Goal: Information Seeking & Learning: Learn about a topic

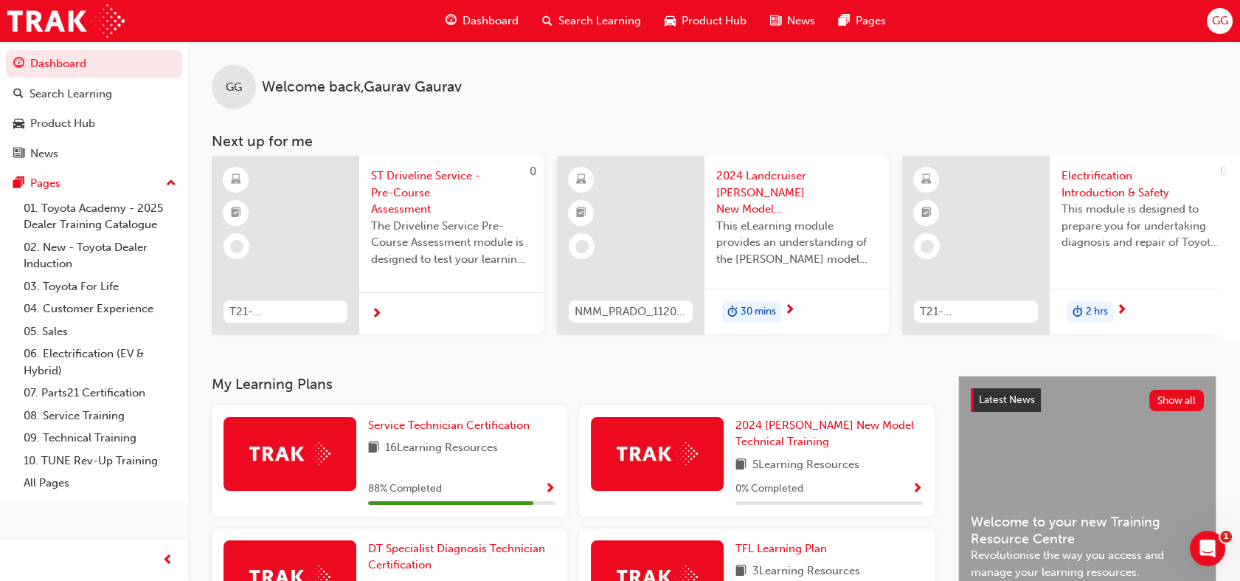
click at [474, 367] on div "GG Welcome back , [PERSON_NAME] Next up for me 0 T21-STDLS_PRE_EXAM ST Drivelin…" at bounding box center [714, 208] width 1052 height 334
click at [464, 424] on span "Service Technician Certification" at bounding box center [449, 424] width 162 height 13
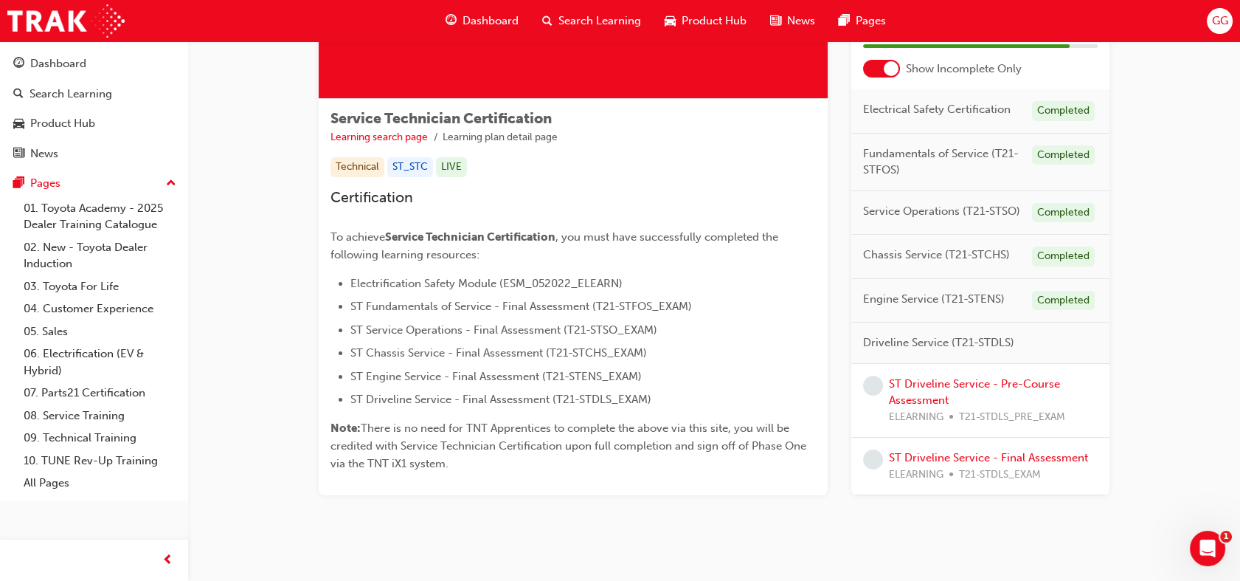
scroll to position [222, 0]
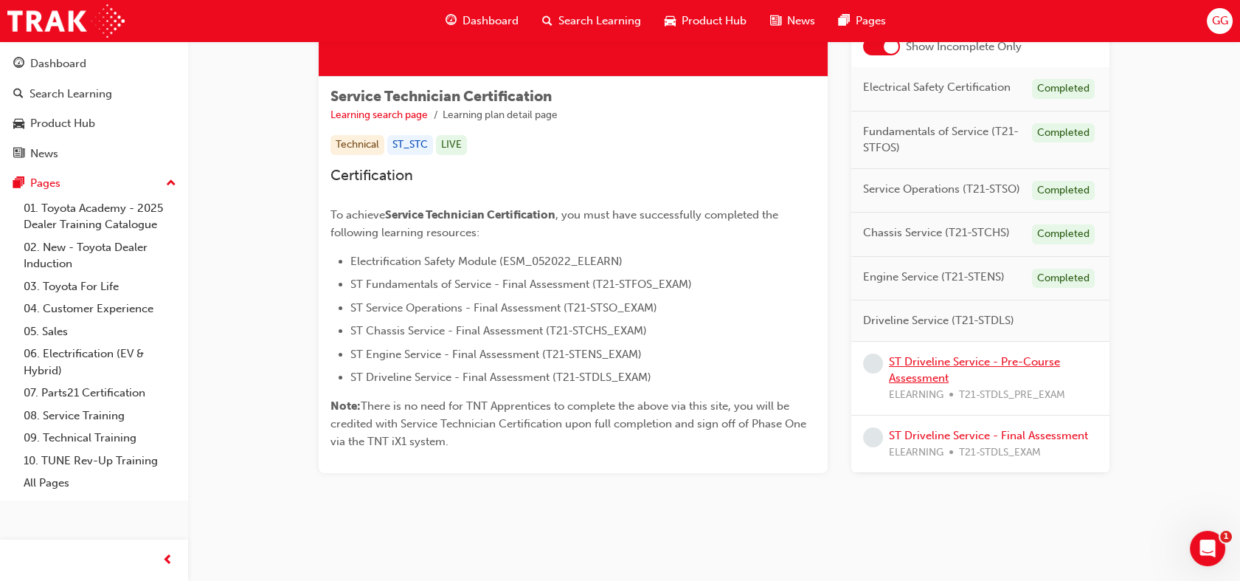
click at [969, 360] on link "ST Driveline Service - Pre-Course Assessment" at bounding box center [974, 370] width 171 height 30
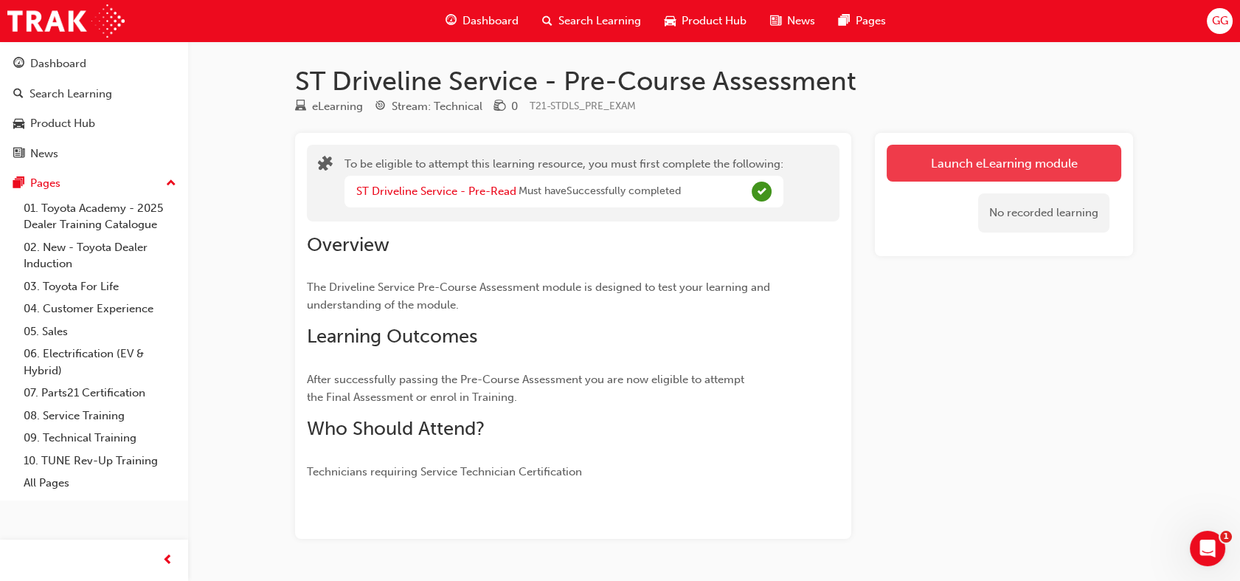
click at [992, 160] on button "Launch eLearning module" at bounding box center [1004, 163] width 235 height 37
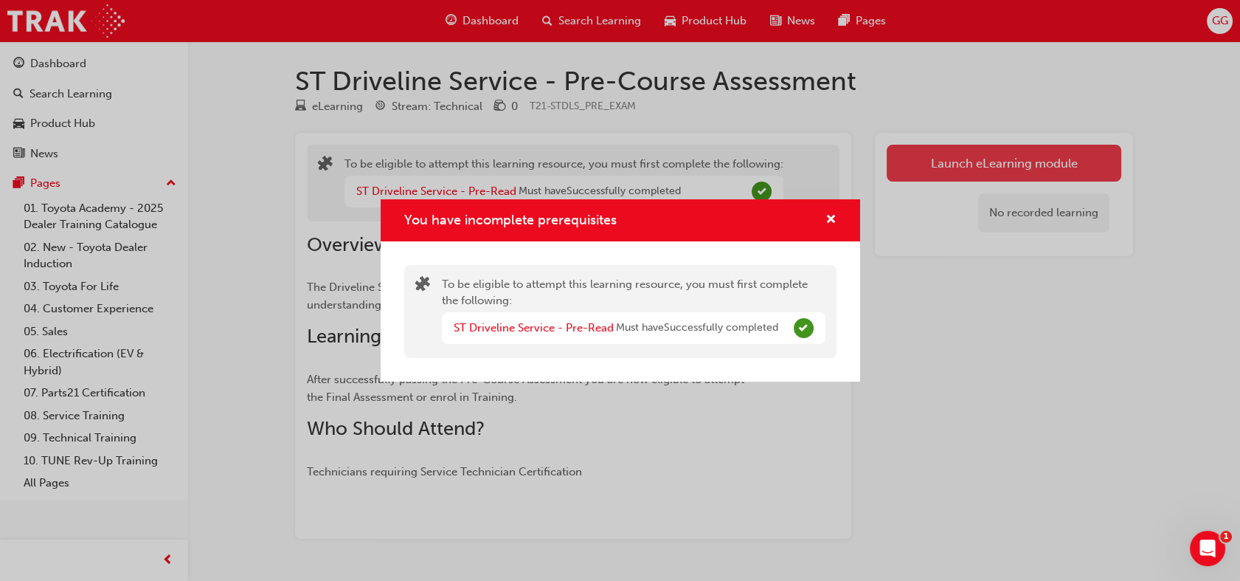
click at [992, 160] on div "You have incomplete prerequisites To be eligible to attempt this learning resou…" at bounding box center [620, 290] width 1240 height 581
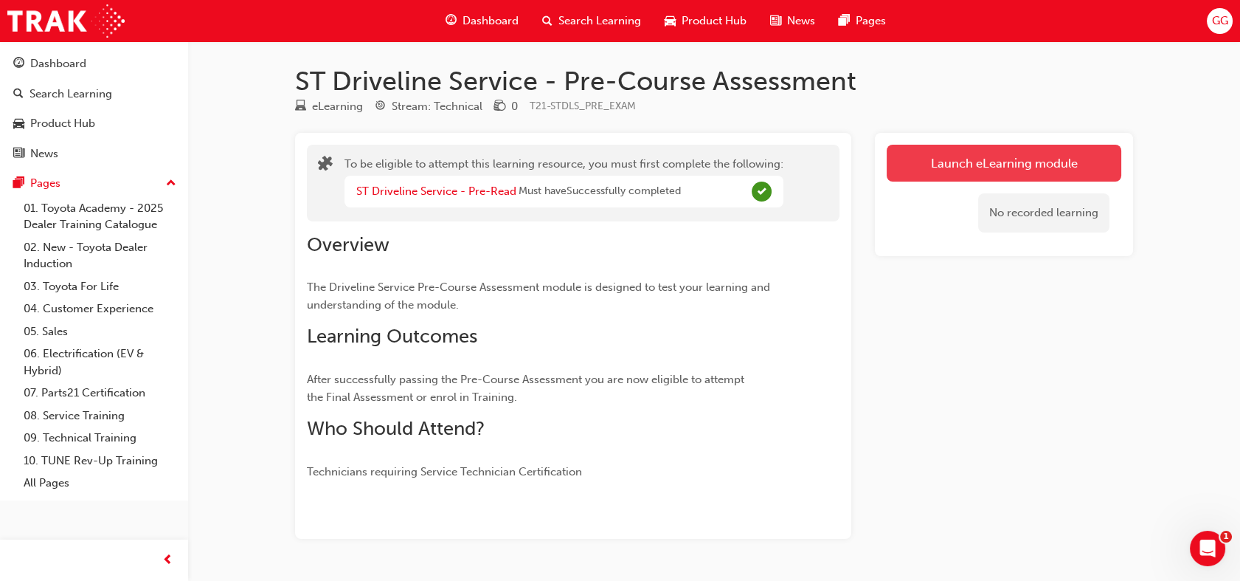
click at [992, 160] on button "Launch eLearning module" at bounding box center [1004, 163] width 235 height 37
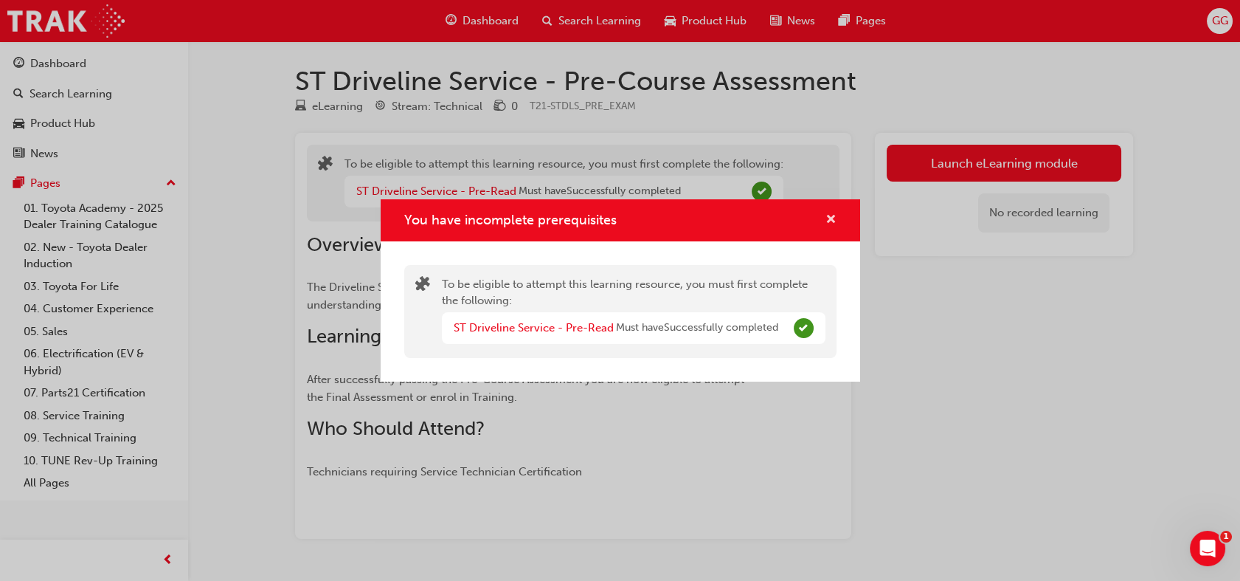
click at [829, 216] on span "cross-icon" at bounding box center [831, 220] width 11 height 13
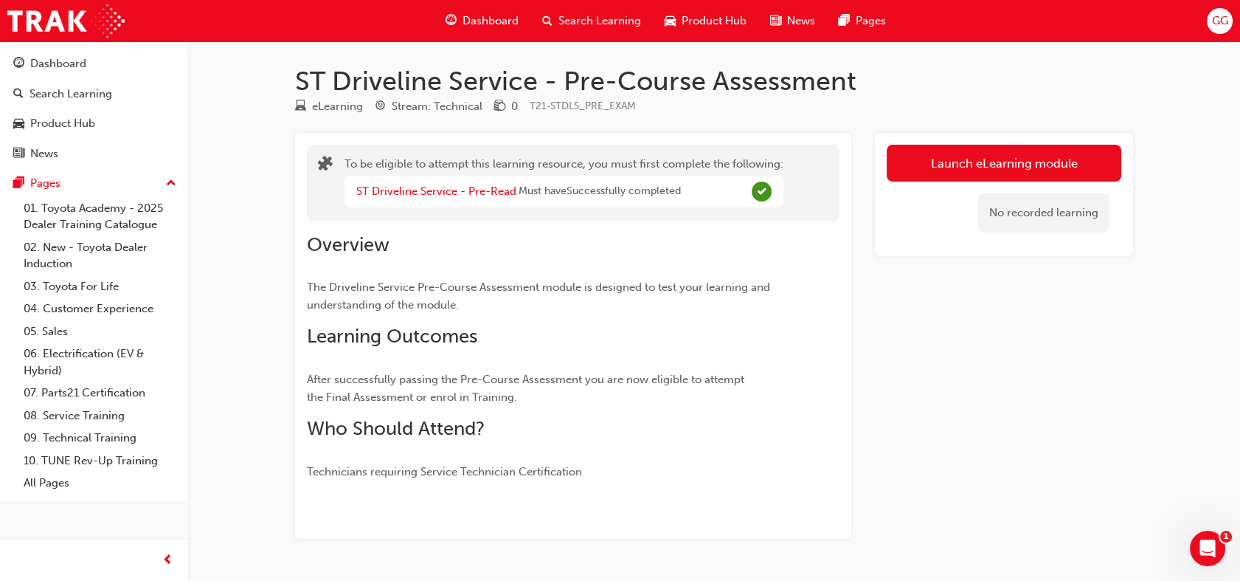
click at [1040, 207] on div "No recorded learning" at bounding box center [1043, 212] width 131 height 39
click at [406, 192] on link "ST Driveline Service - Pre-Read" at bounding box center [436, 190] width 160 height 13
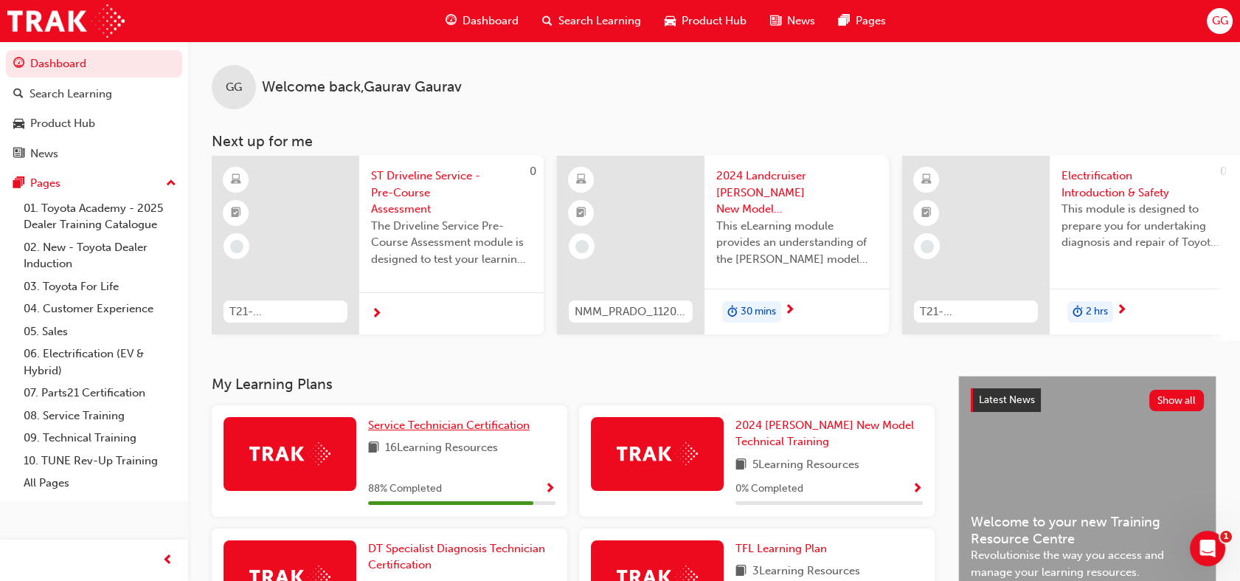
click at [457, 429] on span "Service Technician Certification" at bounding box center [449, 424] width 162 height 13
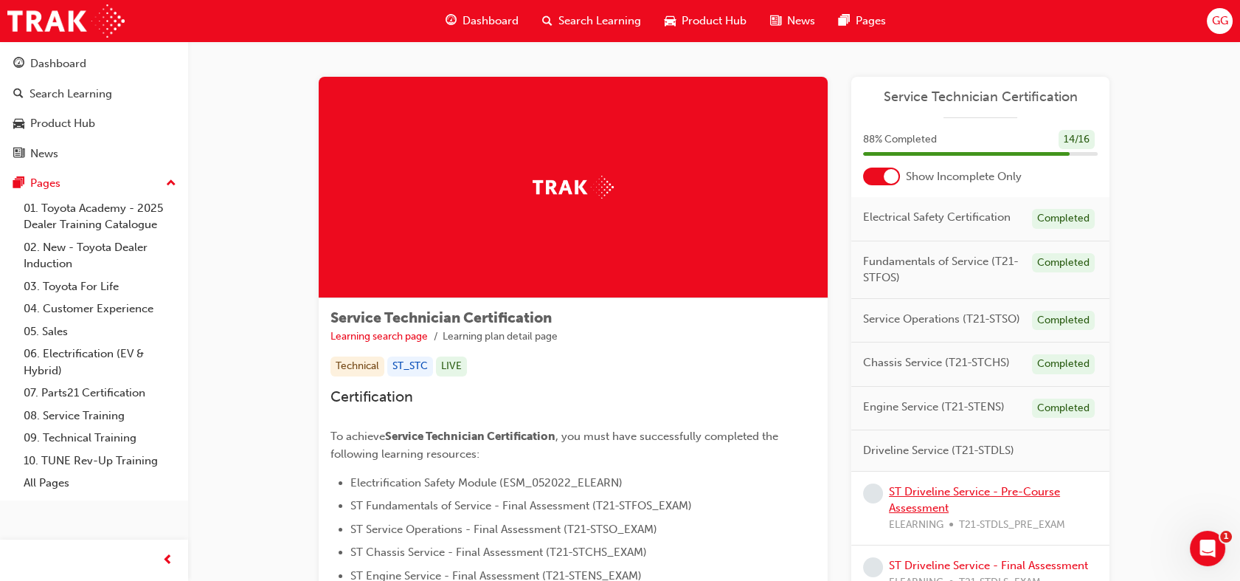
click at [1024, 495] on link "ST Driveline Service - Pre-Course Assessment" at bounding box center [974, 500] width 171 height 30
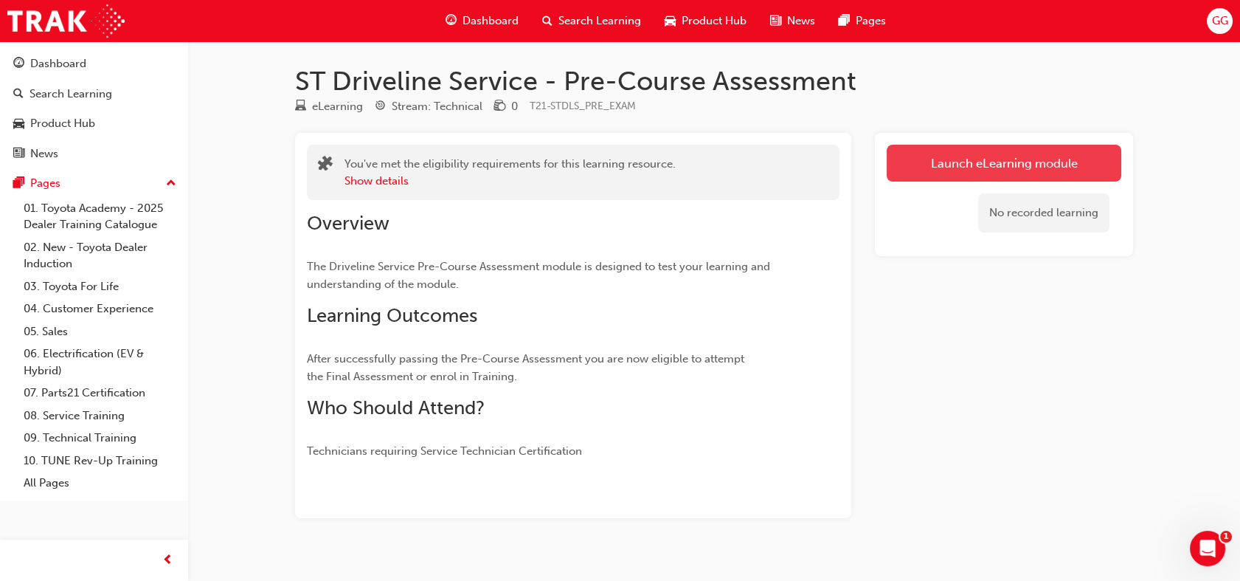
click at [1034, 180] on link "Launch eLearning module" at bounding box center [1004, 163] width 235 height 37
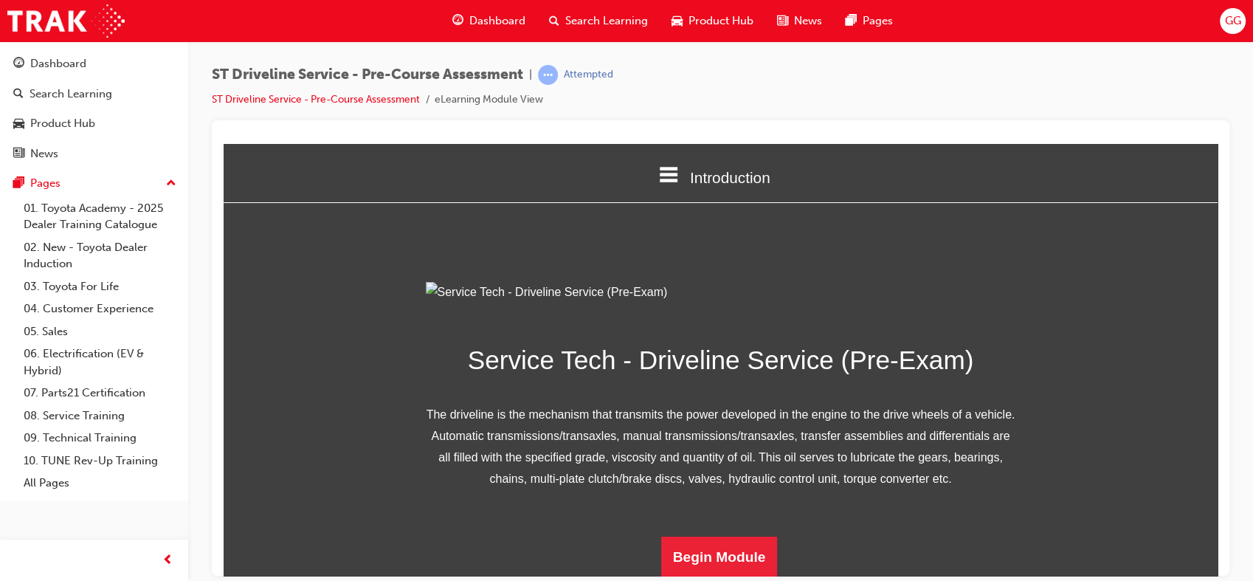
scroll to position [165, 0]
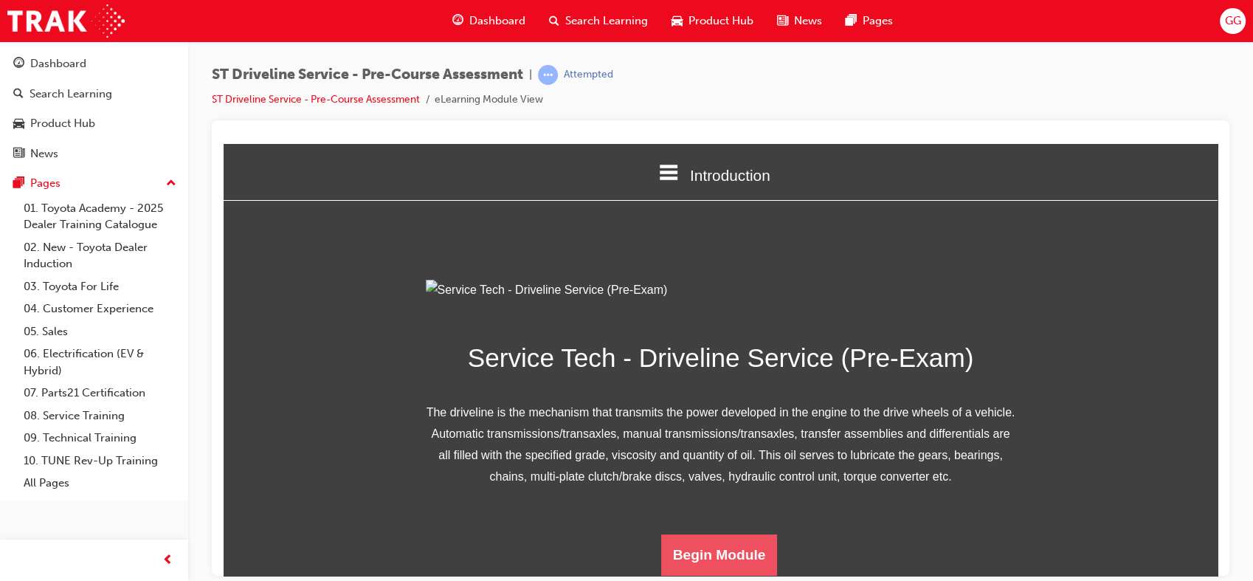
click at [717, 545] on button "Begin Module" at bounding box center [719, 553] width 117 height 41
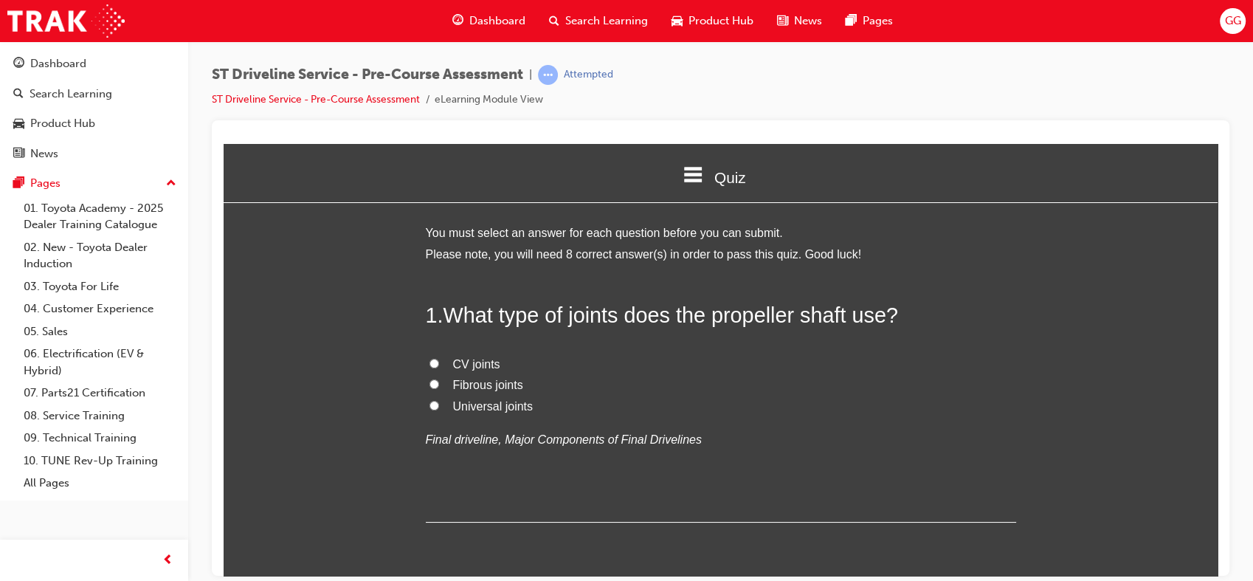
click at [511, 412] on span "Universal joints" at bounding box center [493, 405] width 80 height 13
click at [439, 409] on input "Universal joints" at bounding box center [434, 405] width 10 height 10
radio input "true"
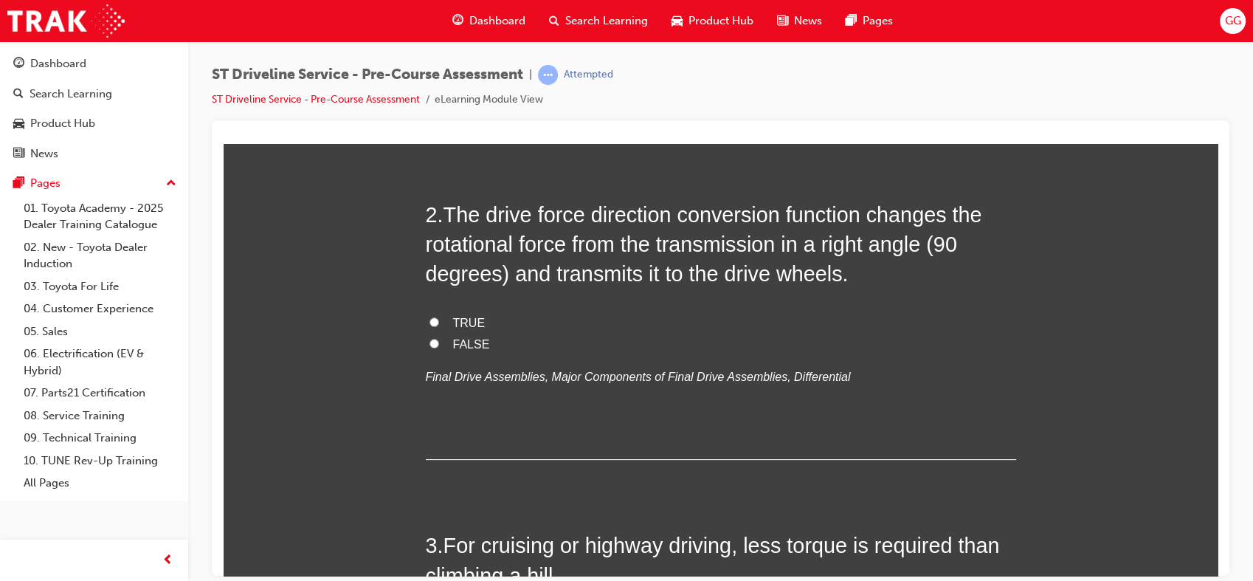
scroll to position [400, 0]
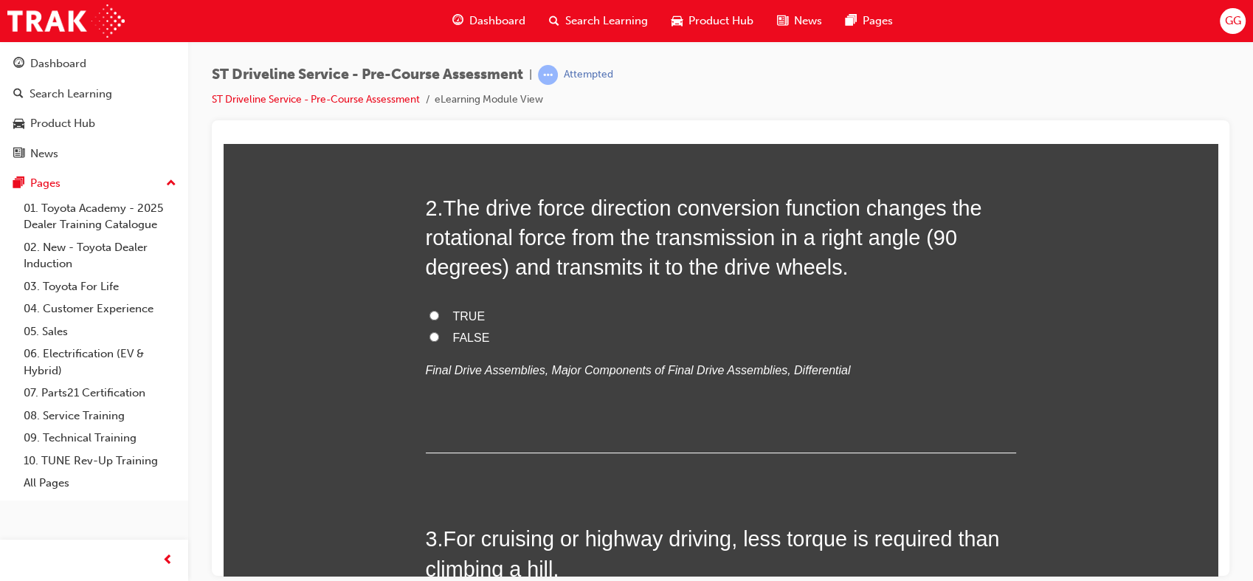
click at [462, 333] on span "FALSE" at bounding box center [471, 337] width 37 height 13
click at [439, 333] on input "FALSE" at bounding box center [434, 336] width 10 height 10
radio input "true"
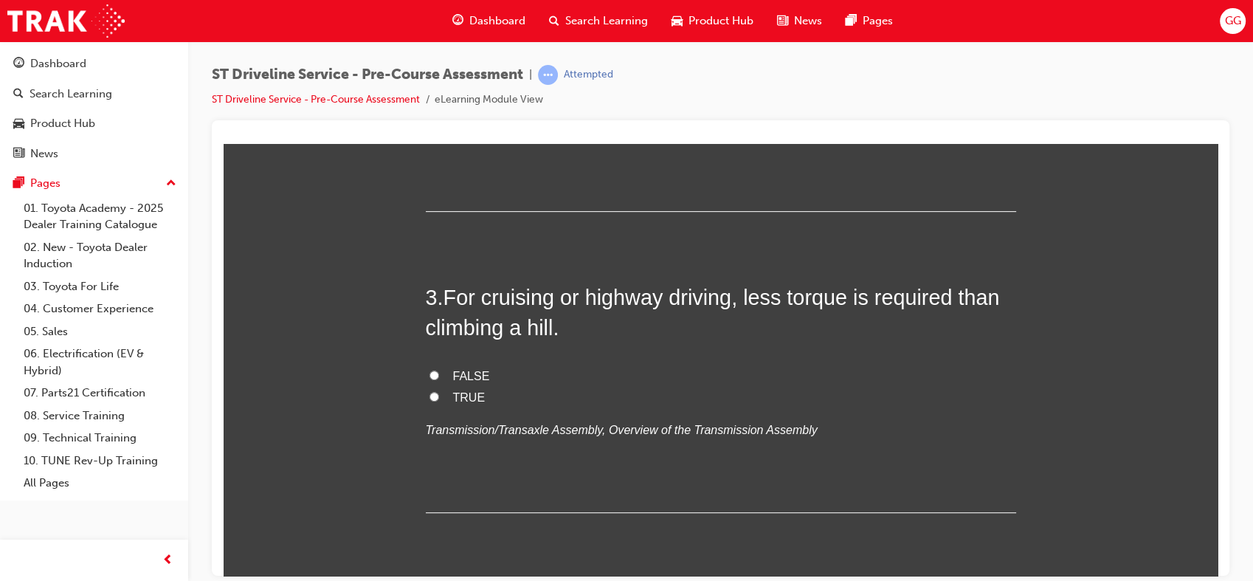
scroll to position [643, 0]
click at [454, 391] on span "TRUE" at bounding box center [469, 394] width 32 height 13
click at [439, 391] on input "TRUE" at bounding box center [434, 394] width 10 height 10
radio input "true"
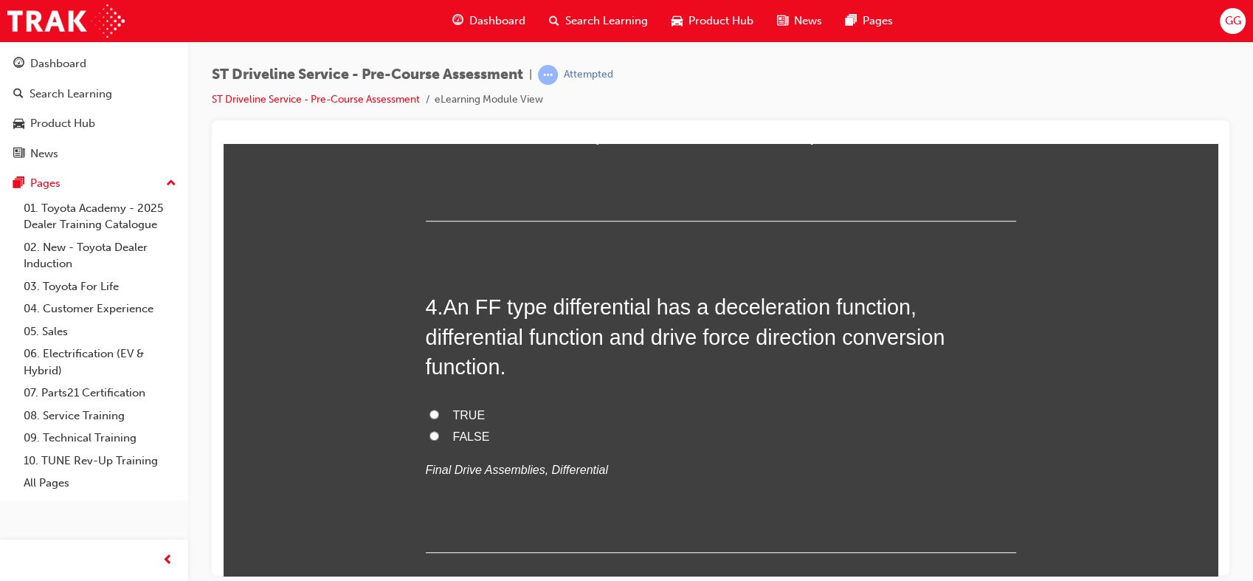
scroll to position [938, 0]
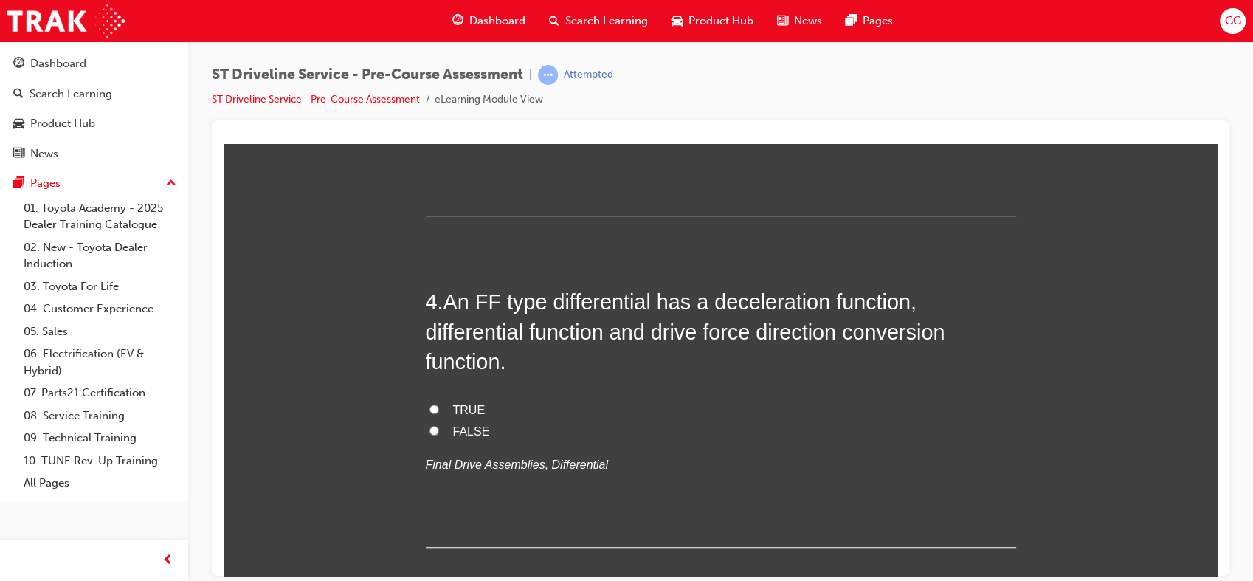
click at [463, 403] on span "TRUE" at bounding box center [469, 409] width 32 height 13
click at [439, 404] on input "TRUE" at bounding box center [434, 409] width 10 height 10
radio input "true"
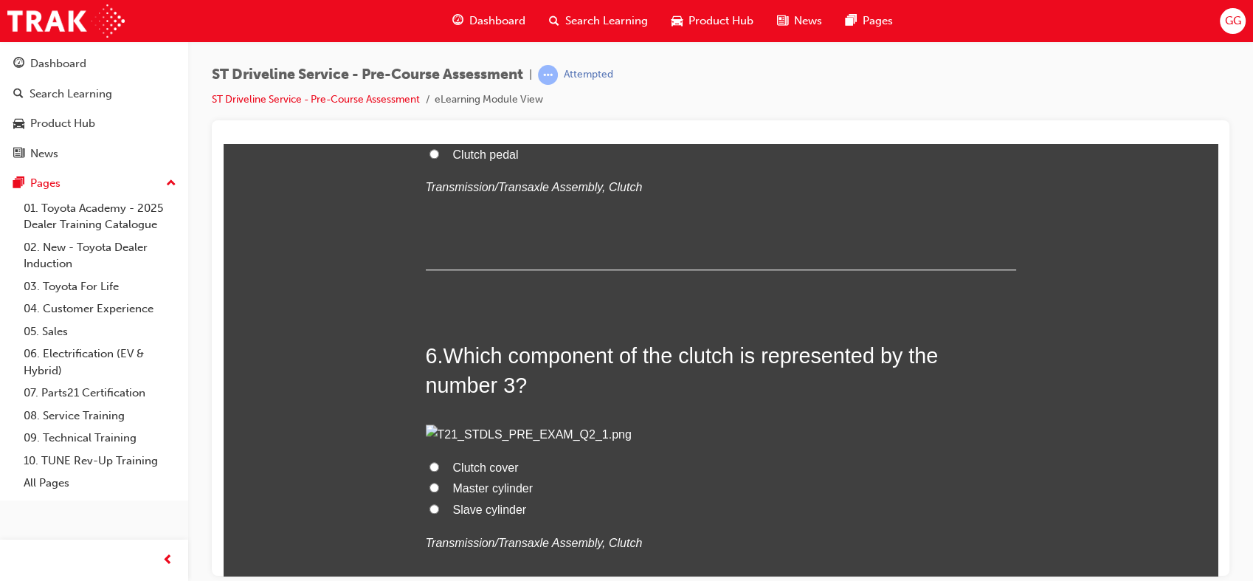
scroll to position [1570, 0]
click at [500, 160] on span "Clutch pedal" at bounding box center [486, 154] width 66 height 13
click at [439, 158] on input "Clutch pedal" at bounding box center [434, 153] width 10 height 10
radio input "true"
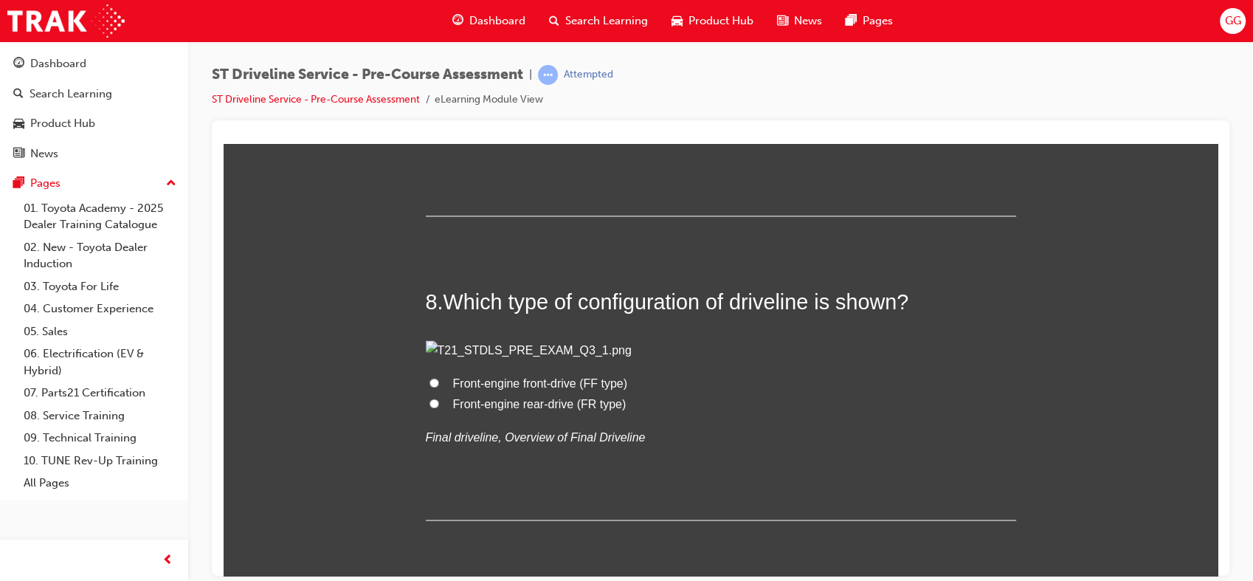
scroll to position [2303, 0]
radio input "true"
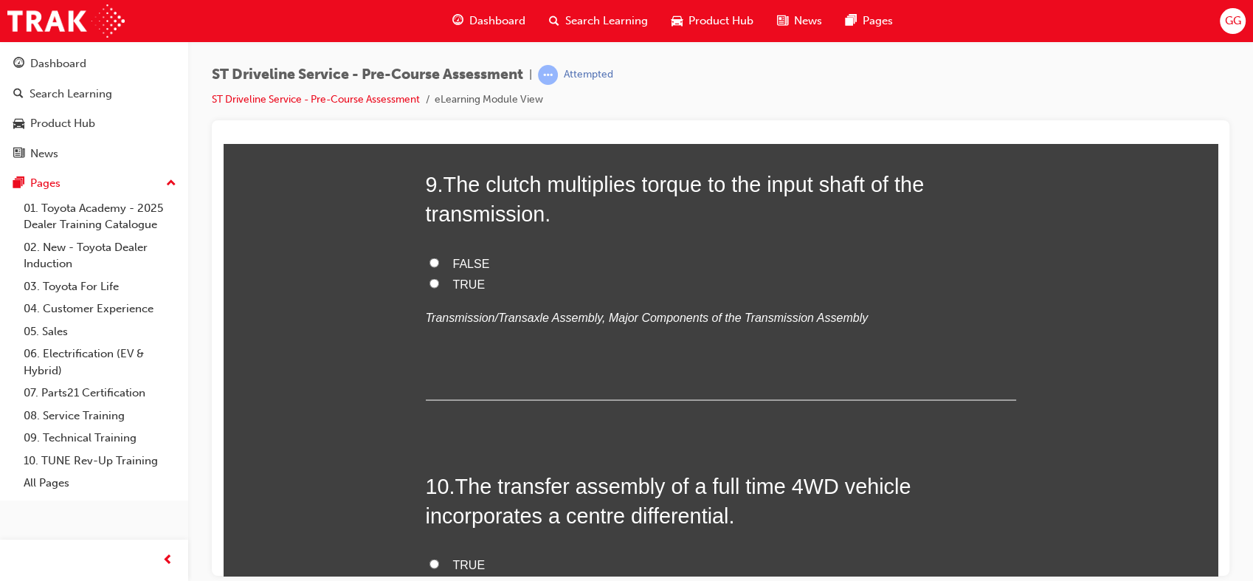
scroll to position [2731, 0]
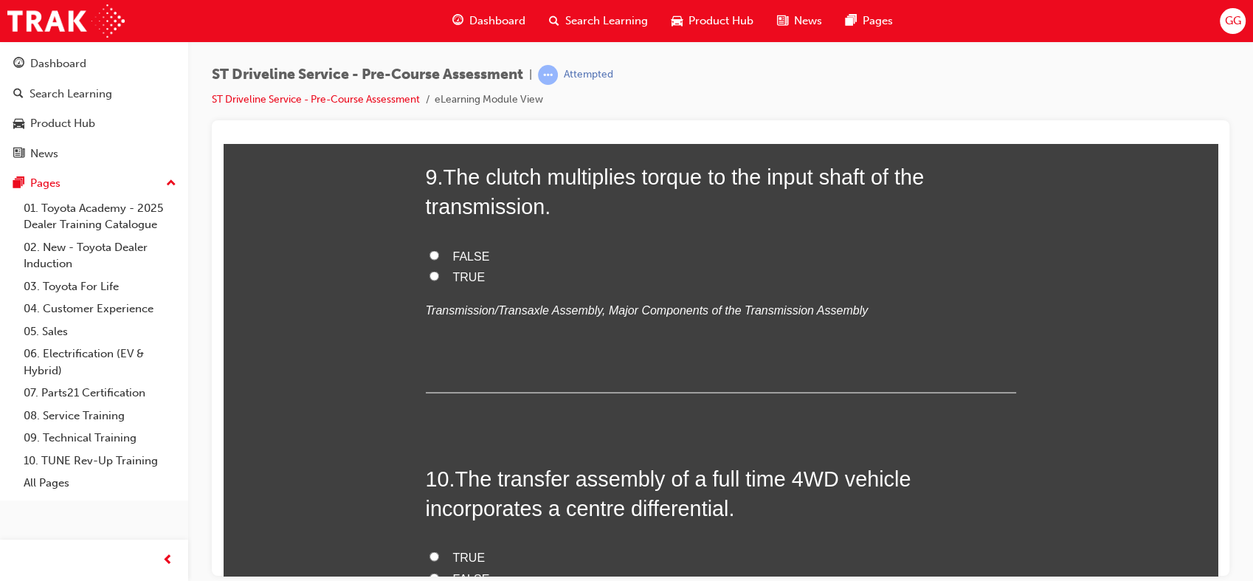
radio input "true"
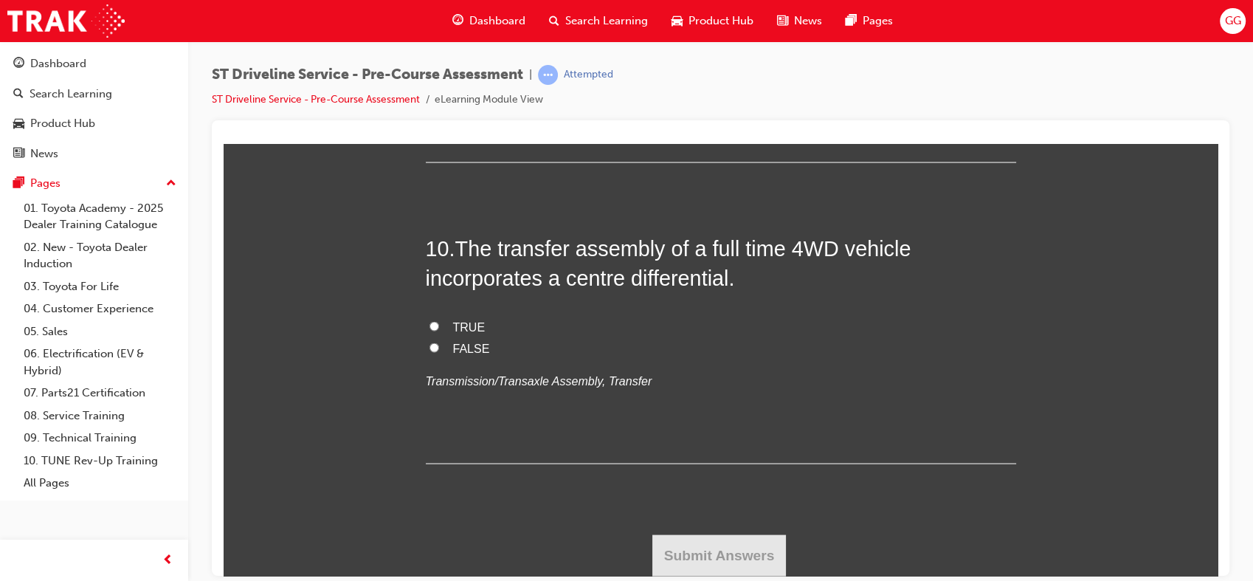
scroll to position [3736, 0]
radio input "true"
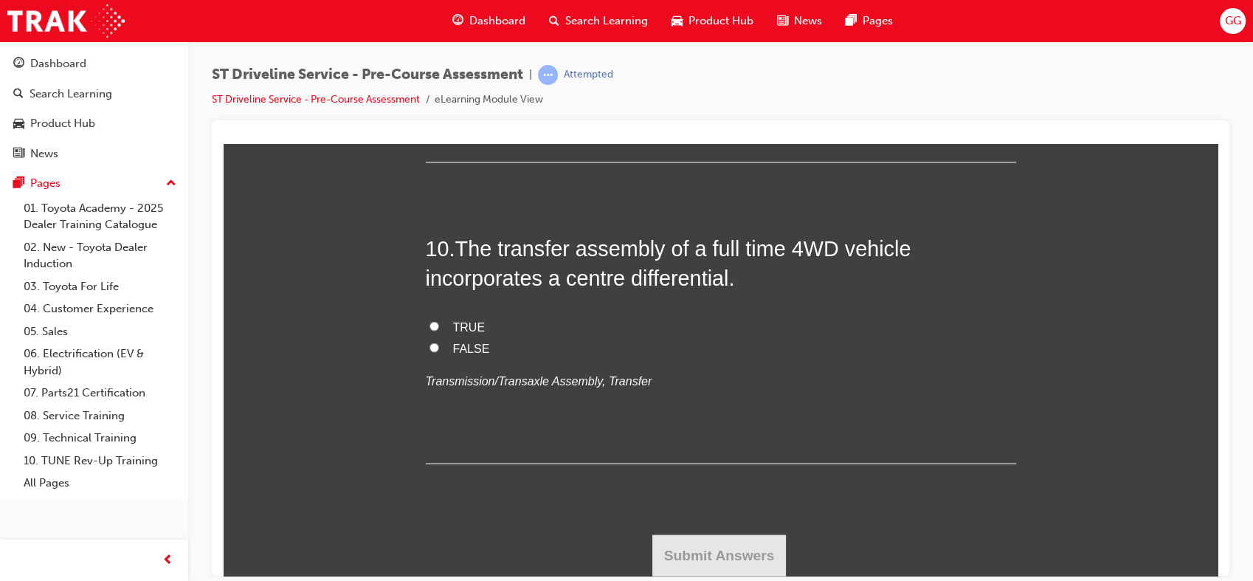
click at [473, 31] on span "FALSE" at bounding box center [471, 24] width 37 height 13
click at [439, 29] on input "FALSE" at bounding box center [434, 24] width 10 height 10
radio input "true"
click at [467, 350] on span "FALSE" at bounding box center [471, 347] width 37 height 13
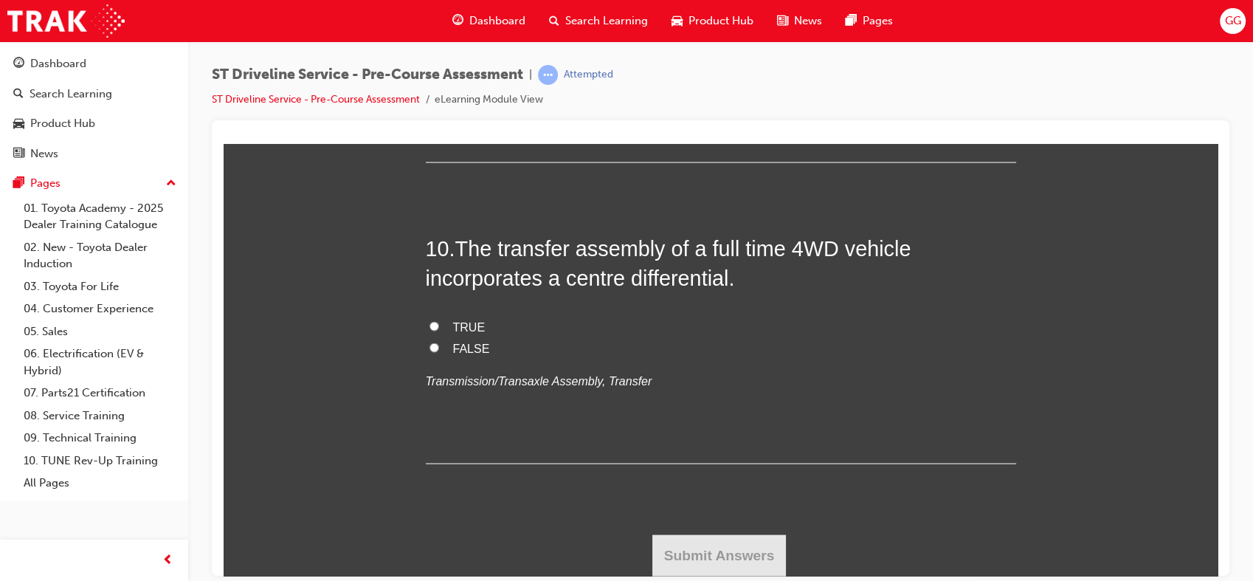
click at [439, 350] on input "FALSE" at bounding box center [434, 347] width 10 height 10
radio input "true"
click at [727, 552] on button "Submit Answers" at bounding box center [719, 553] width 134 height 41
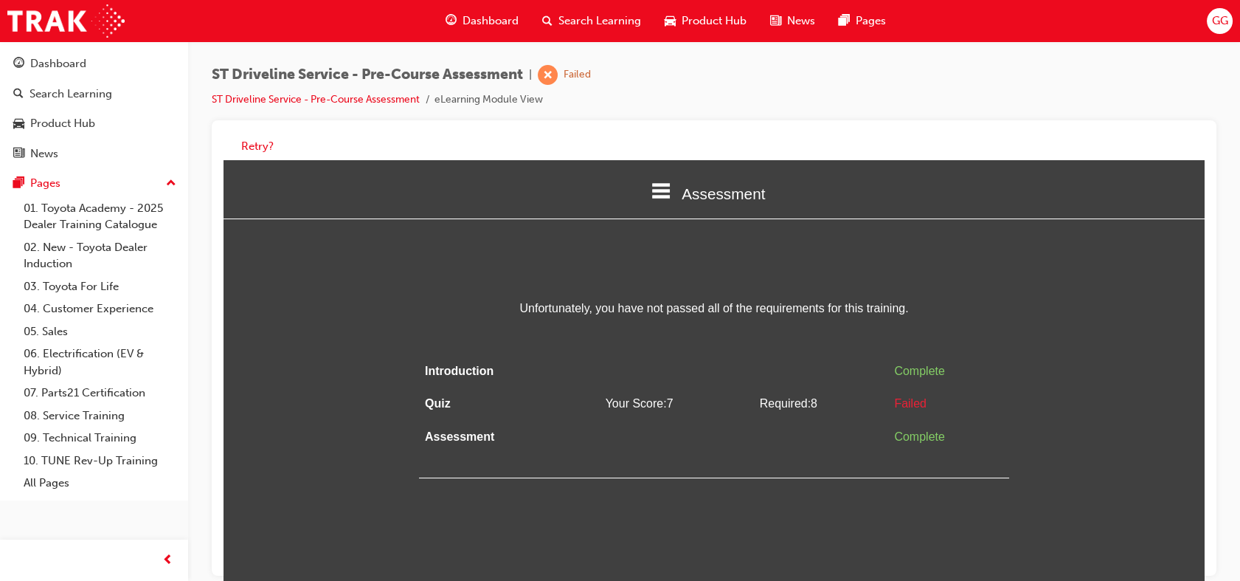
scroll to position [11, 0]
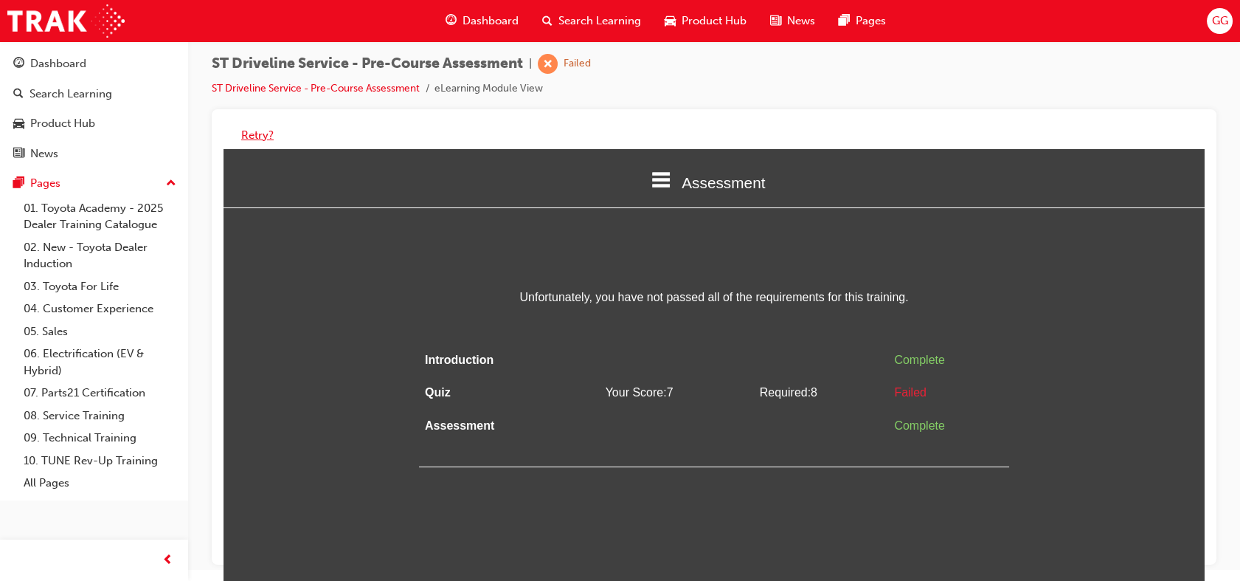
click at [259, 136] on button "Retry?" at bounding box center [257, 135] width 32 height 17
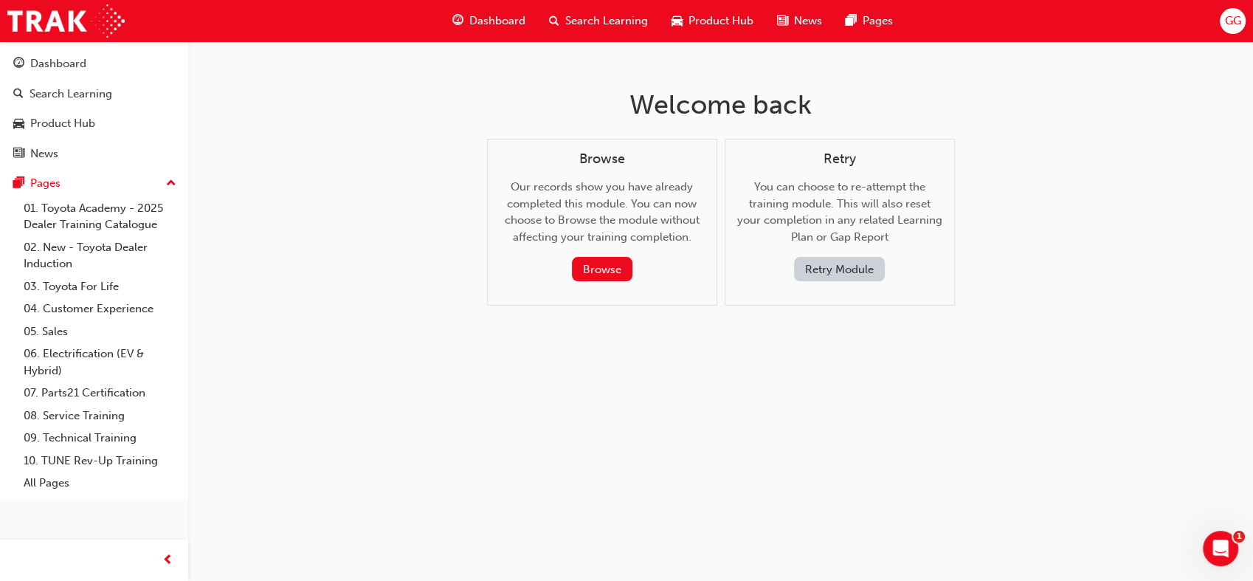
click at [833, 272] on button "Retry Module" at bounding box center [839, 269] width 91 height 24
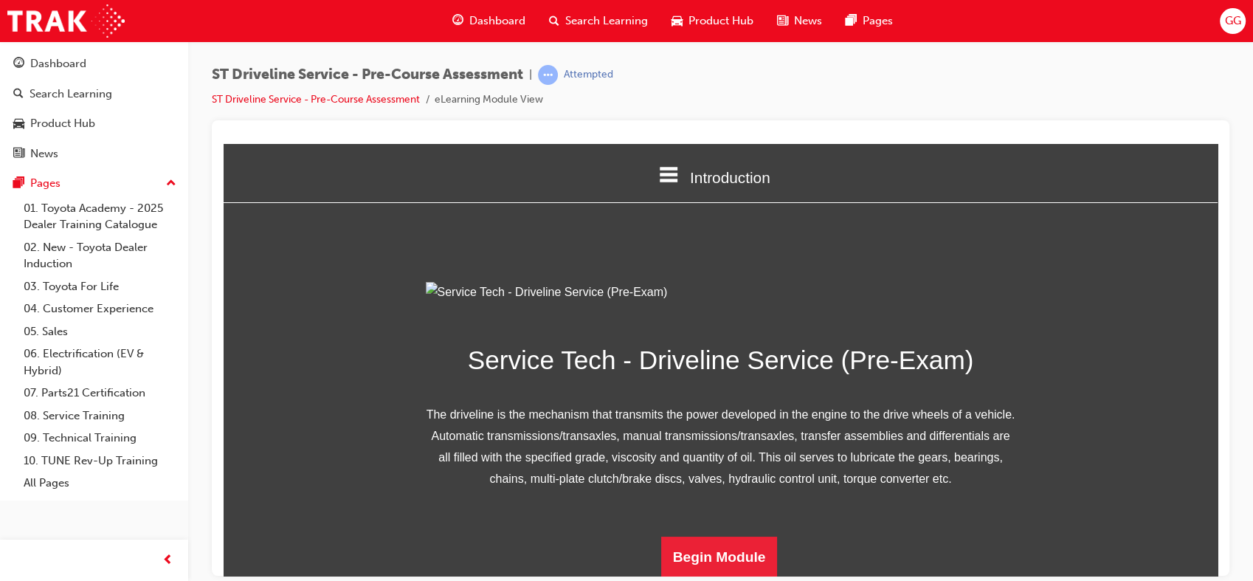
scroll to position [165, 0]
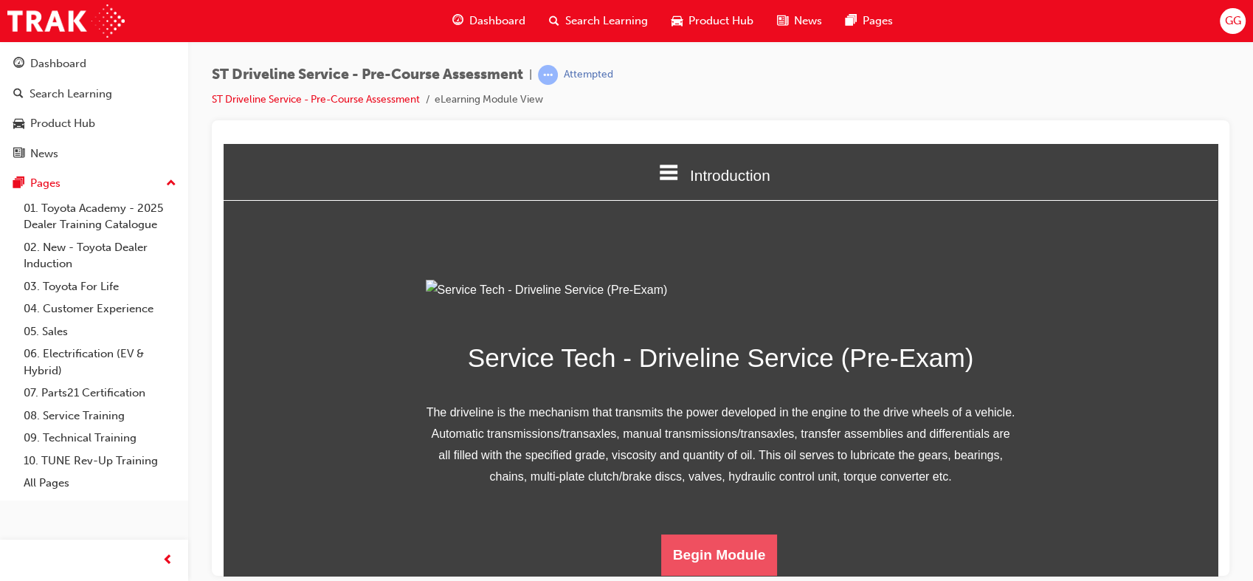
click at [701, 547] on button "Begin Module" at bounding box center [719, 553] width 117 height 41
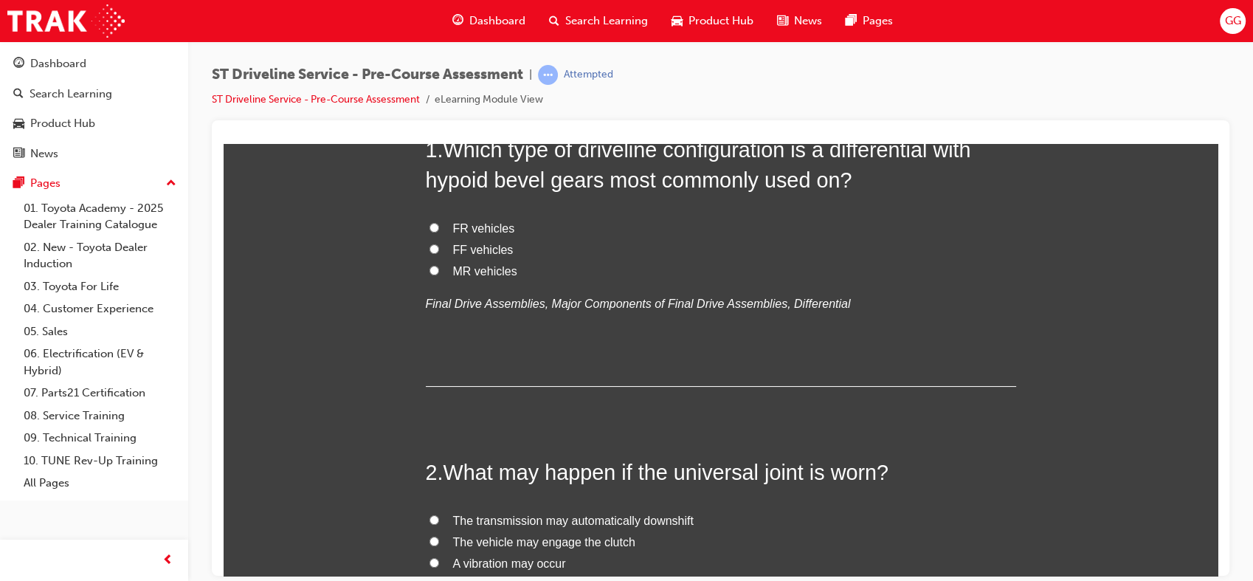
scroll to position [0, 0]
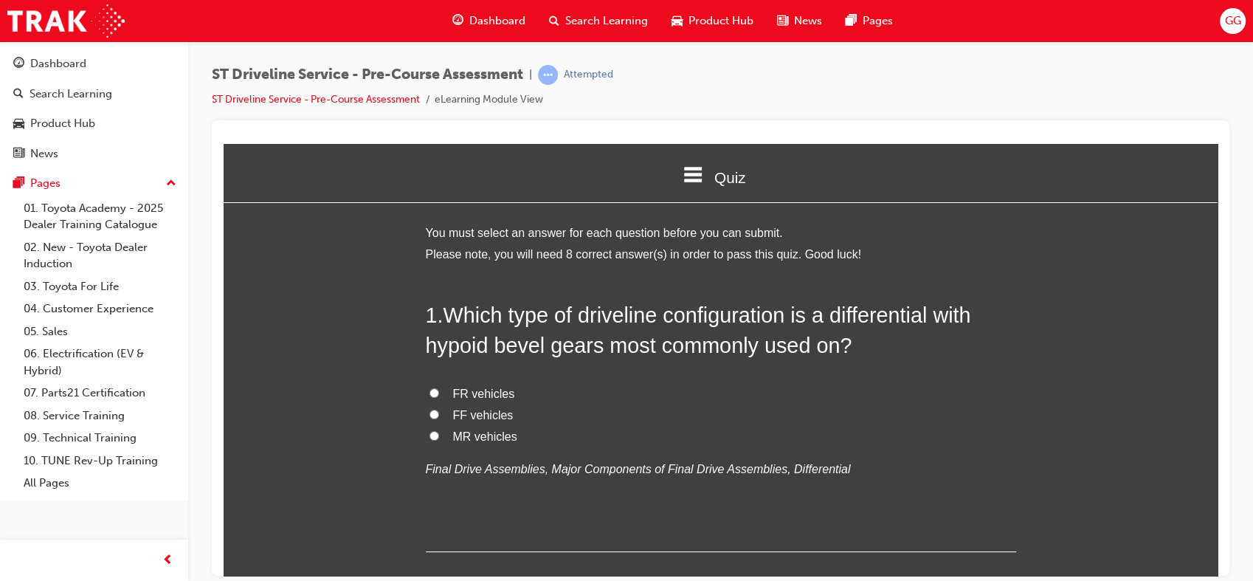
click at [485, 409] on span "FF vehicles" at bounding box center [483, 414] width 61 height 13
click at [439, 409] on input "FF vehicles" at bounding box center [434, 414] width 10 height 10
radio input "true"
click at [490, 387] on span "FR vehicles" at bounding box center [484, 393] width 62 height 13
click at [439, 387] on input "FR vehicles" at bounding box center [434, 392] width 10 height 10
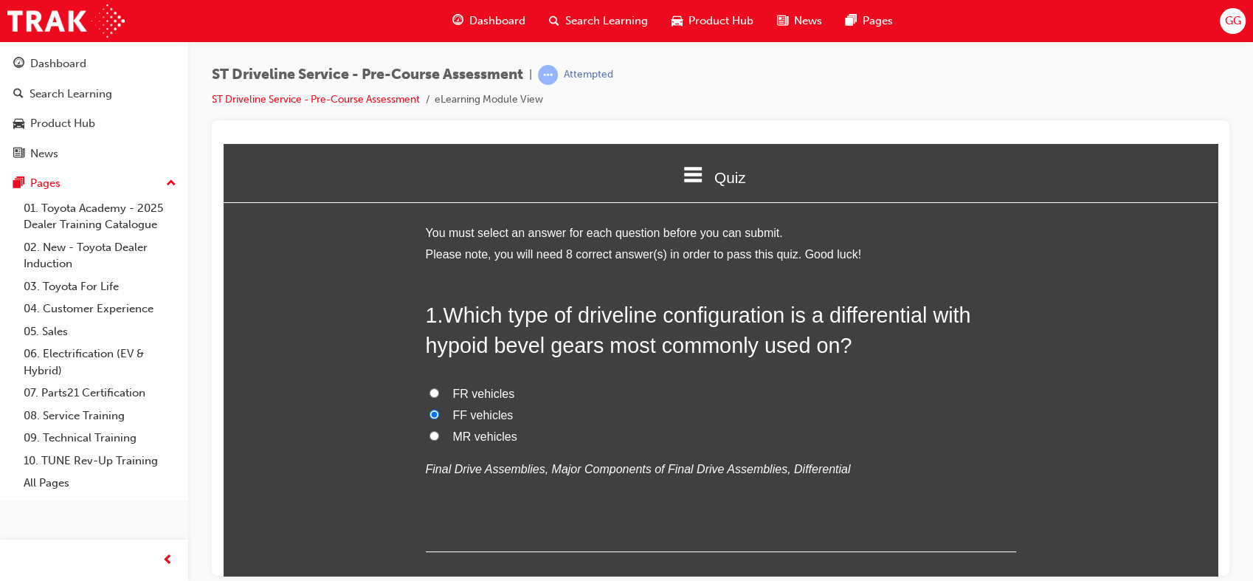
radio input "true"
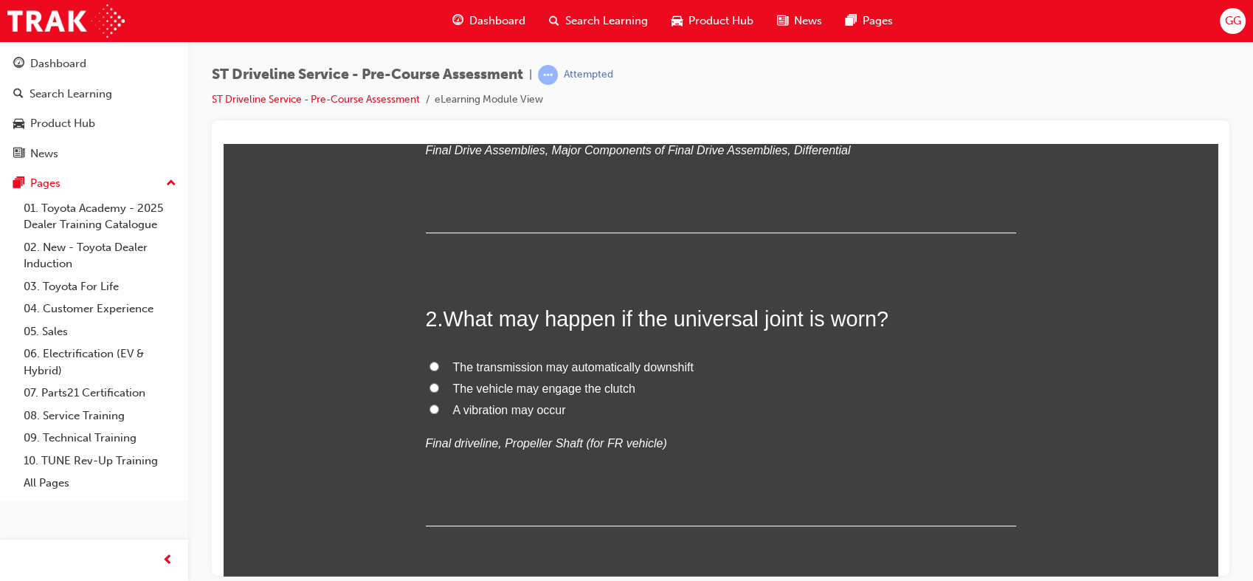
scroll to position [326, 0]
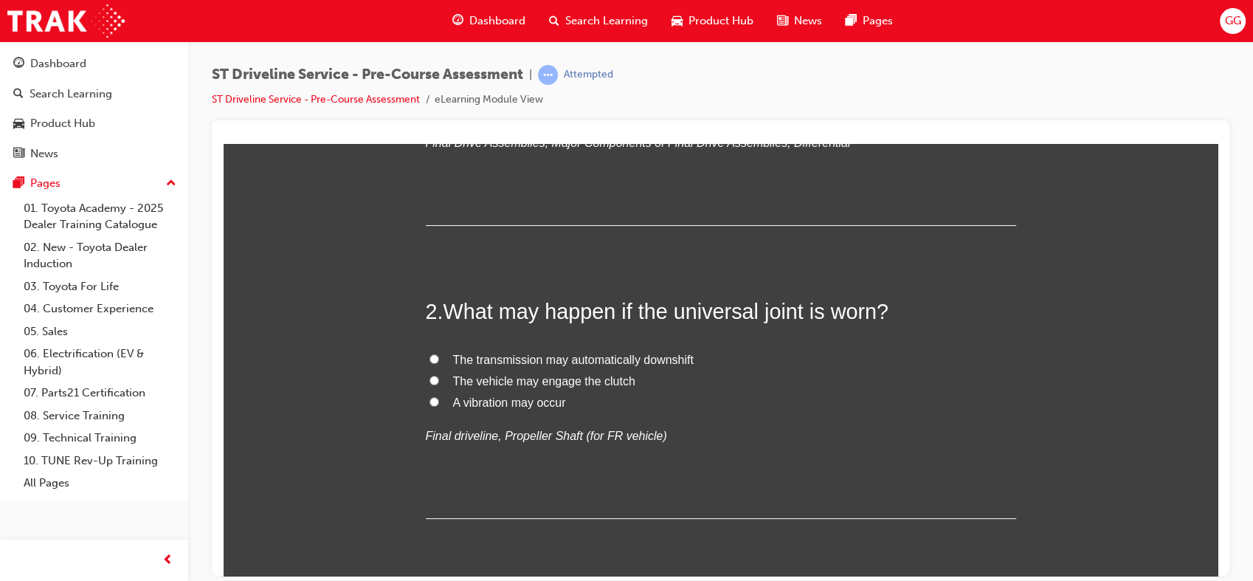
click at [513, 401] on span "A vibration may occur" at bounding box center [509, 401] width 113 height 13
click at [439, 401] on input "A vibration may occur" at bounding box center [434, 401] width 10 height 10
radio input "true"
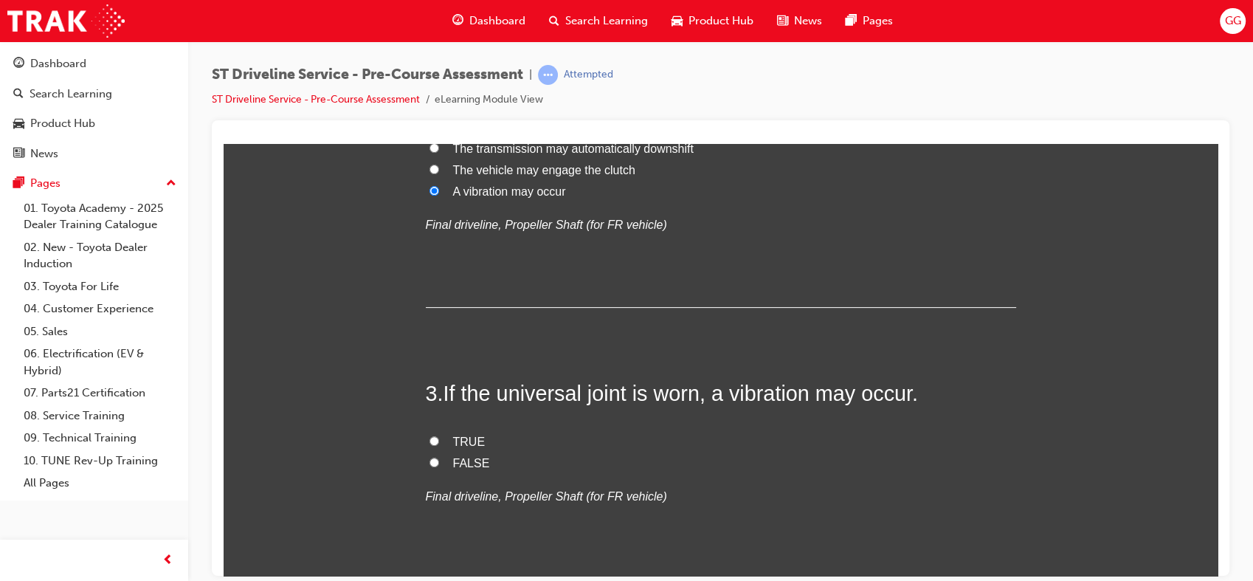
scroll to position [539, 0]
click at [463, 441] on span "TRUE" at bounding box center [469, 438] width 32 height 13
click at [439, 441] on input "TRUE" at bounding box center [434, 438] width 10 height 10
radio input "true"
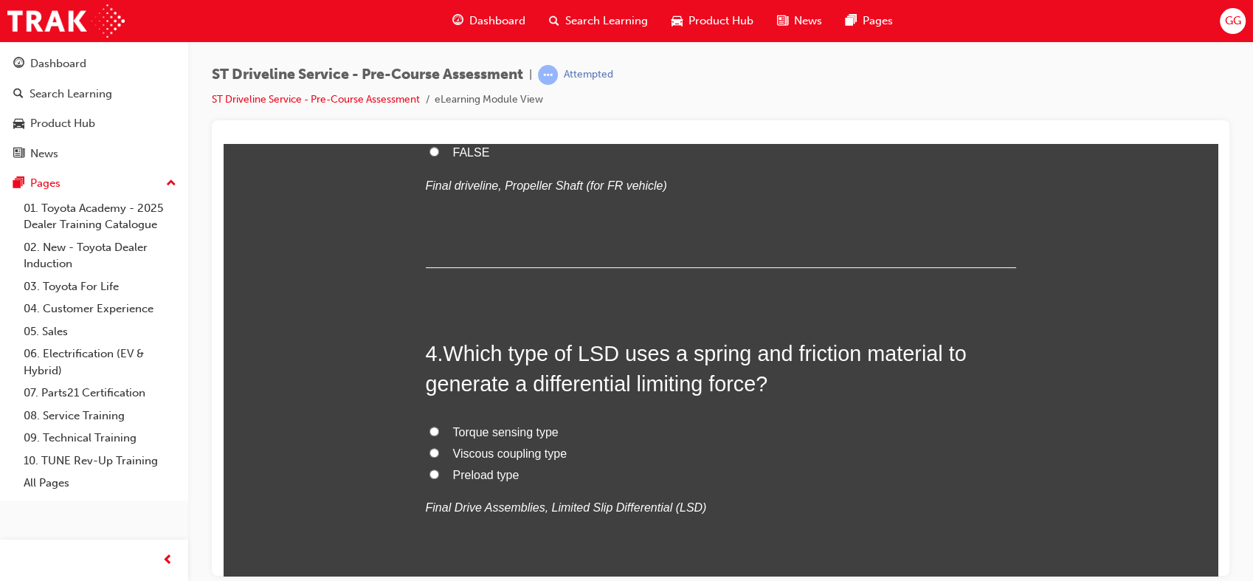
scroll to position [848, 0]
click at [482, 474] on span "Preload type" at bounding box center [486, 473] width 66 height 13
click at [439, 474] on input "Preload type" at bounding box center [434, 473] width 10 height 10
radio input "true"
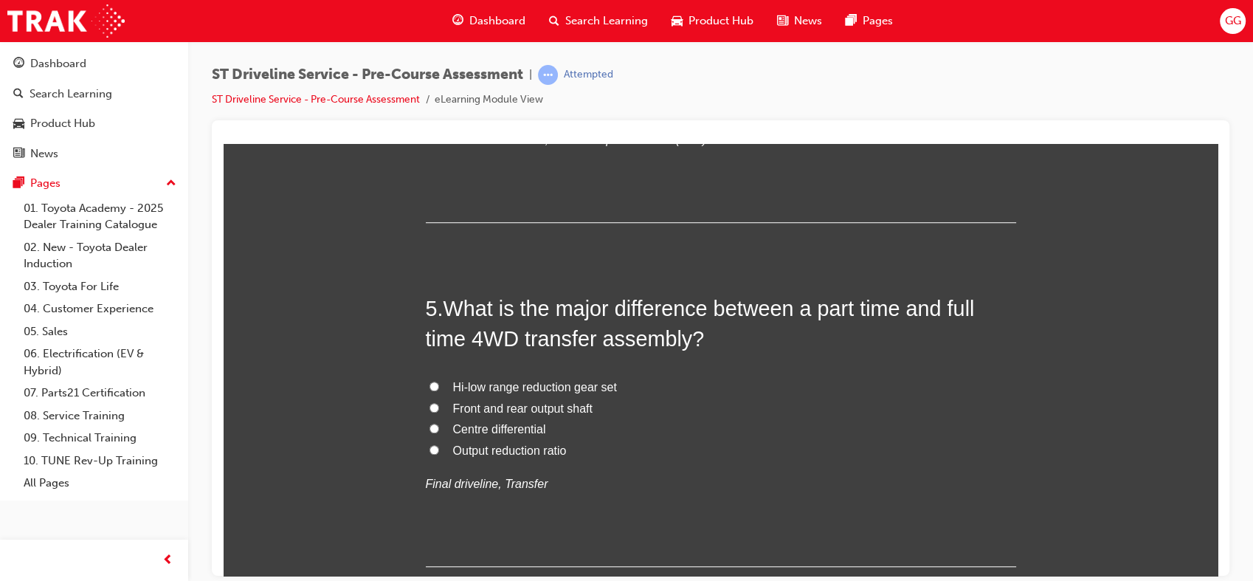
scroll to position [1216, 0]
click at [520, 430] on span "Centre differential" at bounding box center [499, 427] width 93 height 13
click at [439, 430] on input "Centre differential" at bounding box center [434, 427] width 10 height 10
radio input "true"
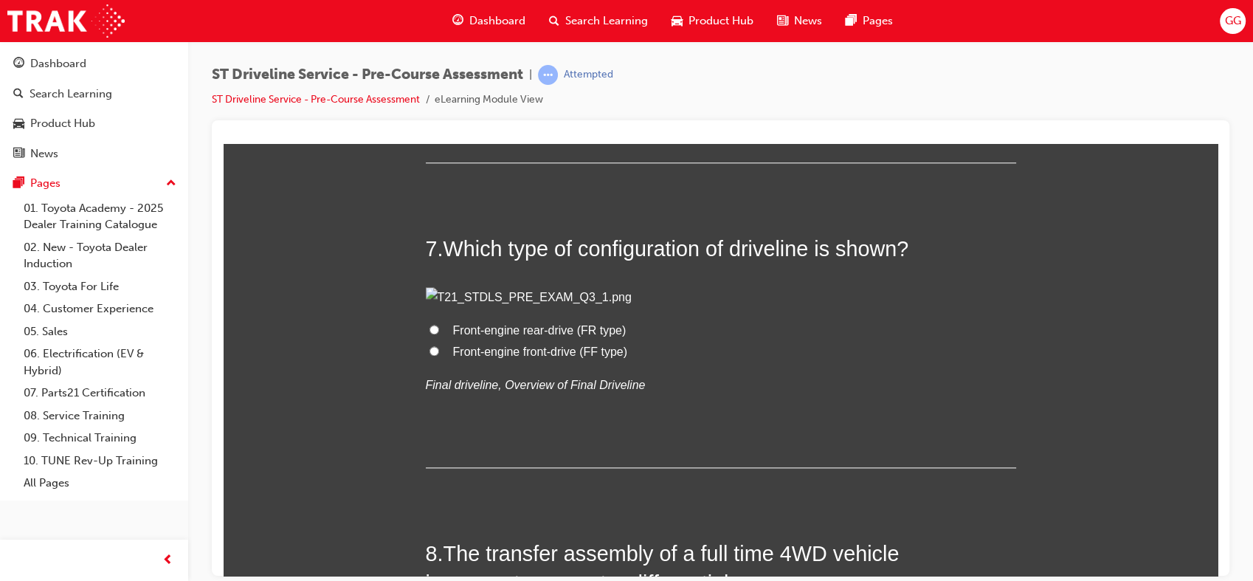
scroll to position [1945, 0]
click at [508, 52] on span "Propeller shaft assembly" at bounding box center [517, 46] width 129 height 13
click at [439, 50] on input "Propeller shaft assembly" at bounding box center [434, 46] width 10 height 10
radio input "true"
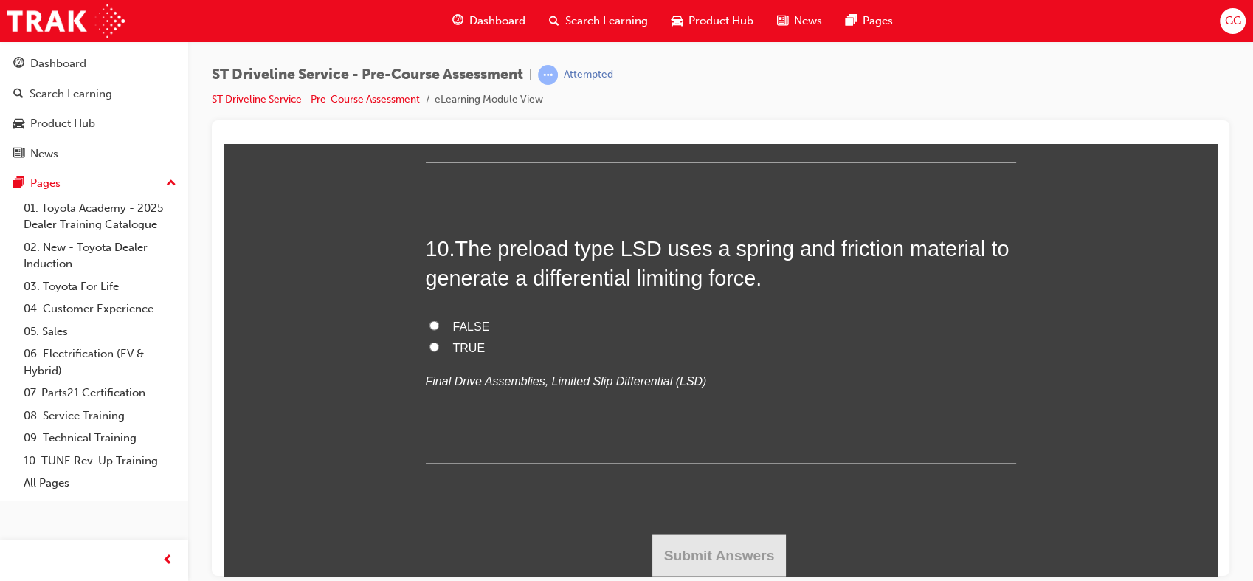
scroll to position [2966, 0]
radio input "true"
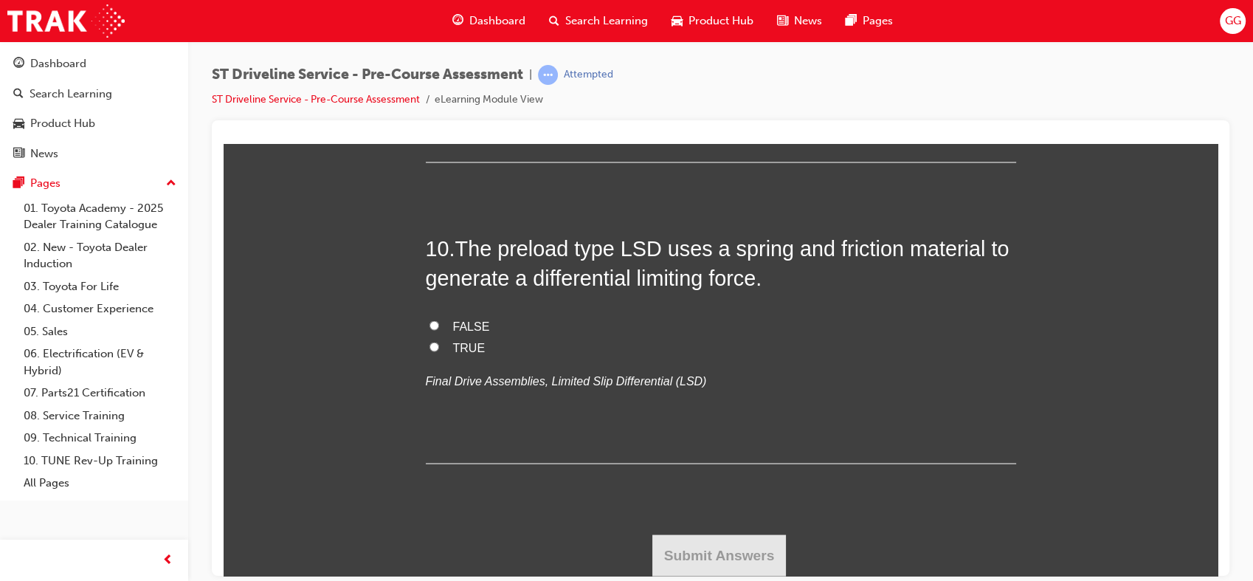
radio input "true"
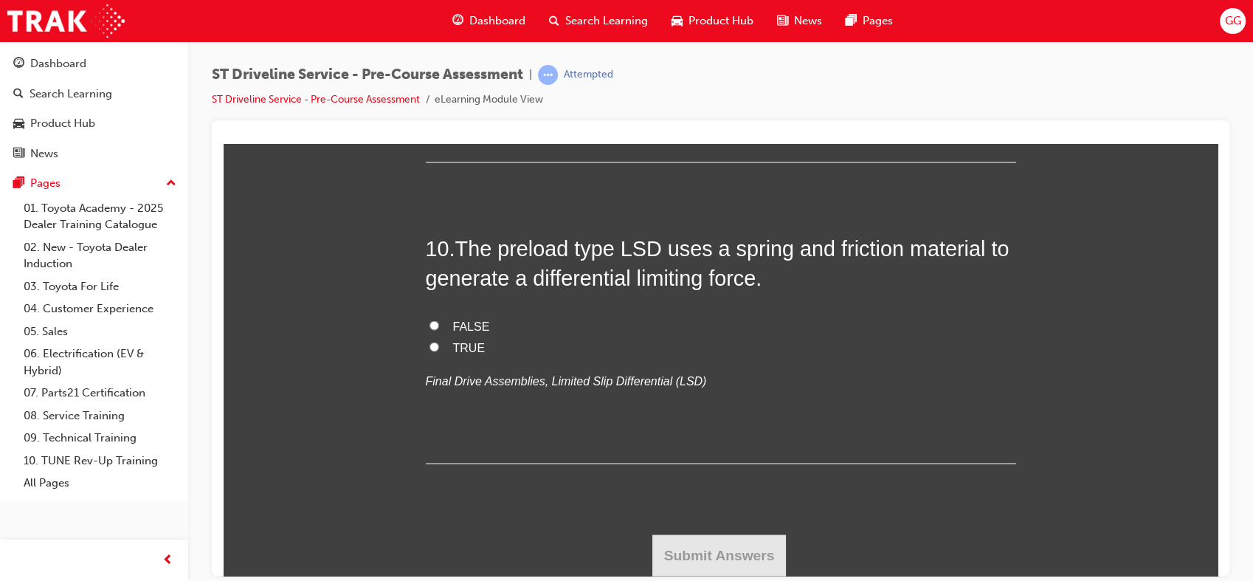
radio input "true"
click at [463, 52] on span "TRUE" at bounding box center [469, 45] width 32 height 13
click at [439, 49] on input "TRUE" at bounding box center [434, 45] width 10 height 10
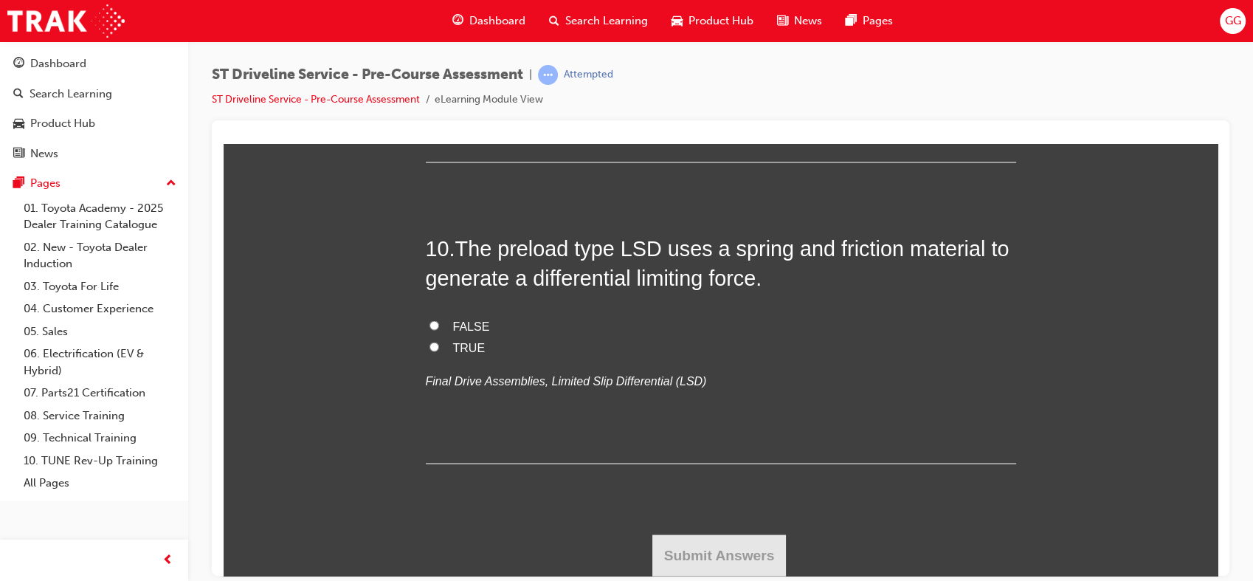
radio input "true"
click at [453, 353] on span "TRUE" at bounding box center [469, 346] width 32 height 13
click at [439, 350] on input "TRUE" at bounding box center [434, 346] width 10 height 10
radio input "true"
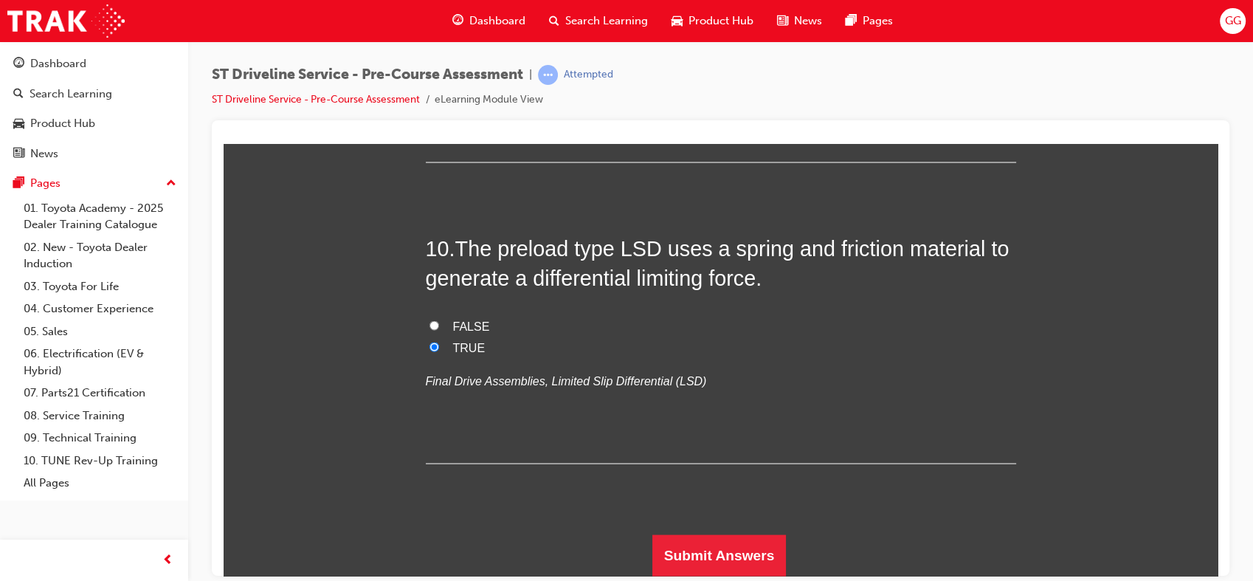
scroll to position [4052, 0]
click at [735, 558] on button "Submit Answers" at bounding box center [719, 553] width 134 height 41
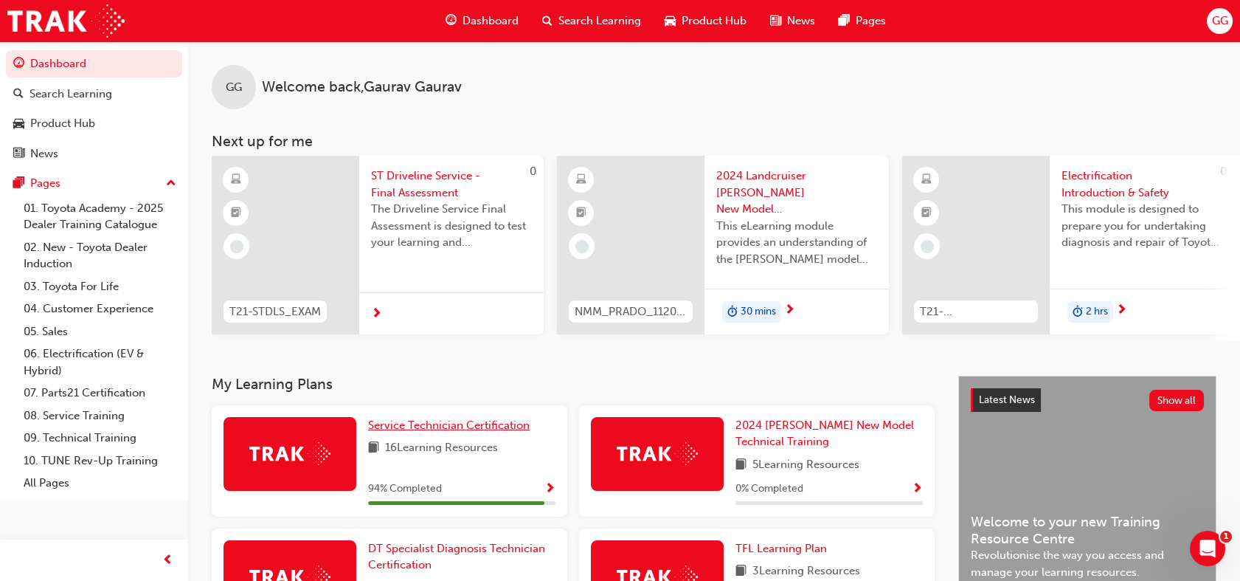
click at [479, 429] on span "Service Technician Certification" at bounding box center [449, 424] width 162 height 13
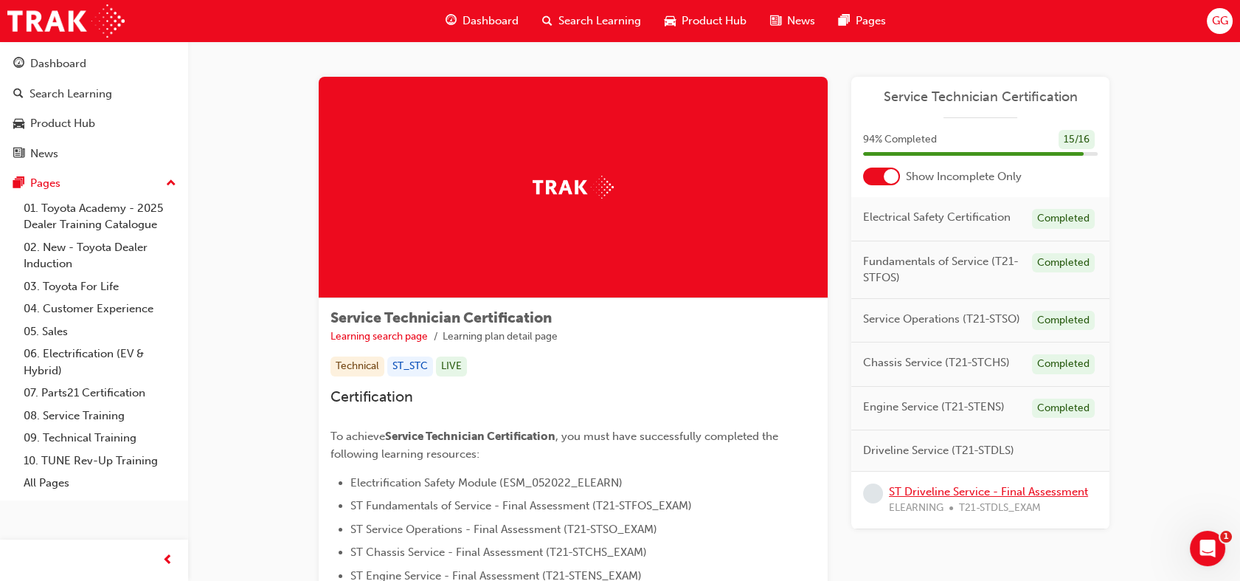
click at [934, 485] on link "ST Driveline Service - Final Assessment" at bounding box center [988, 491] width 199 height 13
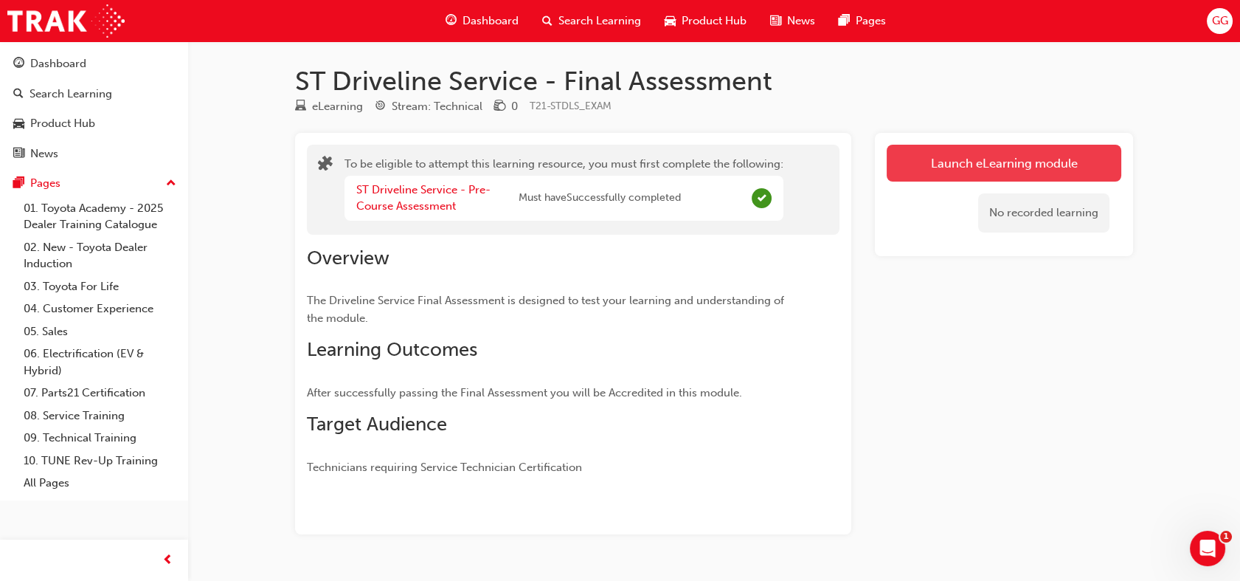
click at [1009, 163] on button "Launch eLearning module" at bounding box center [1004, 163] width 235 height 37
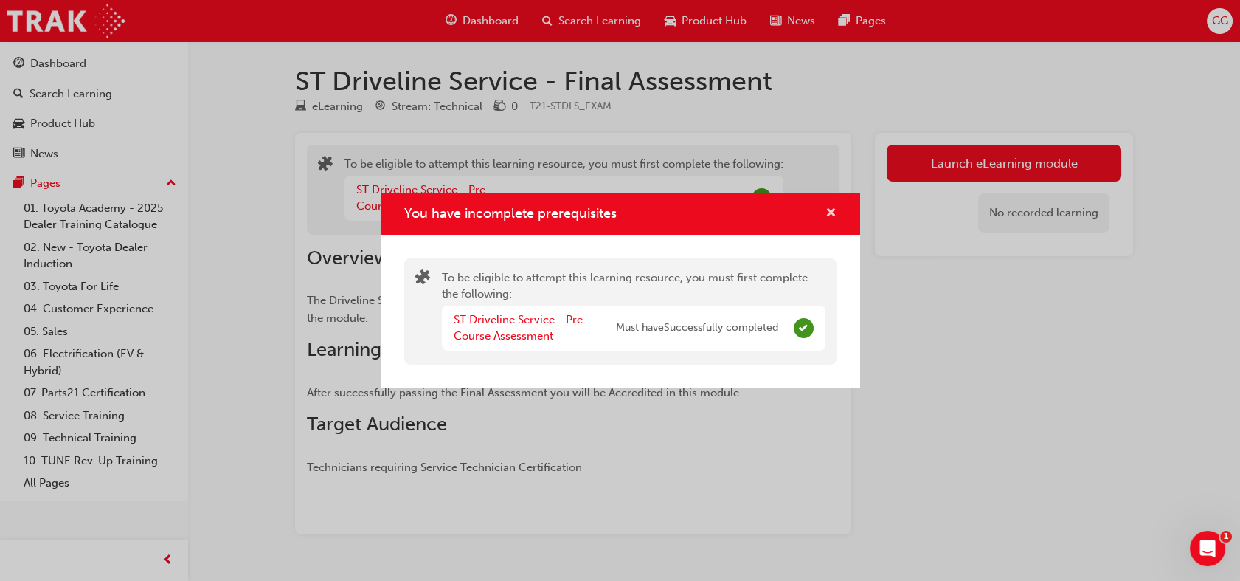
click at [834, 211] on span "cross-icon" at bounding box center [831, 213] width 11 height 13
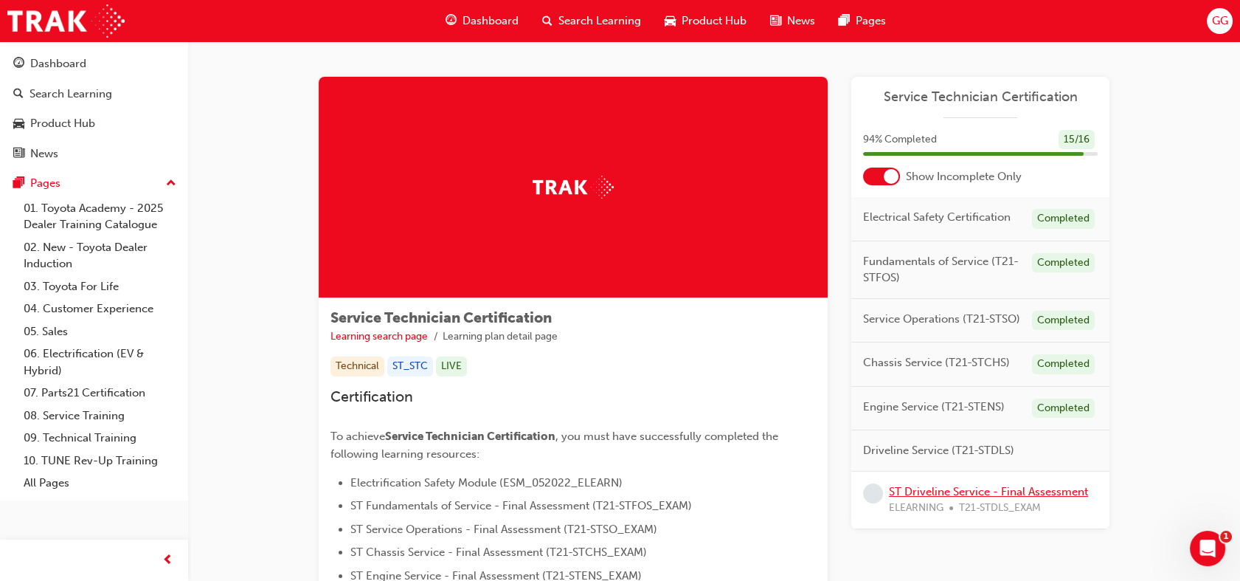
click at [939, 489] on link "ST Driveline Service - Final Assessment" at bounding box center [988, 491] width 199 height 13
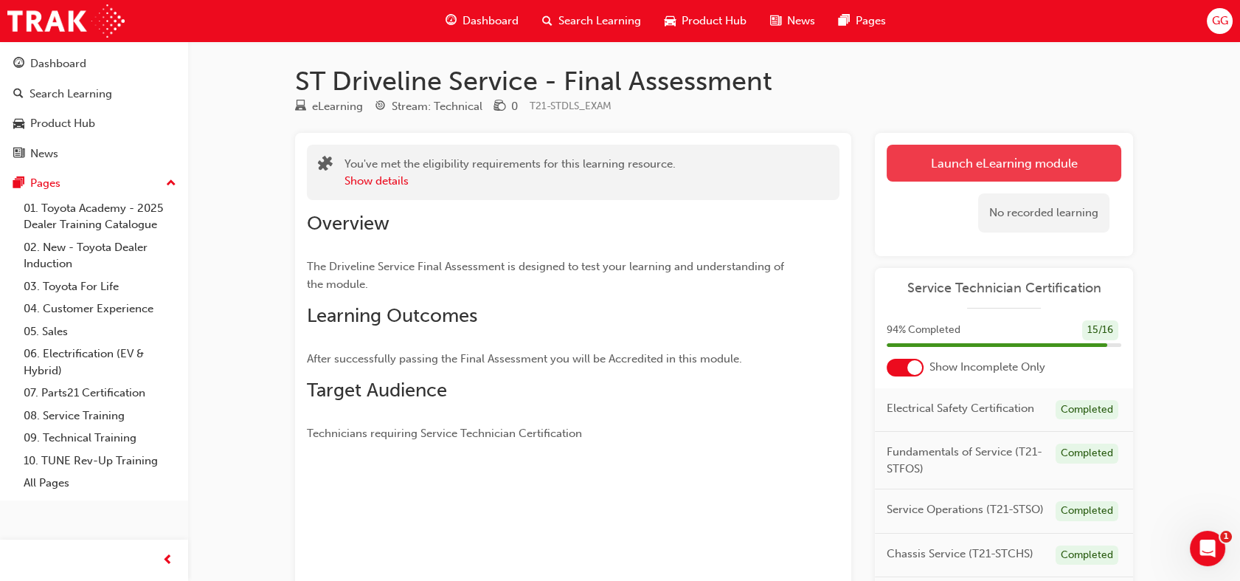
click at [1013, 160] on button "Launch eLearning module" at bounding box center [1004, 163] width 235 height 37
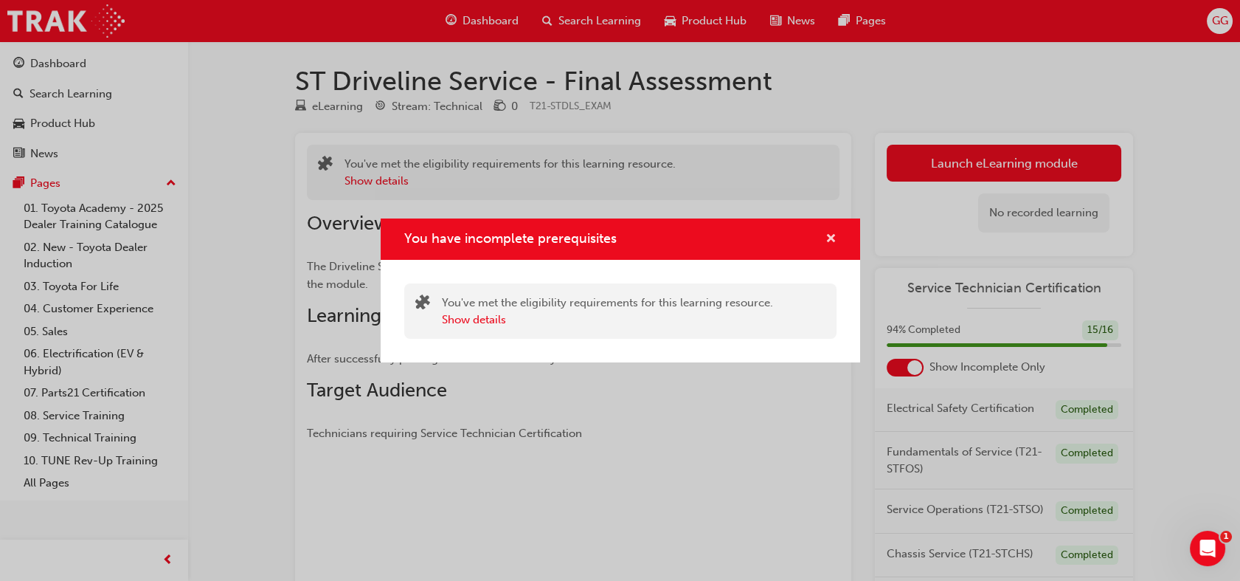
click at [832, 233] on span "cross-icon" at bounding box center [831, 239] width 11 height 13
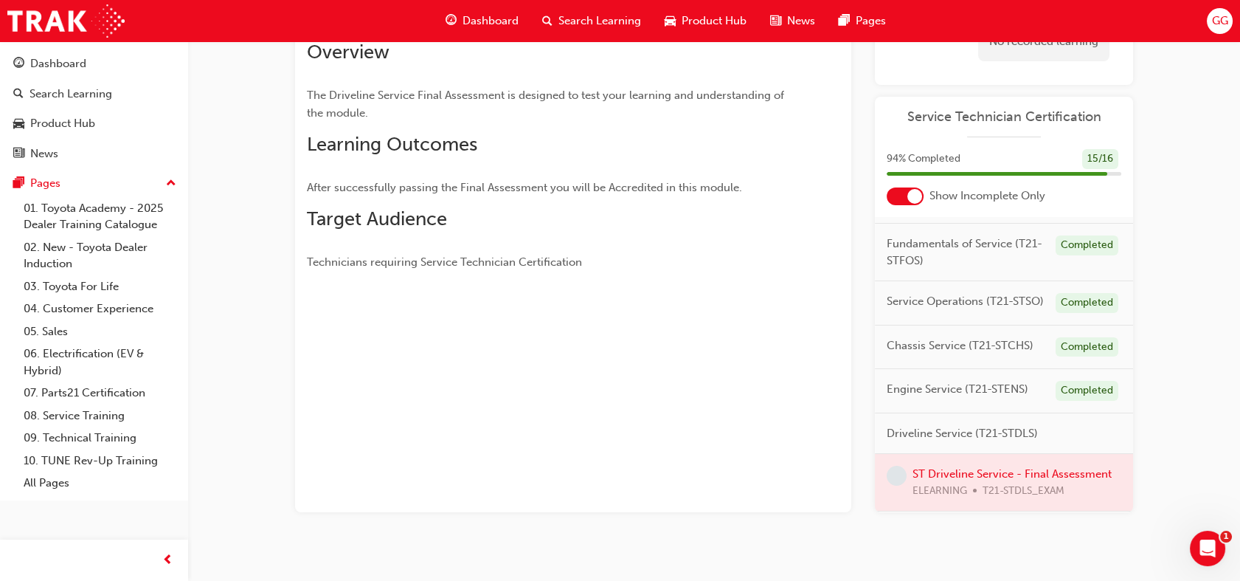
scroll to position [173, 0]
click at [967, 452] on div at bounding box center [1004, 480] width 258 height 57
click at [961, 458] on div at bounding box center [1004, 480] width 258 height 57
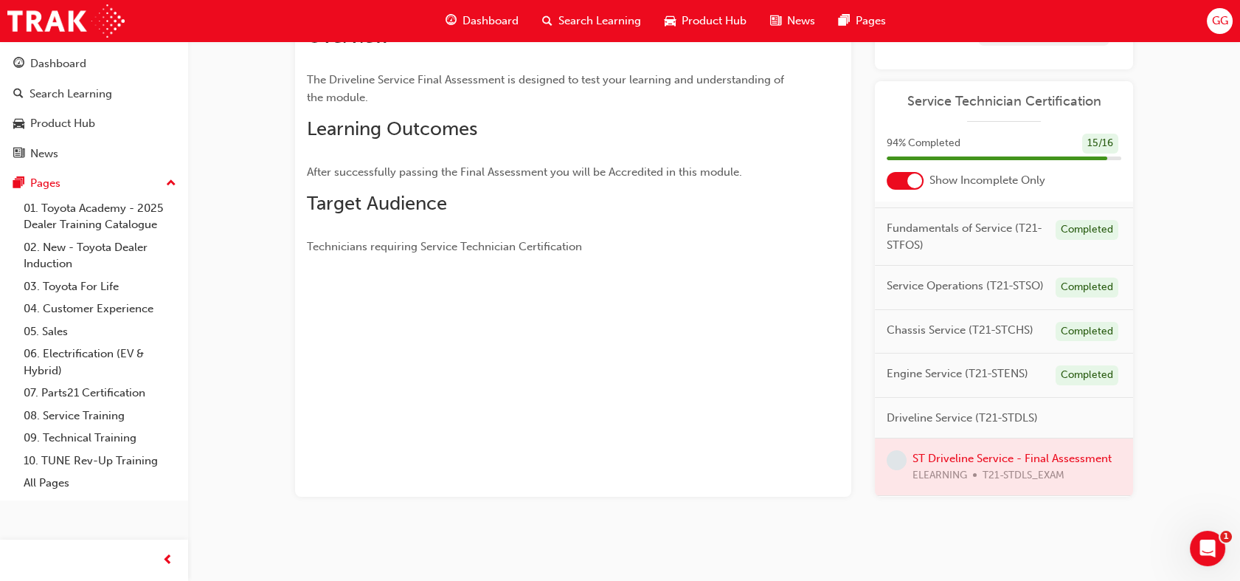
scroll to position [0, 0]
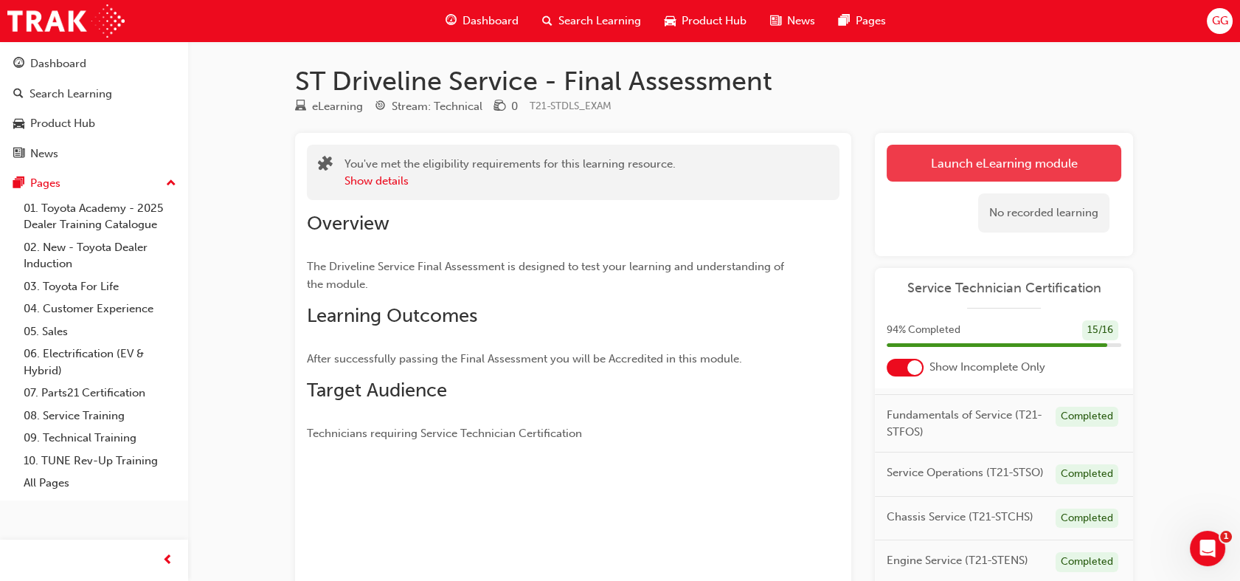
click at [942, 162] on button "Launch eLearning module" at bounding box center [1004, 163] width 235 height 37
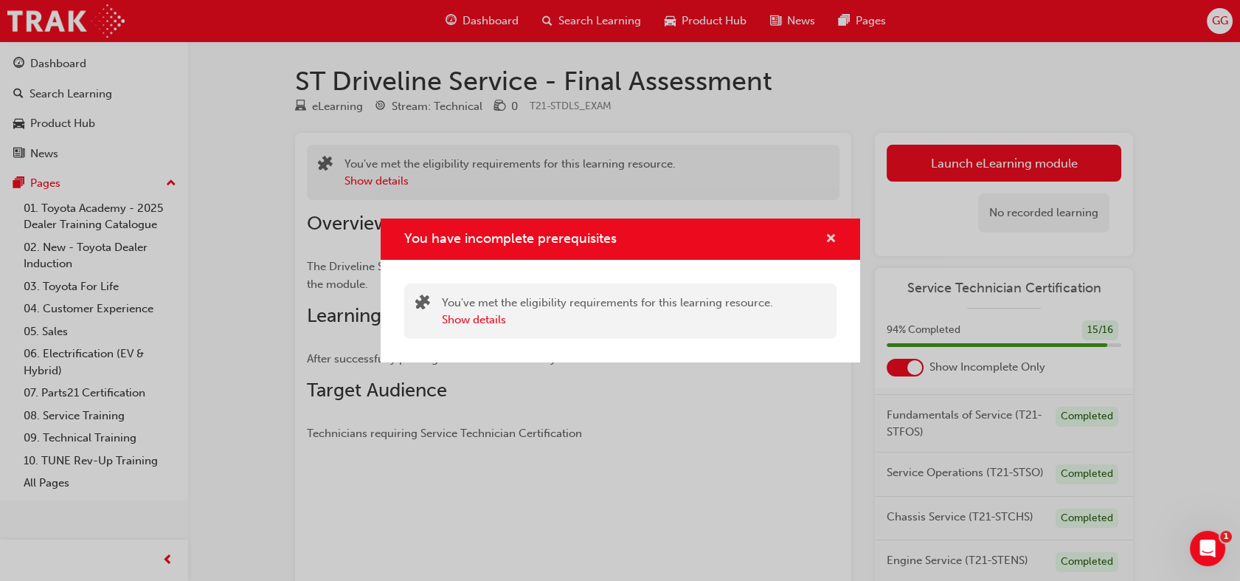
click at [826, 238] on span "cross-icon" at bounding box center [831, 239] width 11 height 13
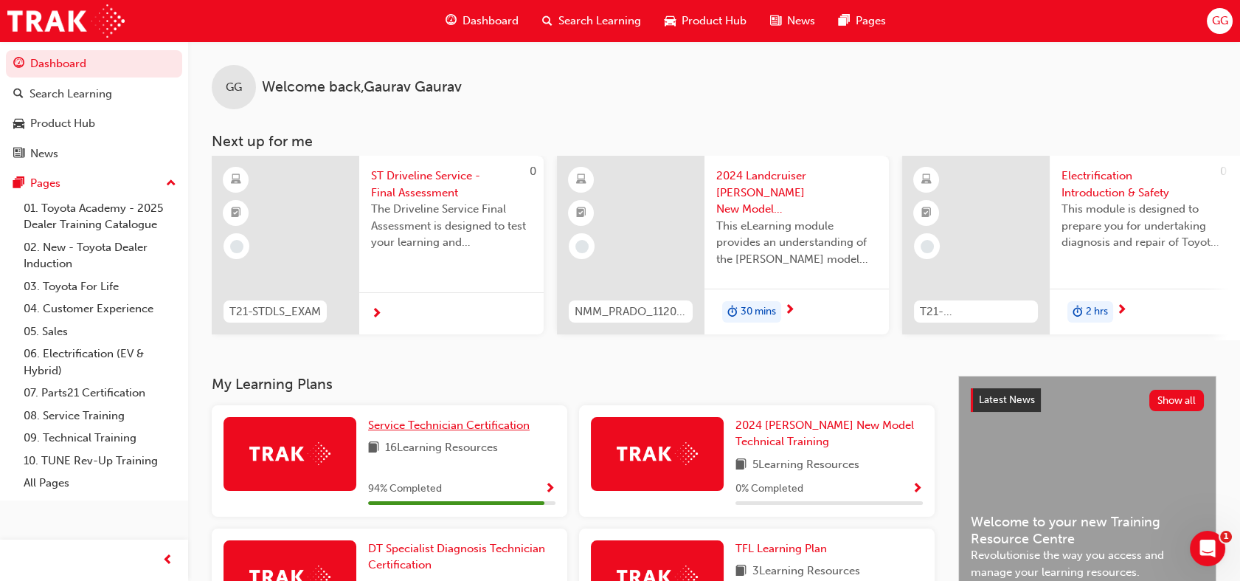
click at [517, 432] on span "Service Technician Certification" at bounding box center [449, 424] width 162 height 13
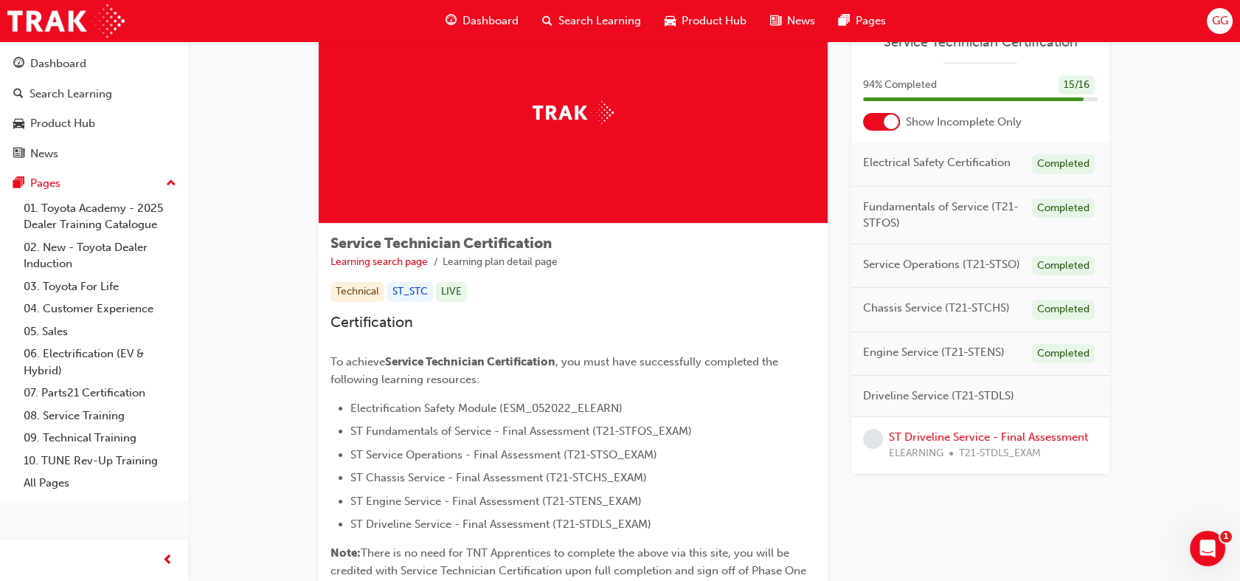
scroll to position [75, 0]
click at [1040, 435] on link "ST Driveline Service - Final Assessment" at bounding box center [988, 436] width 199 height 13
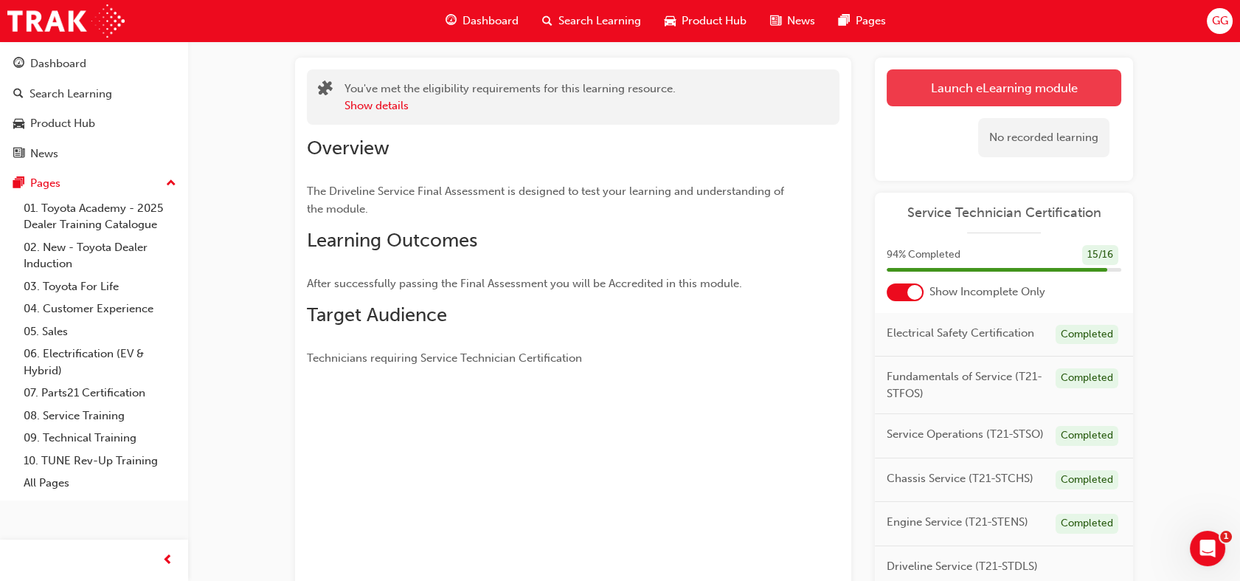
click at [1074, 98] on link "Launch eLearning module" at bounding box center [1004, 87] width 235 height 37
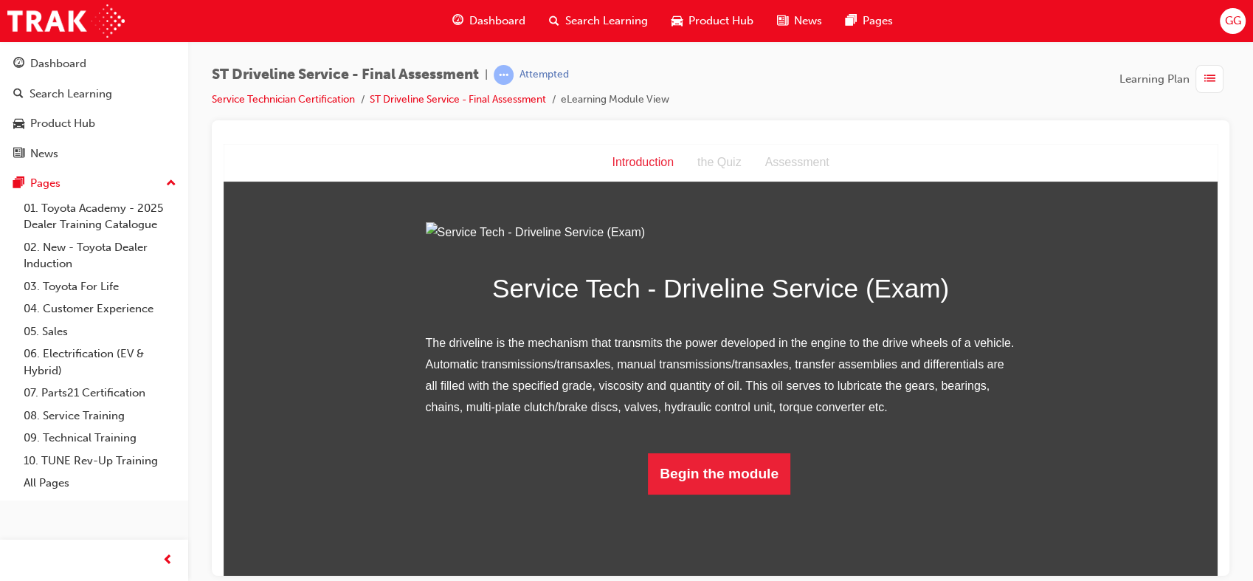
scroll to position [82, 0]
click at [730, 494] on button "Begin the module" at bounding box center [719, 472] width 142 height 41
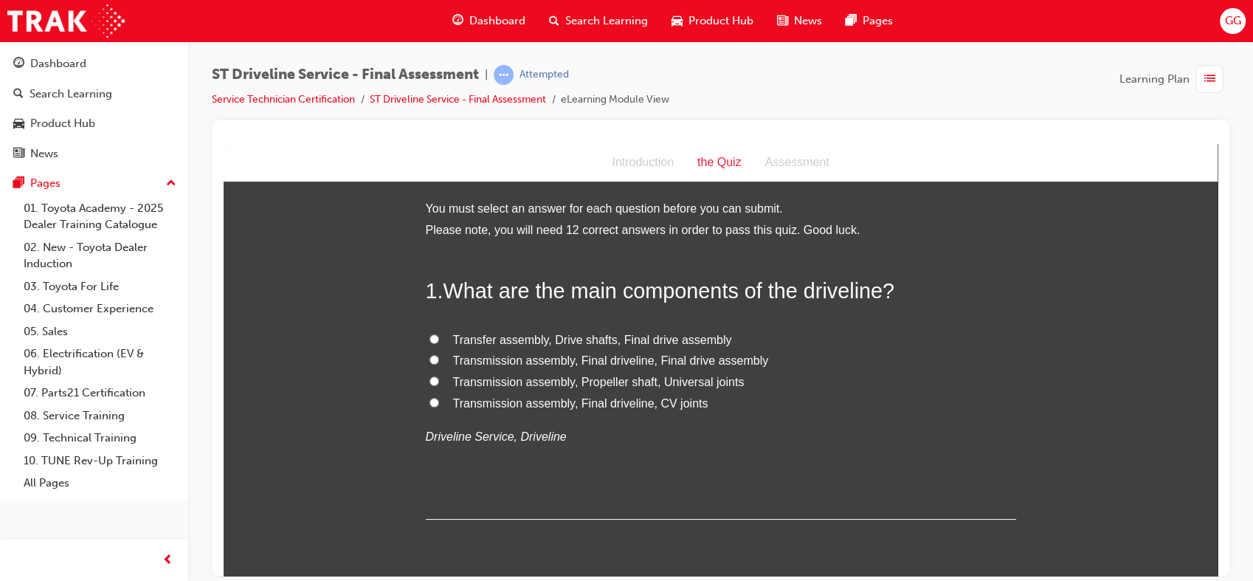
click at [721, 390] on label "Transmission assembly, Propeller shaft, Universal joints" at bounding box center [721, 381] width 590 height 21
click at [439, 385] on input "Transmission assembly, Propeller shaft, Universal joints" at bounding box center [434, 381] width 10 height 10
radio input "true"
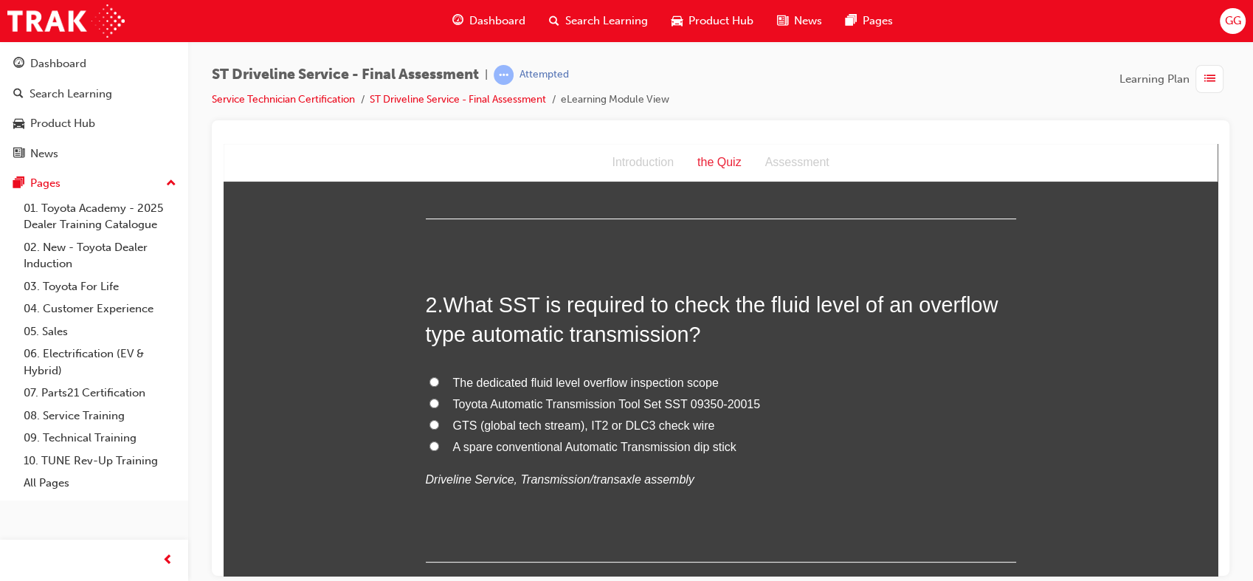
scroll to position [304, 0]
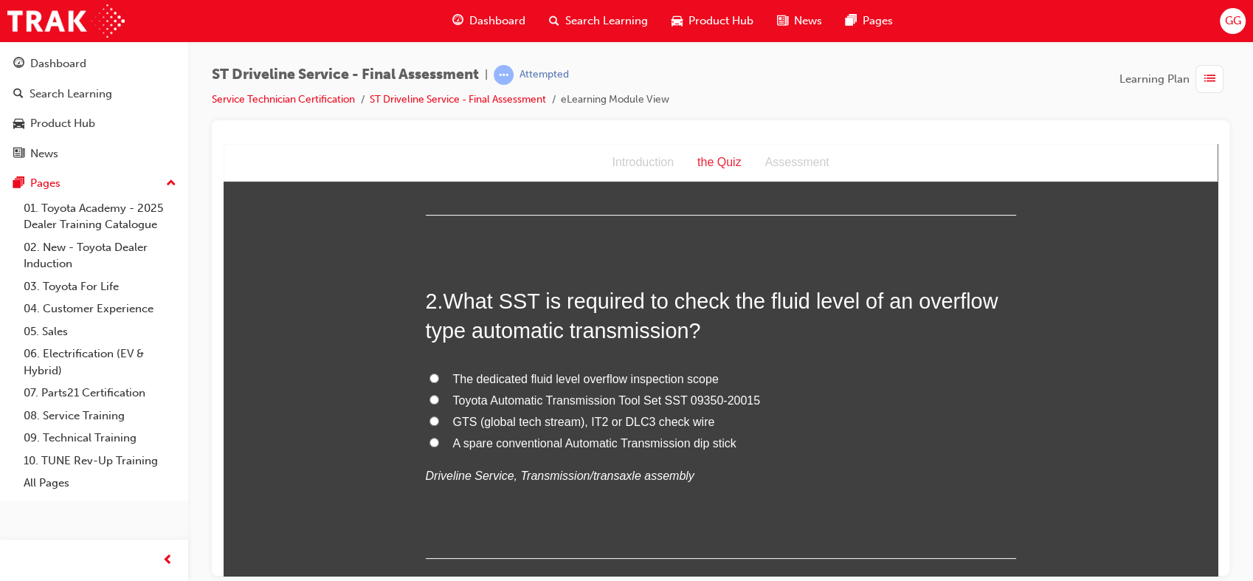
click at [542, 423] on span "GTS (global tech stream), IT2 or DLC3 check wire" at bounding box center [584, 421] width 262 height 13
click at [439, 423] on input "GTS (global tech stream), IT2 or DLC3 check wire" at bounding box center [434, 420] width 10 height 10
radio input "true"
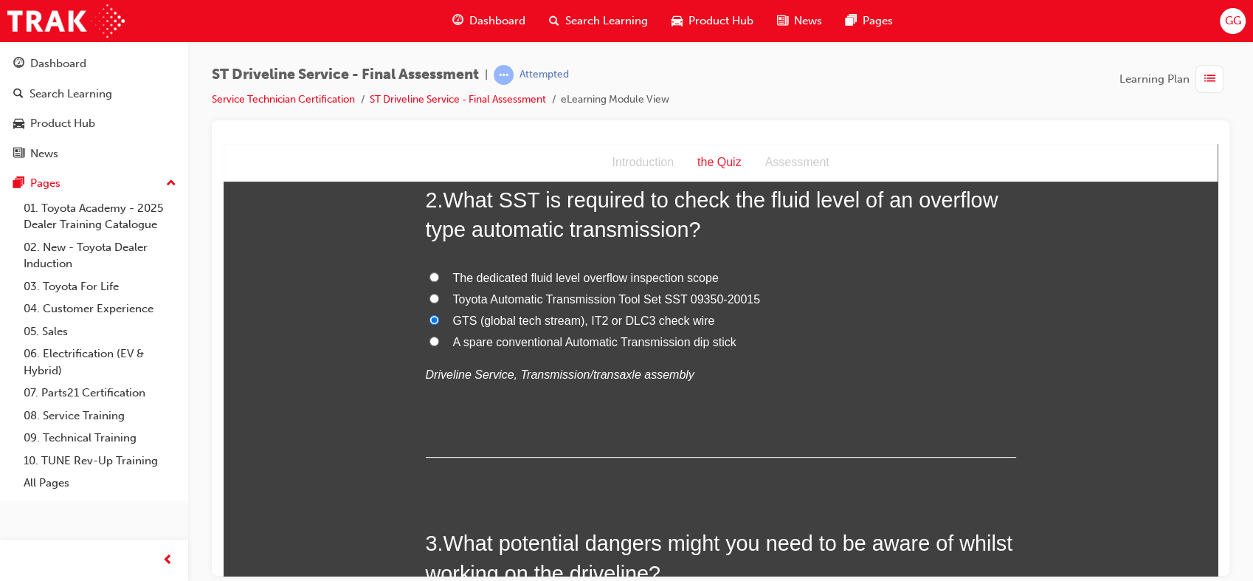
scroll to position [406, 0]
click at [595, 296] on span "Toyota Automatic Transmission Tool Set SST 09350-20015" at bounding box center [607, 297] width 308 height 13
click at [439, 296] on input "Toyota Automatic Transmission Tool Set SST 09350-20015" at bounding box center [434, 297] width 10 height 10
radio input "true"
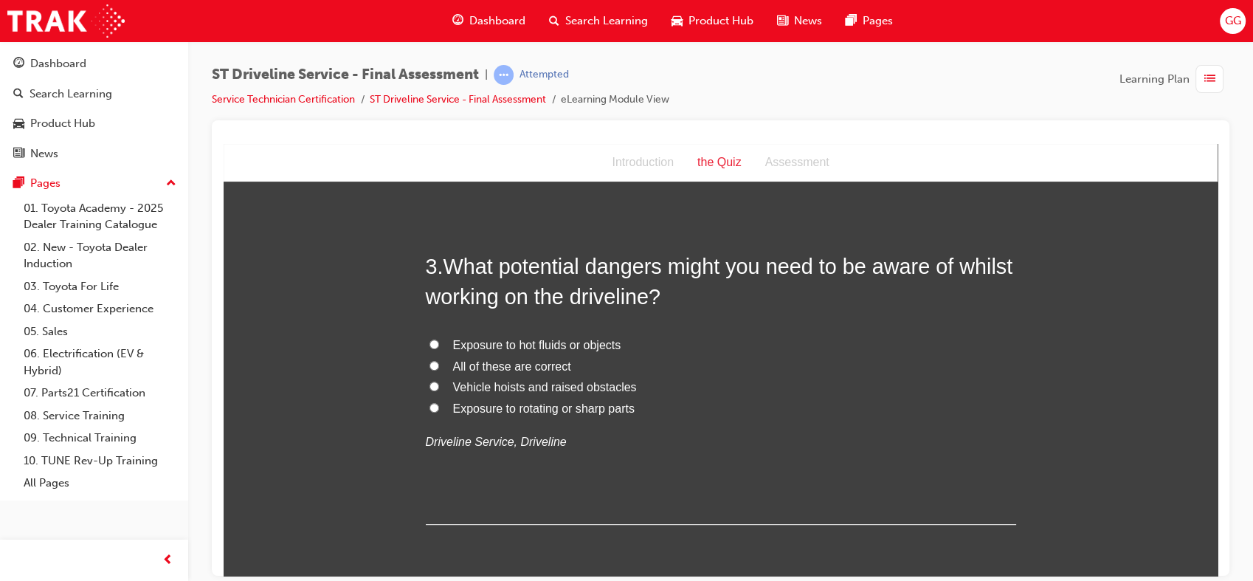
scroll to position [685, 0]
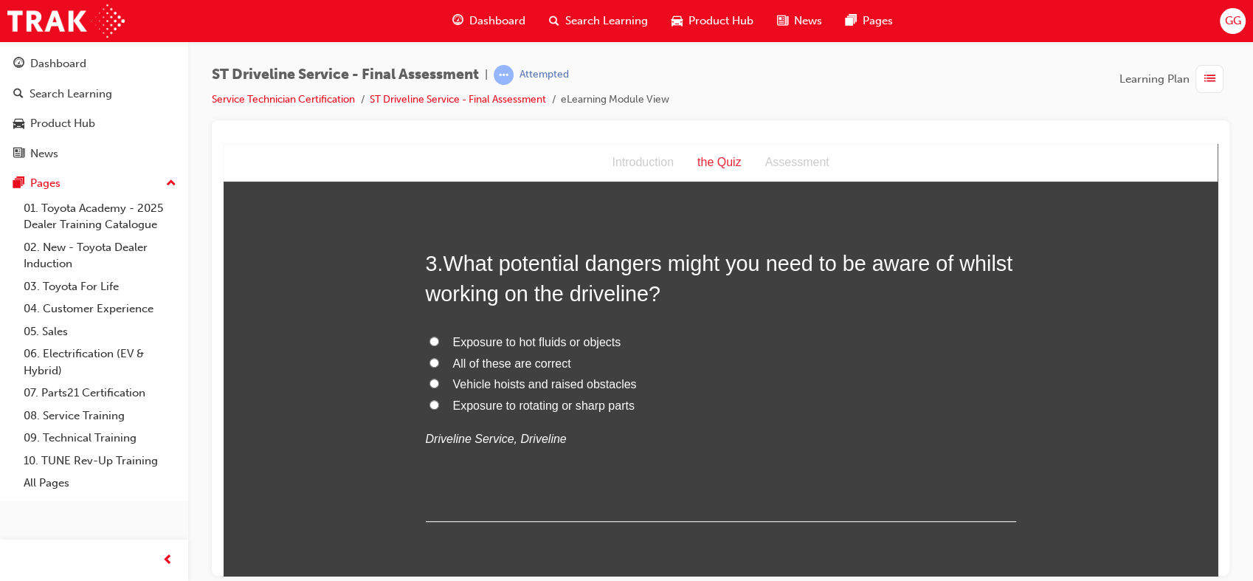
click at [531, 357] on span "All of these are correct" at bounding box center [512, 362] width 118 height 13
click at [439, 357] on input "All of these are correct" at bounding box center [434, 362] width 10 height 10
radio input "true"
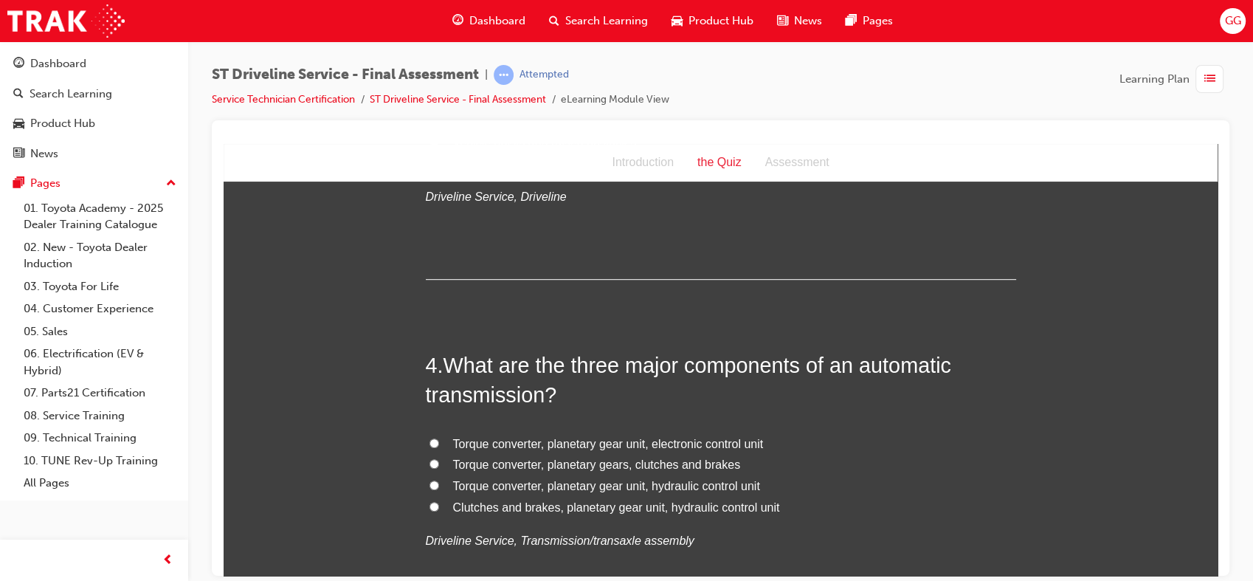
scroll to position [927, 0]
click at [727, 440] on span "Torque converter, planetary gear unit, electronic control unit" at bounding box center [608, 442] width 311 height 13
click at [439, 440] on input "Torque converter, planetary gear unit, electronic control unit" at bounding box center [434, 442] width 10 height 10
radio input "true"
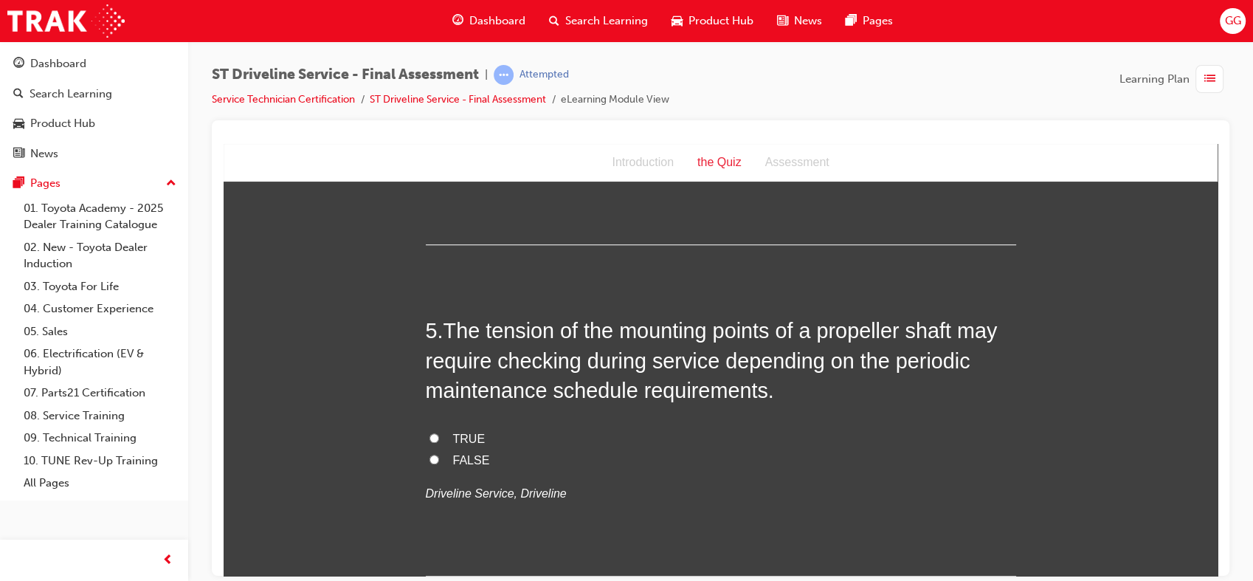
scroll to position [1304, 0]
click at [453, 437] on span "TRUE" at bounding box center [469, 438] width 32 height 13
click at [439, 437] on input "TRUE" at bounding box center [434, 437] width 10 height 10
radio input "true"
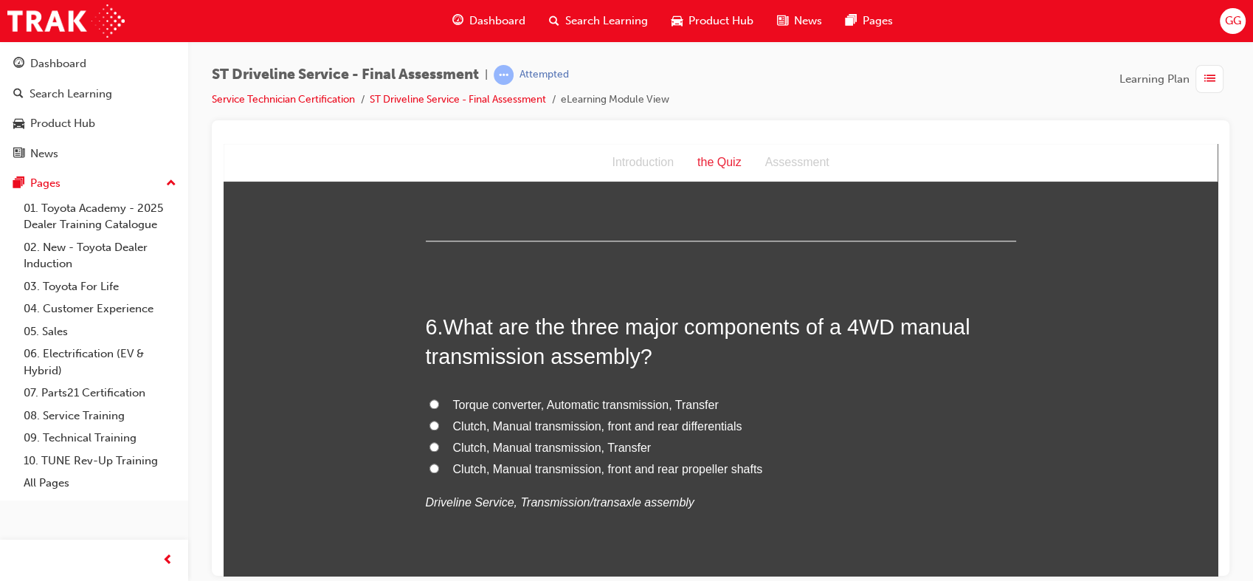
scroll to position [1645, 0]
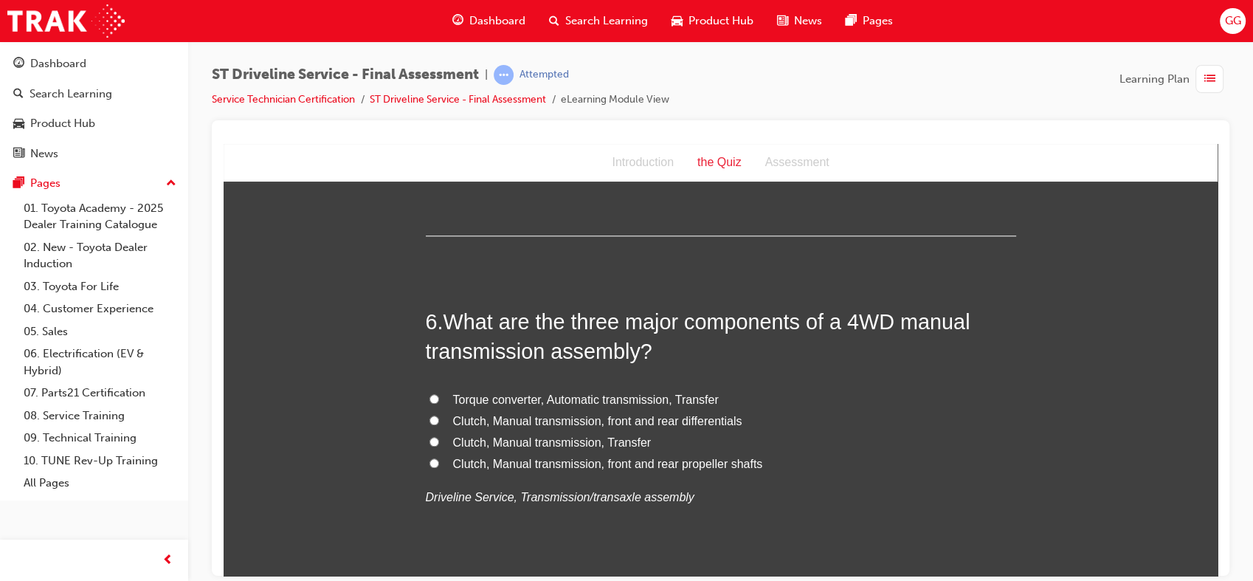
click at [542, 418] on span "Clutch, Manual transmission, front and rear differentials" at bounding box center [597, 420] width 289 height 13
click at [439, 418] on input "Clutch, Manual transmission, front and rear differentials" at bounding box center [434, 420] width 10 height 10
radio input "true"
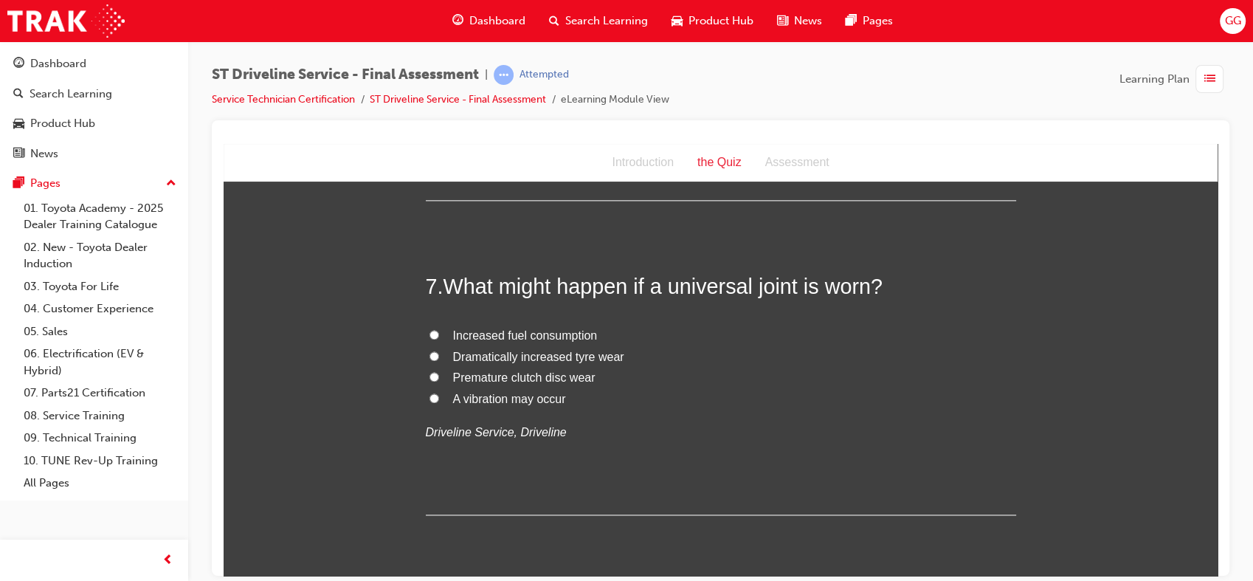
scroll to position [2025, 0]
click at [539, 395] on span "A vibration may occur" at bounding box center [509, 396] width 113 height 13
click at [439, 395] on input "A vibration may occur" at bounding box center [434, 396] width 10 height 10
radio input "true"
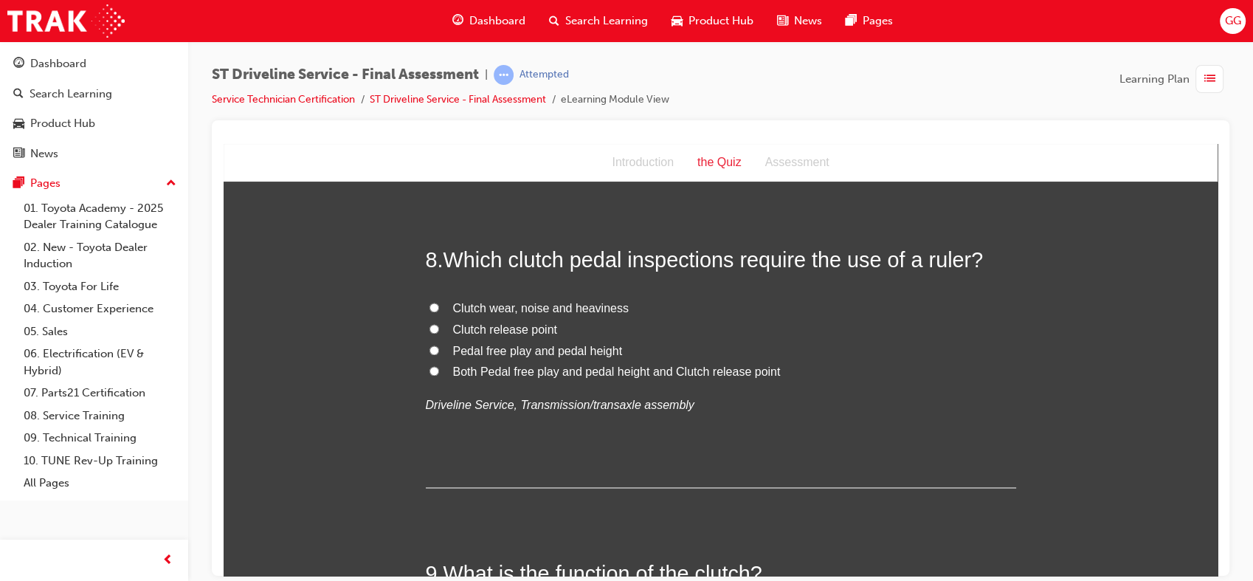
scroll to position [2367, 0]
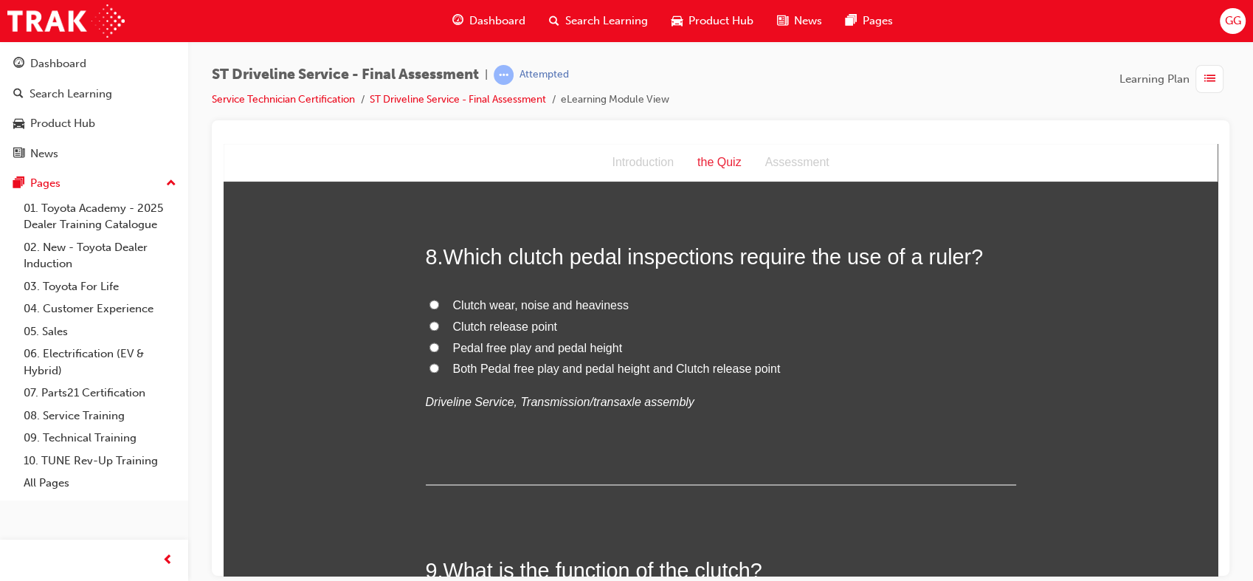
click at [611, 367] on span "Both Pedal free play and pedal height and Clutch release point" at bounding box center [617, 368] width 328 height 13
click at [439, 367] on input "Both Pedal free play and pedal height and Clutch release point" at bounding box center [434, 367] width 10 height 10
radio input "true"
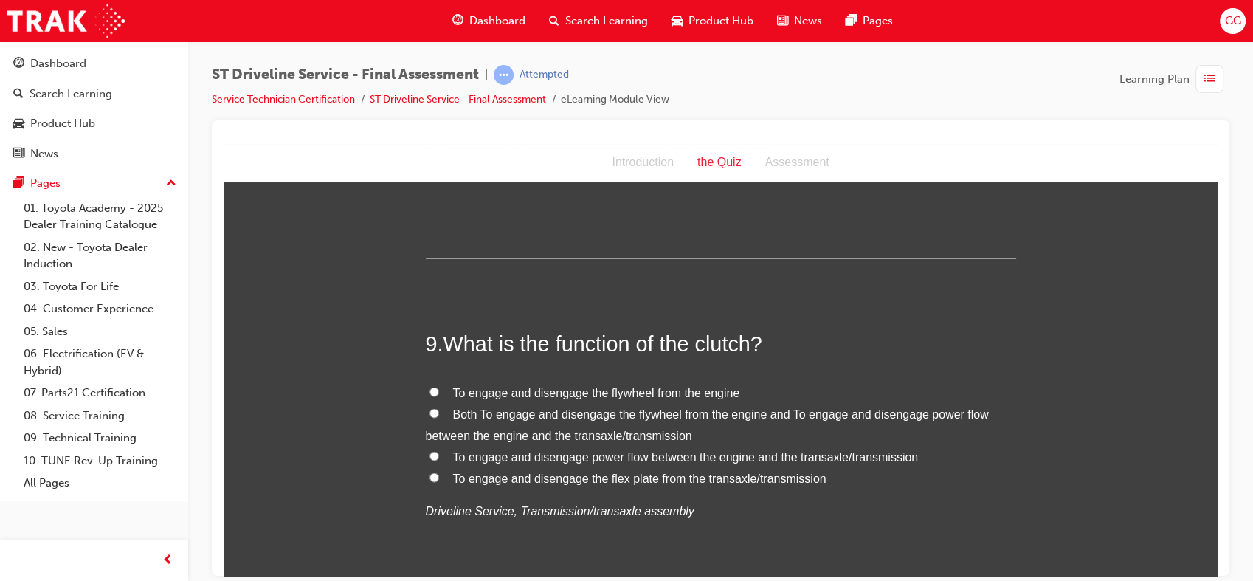
scroll to position [2594, 0]
click at [521, 413] on span "Both To engage and disengage the flywheel from the engine and To engage and dis…" at bounding box center [707, 423] width 563 height 34
click at [439, 413] on input "Both To engage and disengage the flywheel from the engine and To engage and dis…" at bounding box center [434, 412] width 10 height 10
radio input "true"
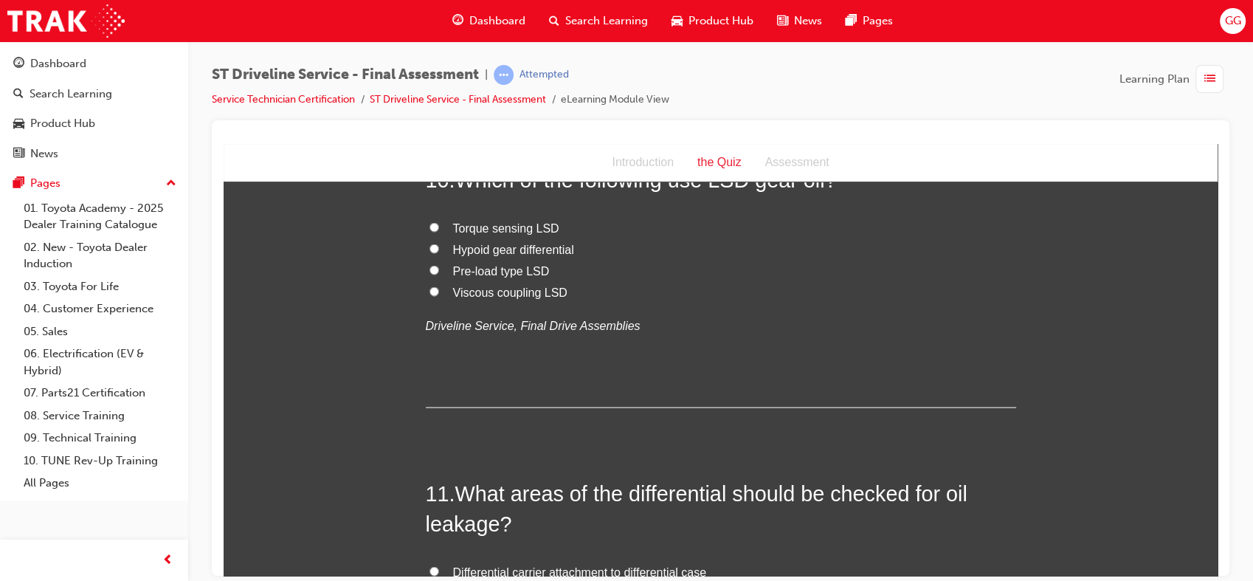
scroll to position [3088, 0]
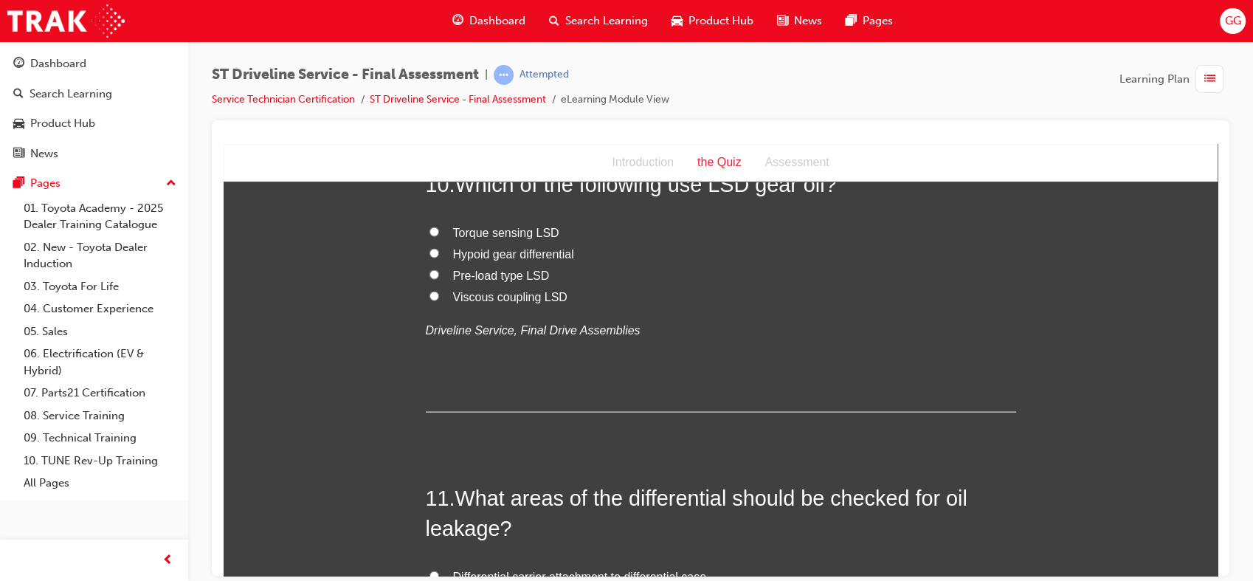
click at [545, 254] on span "Hypoid gear differential" at bounding box center [513, 253] width 121 height 13
click at [439, 254] on input "Hypoid gear differential" at bounding box center [434, 253] width 10 height 10
radio input "true"
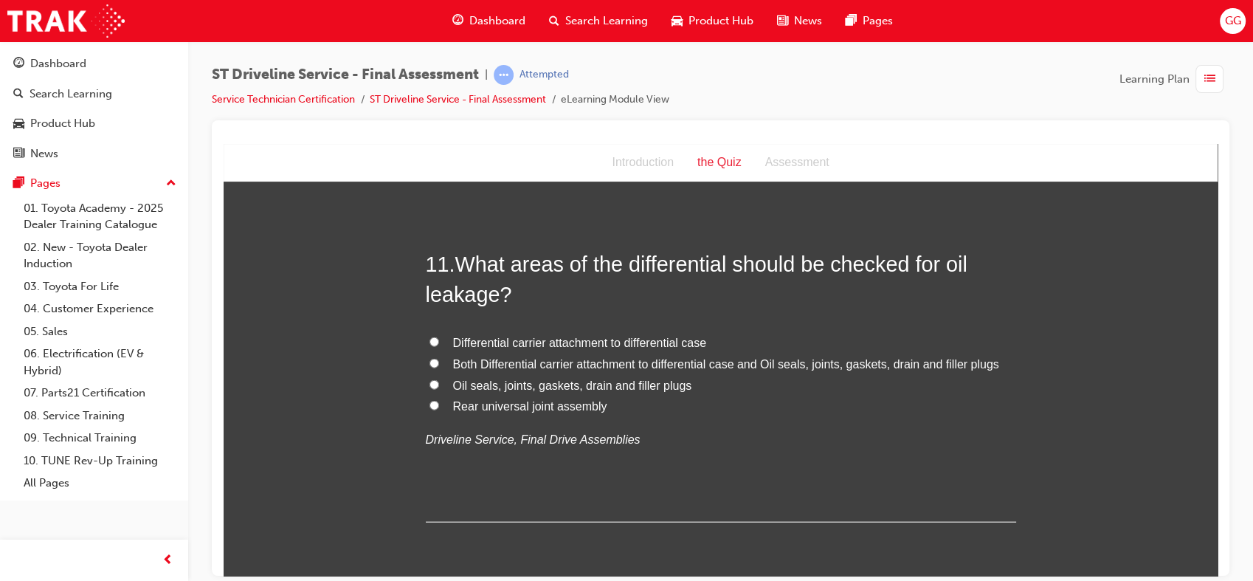
scroll to position [3322, 0]
click at [713, 367] on span "Both Differential carrier attachment to differential case and Oil seals, joints…" at bounding box center [726, 362] width 546 height 13
click at [439, 367] on input "Both Differential carrier attachment to differential case and Oil seals, joints…" at bounding box center [434, 362] width 10 height 10
radio input "true"
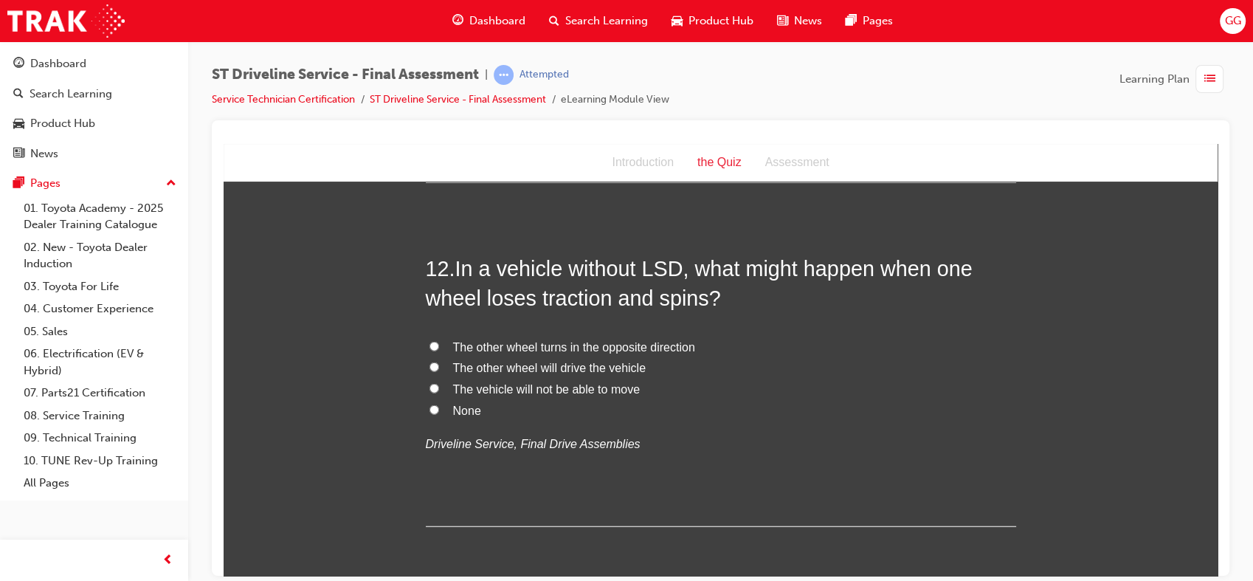
scroll to position [3663, 0]
click at [580, 342] on span "The other wheel turns in the opposite direction" at bounding box center [574, 344] width 242 height 13
click at [439, 342] on input "The other wheel turns in the opposite direction" at bounding box center [434, 344] width 10 height 10
radio input "true"
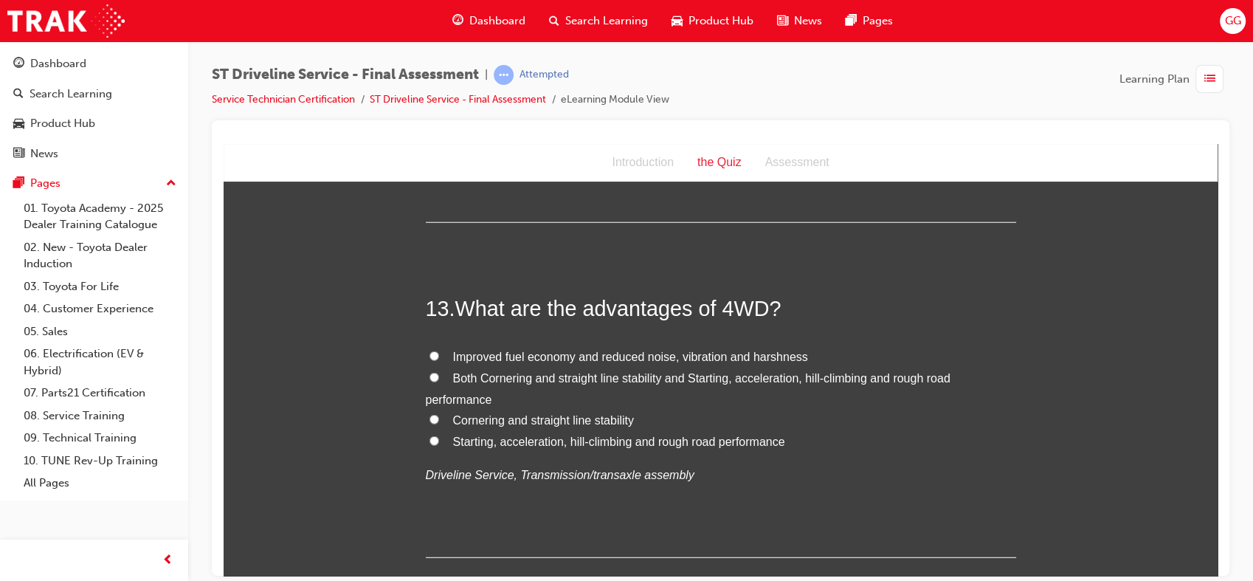
scroll to position [3974, 0]
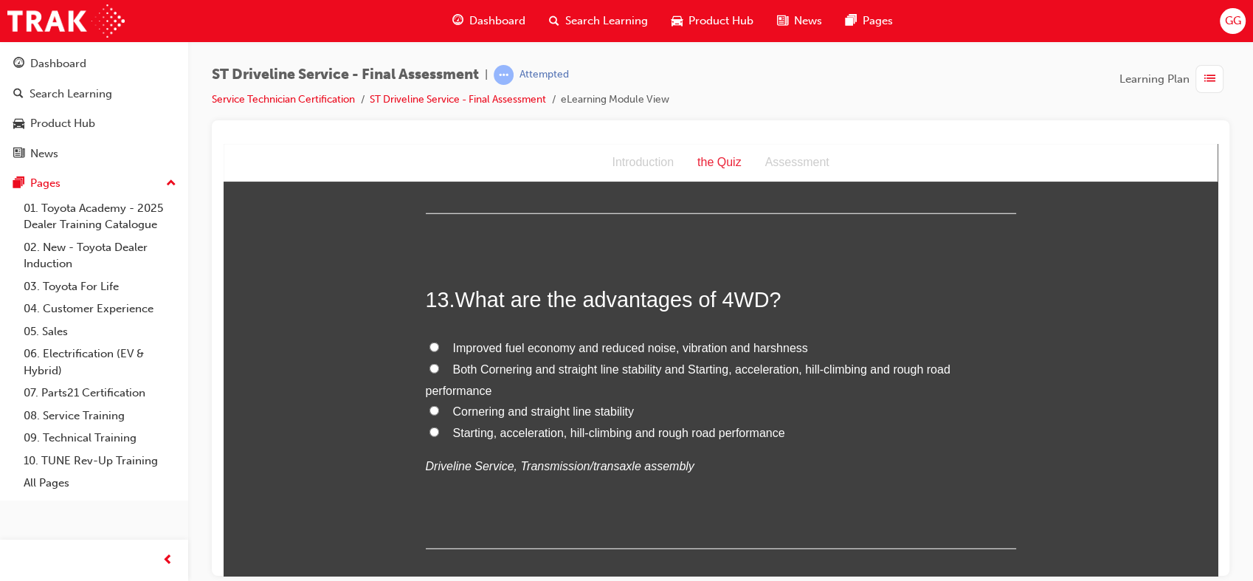
click at [528, 371] on span "Both Cornering and straight line stability and Starting, acceleration, hill-cli…" at bounding box center [688, 379] width 525 height 34
click at [439, 371] on input "Both Cornering and straight line stability and Starting, acceleration, hill-cli…" at bounding box center [434, 368] width 10 height 10
radio input "true"
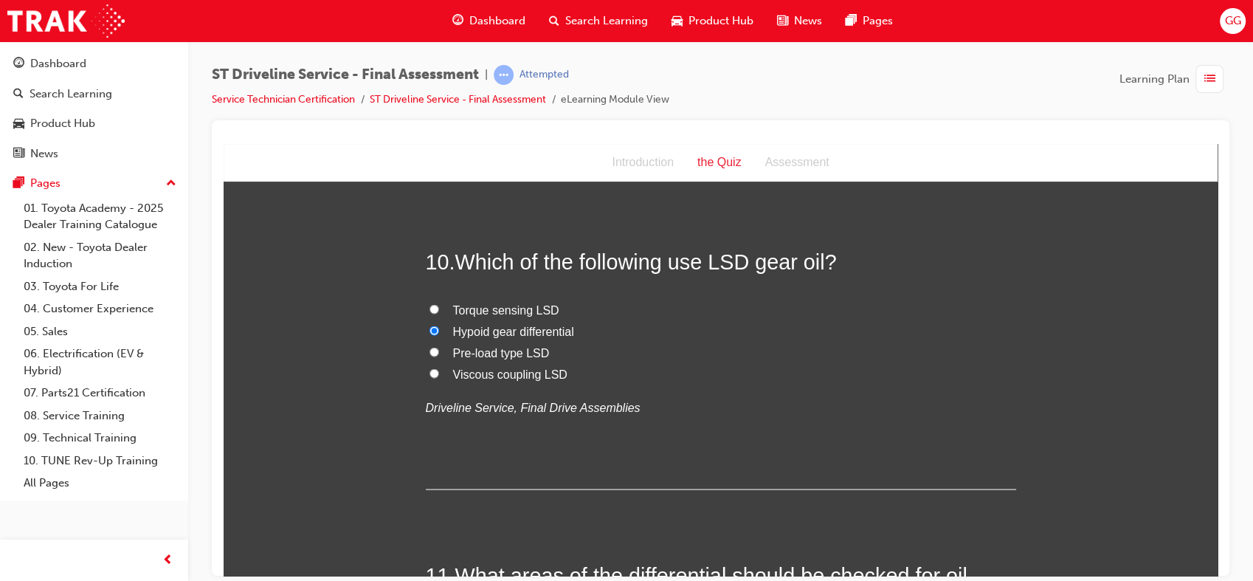
scroll to position [3002, 0]
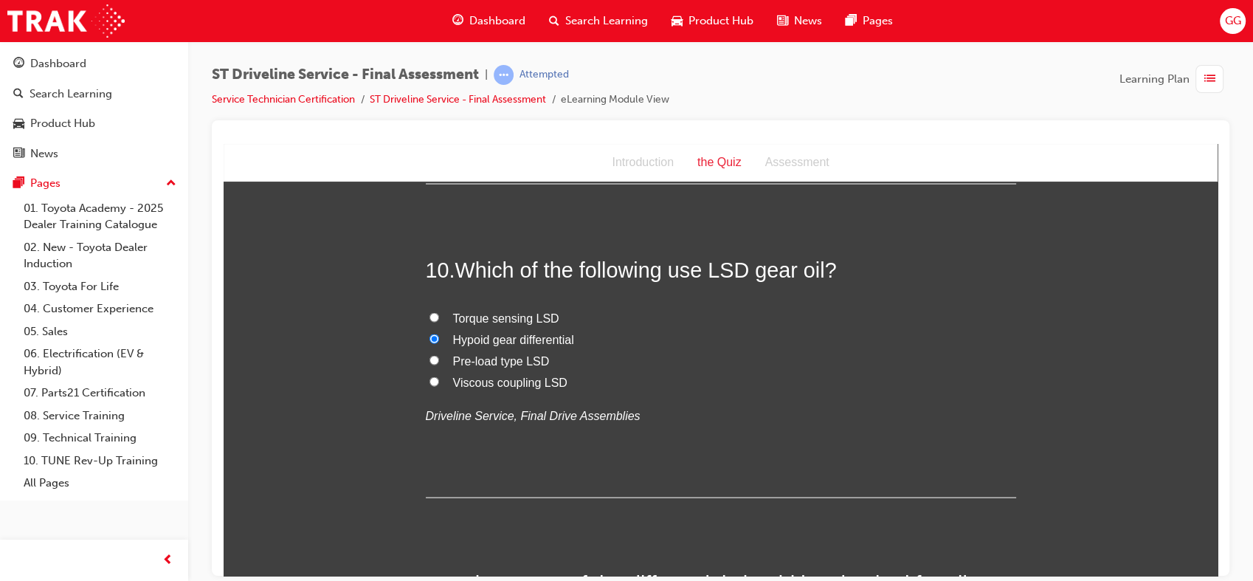
click at [517, 366] on span "Pre-load type LSD" at bounding box center [501, 360] width 97 height 13
click at [439, 364] on input "Pre-load type LSD" at bounding box center [434, 360] width 10 height 10
radio input "true"
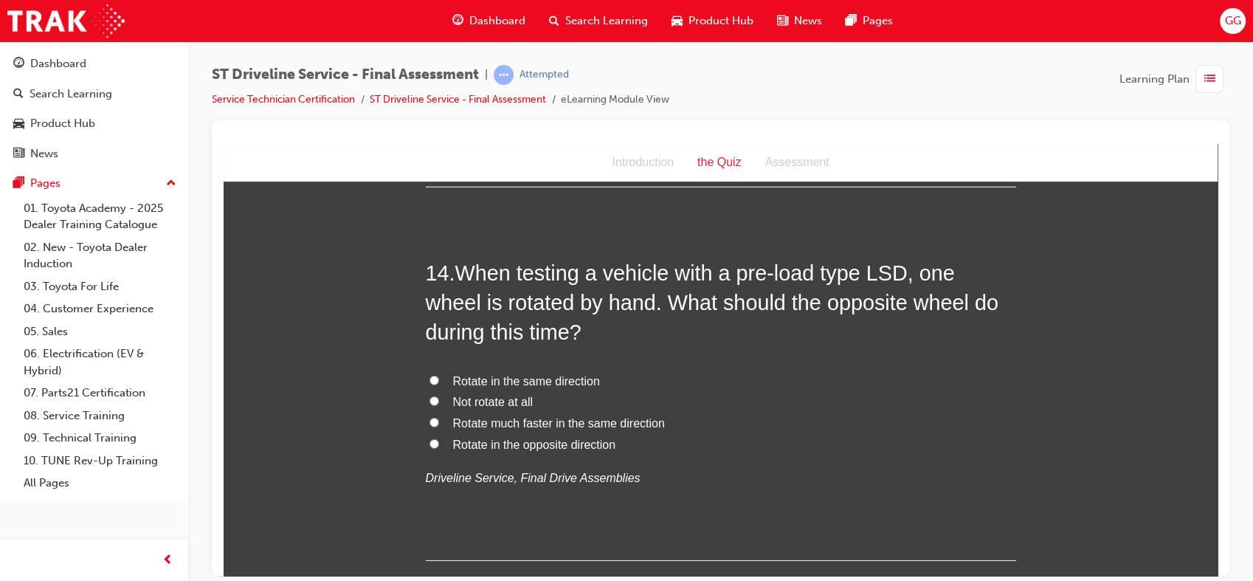
scroll to position [4338, 0]
click at [506, 439] on span "Rotate in the opposite direction" at bounding box center [534, 441] width 163 height 13
click at [439, 439] on input "Rotate in the opposite direction" at bounding box center [434, 441] width 10 height 10
radio input "true"
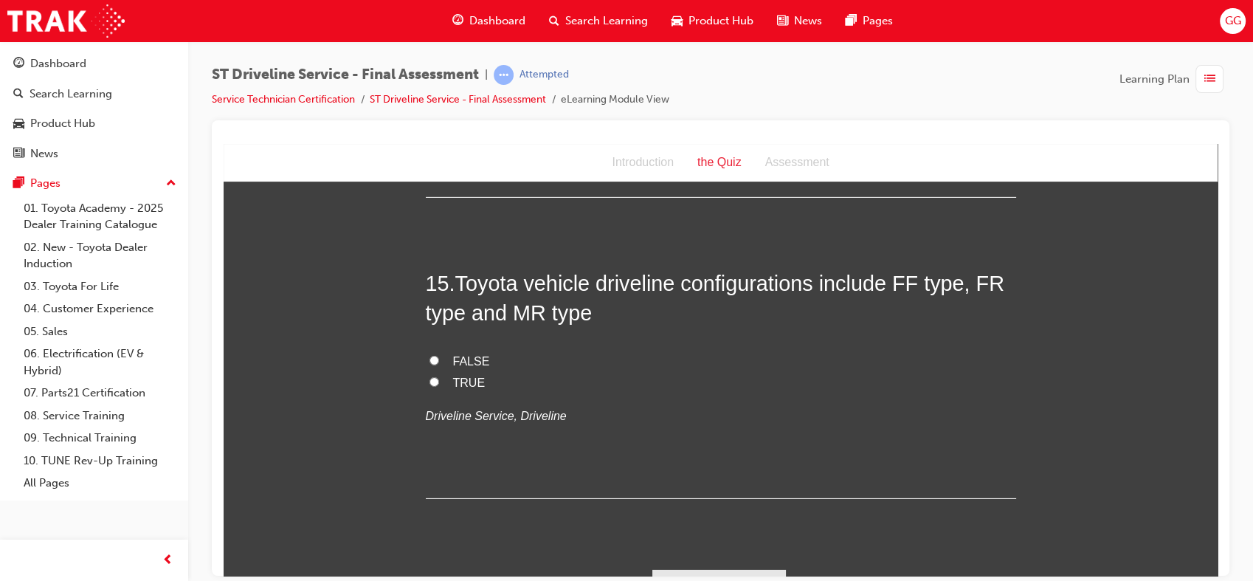
scroll to position [4699, 0]
click at [453, 380] on span "TRUE" at bounding box center [469, 381] width 32 height 13
click at [439, 380] on input "TRUE" at bounding box center [434, 381] width 10 height 10
radio input "true"
click at [711, 569] on button "Submit Answers" at bounding box center [719, 588] width 134 height 41
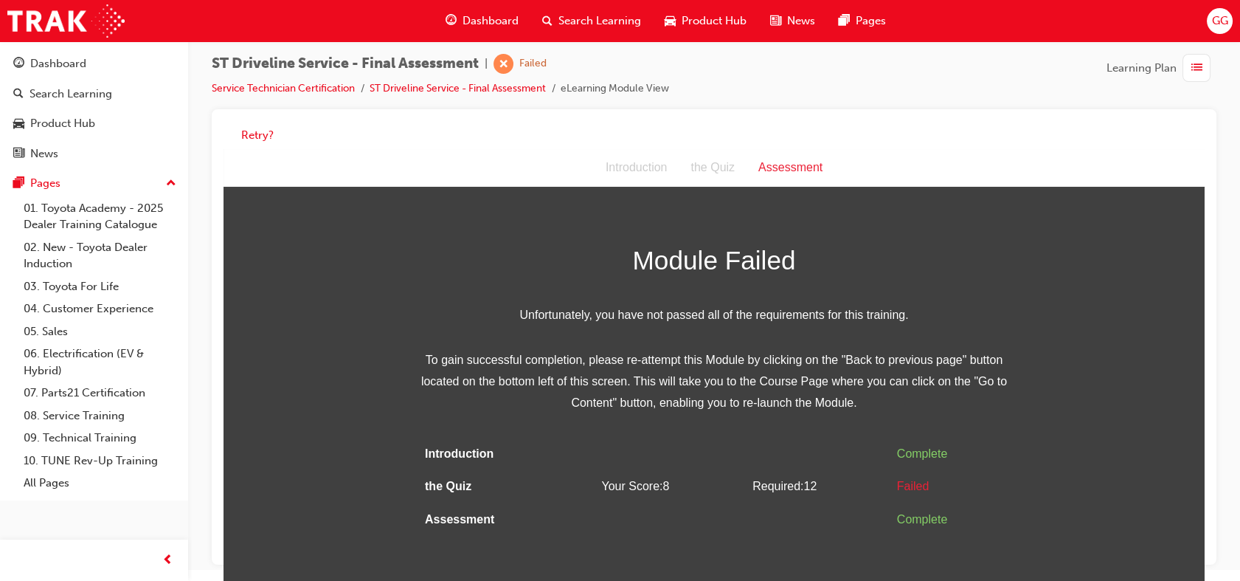
scroll to position [0, 0]
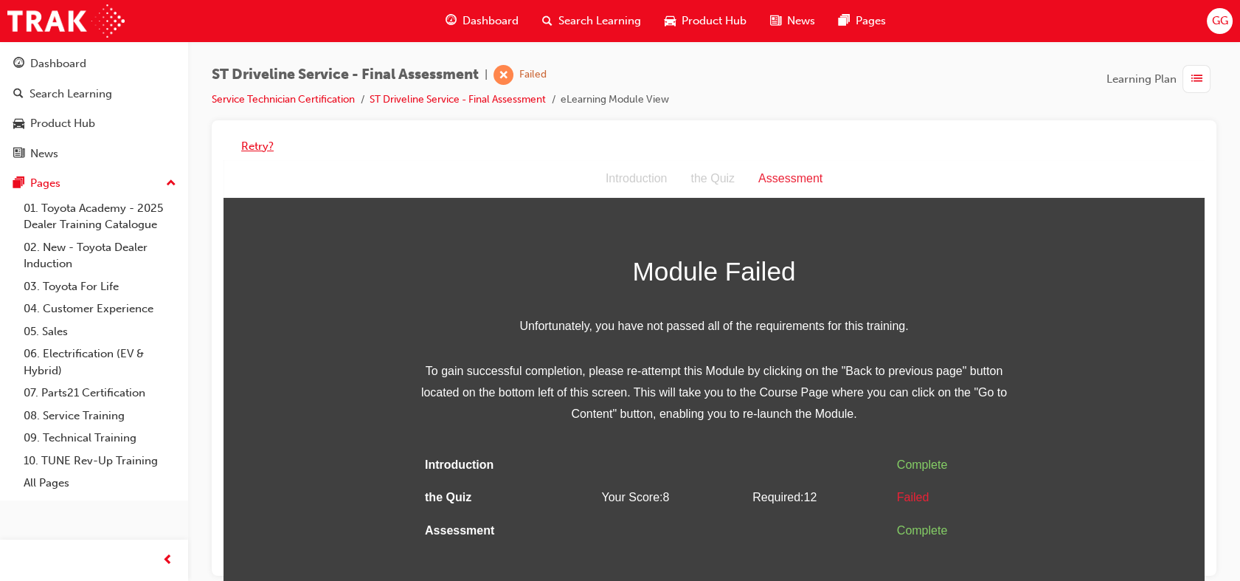
click at [253, 145] on button "Retry?" at bounding box center [257, 146] width 32 height 17
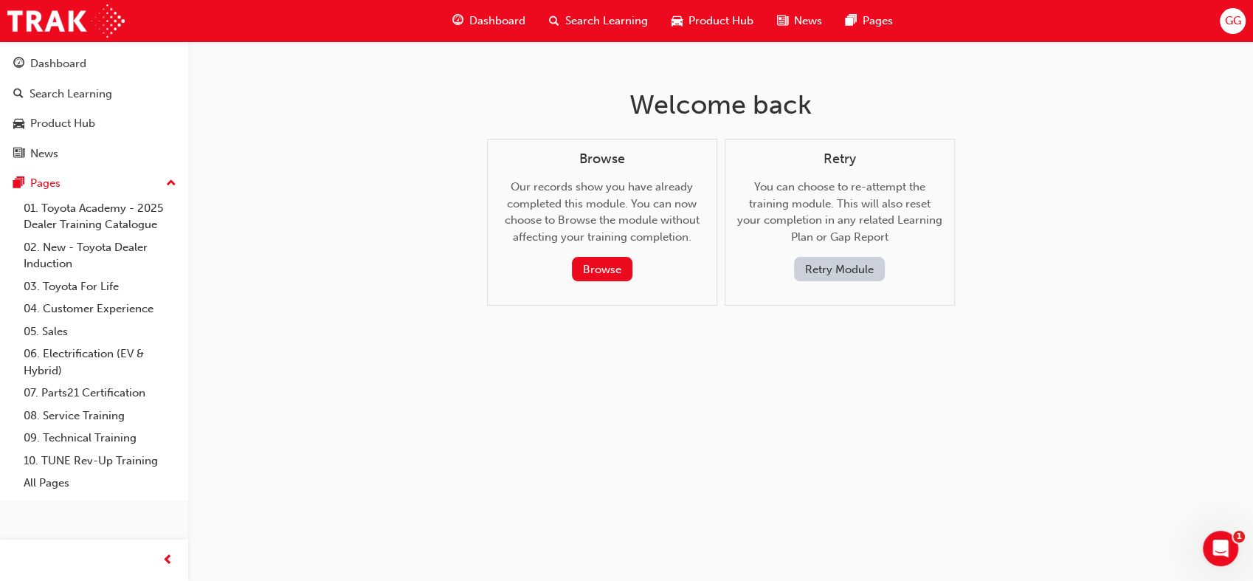
click at [862, 268] on button "Retry Module" at bounding box center [839, 269] width 91 height 24
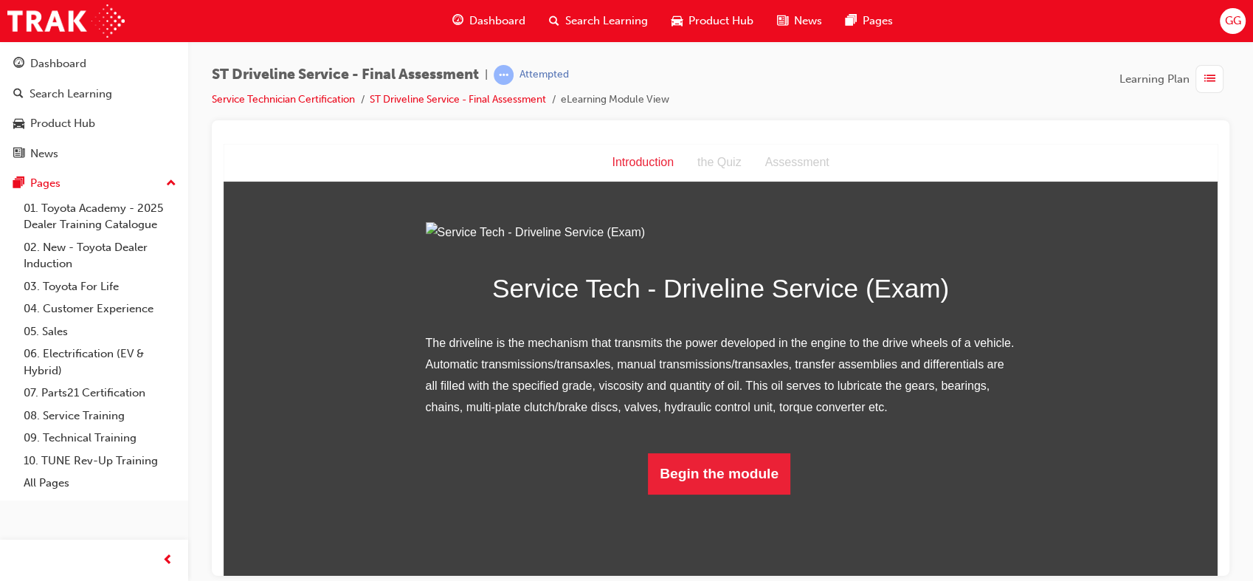
scroll to position [82, 0]
click at [744, 494] on button "Begin the module" at bounding box center [719, 472] width 142 height 41
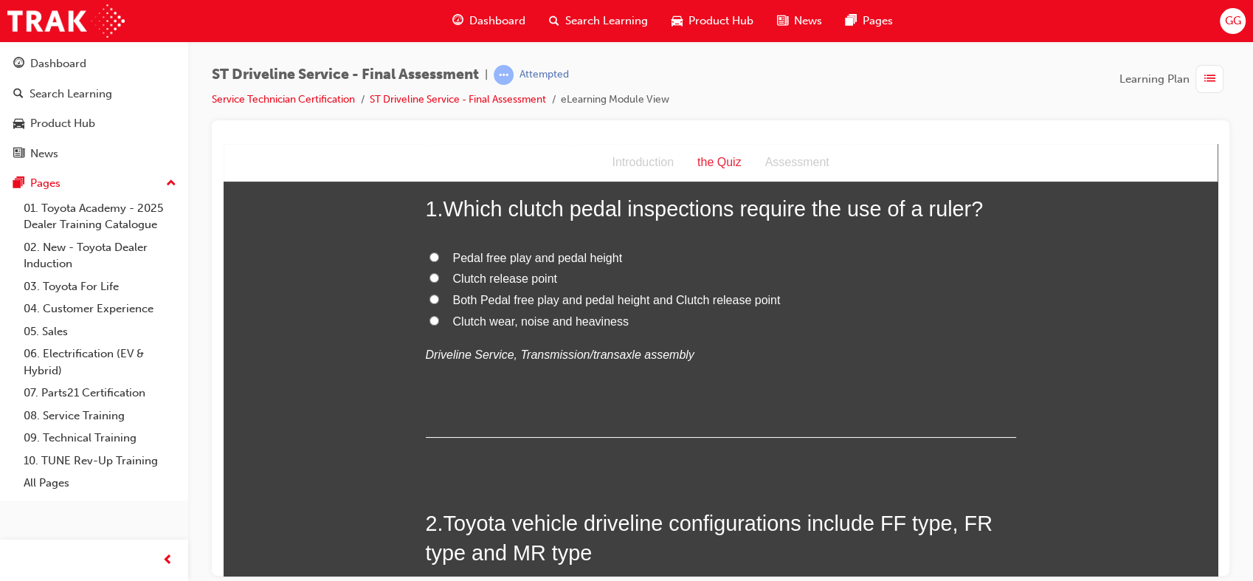
scroll to position [0, 0]
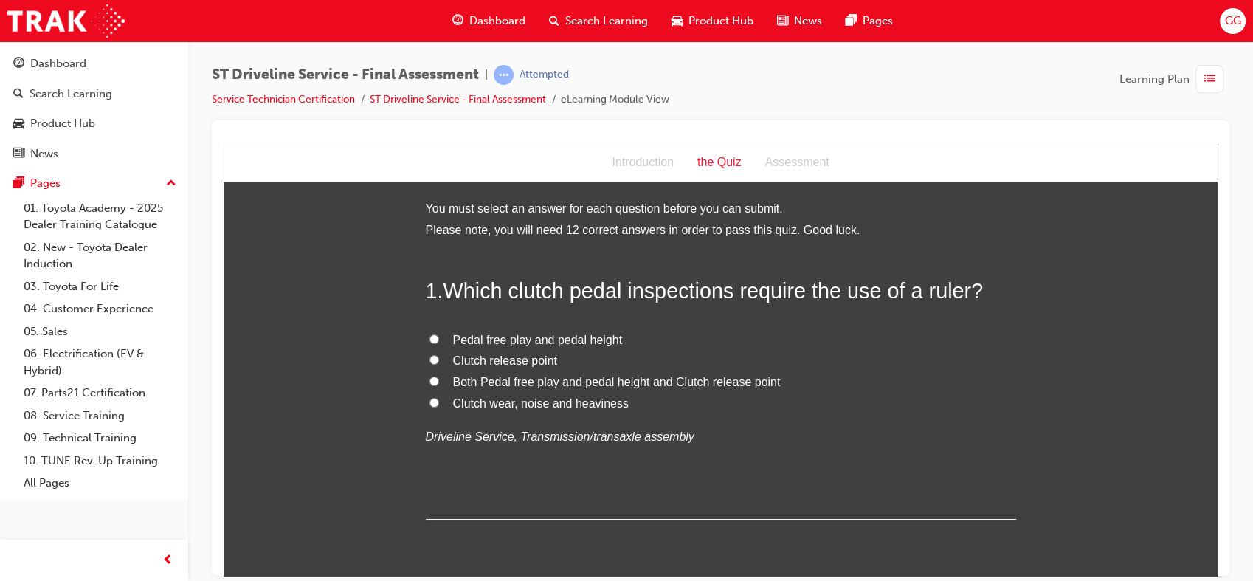
click at [696, 384] on span "Both Pedal free play and pedal height and Clutch release point" at bounding box center [617, 381] width 328 height 13
click at [439, 384] on input "Both Pedal free play and pedal height and Clutch release point" at bounding box center [434, 381] width 10 height 10
radio input "true"
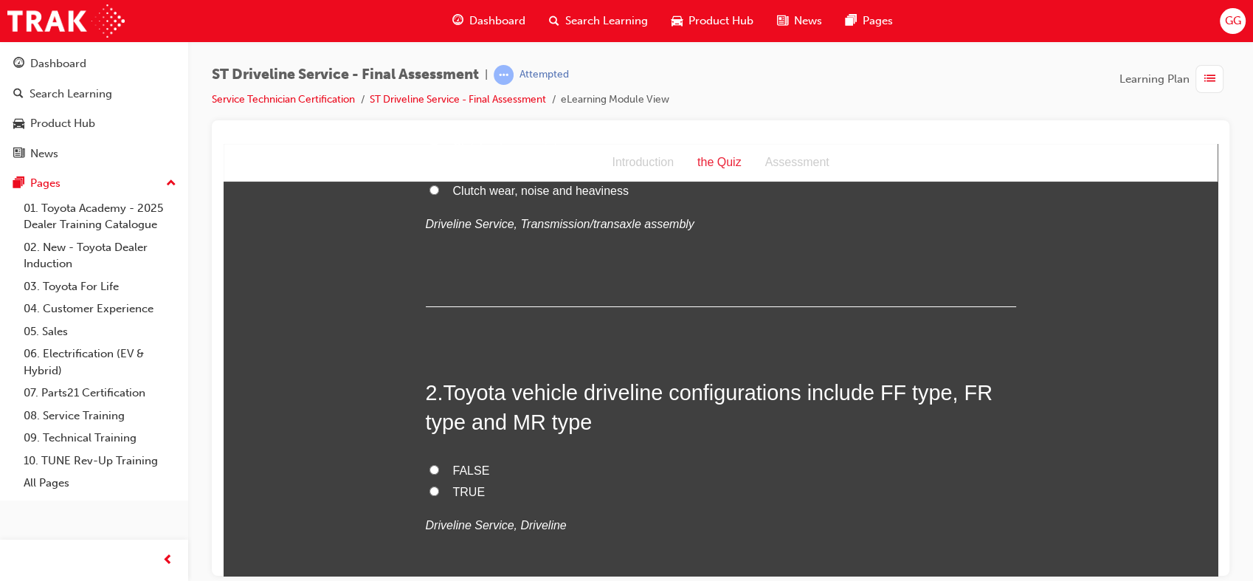
scroll to position [212, 0]
click at [468, 485] on span "TRUE" at bounding box center [469, 491] width 32 height 13
click at [439, 485] on input "TRUE" at bounding box center [434, 490] width 10 height 10
radio input "true"
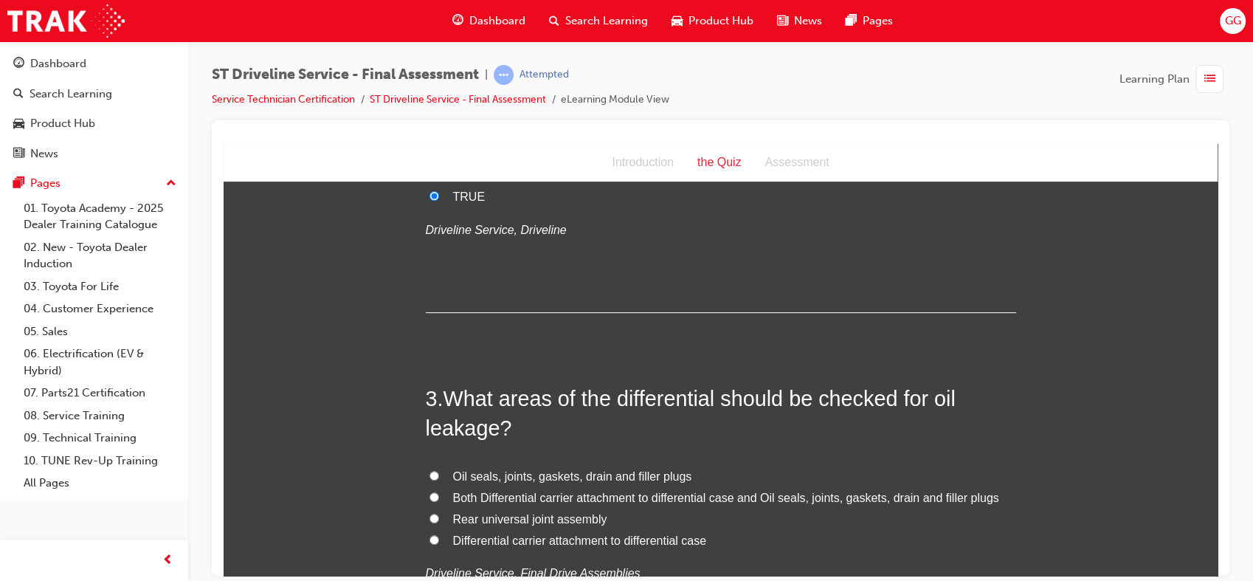
scroll to position [537, 0]
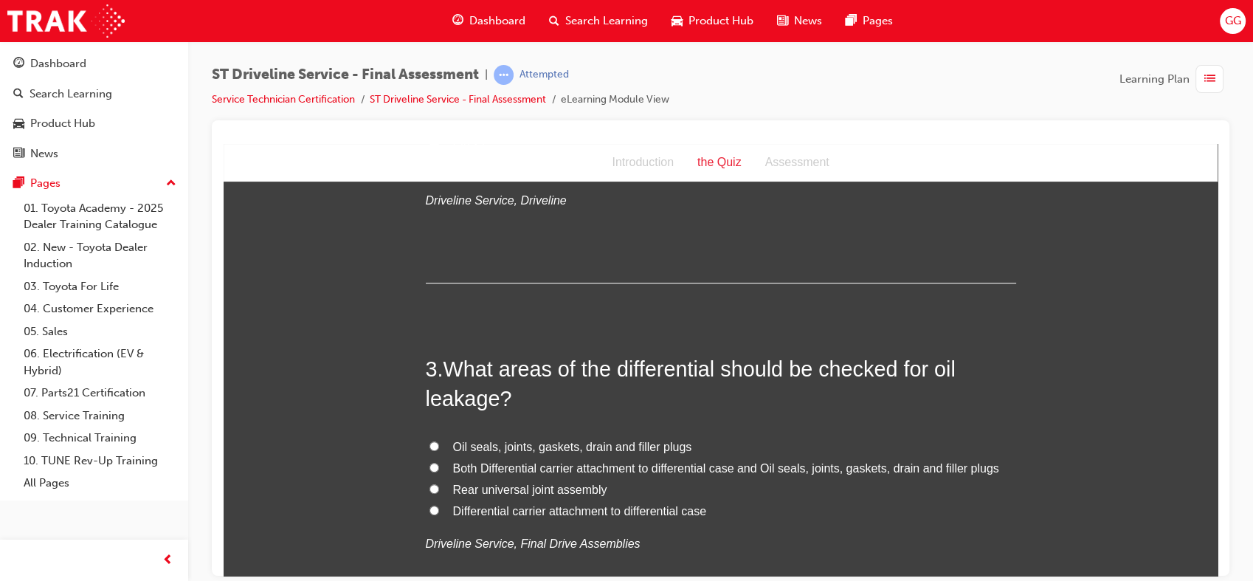
click at [649, 469] on span "Both Differential carrier attachment to differential case and Oil seals, joints…" at bounding box center [726, 467] width 546 height 13
click at [439, 469] on input "Both Differential carrier attachment to differential case and Oil seals, joints…" at bounding box center [434, 467] width 10 height 10
radio input "true"
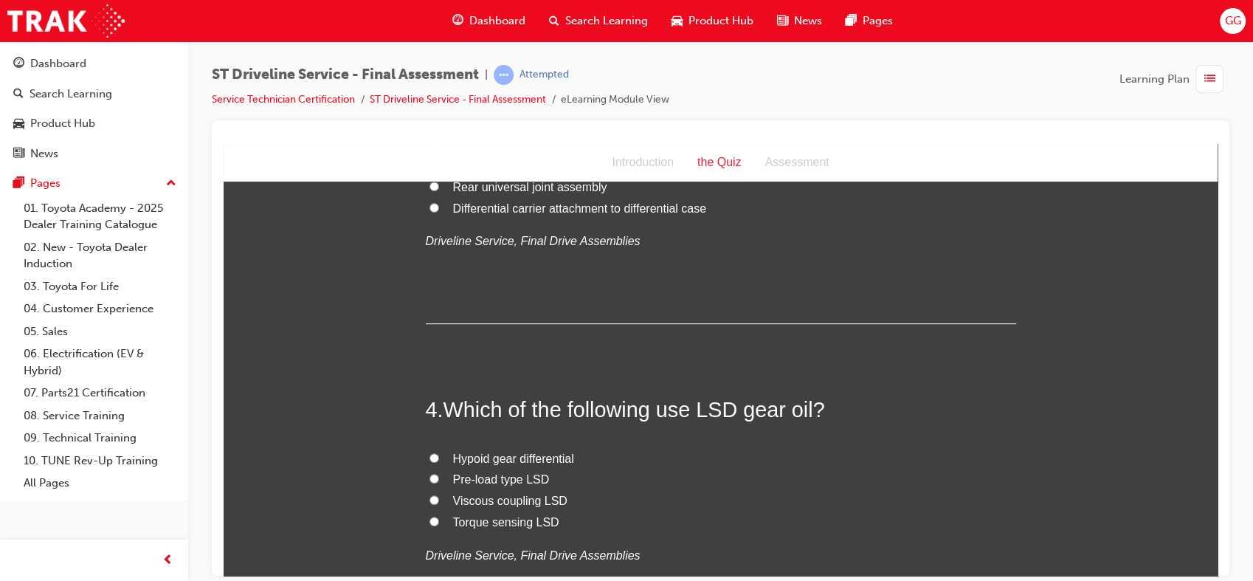
scroll to position [842, 0]
click at [510, 478] on span "Pre-load type LSD" at bounding box center [501, 476] width 97 height 13
click at [439, 478] on input "Pre-load type LSD" at bounding box center [434, 476] width 10 height 10
radio input "true"
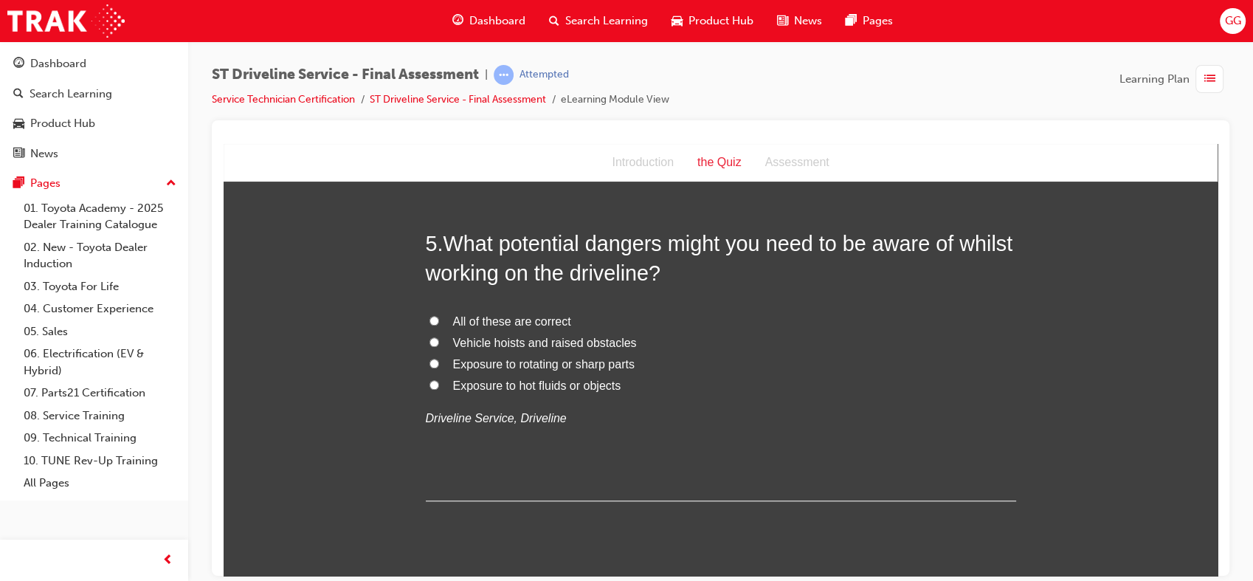
scroll to position [1321, 0]
click at [519, 317] on span "All of these are correct" at bounding box center [512, 319] width 118 height 13
click at [439, 317] on input "All of these are correct" at bounding box center [434, 319] width 10 height 10
radio input "true"
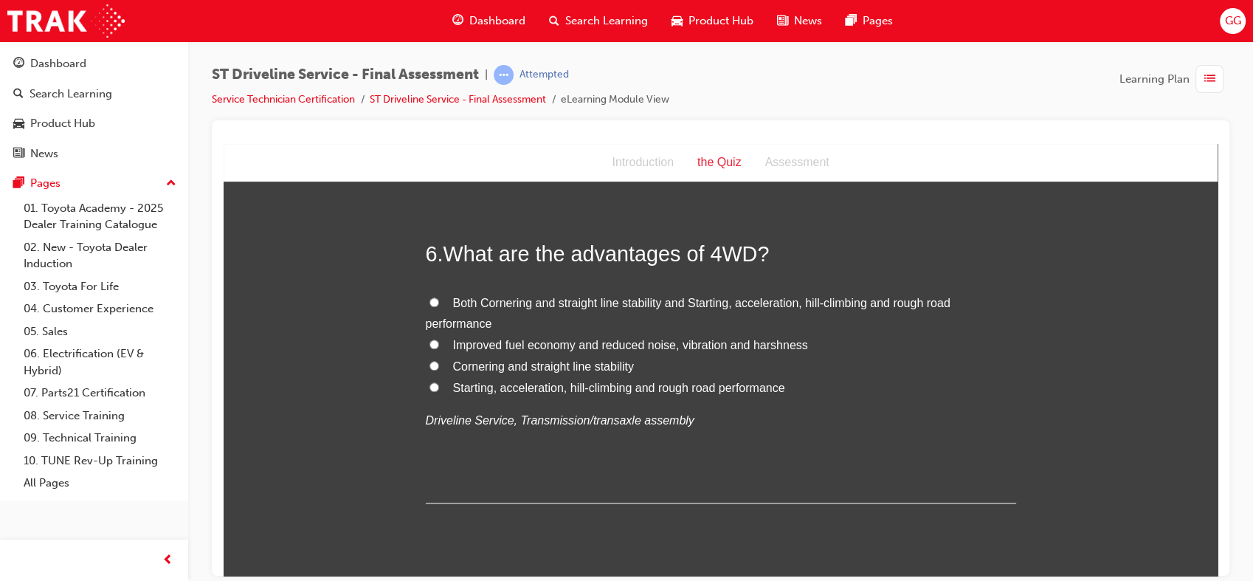
scroll to position [1654, 0]
click at [537, 297] on span "Both Cornering and straight line stability and Starting, acceleration, hill-cli…" at bounding box center [688, 311] width 525 height 34
click at [439, 297] on input "Both Cornering and straight line stability and Starting, acceleration, hill-cli…" at bounding box center [434, 300] width 10 height 10
radio input "true"
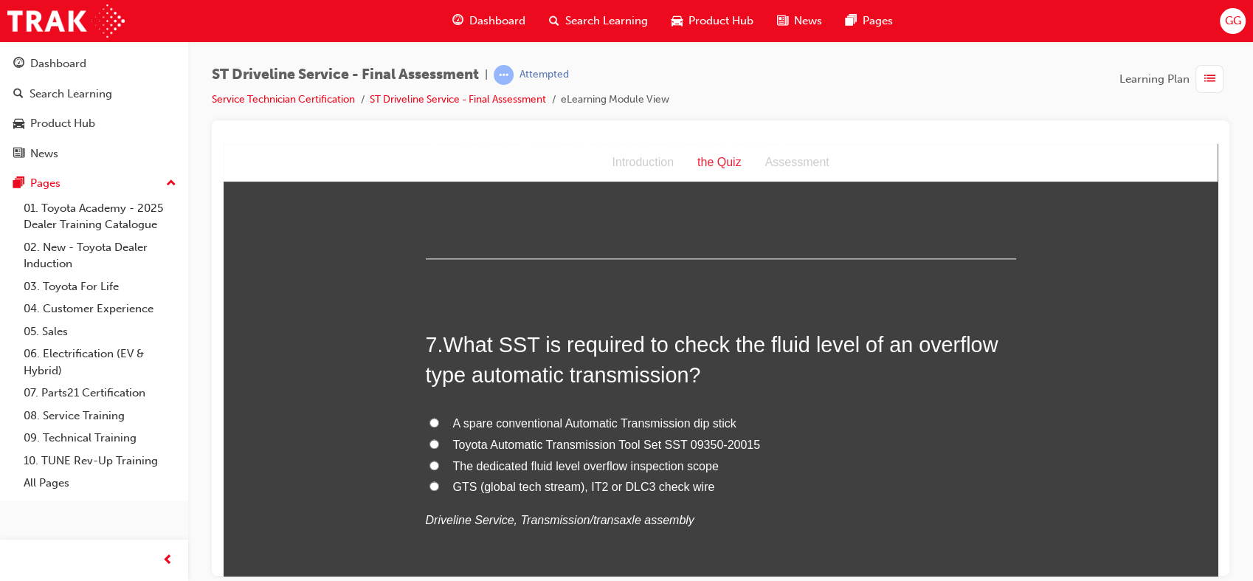
scroll to position [1901, 0]
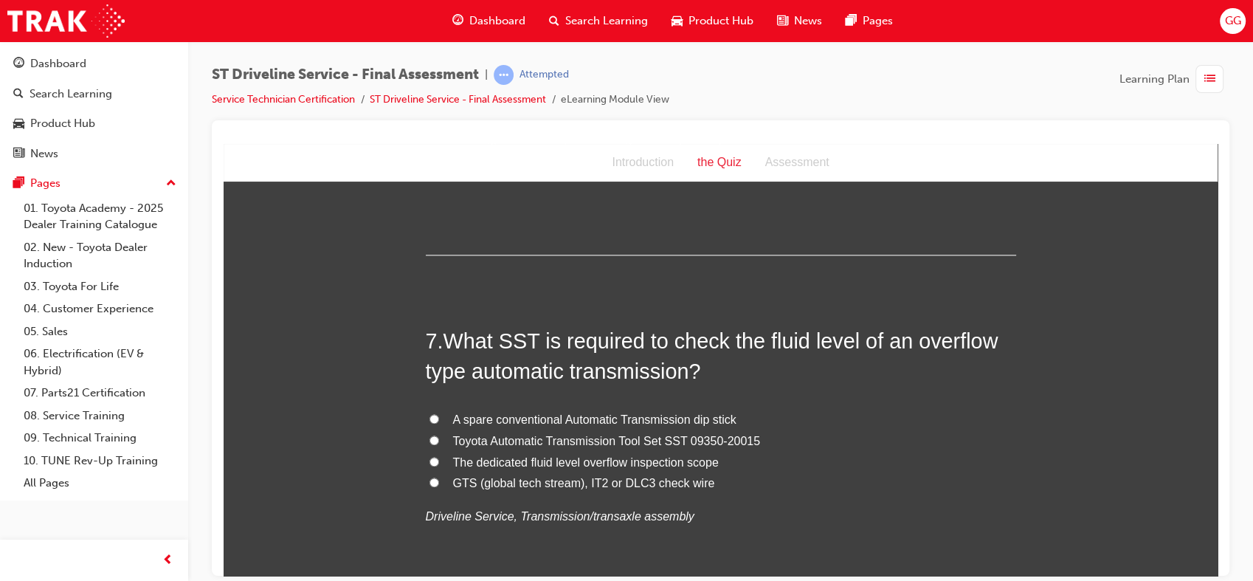
click at [699, 443] on span "Toyota Automatic Transmission Tool Set SST 09350-20015" at bounding box center [607, 440] width 308 height 13
click at [439, 443] on input "Toyota Automatic Transmission Tool Set SST 09350-20015" at bounding box center [434, 440] width 10 height 10
radio input "true"
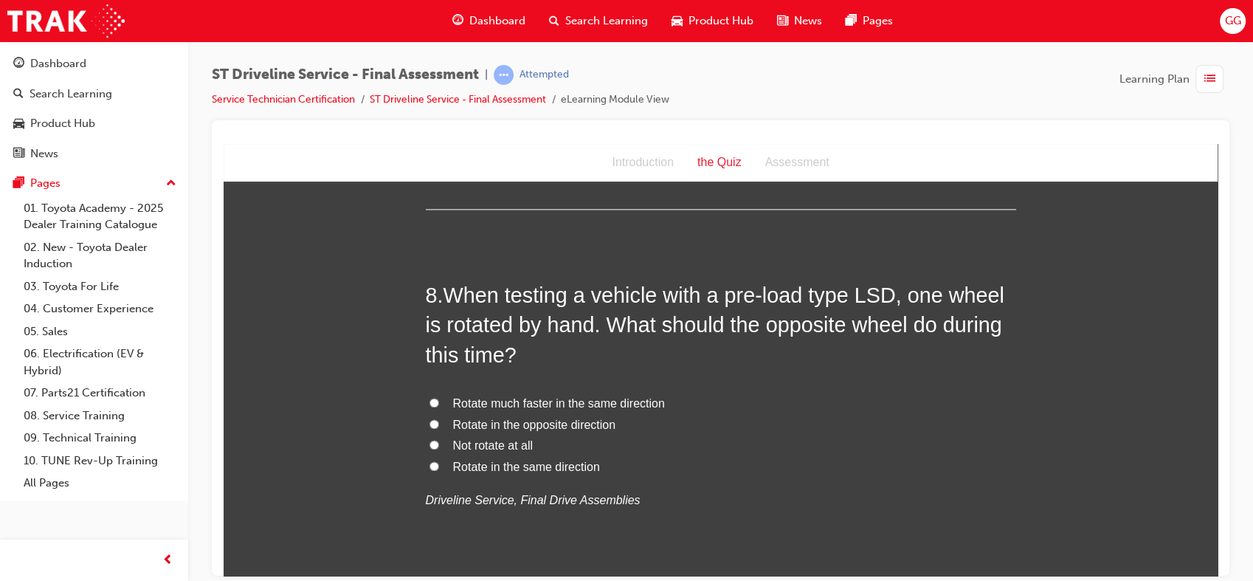
scroll to position [2291, 0]
click at [525, 463] on span "Rotate in the same direction" at bounding box center [526, 465] width 147 height 13
click at [439, 463] on input "Rotate in the same direction" at bounding box center [434, 465] width 10 height 10
radio input "true"
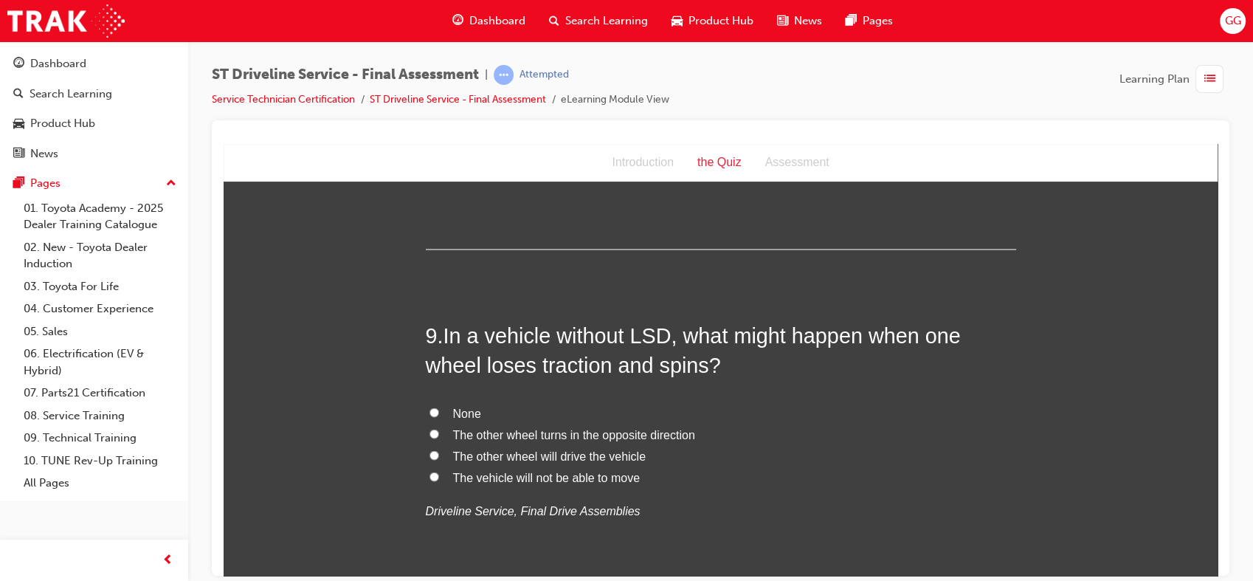
scroll to position [2627, 0]
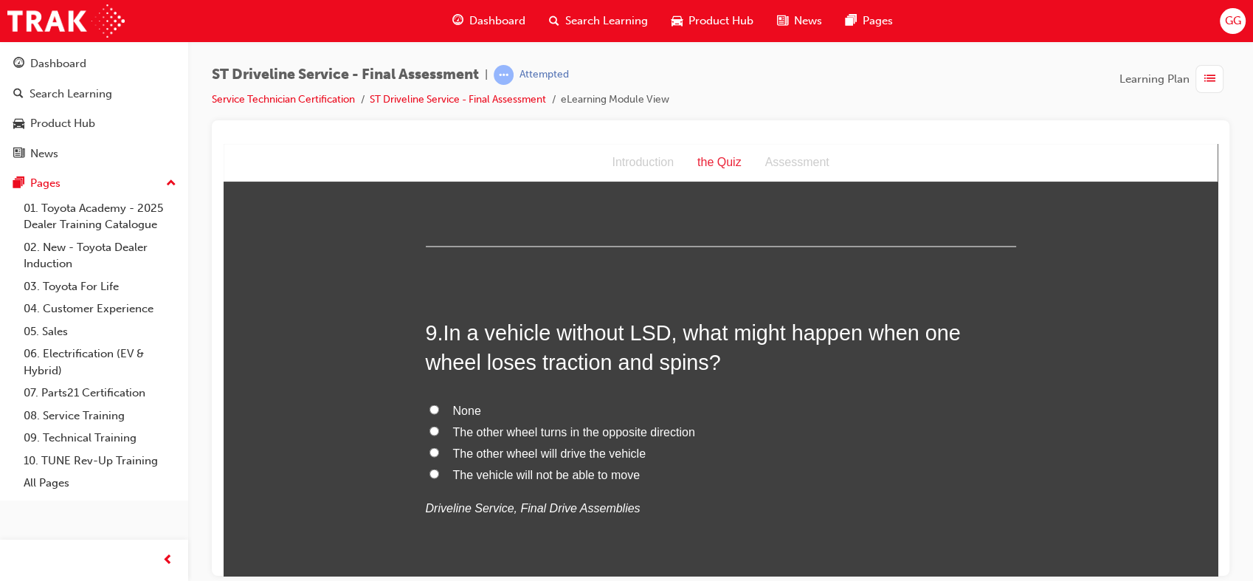
click at [571, 475] on span "The vehicle will not be able to move" at bounding box center [546, 473] width 187 height 13
click at [439, 475] on input "The vehicle will not be able to move" at bounding box center [434, 473] width 10 height 10
radio input "true"
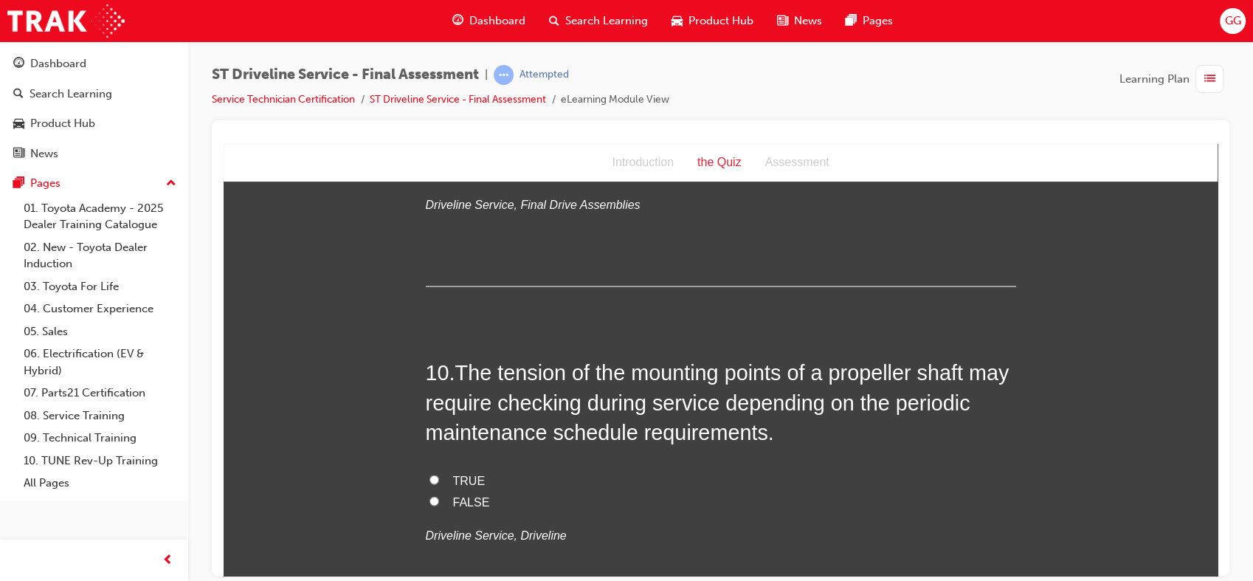
scroll to position [2953, 0]
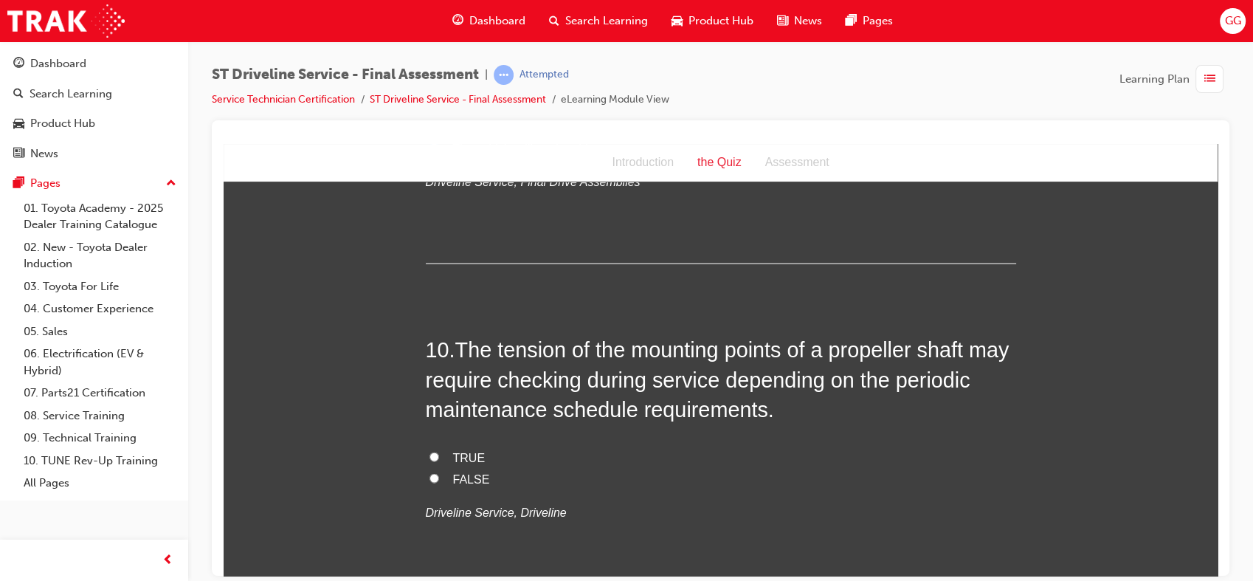
click at [456, 456] on span "TRUE" at bounding box center [469, 456] width 32 height 13
click at [439, 456] on input "TRUE" at bounding box center [434, 456] width 10 height 10
radio input "true"
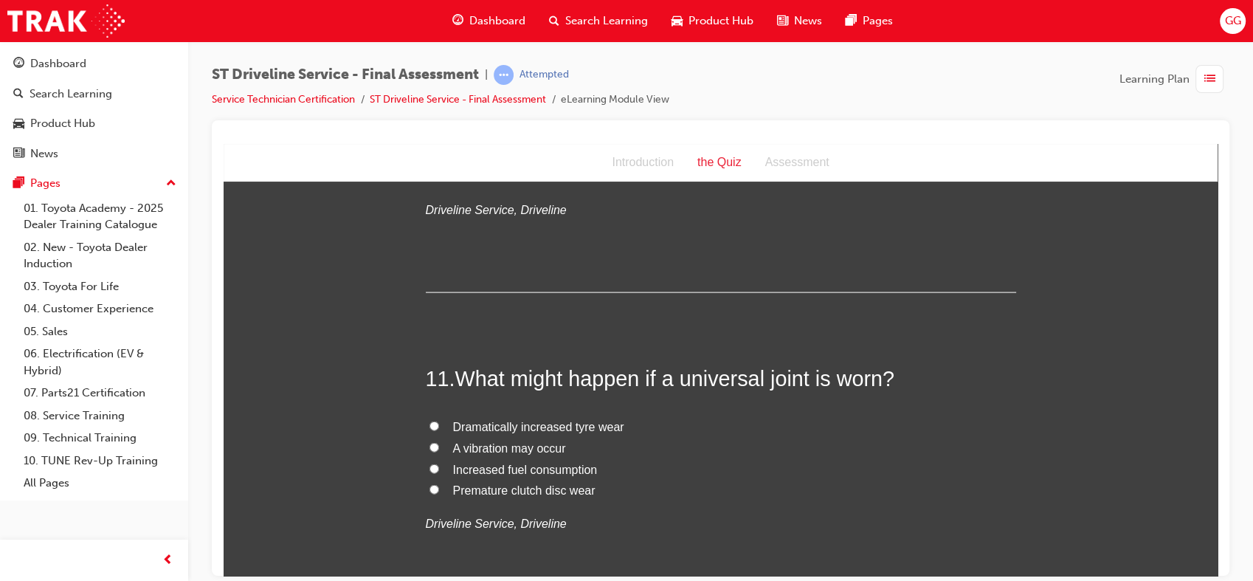
scroll to position [3258, 0]
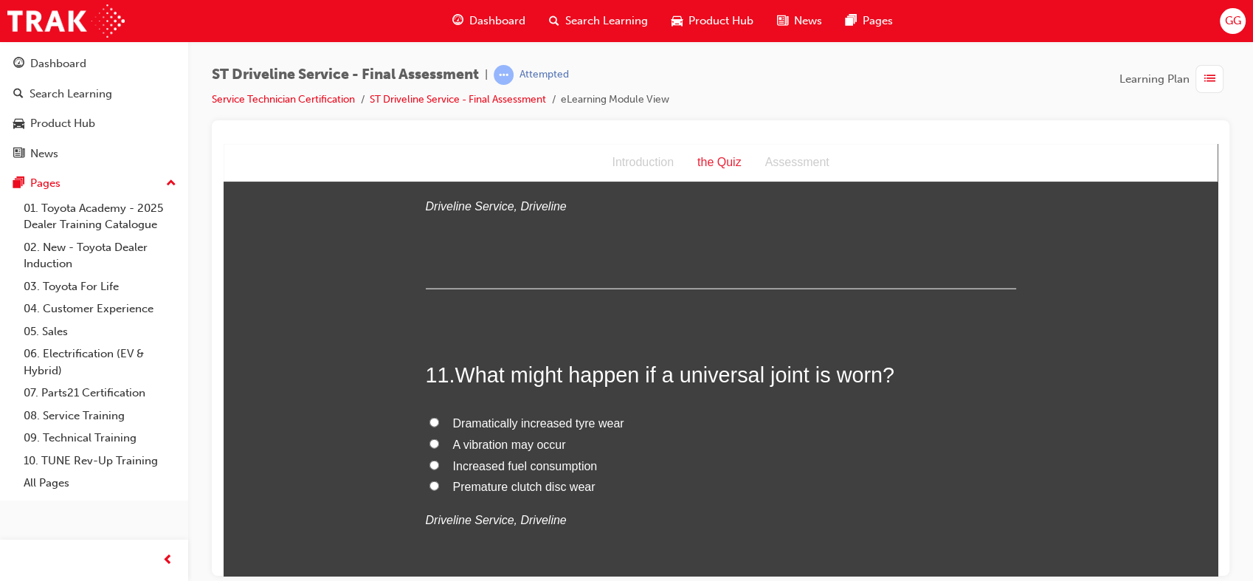
click at [526, 440] on span "A vibration may occur" at bounding box center [509, 444] width 113 height 13
click at [439, 440] on input "A vibration may occur" at bounding box center [434, 443] width 10 height 10
radio input "true"
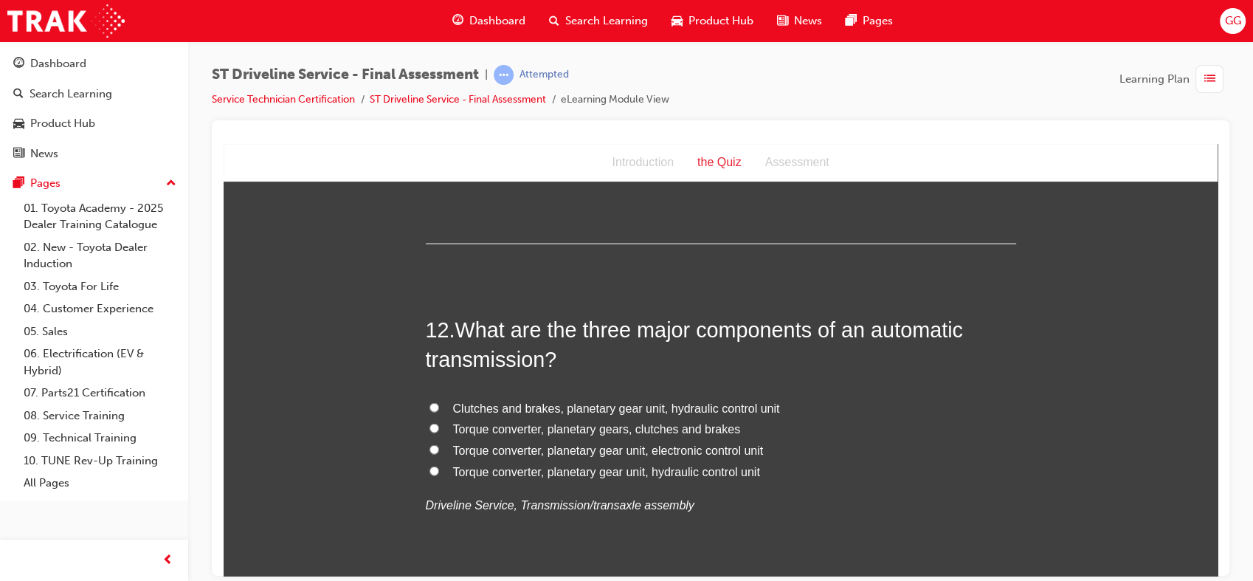
scroll to position [3618, 0]
click at [705, 452] on span "Torque converter, planetary gear unit, electronic control unit" at bounding box center [608, 448] width 311 height 13
click at [439, 452] on input "Torque converter, planetary gear unit, electronic control unit" at bounding box center [434, 448] width 10 height 10
radio input "true"
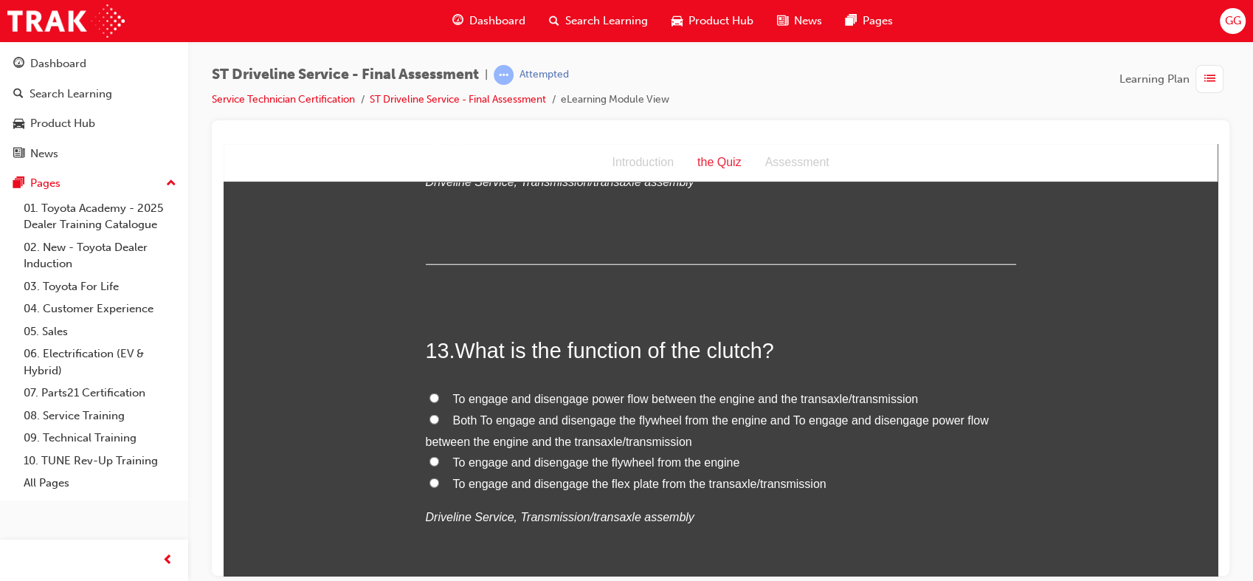
scroll to position [3944, 0]
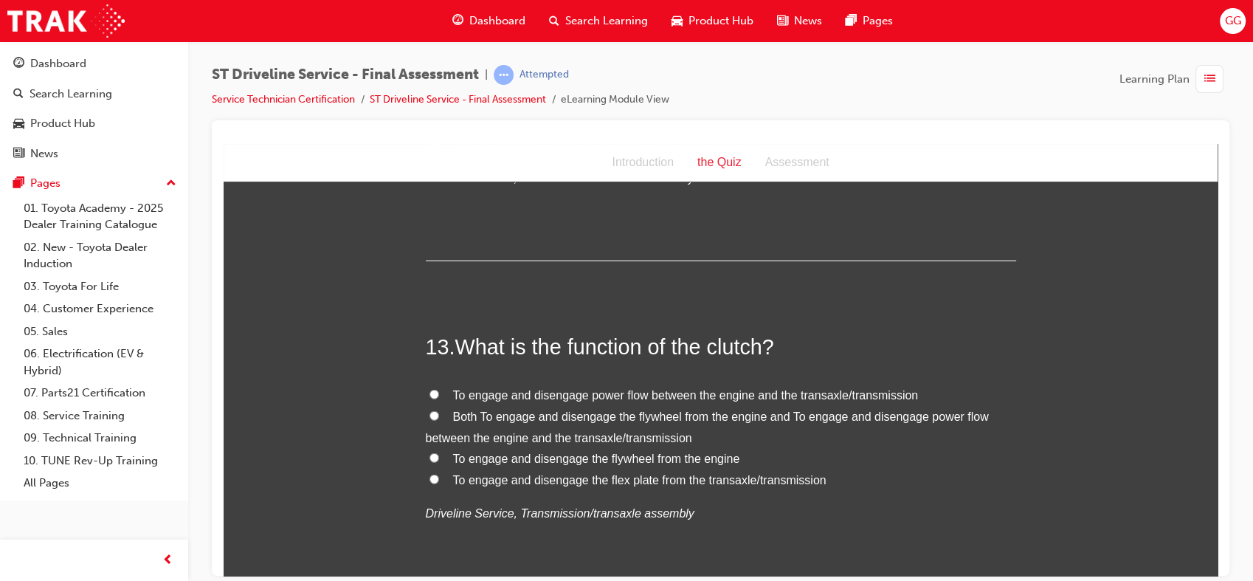
click at [620, 412] on span "Both To engage and disengage the flywheel from the engine and To engage and dis…" at bounding box center [707, 426] width 563 height 34
click at [439, 412] on input "Both To engage and disengage the flywheel from the engine and To engage and dis…" at bounding box center [434, 415] width 10 height 10
radio input "true"
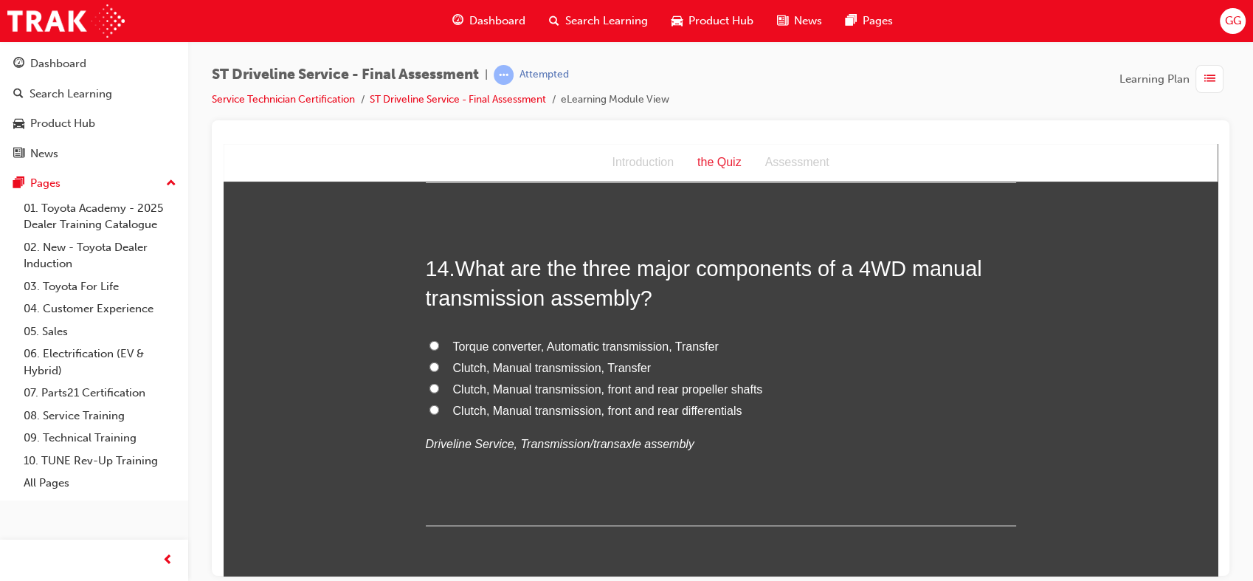
scroll to position [4355, 0]
click at [609, 366] on span "Clutch, Manual transmission, Transfer" at bounding box center [552, 368] width 198 height 13
click at [439, 366] on input "Clutch, Manual transmission, Transfer" at bounding box center [434, 368] width 10 height 10
radio input "true"
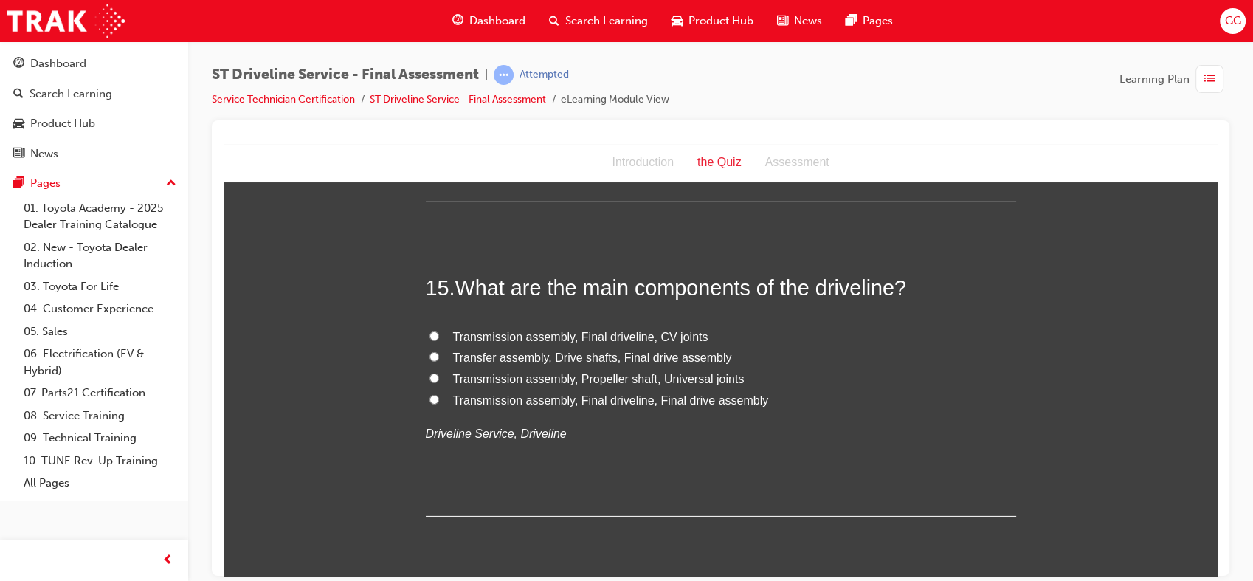
scroll to position [4681, 0]
click at [624, 356] on span "Transfer assembly, Drive shafts, Final drive assembly" at bounding box center [592, 356] width 279 height 13
click at [439, 356] on input "Transfer assembly, Drive shafts, Final drive assembly" at bounding box center [434, 355] width 10 height 10
radio input "true"
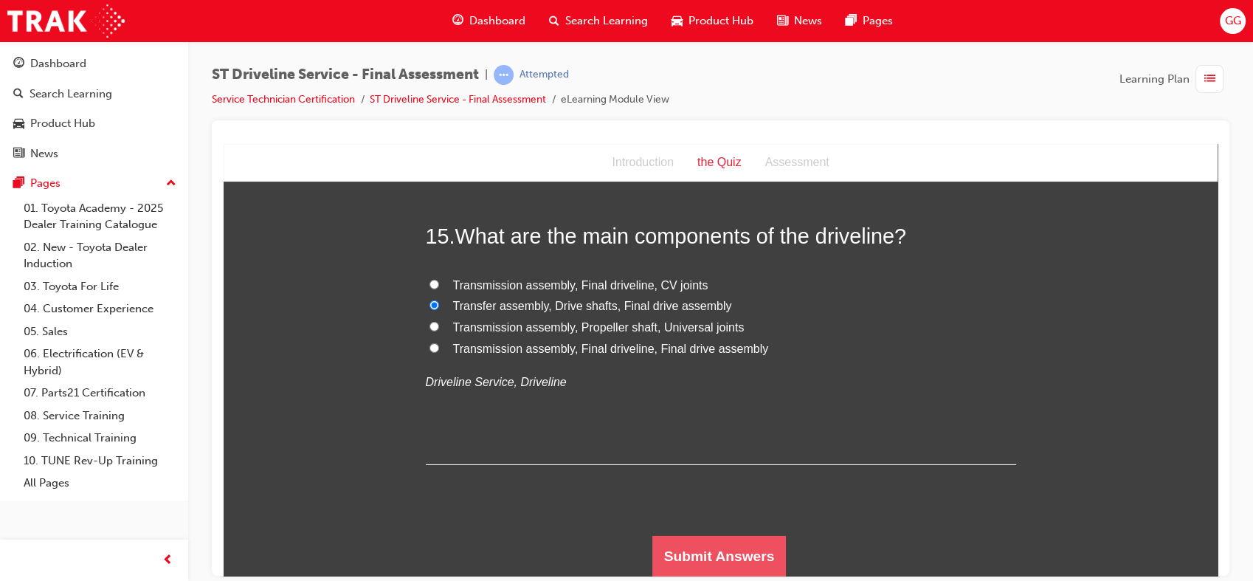
click at [750, 563] on button "Submit Answers" at bounding box center [719, 555] width 134 height 41
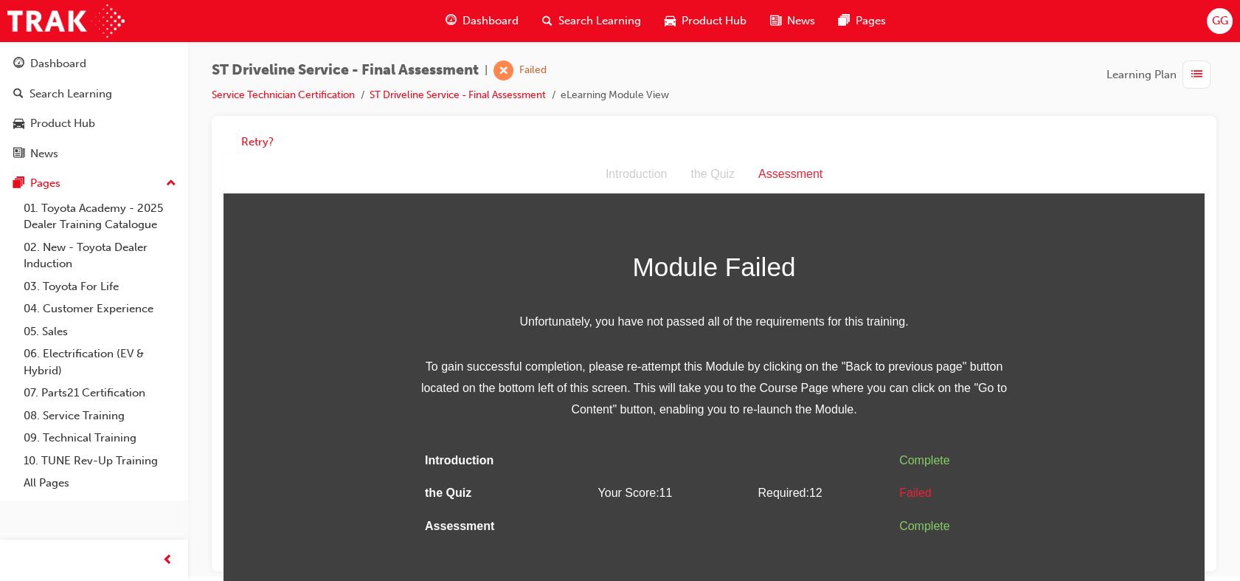
scroll to position [0, 0]
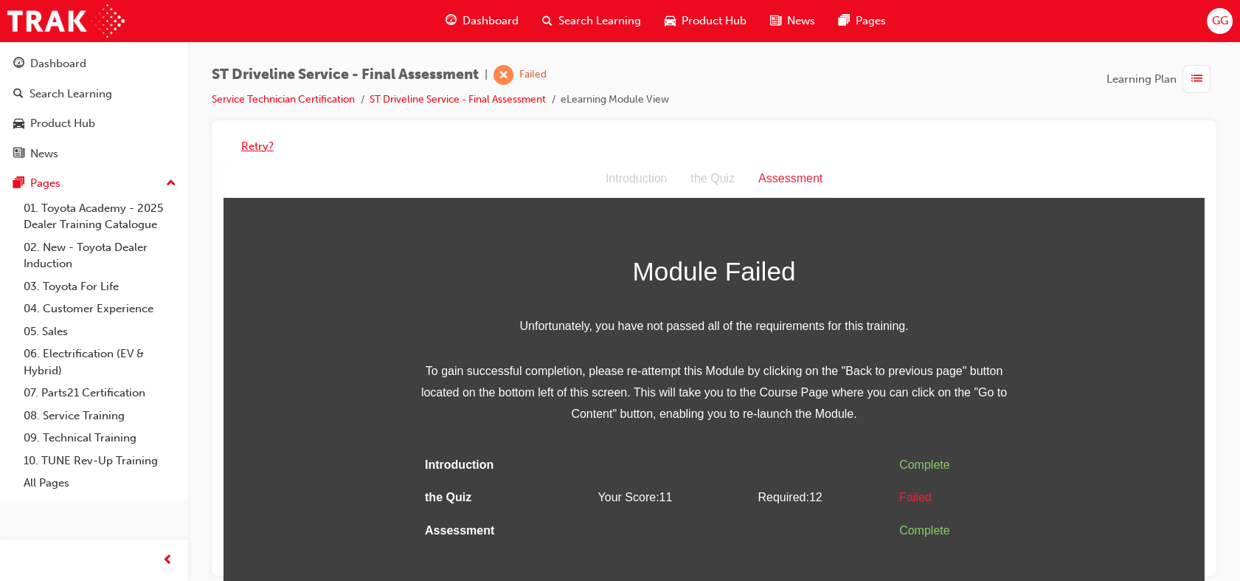
click at [255, 138] on button "Retry?" at bounding box center [257, 146] width 32 height 17
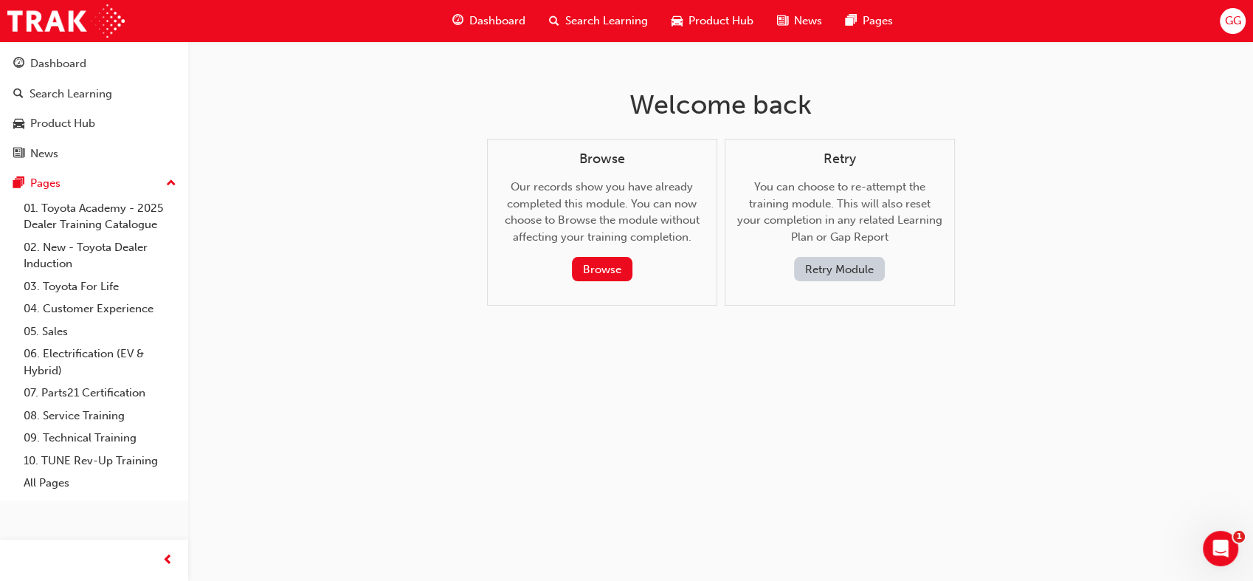
click at [850, 266] on button "Retry Module" at bounding box center [839, 269] width 91 height 24
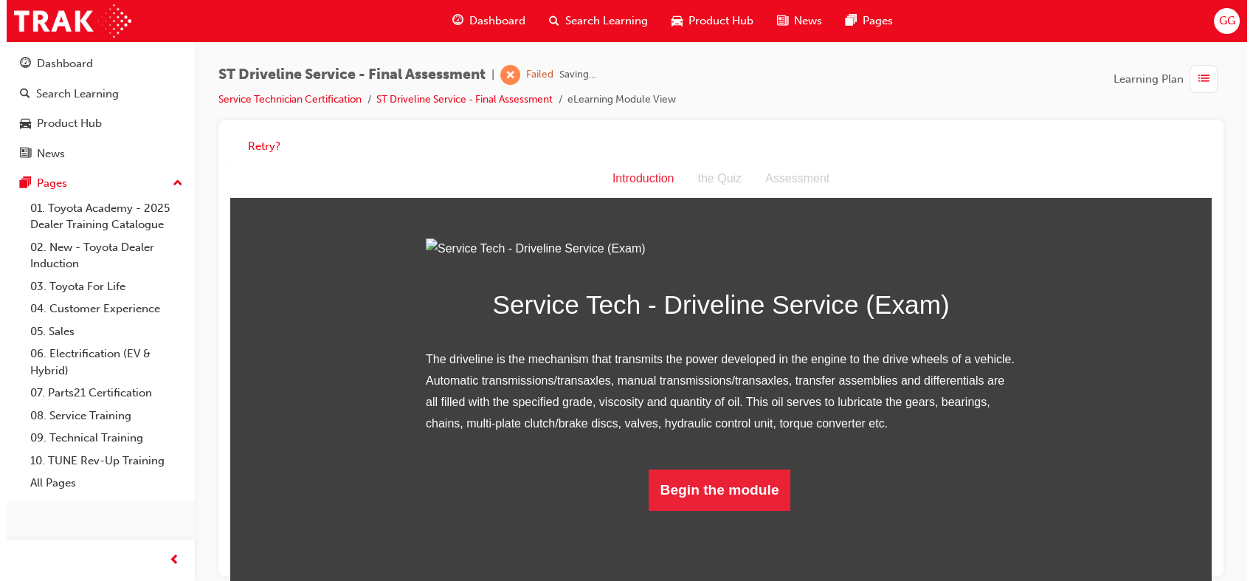
scroll to position [82, 0]
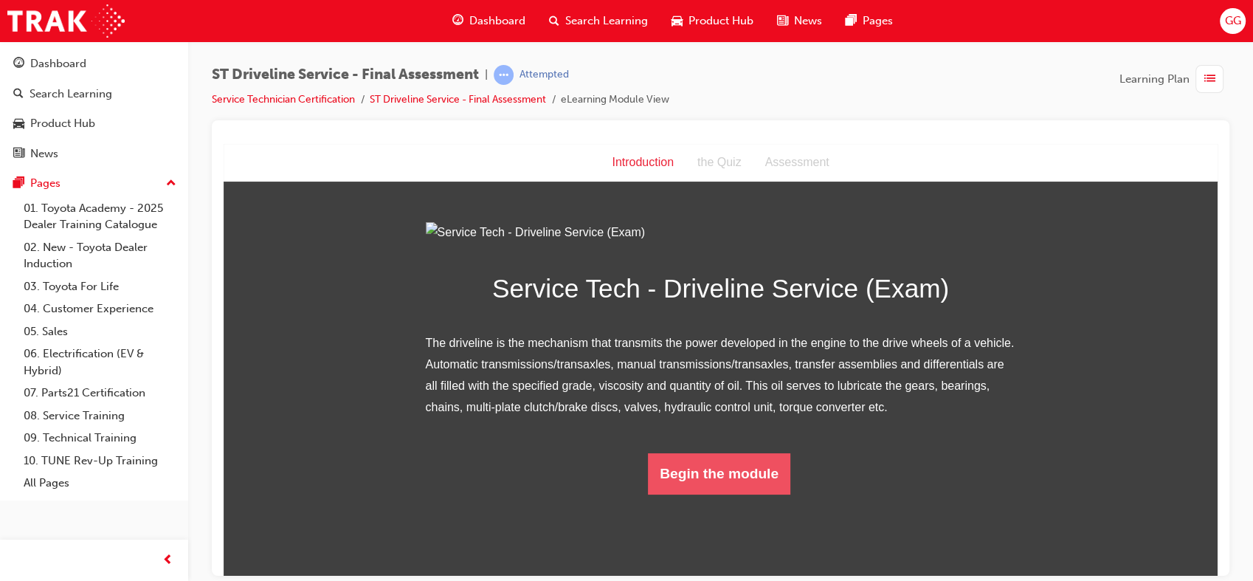
click at [674, 494] on button "Begin the module" at bounding box center [719, 472] width 142 height 41
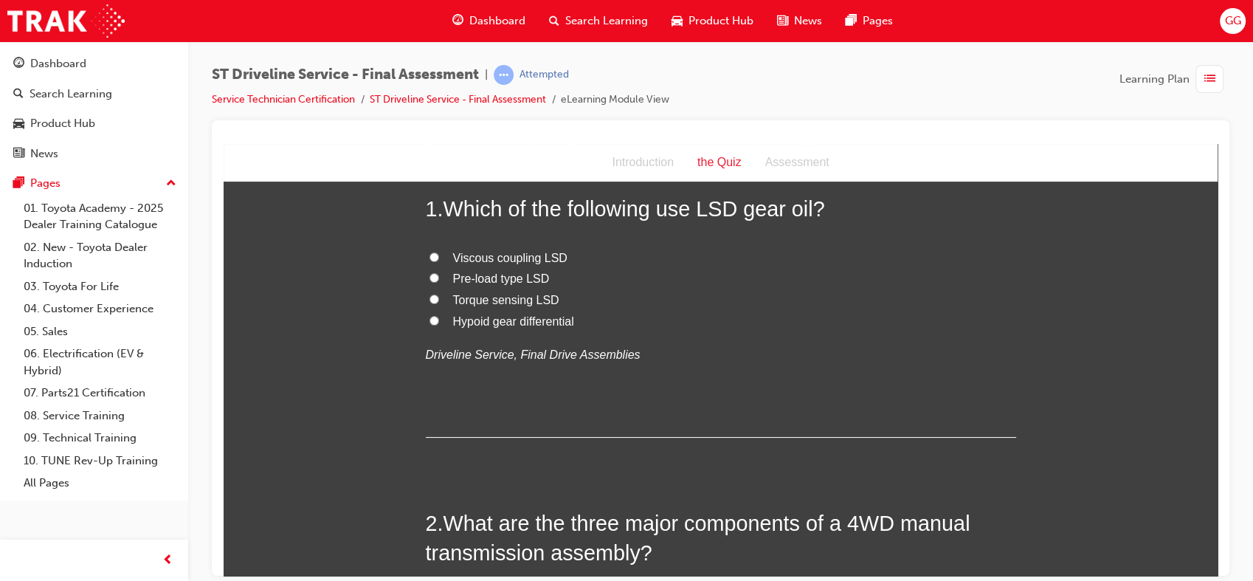
scroll to position [0, 0]
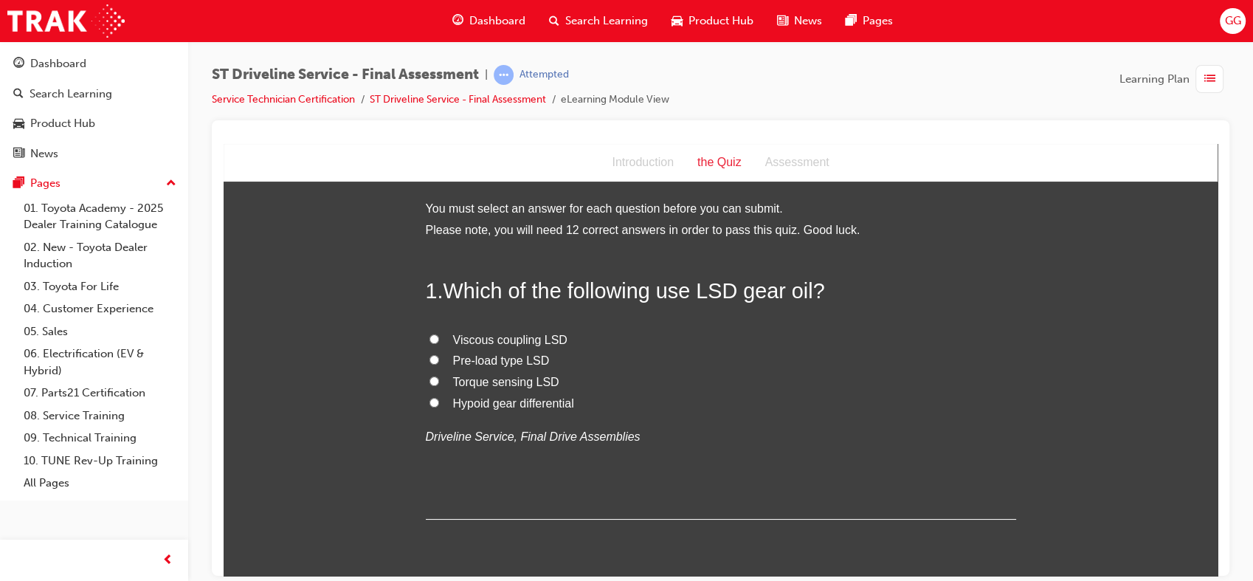
click at [525, 359] on span "Pre-load type LSD" at bounding box center [501, 359] width 97 height 13
click at [439, 359] on input "Pre-load type LSD" at bounding box center [434, 359] width 10 height 10
radio input "true"
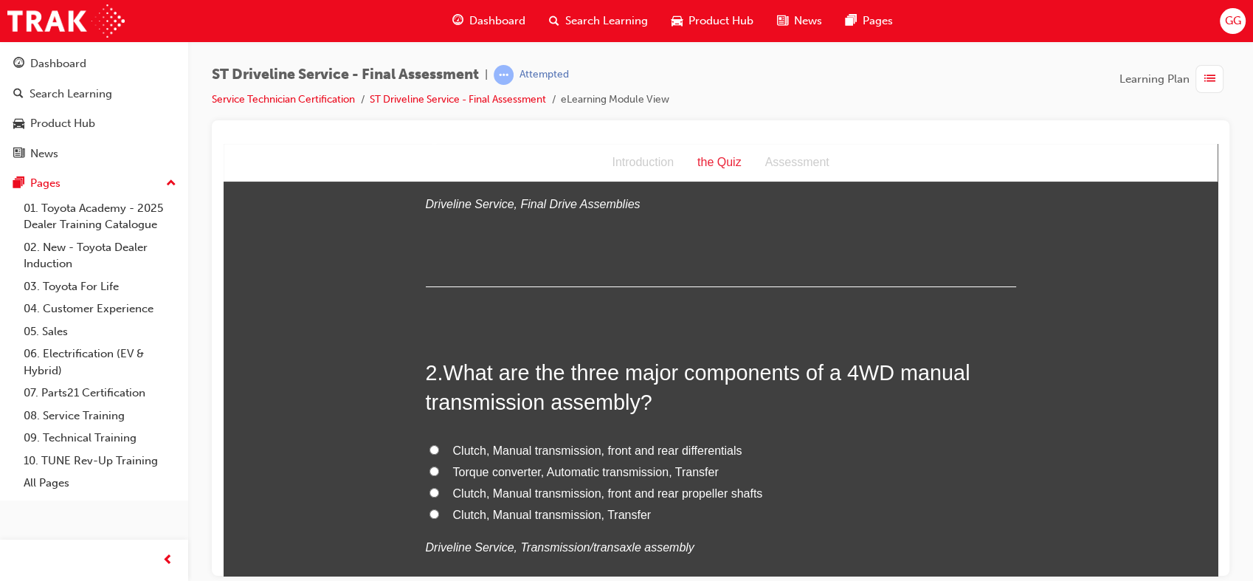
scroll to position [236, 0]
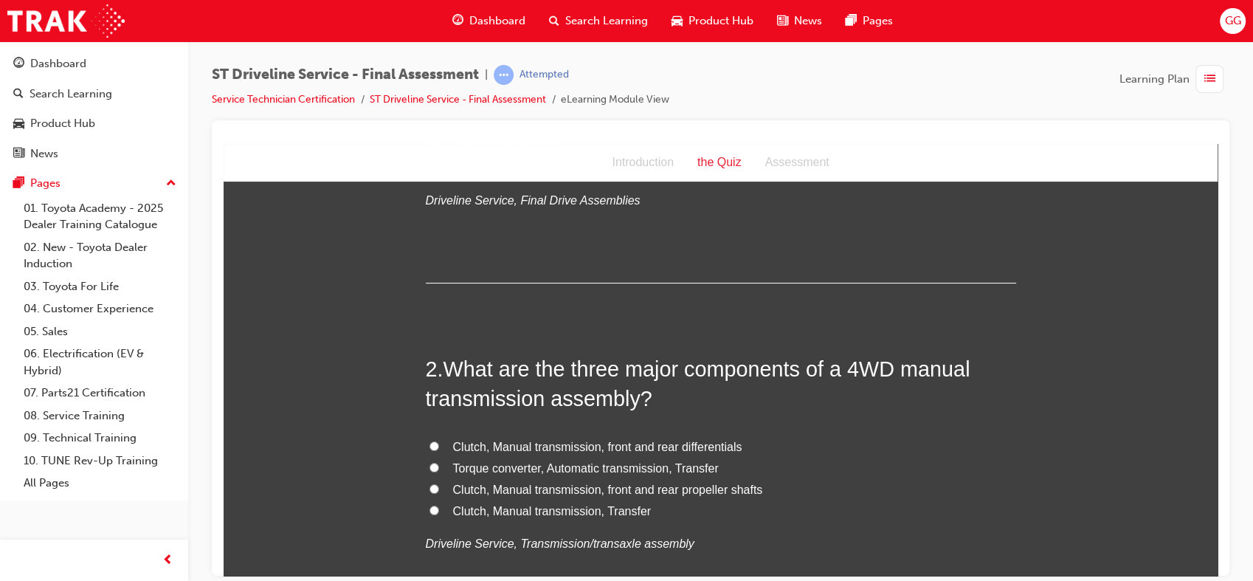
click at [546, 446] on span "Clutch, Manual transmission, front and rear differentials" at bounding box center [597, 446] width 289 height 13
click at [439, 446] on input "Clutch, Manual transmission, front and rear differentials" at bounding box center [434, 445] width 10 height 10
radio input "true"
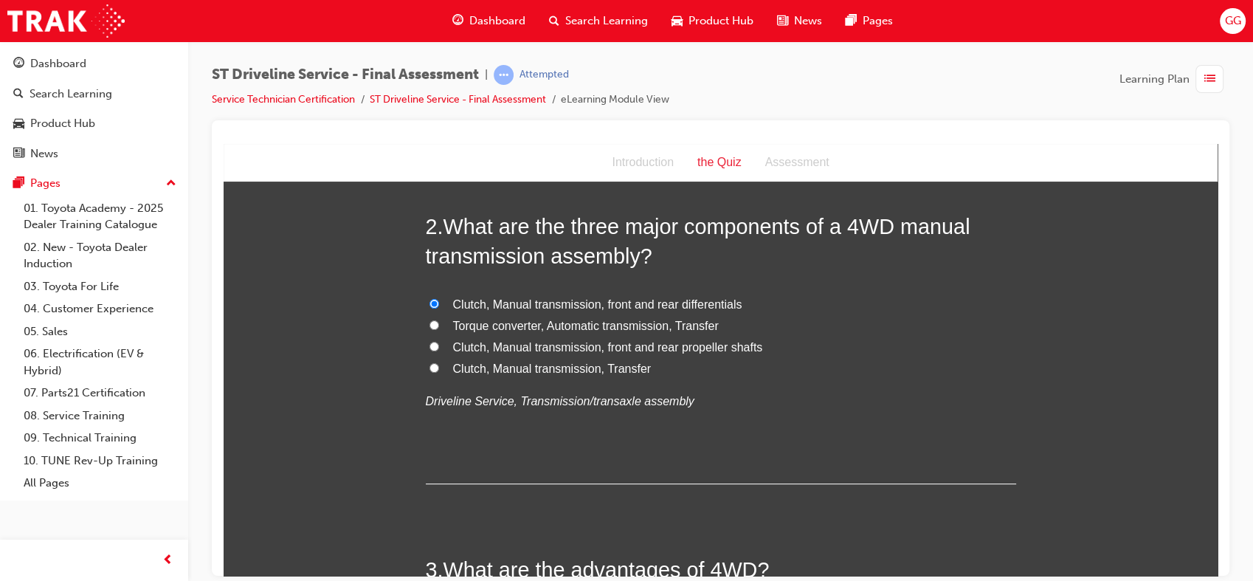
scroll to position [376, 0]
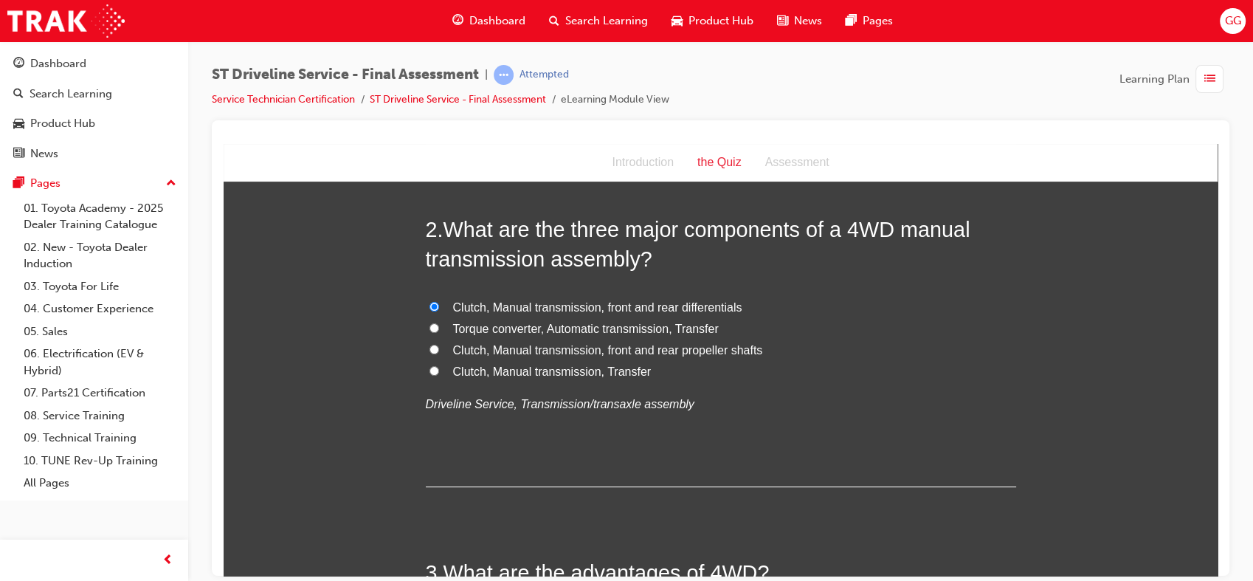
click at [680, 332] on span "Torque converter, Automatic transmission, Transfer" at bounding box center [586, 328] width 266 height 13
click at [439, 332] on input "Torque converter, Automatic transmission, Transfer" at bounding box center [434, 327] width 10 height 10
radio input "true"
click at [582, 373] on span "Clutch, Manual transmission, Transfer" at bounding box center [552, 370] width 198 height 13
click at [439, 373] on input "Clutch, Manual transmission, Transfer" at bounding box center [434, 370] width 10 height 10
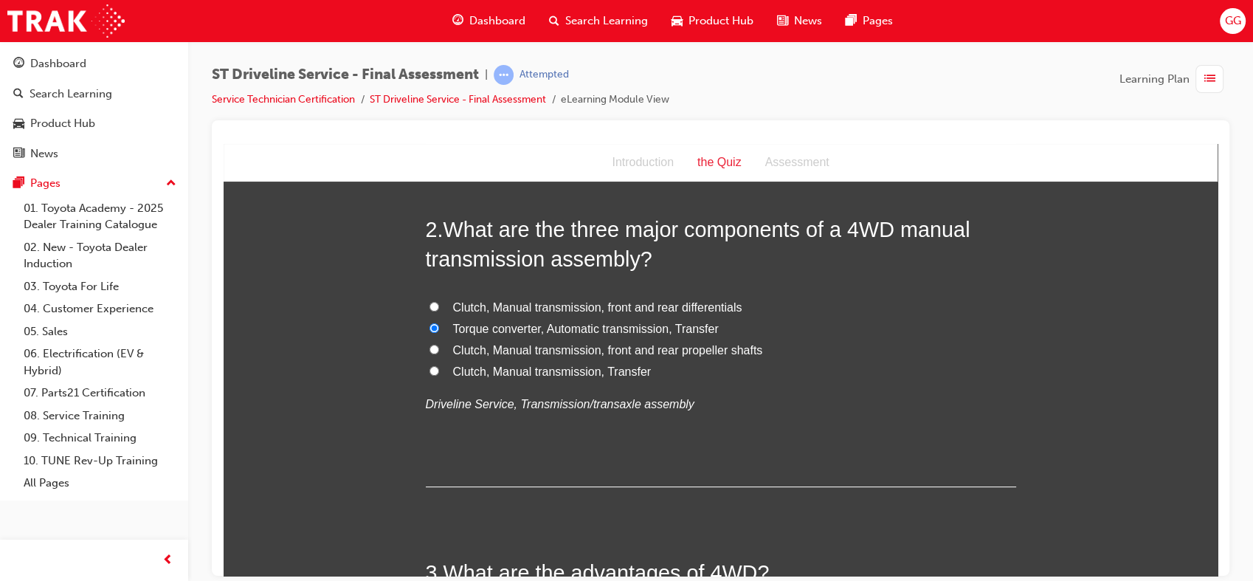
radio input "true"
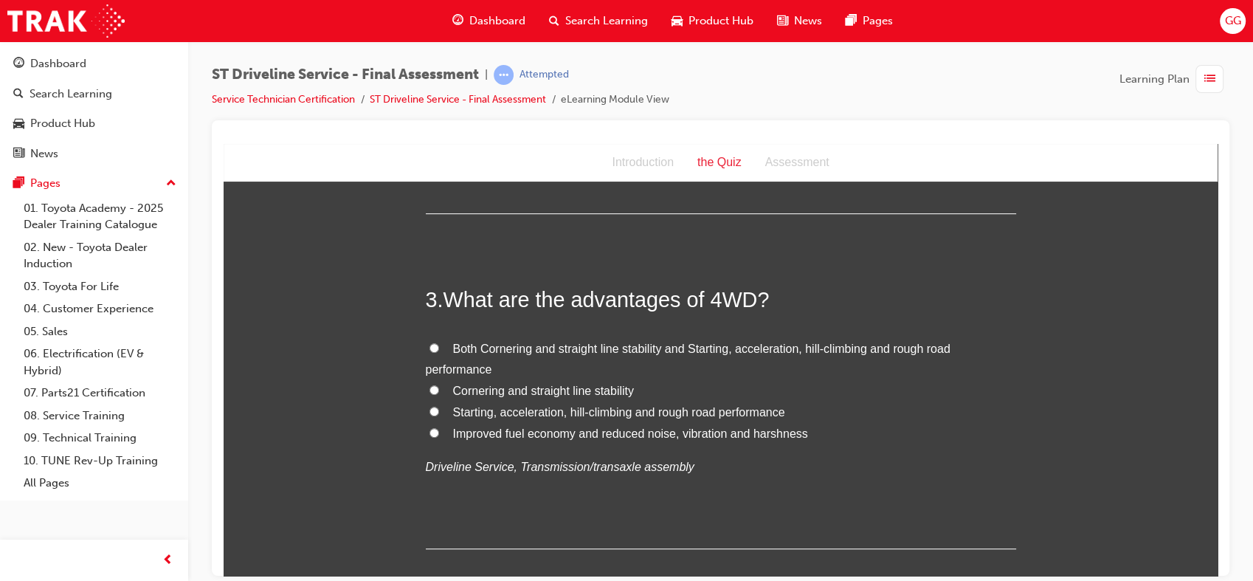
scroll to position [649, 0]
click at [684, 353] on span "Both Cornering and straight line stability and Starting, acceleration, hill-cli…" at bounding box center [688, 358] width 525 height 34
click at [439, 351] on input "Both Cornering and straight line stability and Starting, acceleration, hill-cli…" at bounding box center [434, 347] width 10 height 10
radio input "true"
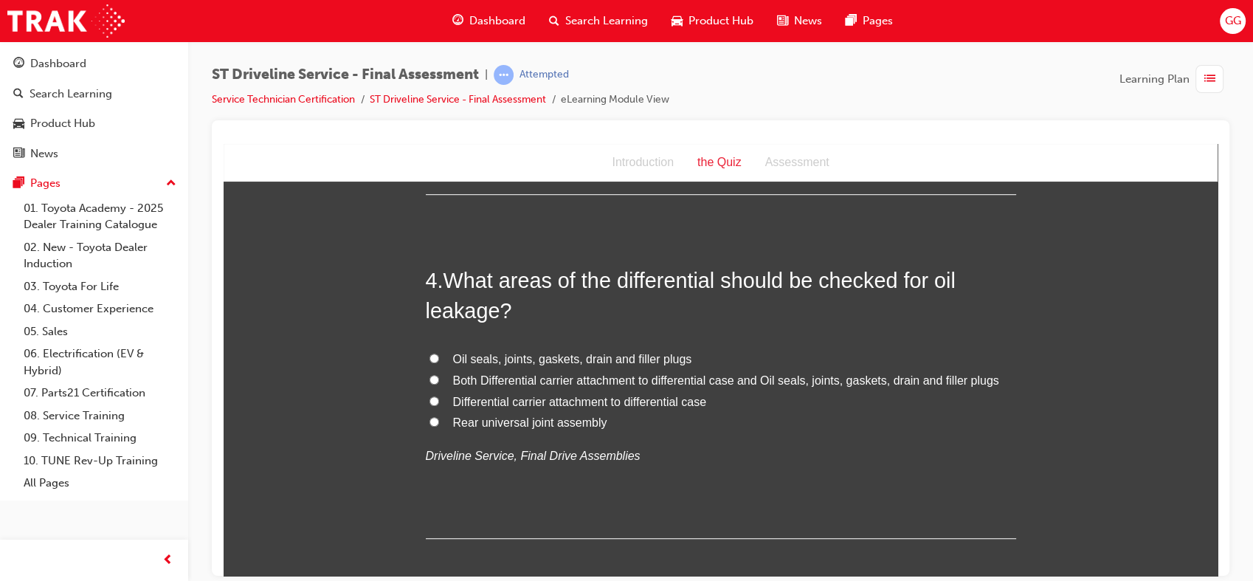
scroll to position [1003, 0]
click at [688, 379] on span "Both Differential carrier attachment to differential case and Oil seals, joints…" at bounding box center [726, 379] width 546 height 13
click at [439, 379] on input "Both Differential carrier attachment to differential case and Oil seals, joints…" at bounding box center [434, 378] width 10 height 10
radio input "true"
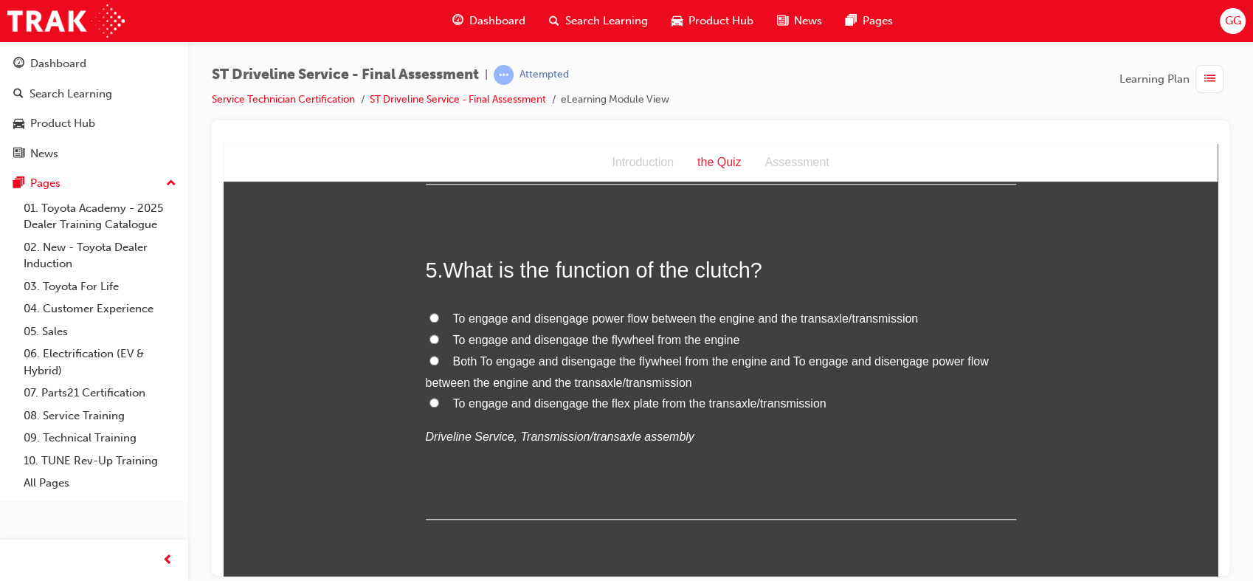
scroll to position [1361, 0]
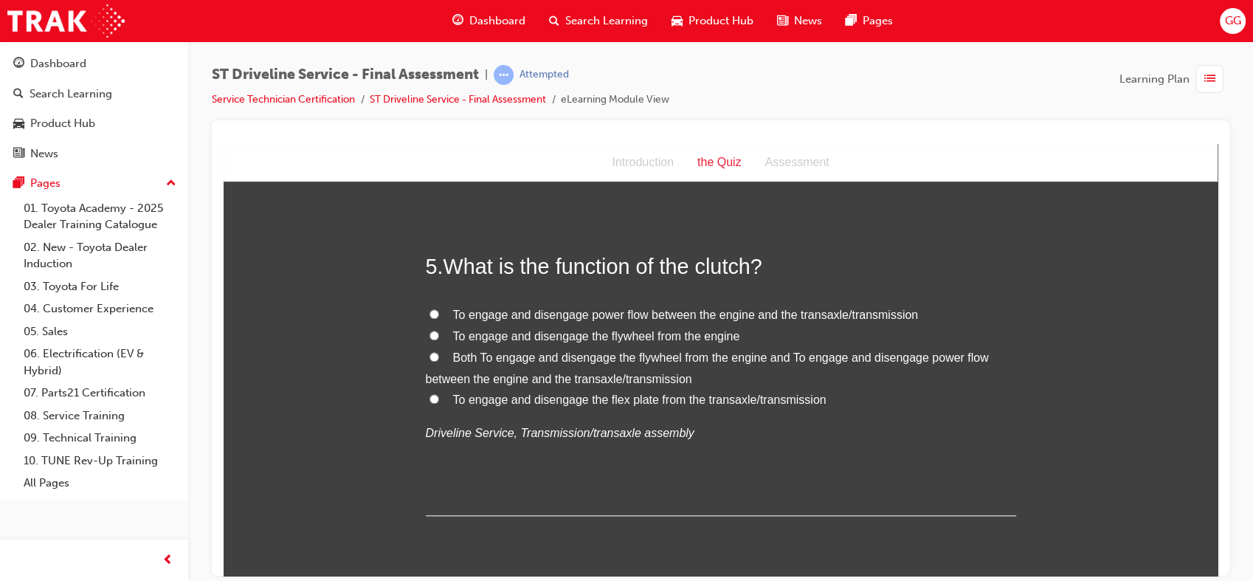
click at [666, 370] on span "Both To engage and disengage the flywheel from the engine and To engage and dis…" at bounding box center [707, 367] width 563 height 34
click at [439, 361] on input "Both To engage and disengage the flywheel from the engine and To engage and dis…" at bounding box center [434, 356] width 10 height 10
radio input "true"
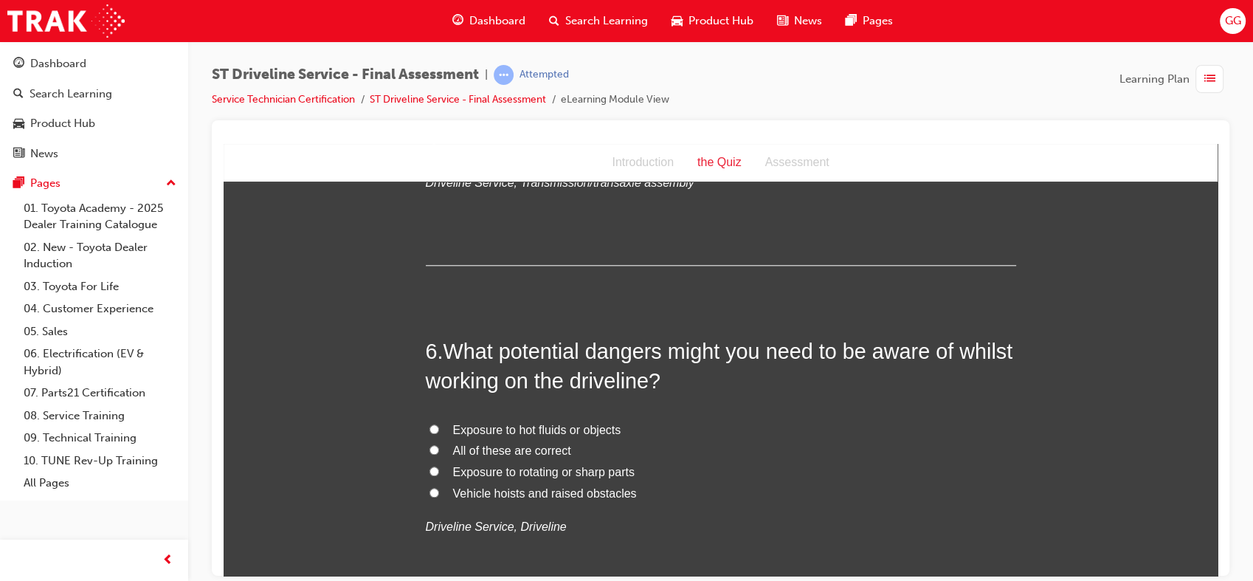
scroll to position [1617, 0]
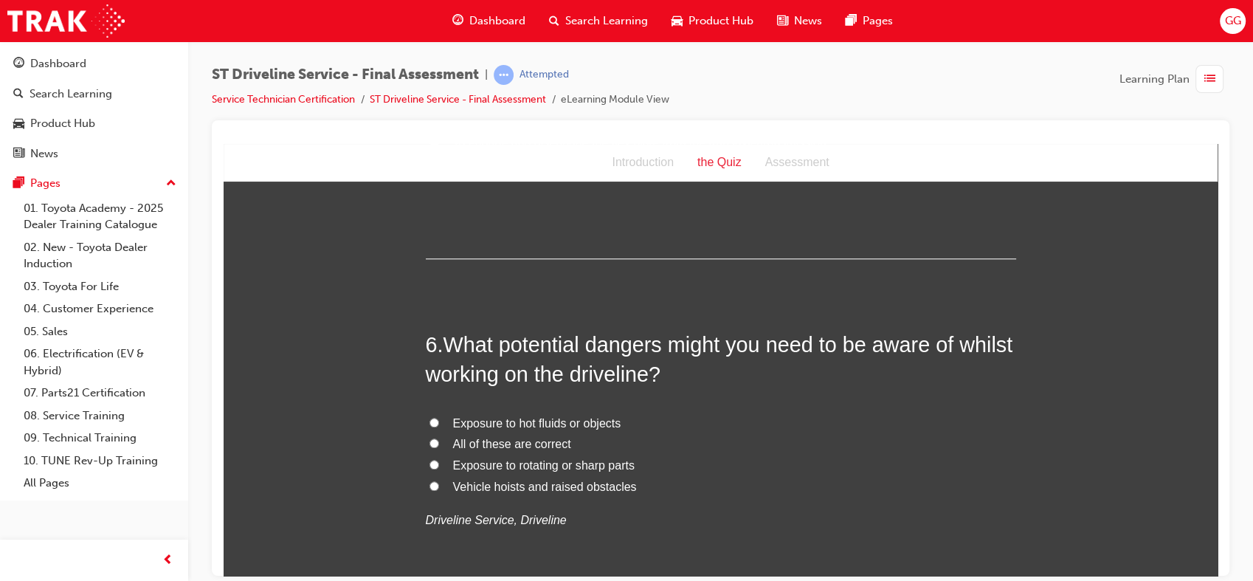
click at [561, 438] on span "All of these are correct" at bounding box center [512, 443] width 118 height 13
click at [439, 438] on input "All of these are correct" at bounding box center [434, 443] width 10 height 10
radio input "true"
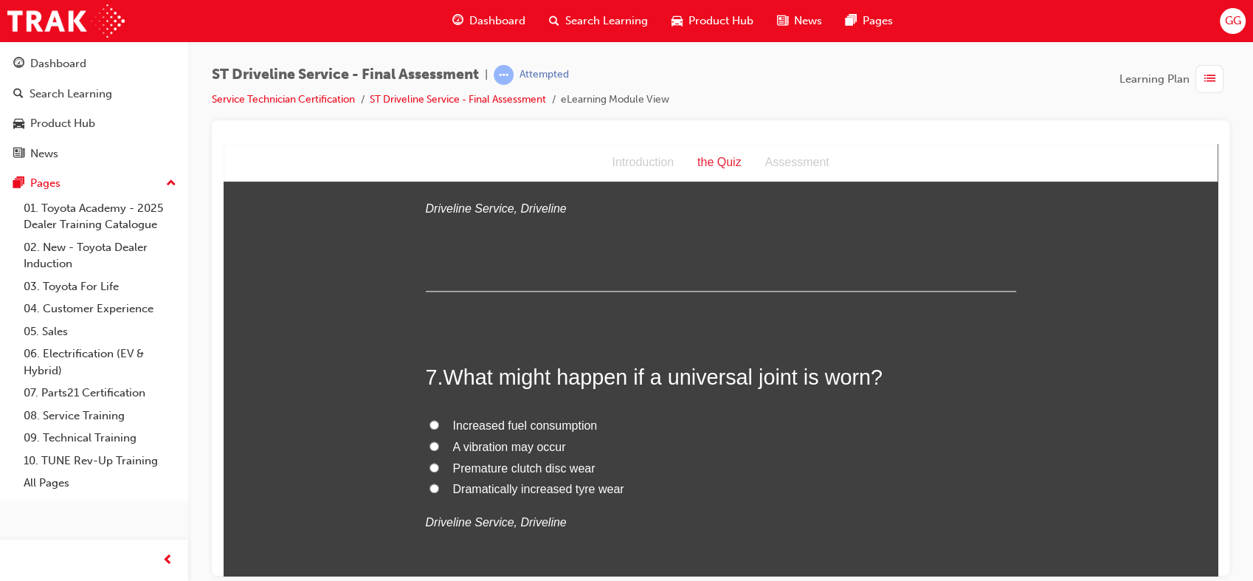
scroll to position [1930, 0]
click at [548, 446] on span "A vibration may occur" at bounding box center [509, 444] width 113 height 13
click at [439, 446] on input "A vibration may occur" at bounding box center [434, 444] width 10 height 10
radio input "true"
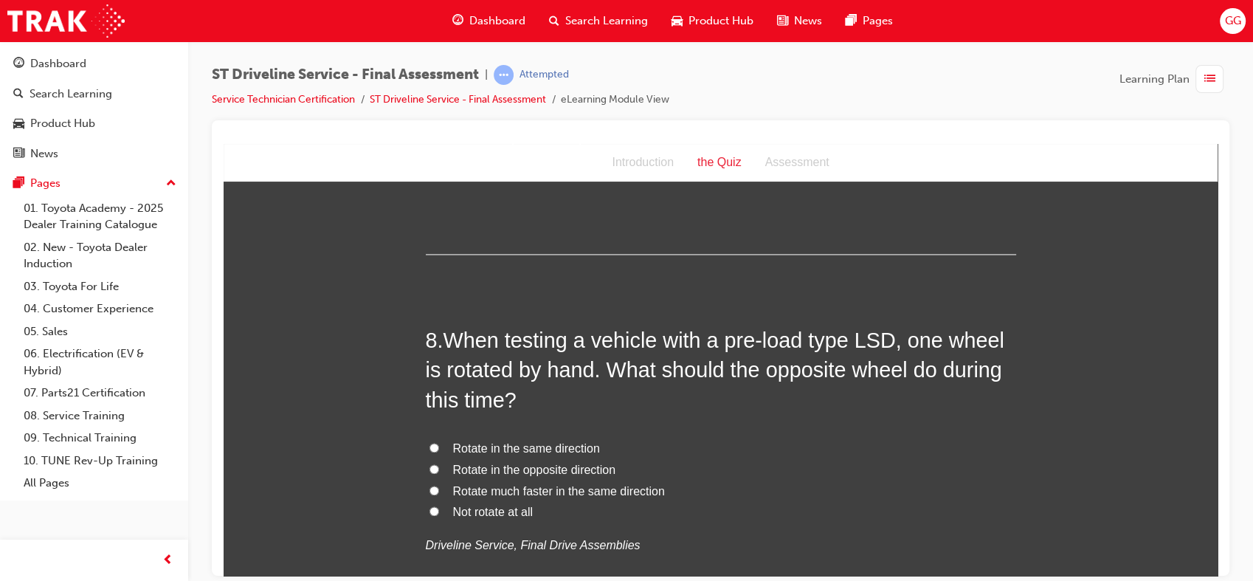
scroll to position [2281, 0]
click at [564, 443] on span "Rotate in the same direction" at bounding box center [526, 446] width 147 height 13
click at [439, 443] on input "Rotate in the same direction" at bounding box center [434, 445] width 10 height 10
radio input "true"
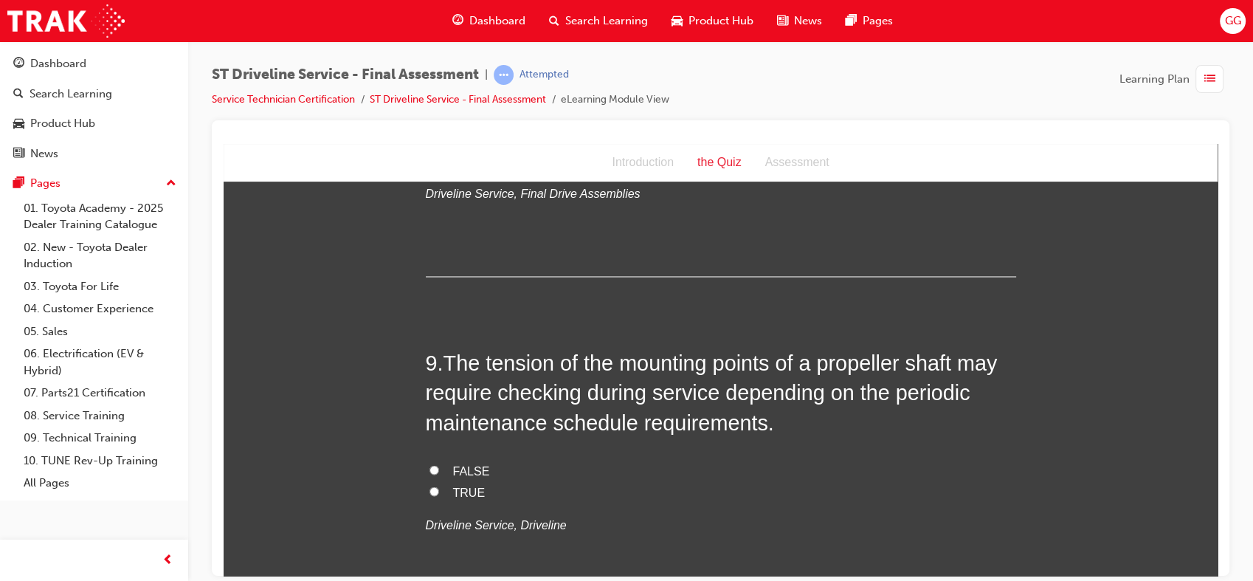
scroll to position [2635, 0]
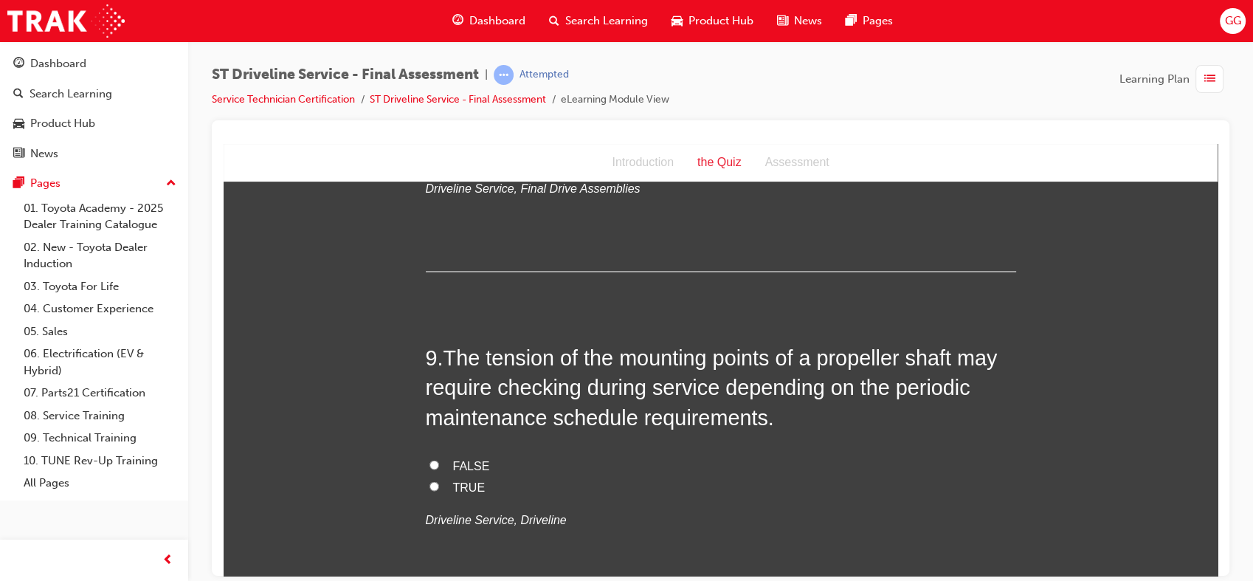
click at [478, 471] on label "FALSE" at bounding box center [721, 464] width 590 height 21
click at [439, 469] on input "FALSE" at bounding box center [434, 464] width 10 height 10
radio input "true"
click at [466, 483] on span "TRUE" at bounding box center [469, 486] width 32 height 13
click at [439, 483] on input "TRUE" at bounding box center [434, 485] width 10 height 10
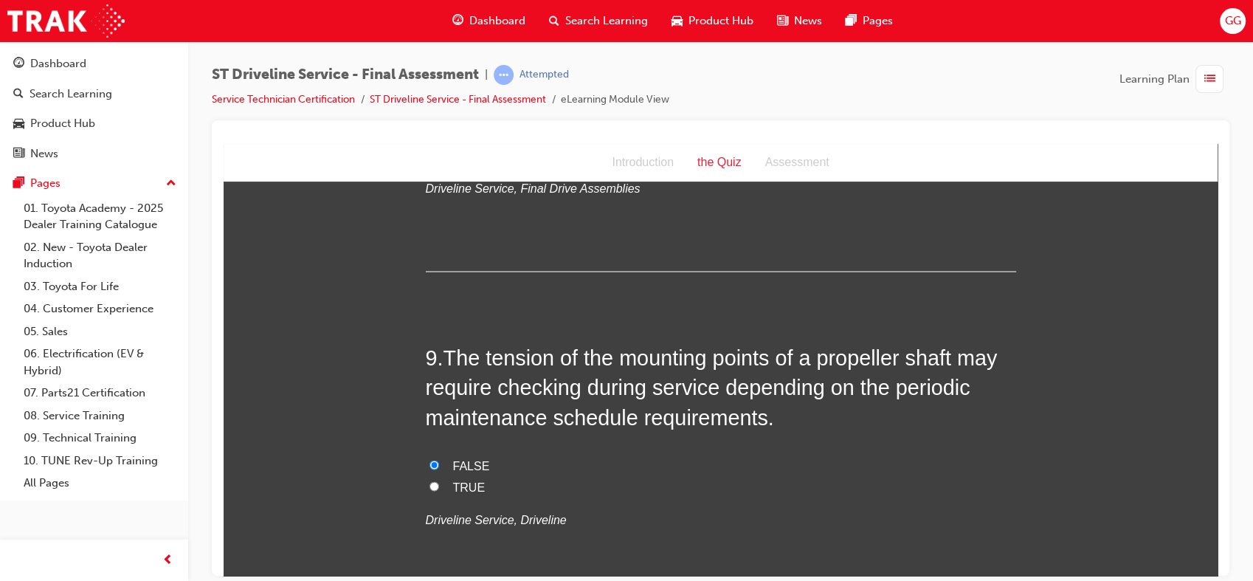
radio input "true"
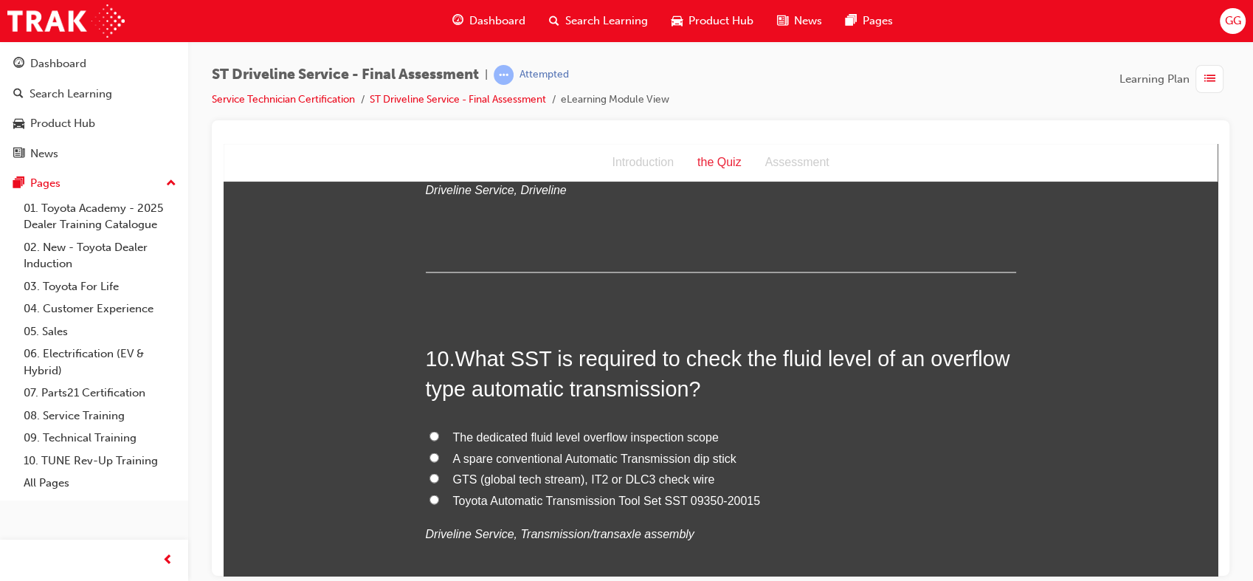
scroll to position [2973, 0]
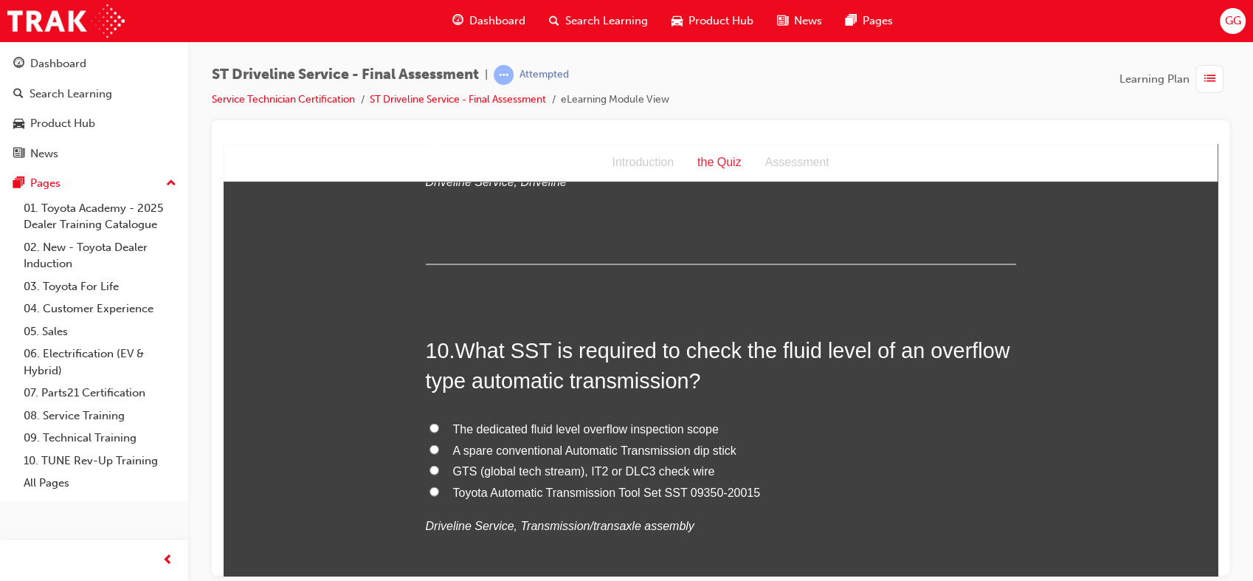
click at [568, 493] on span "Toyota Automatic Transmission Tool Set SST 09350-20015" at bounding box center [607, 491] width 308 height 13
click at [439, 493] on input "Toyota Automatic Transmission Tool Set SST 09350-20015" at bounding box center [434, 491] width 10 height 10
radio input "true"
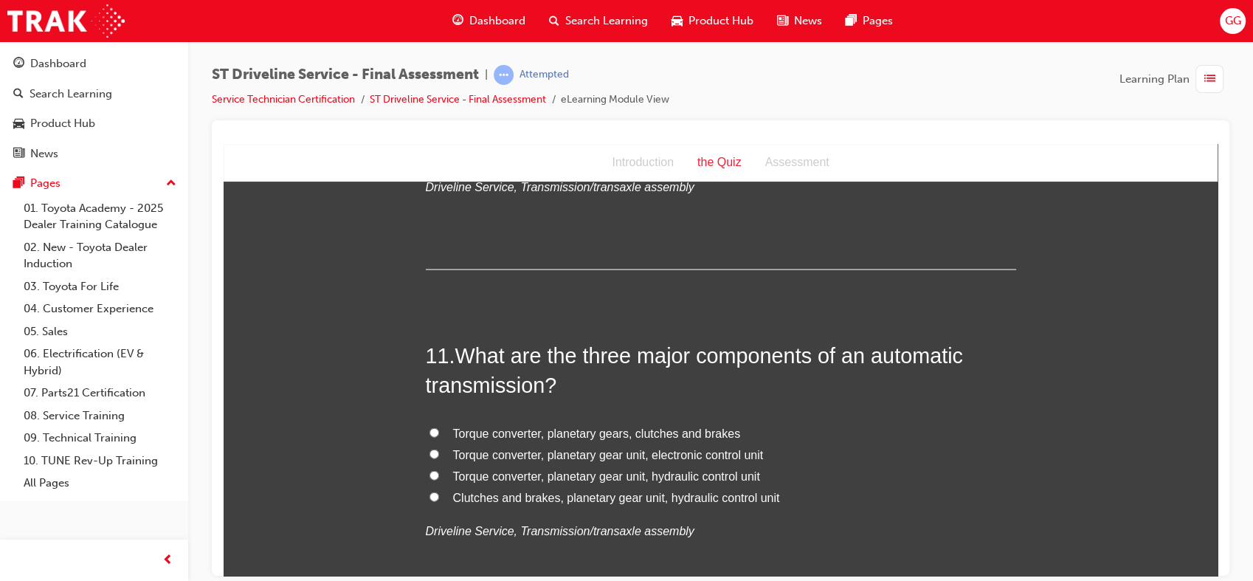
scroll to position [3312, 0]
click at [707, 447] on span "Torque converter, planetary gear unit, electronic control unit" at bounding box center [608, 453] width 311 height 13
click at [439, 448] on input "Torque converter, planetary gear unit, electronic control unit" at bounding box center [434, 453] width 10 height 10
radio input "true"
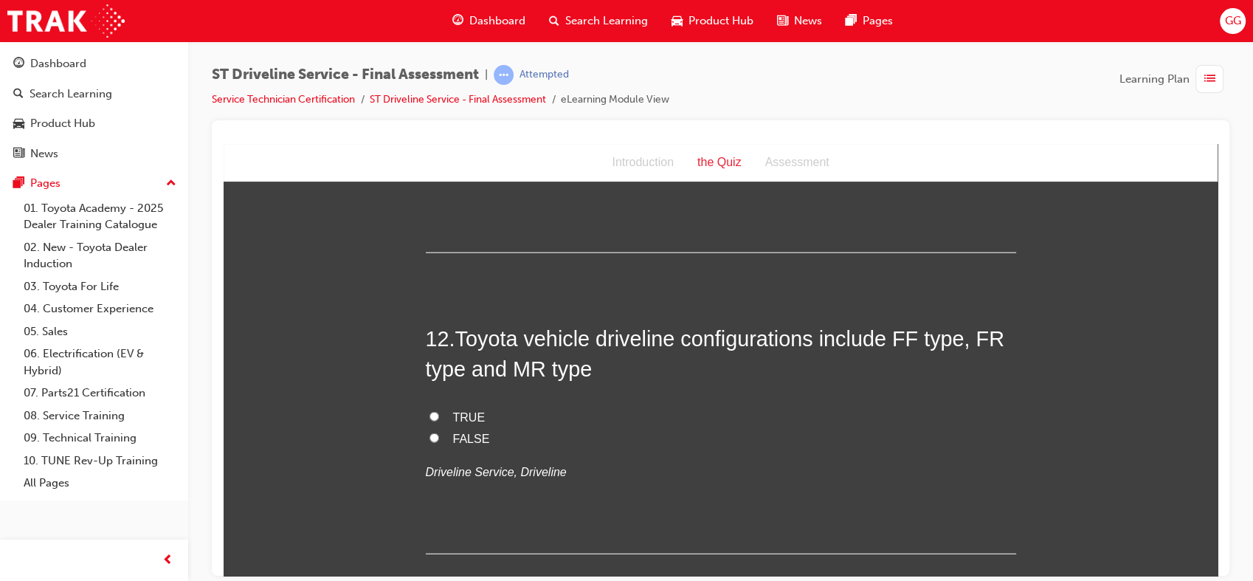
scroll to position [3677, 0]
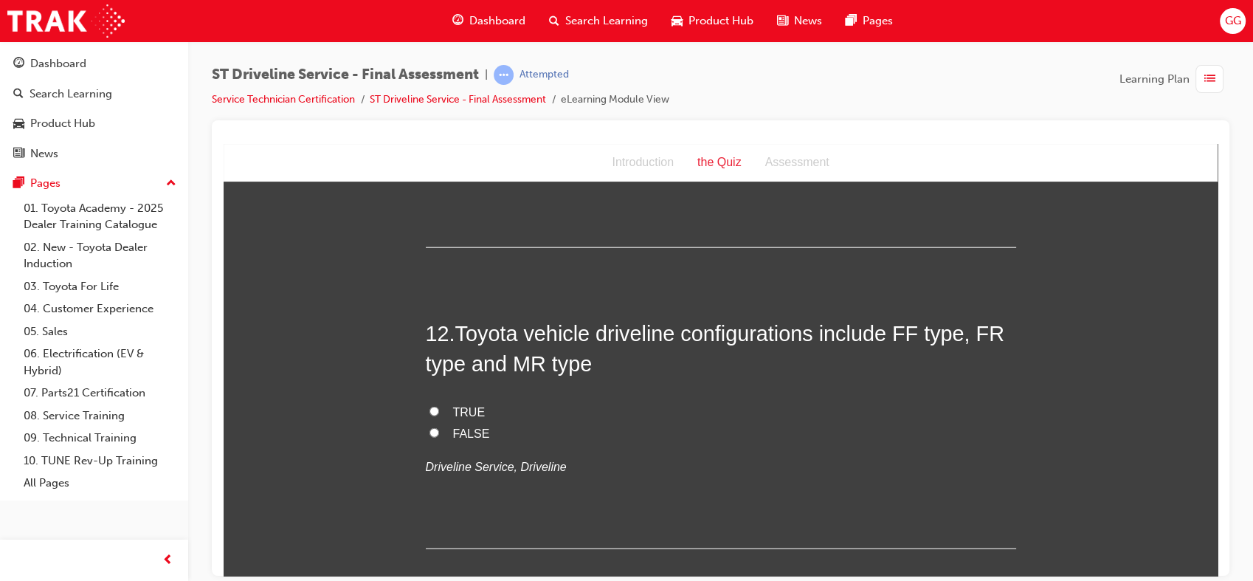
click at [464, 410] on span "TRUE" at bounding box center [469, 411] width 32 height 13
click at [439, 410] on input "TRUE" at bounding box center [434, 411] width 10 height 10
radio input "true"
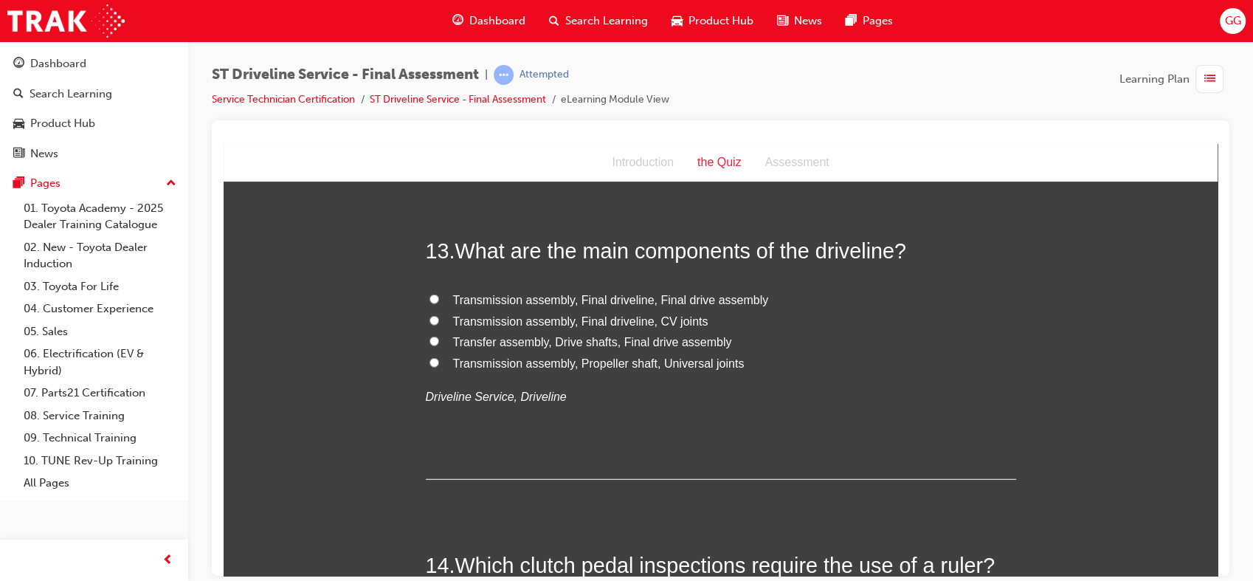
scroll to position [4059, 0]
click at [543, 345] on span "Transfer assembly, Drive shafts, Final drive assembly" at bounding box center [592, 342] width 279 height 13
click at [439, 345] on input "Transfer assembly, Drive shafts, Final drive assembly" at bounding box center [434, 342] width 10 height 10
radio input "true"
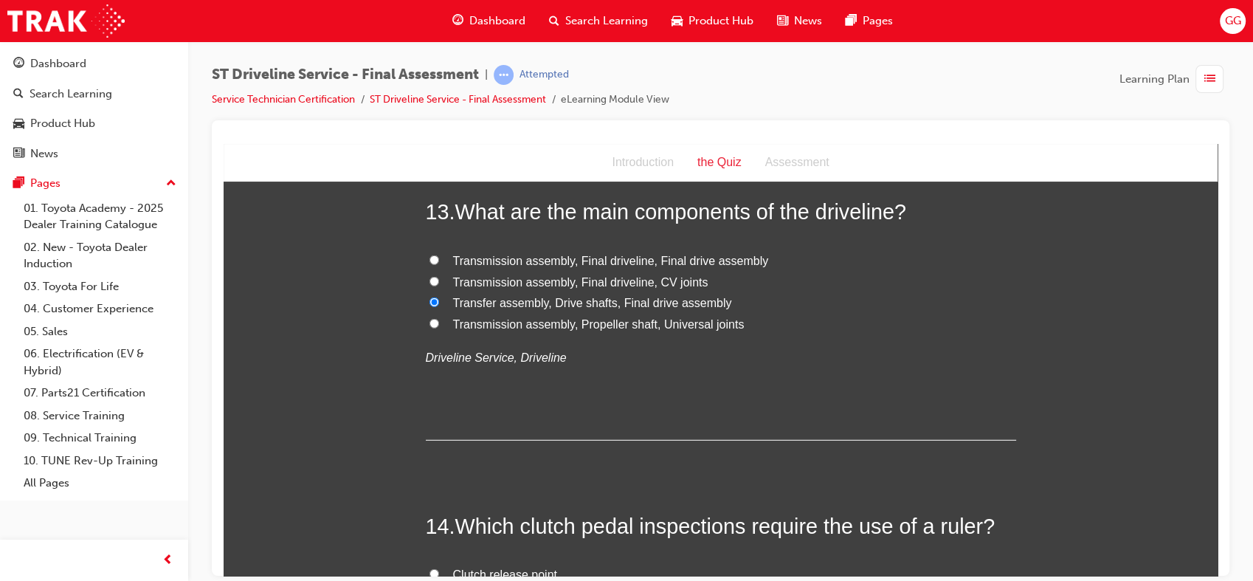
scroll to position [4101, 0]
click at [653, 278] on span "Transmission assembly, Final driveline, CV joints" at bounding box center [580, 280] width 255 height 13
click at [439, 278] on input "Transmission assembly, Final driveline, CV joints" at bounding box center [434, 279] width 10 height 10
radio input "true"
click at [653, 294] on span "Transfer assembly, Drive shafts, Final drive assembly" at bounding box center [592, 300] width 279 height 13
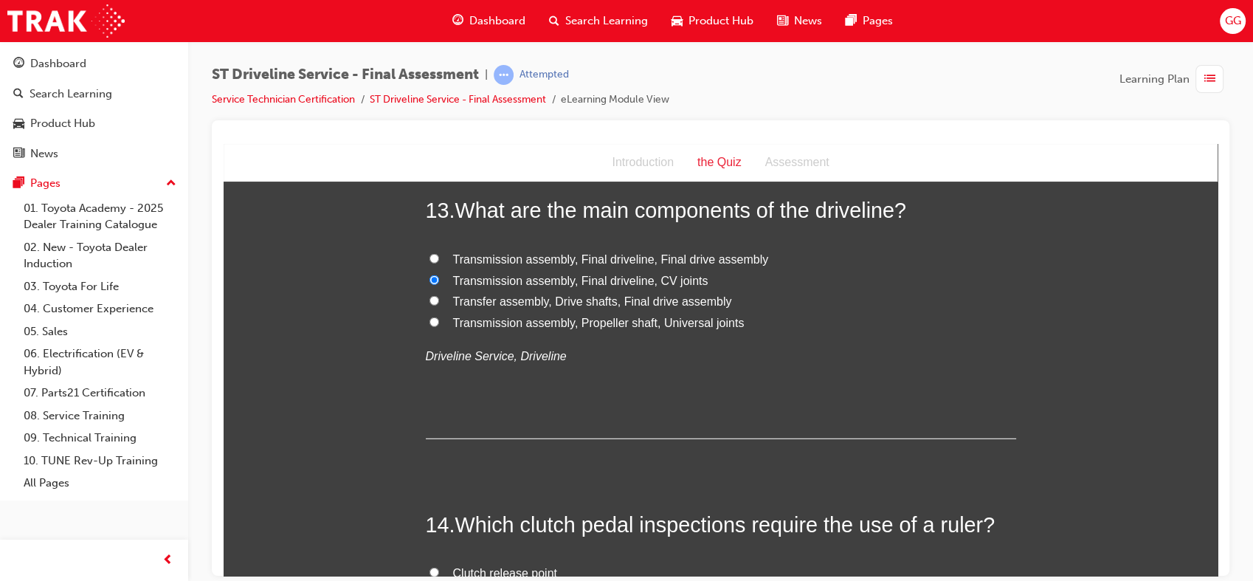
click at [439, 295] on input "Transfer assembly, Drive shafts, Final drive assembly" at bounding box center [434, 300] width 10 height 10
radio input "true"
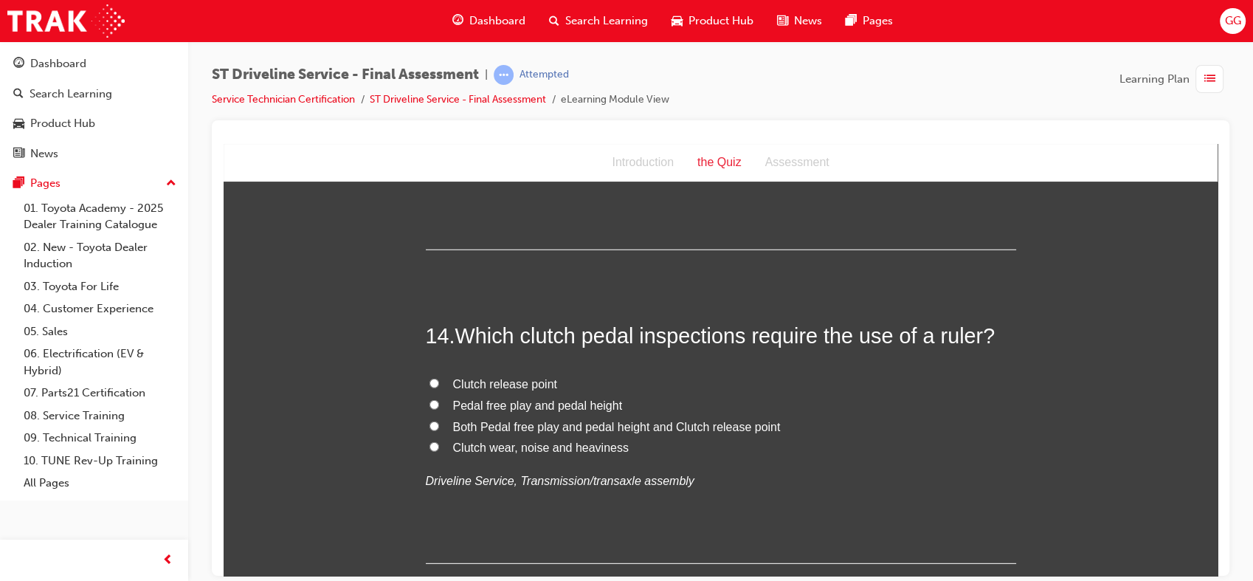
scroll to position [4289, 0]
click at [677, 381] on label "Clutch release point" at bounding box center [721, 384] width 590 height 21
click at [439, 381] on input "Clutch release point" at bounding box center [434, 384] width 10 height 10
radio input "true"
click at [677, 381] on label "Clutch release point" at bounding box center [721, 384] width 590 height 21
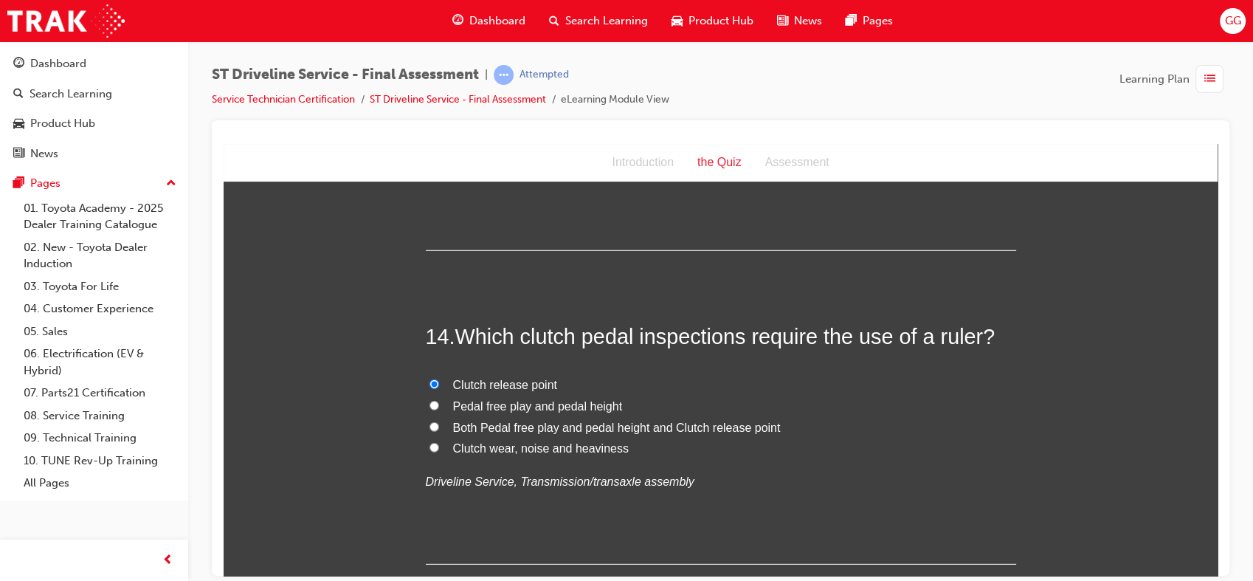
click at [439, 381] on input "Clutch release point" at bounding box center [434, 384] width 10 height 10
click at [677, 381] on label "Clutch release point" at bounding box center [721, 384] width 590 height 21
click at [439, 381] on input "Clutch release point" at bounding box center [434, 384] width 10 height 10
click at [677, 381] on label "Clutch release point" at bounding box center [721, 384] width 590 height 21
click at [439, 381] on input "Clutch release point" at bounding box center [434, 384] width 10 height 10
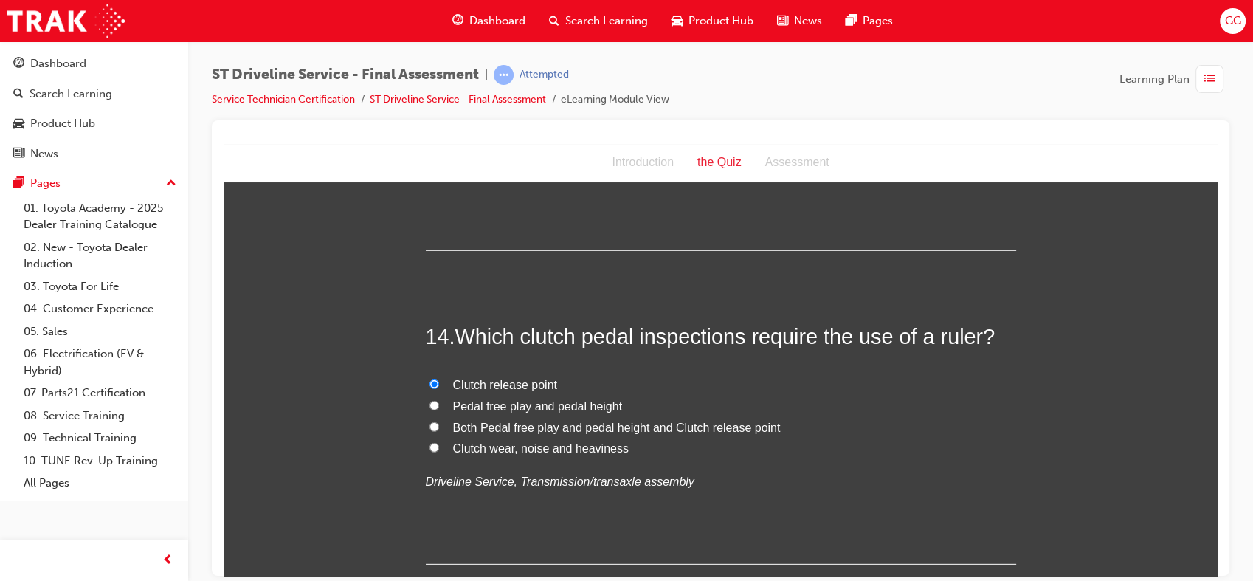
click at [625, 429] on span "Both Pedal free play and pedal height and Clutch release point" at bounding box center [617, 427] width 328 height 13
click at [439, 429] on input "Both Pedal free play and pedal height and Clutch release point" at bounding box center [434, 426] width 10 height 10
radio input "true"
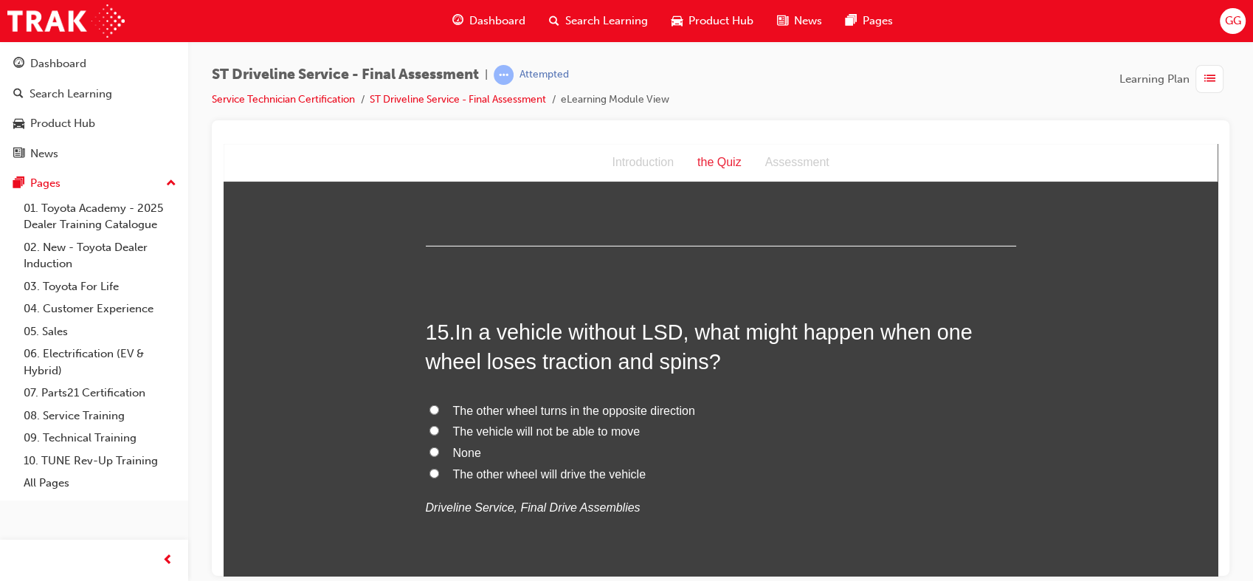
scroll to position [4622, 0]
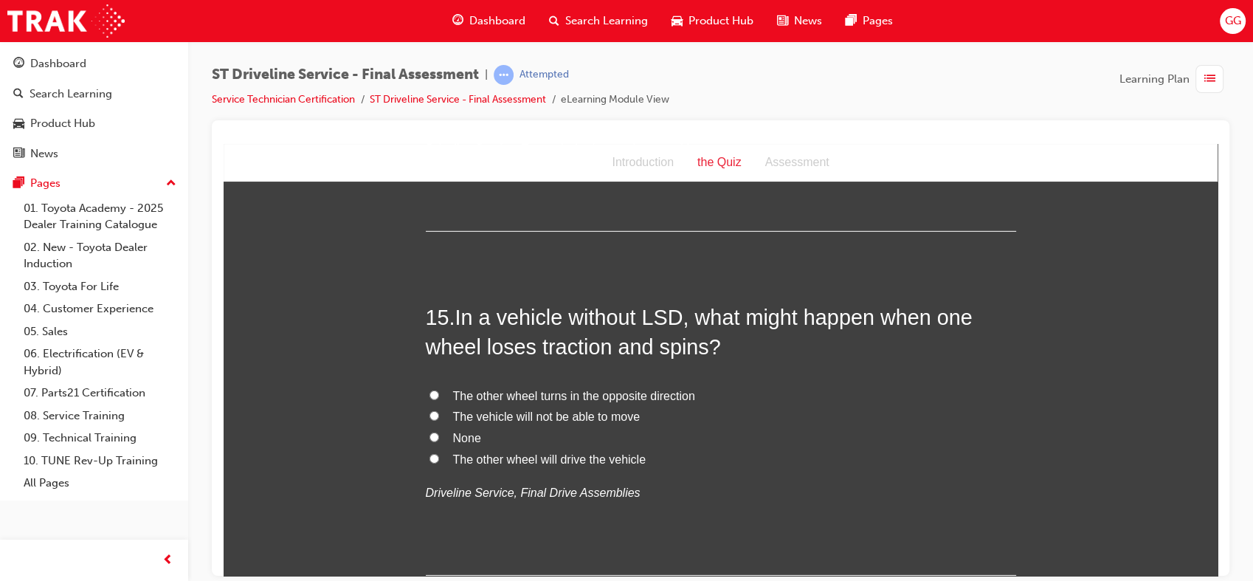
click at [613, 411] on span "The vehicle will not be able to move" at bounding box center [546, 415] width 187 height 13
click at [439, 411] on input "The vehicle will not be able to move" at bounding box center [434, 415] width 10 height 10
radio input "true"
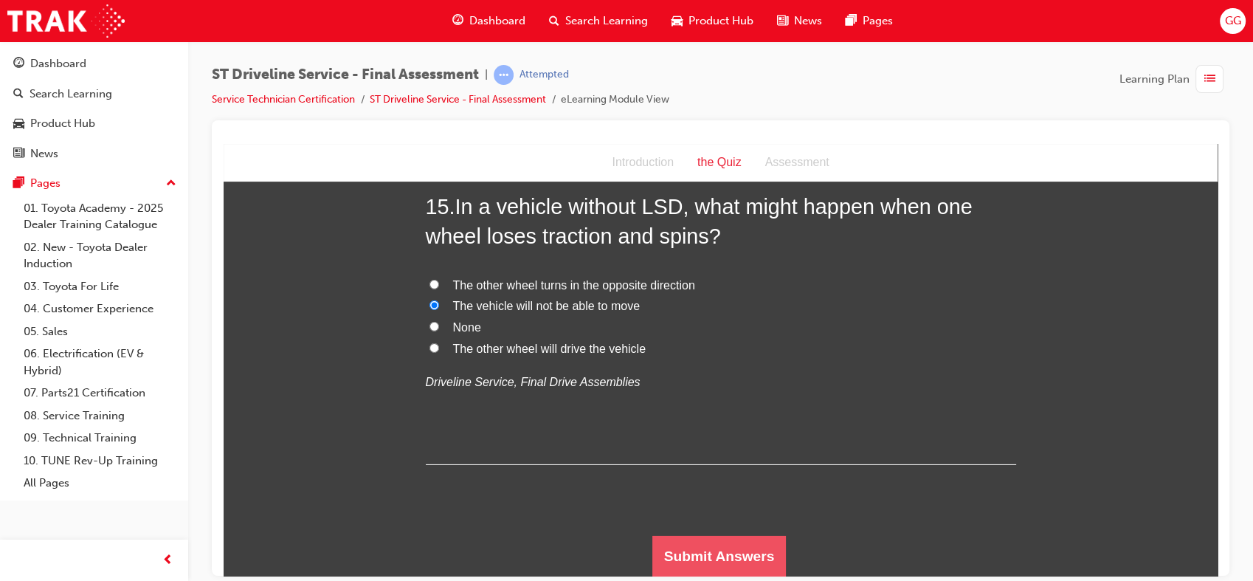
click at [679, 550] on button "Submit Answers" at bounding box center [719, 555] width 134 height 41
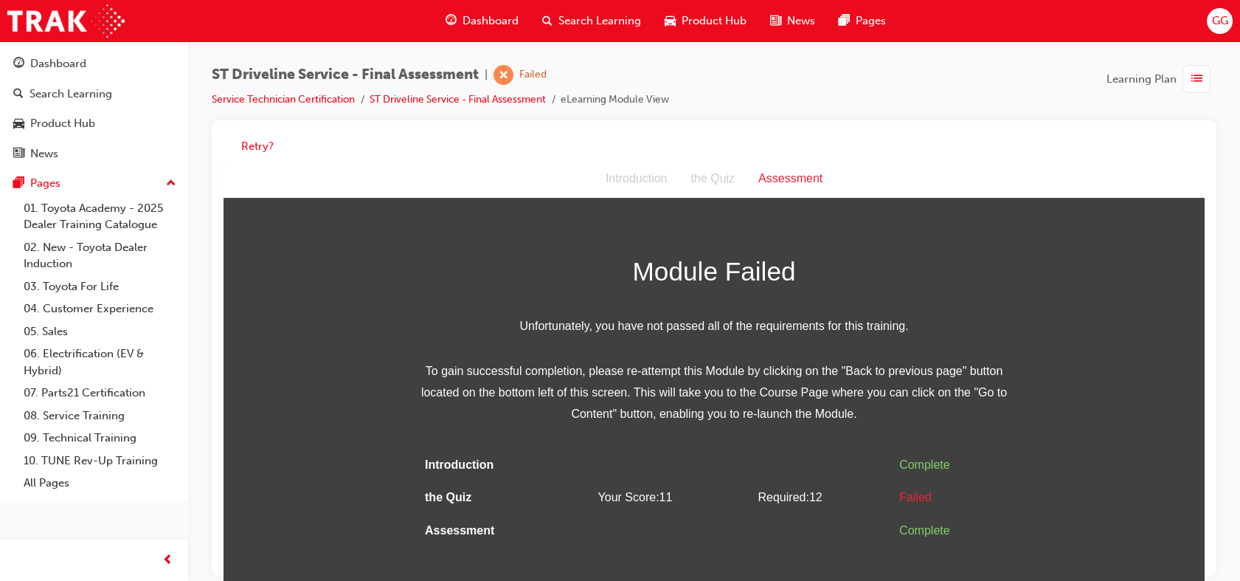
scroll to position [11, 0]
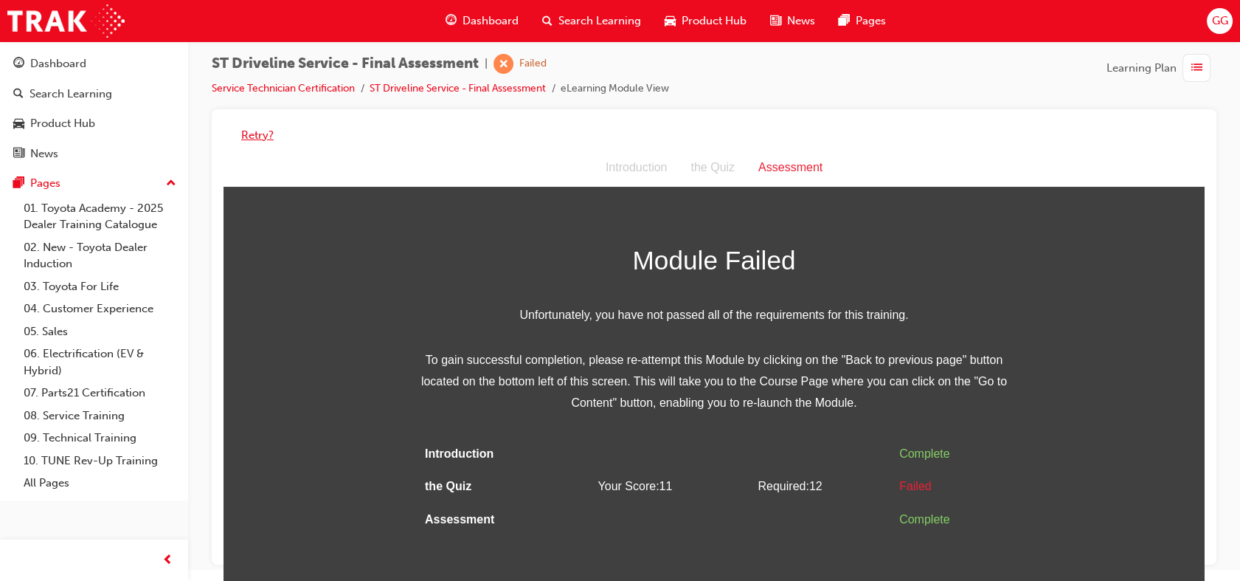
click at [260, 133] on button "Retry?" at bounding box center [257, 135] width 32 height 17
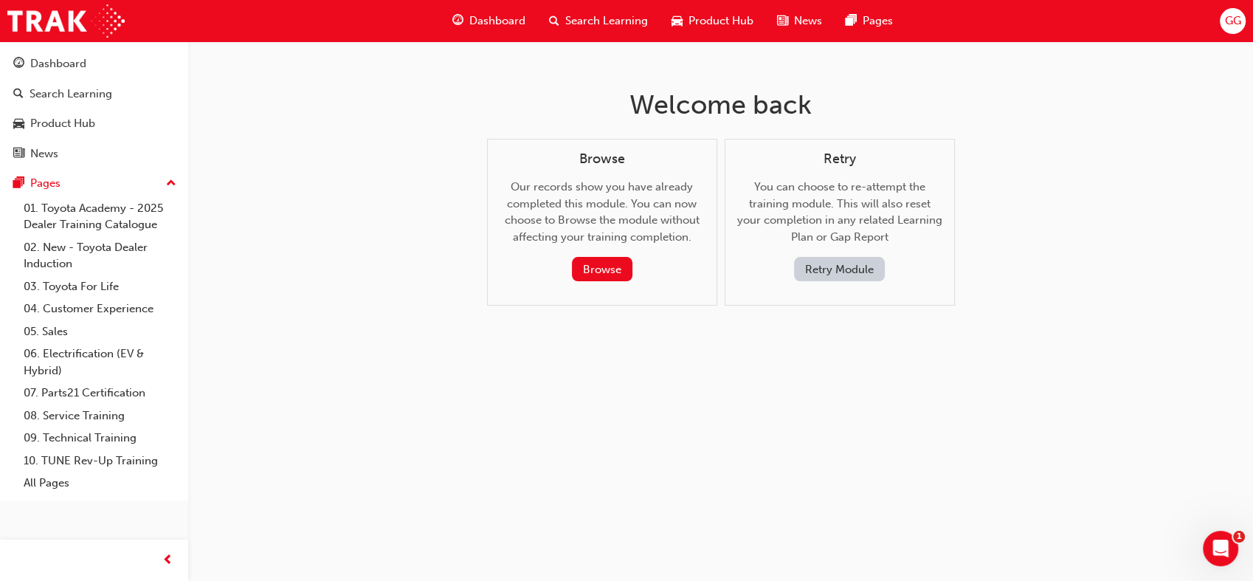
click at [851, 261] on button "Retry Module" at bounding box center [839, 269] width 91 height 24
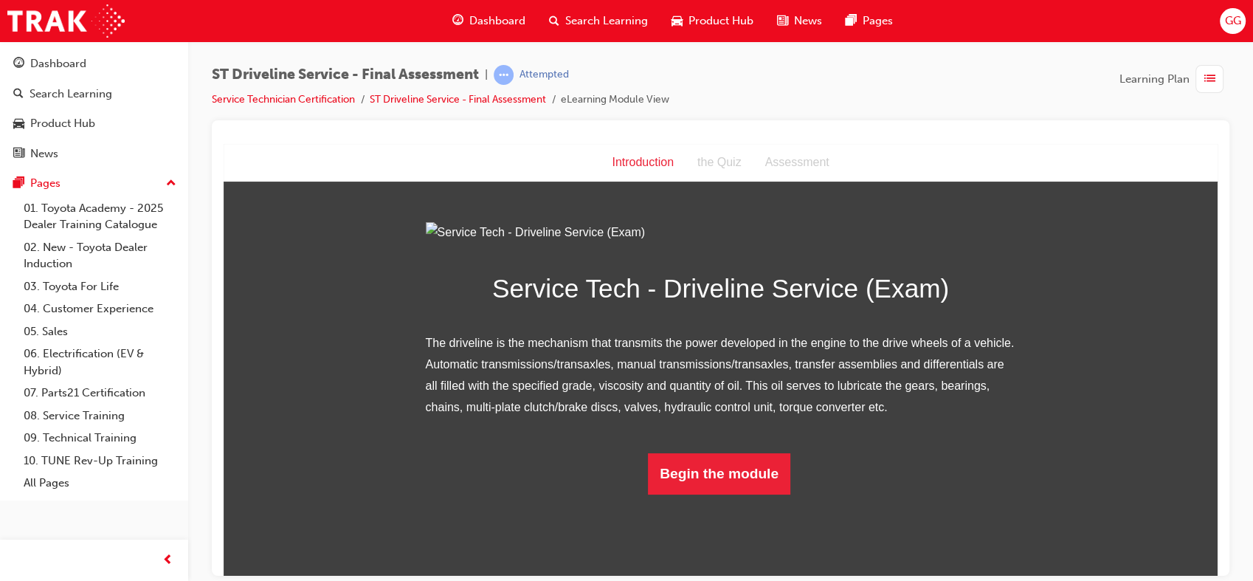
scroll to position [82, 0]
click at [701, 494] on button "Begin the module" at bounding box center [719, 472] width 142 height 41
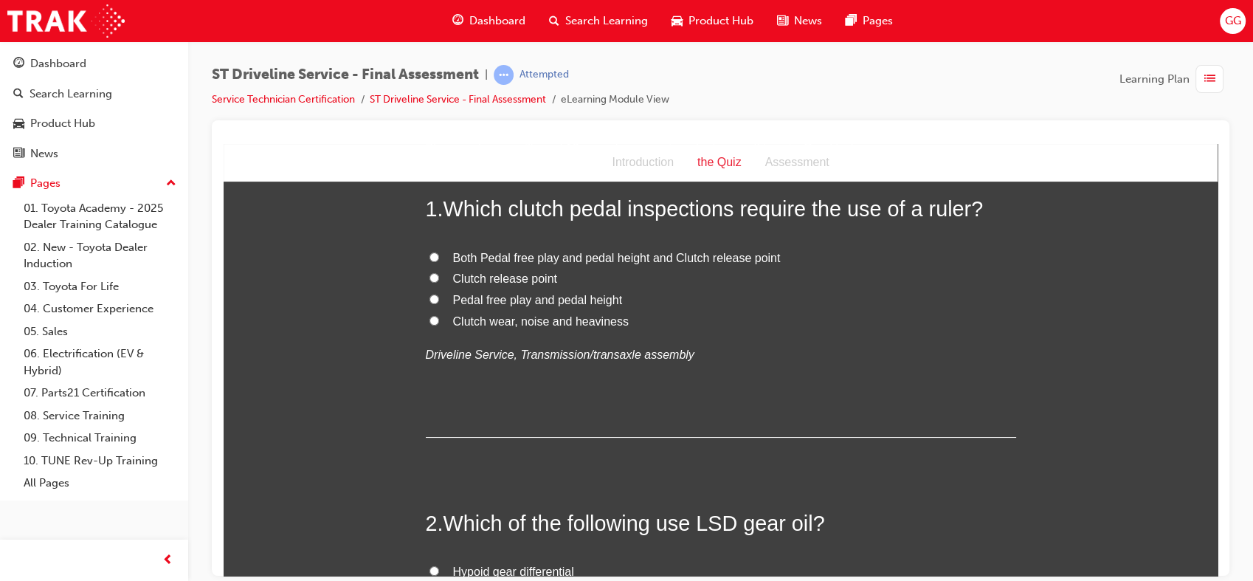
scroll to position [0, 0]
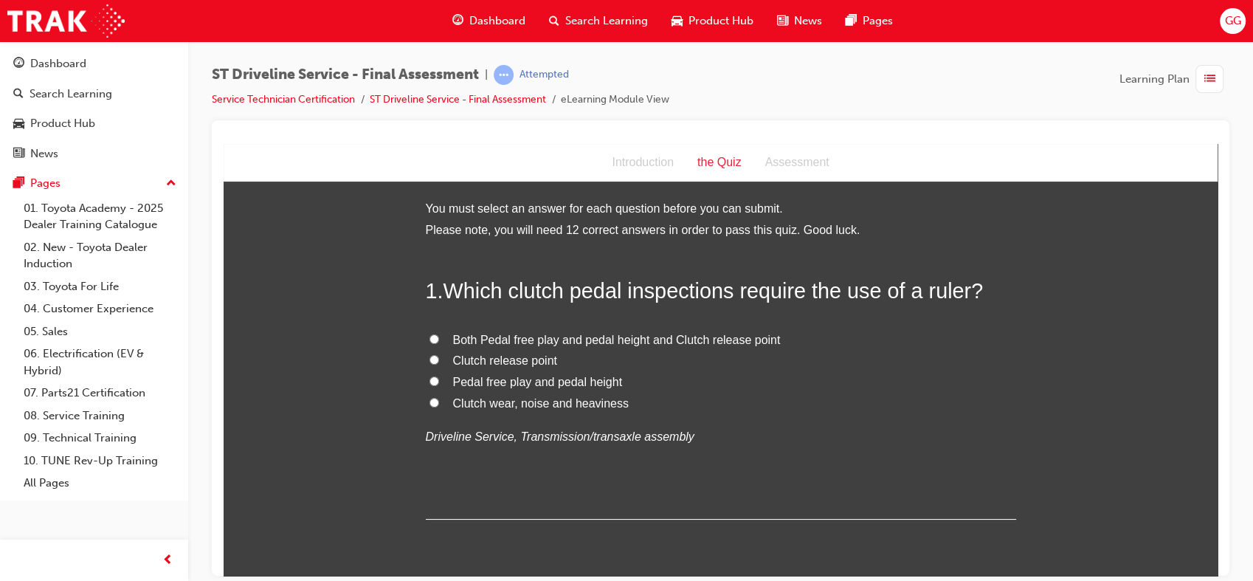
click at [541, 340] on span "Both Pedal free play and pedal height and Clutch release point" at bounding box center [617, 339] width 328 height 13
click at [439, 340] on input "Both Pedal free play and pedal height and Clutch release point" at bounding box center [434, 338] width 10 height 10
radio input "true"
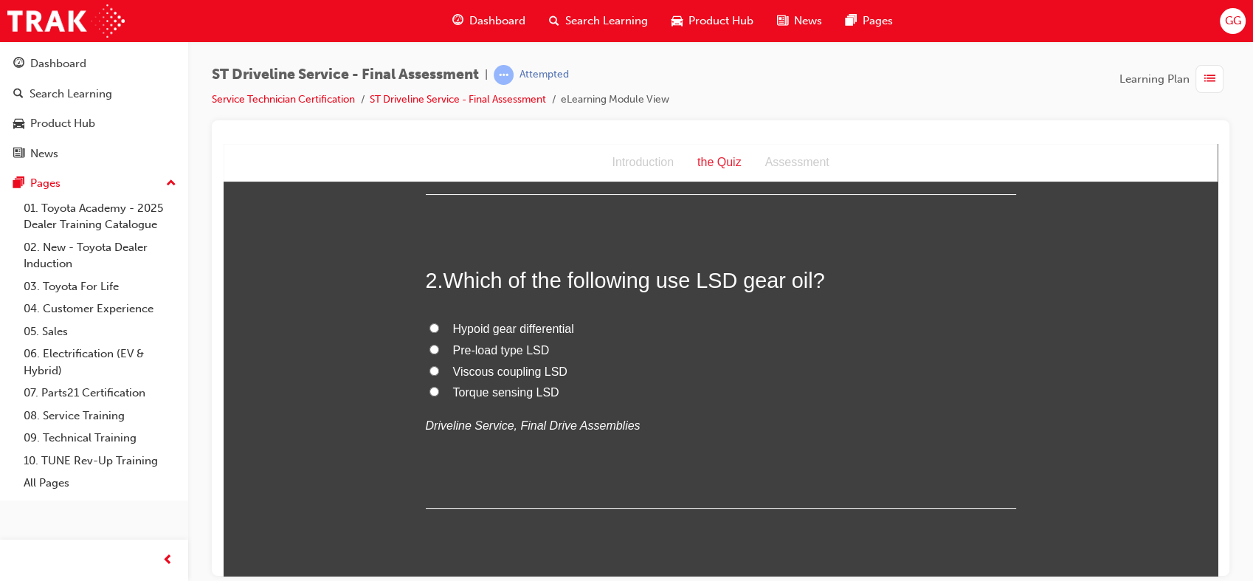
scroll to position [331, 0]
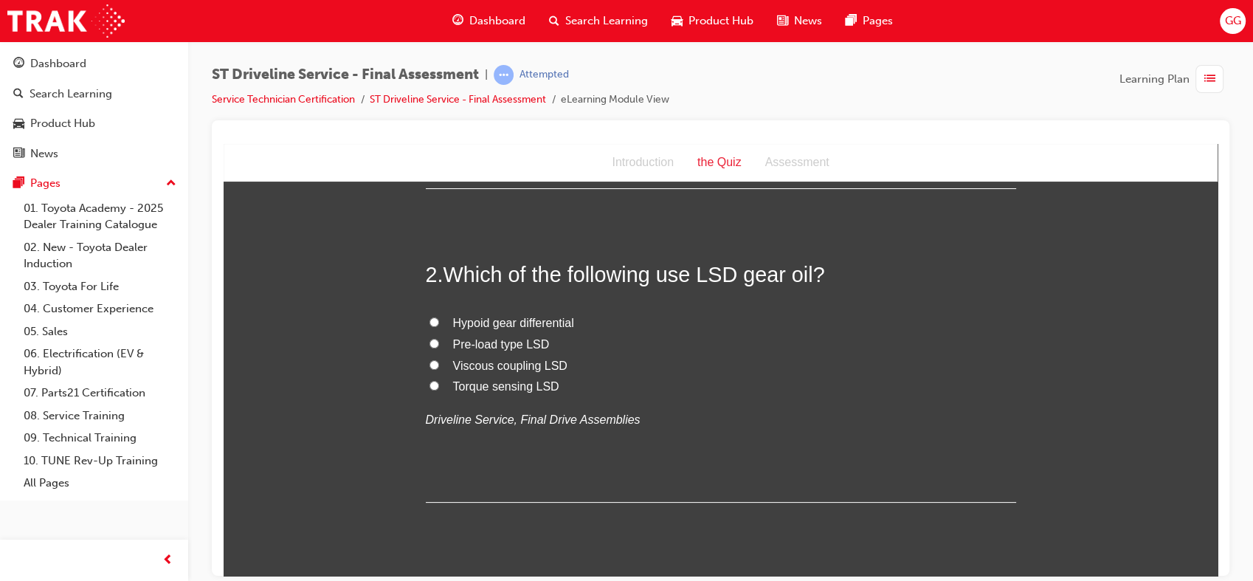
click at [521, 339] on span "Pre-load type LSD" at bounding box center [501, 343] width 97 height 13
click at [439, 339] on input "Pre-load type LSD" at bounding box center [434, 343] width 10 height 10
radio input "true"
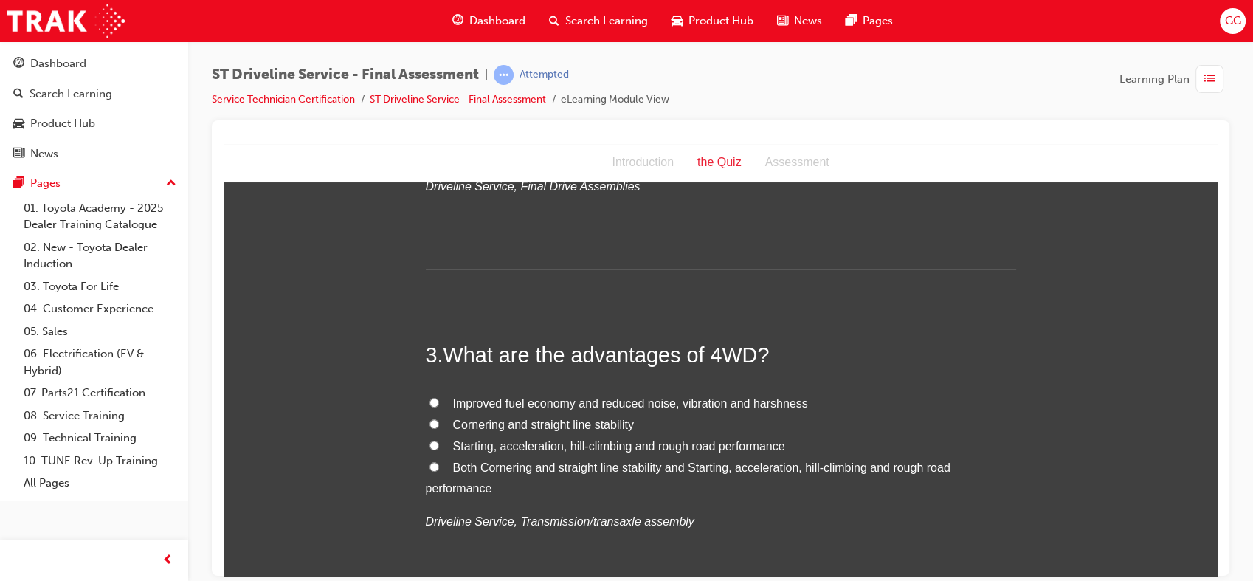
scroll to position [567, 0]
click at [721, 351] on span "What are the advantages of 4WD?" at bounding box center [606, 351] width 326 height 24
click at [559, 458] on span "Both Cornering and straight line stability and Starting, acceleration, hill-cli…" at bounding box center [688, 474] width 525 height 34
click at [439, 458] on input "Both Cornering and straight line stability and Starting, acceleration, hill-cli…" at bounding box center [434, 463] width 10 height 10
radio input "true"
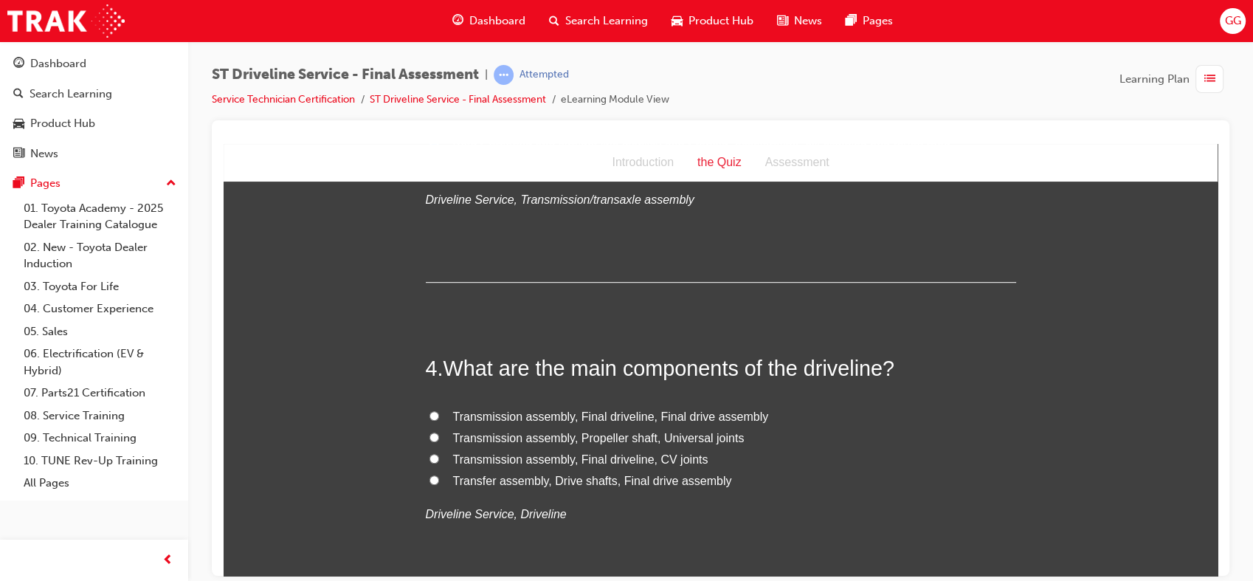
scroll to position [891, 0]
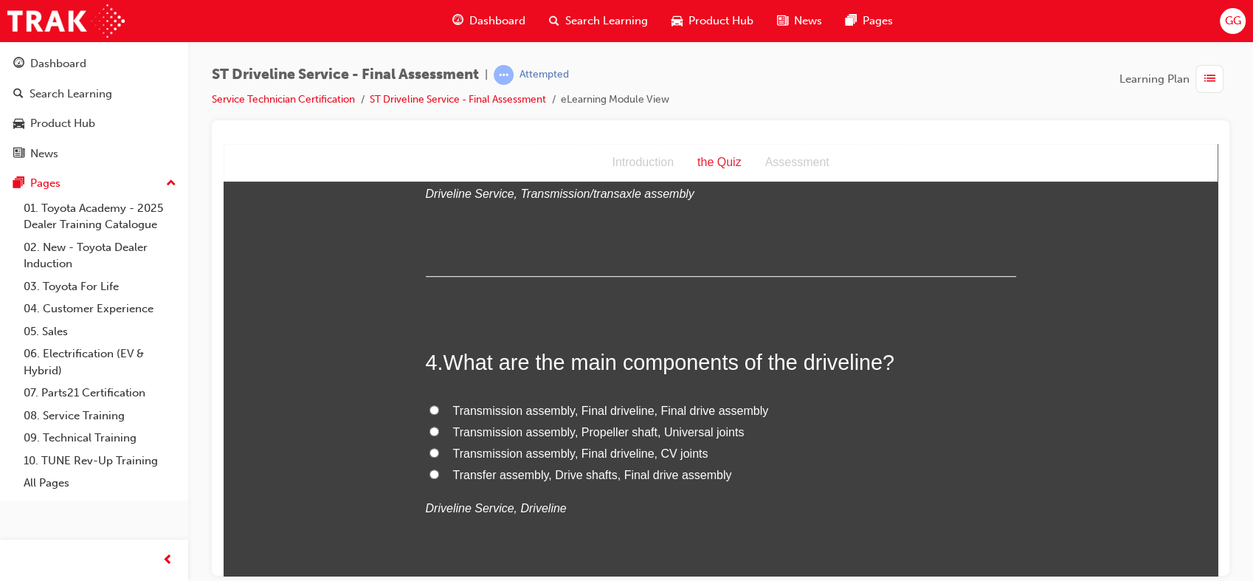
click at [640, 474] on span "Transfer assembly, Drive shafts, Final drive assembly" at bounding box center [592, 474] width 279 height 13
click at [439, 474] on input "Transfer assembly, Drive shafts, Final drive assembly" at bounding box center [434, 474] width 10 height 10
radio input "true"
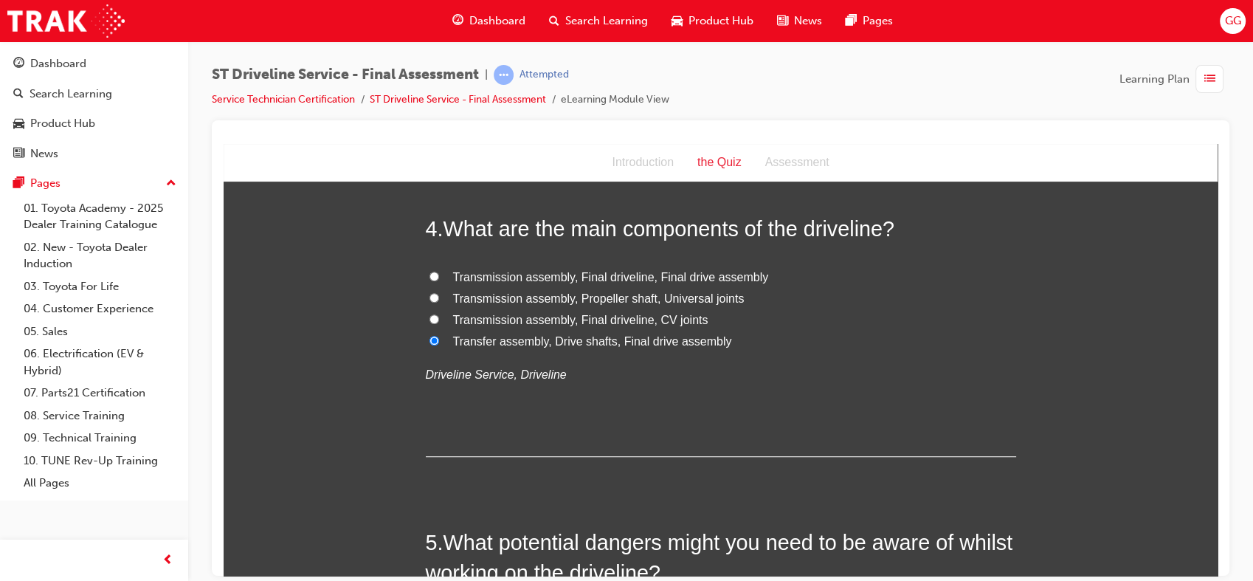
scroll to position [1032, 0]
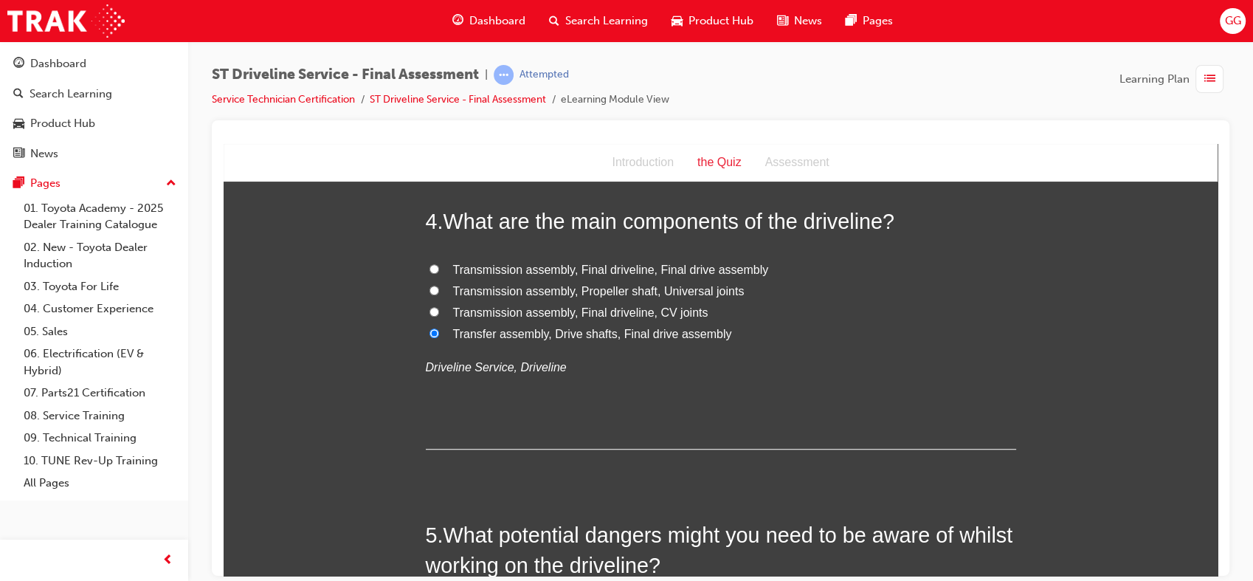
click at [617, 313] on span "Transmission assembly, Final driveline, CV joints" at bounding box center [580, 311] width 255 height 13
click at [439, 313] on input "Transmission assembly, Final driveline, CV joints" at bounding box center [434, 311] width 10 height 10
radio input "true"
click at [609, 274] on span "Transmission assembly, Final driveline, Final drive assembly" at bounding box center [611, 269] width 316 height 13
click at [439, 273] on input "Transmission assembly, Final driveline, Final drive assembly" at bounding box center [434, 268] width 10 height 10
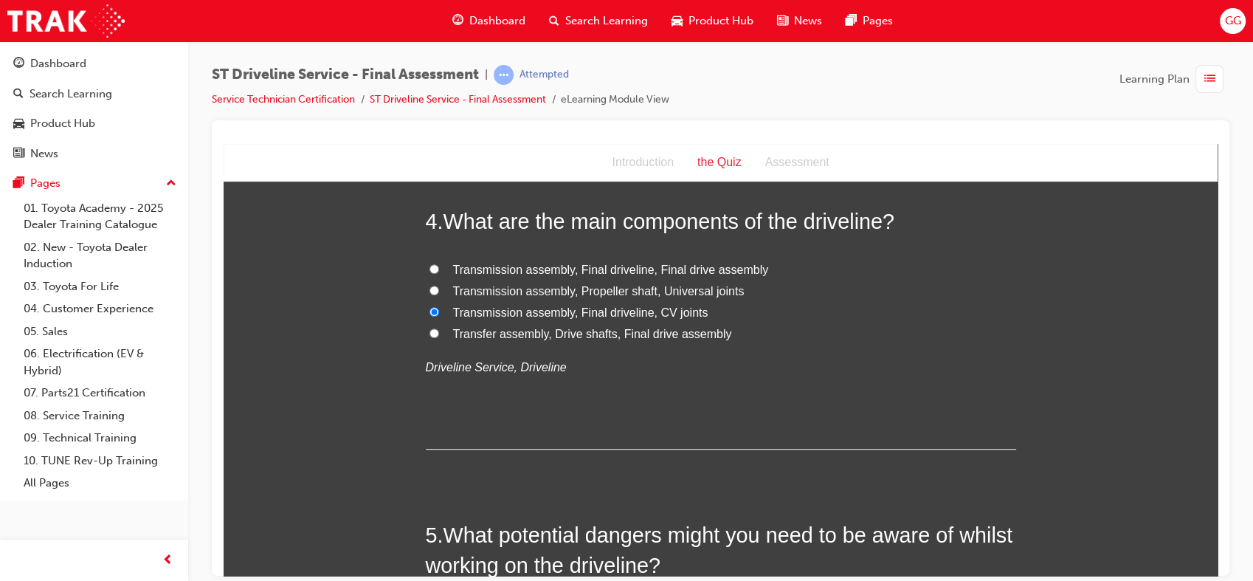
radio input "true"
click at [604, 332] on span "Transfer assembly, Drive shafts, Final drive assembly" at bounding box center [592, 333] width 279 height 13
click at [439, 332] on input "Transfer assembly, Drive shafts, Final drive assembly" at bounding box center [434, 333] width 10 height 10
radio input "true"
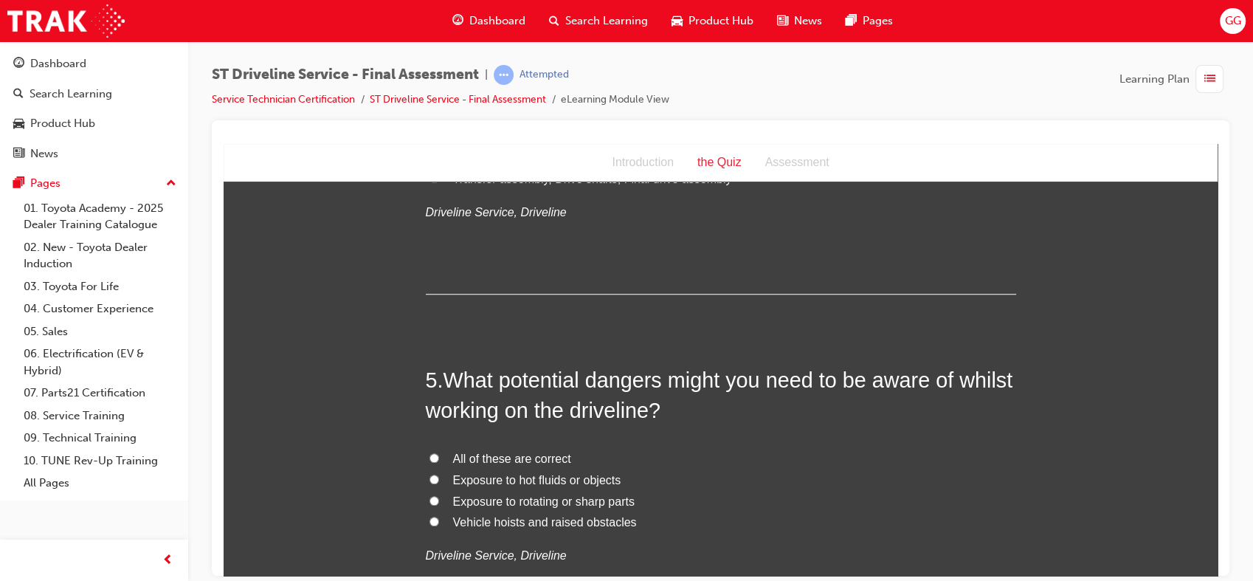
scroll to position [1197, 0]
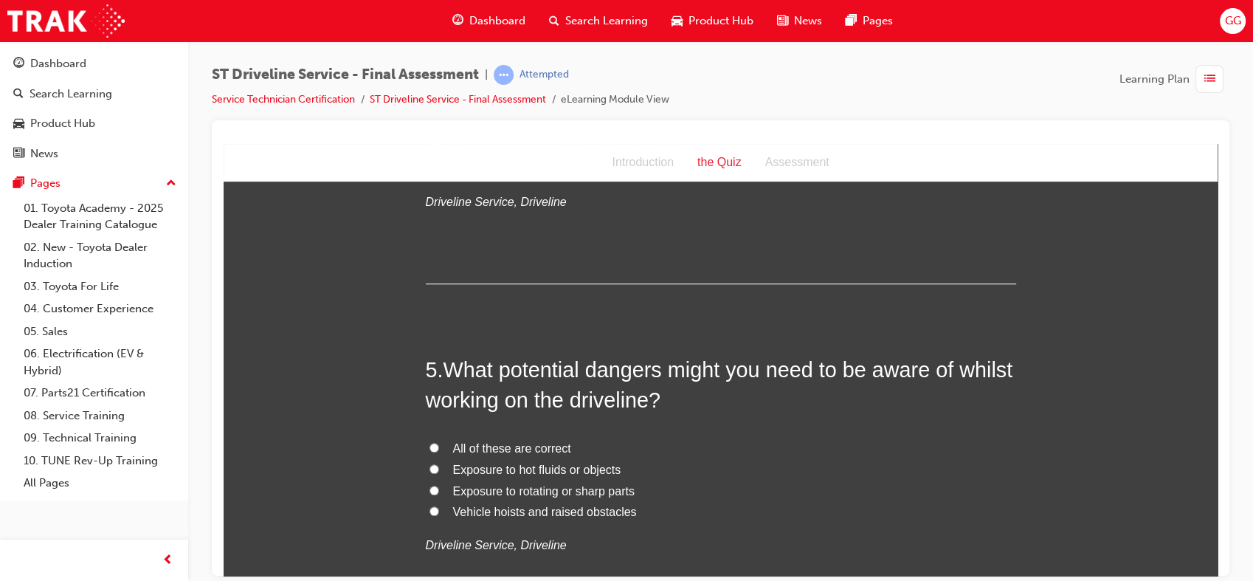
click at [530, 451] on span "All of these are correct" at bounding box center [512, 447] width 118 height 13
click at [439, 451] on input "All of these are correct" at bounding box center [434, 447] width 10 height 10
radio input "true"
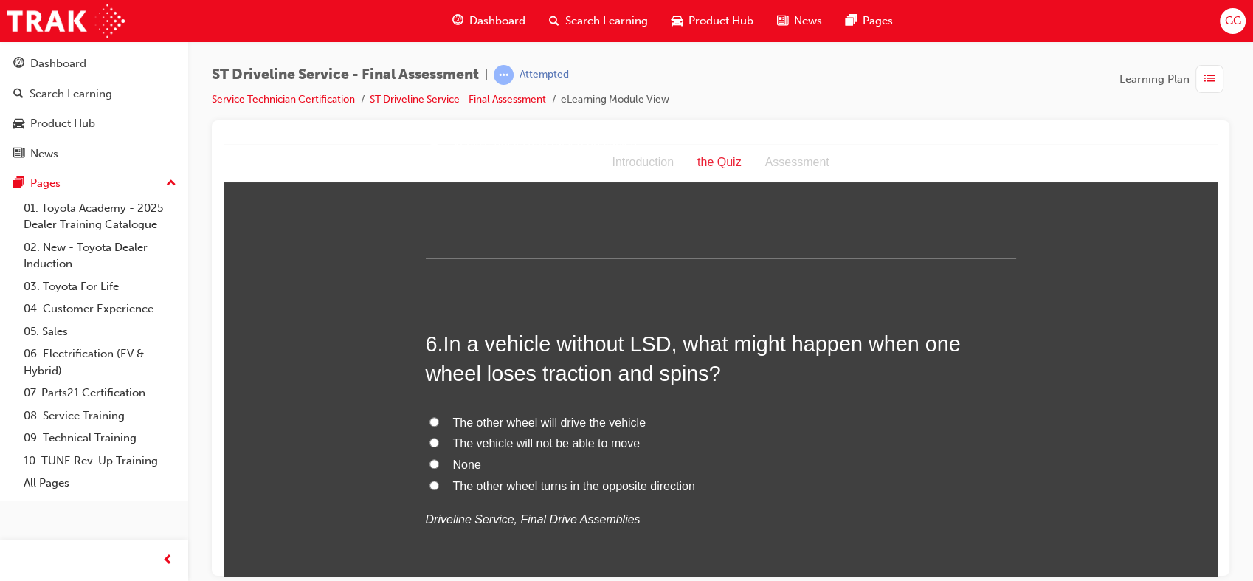
scroll to position [1576, 0]
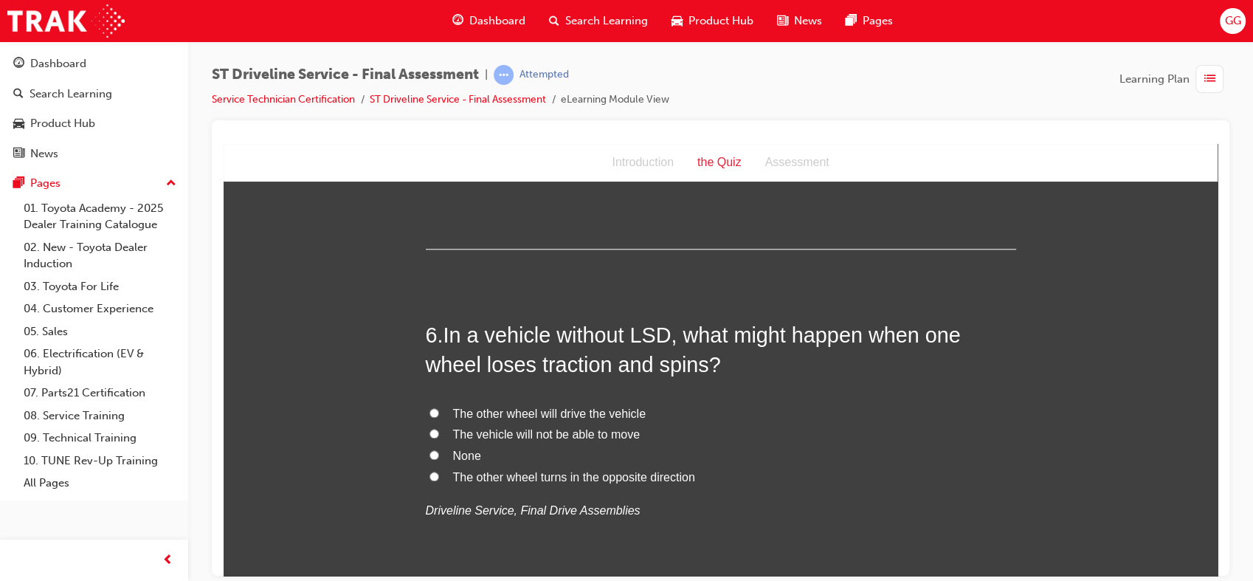
click at [605, 429] on span "The vehicle will not be able to move" at bounding box center [546, 433] width 187 height 13
click at [439, 429] on input "The vehicle will not be able to move" at bounding box center [434, 433] width 10 height 10
radio input "true"
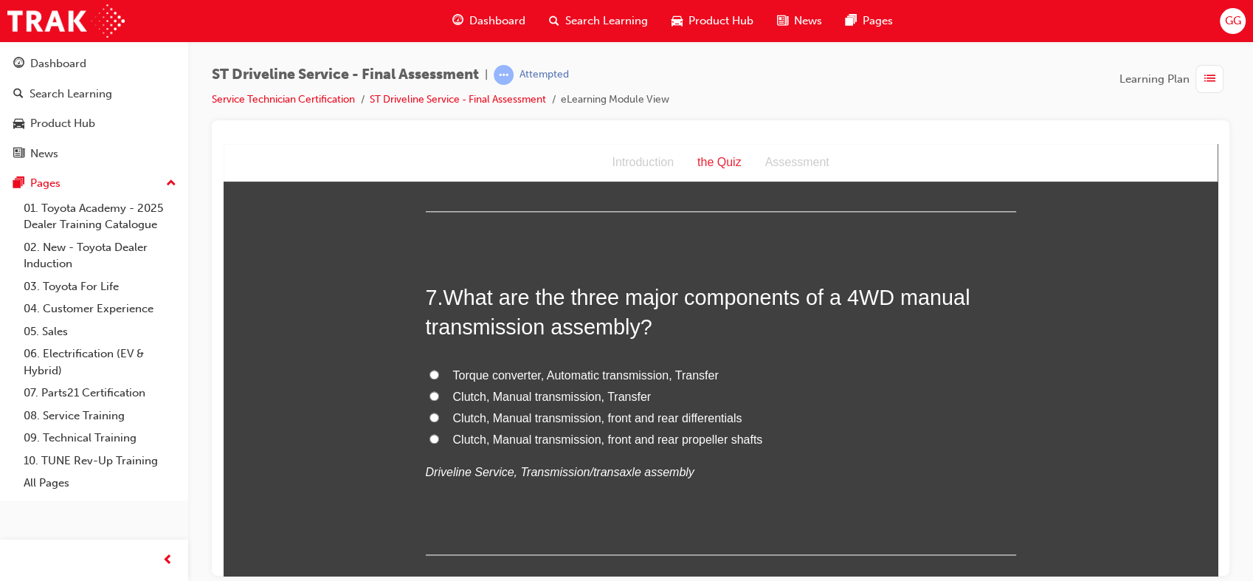
scroll to position [1972, 0]
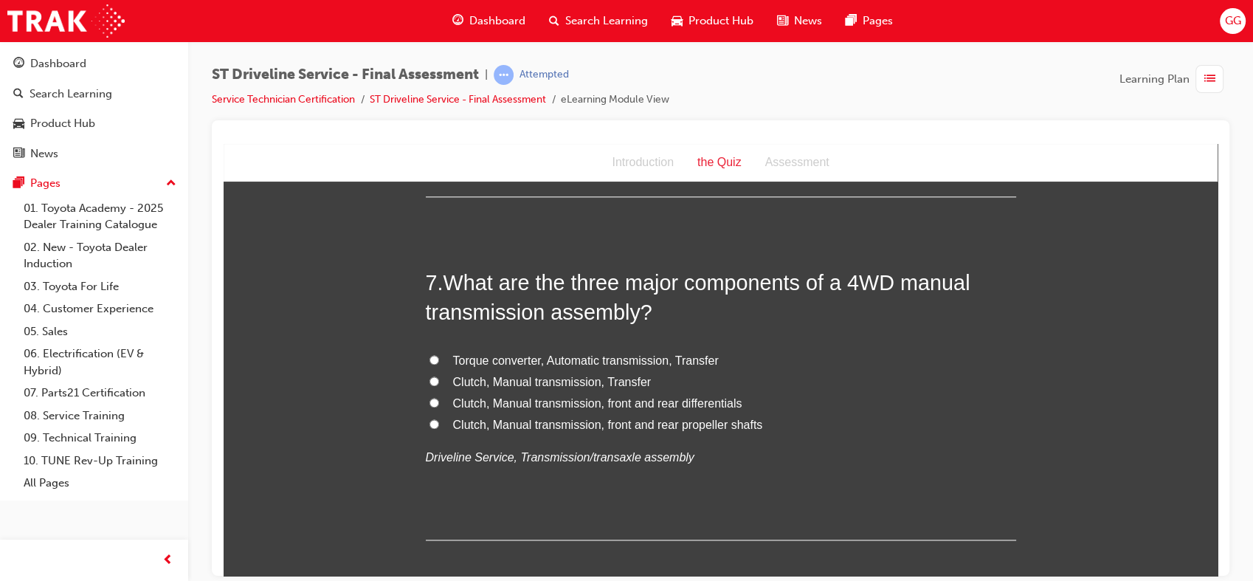
click at [691, 398] on span "Clutch, Manual transmission, front and rear differentials" at bounding box center [597, 402] width 289 height 13
click at [439, 398] on input "Clutch, Manual transmission, front and rear differentials" at bounding box center [434, 402] width 10 height 10
radio input "true"
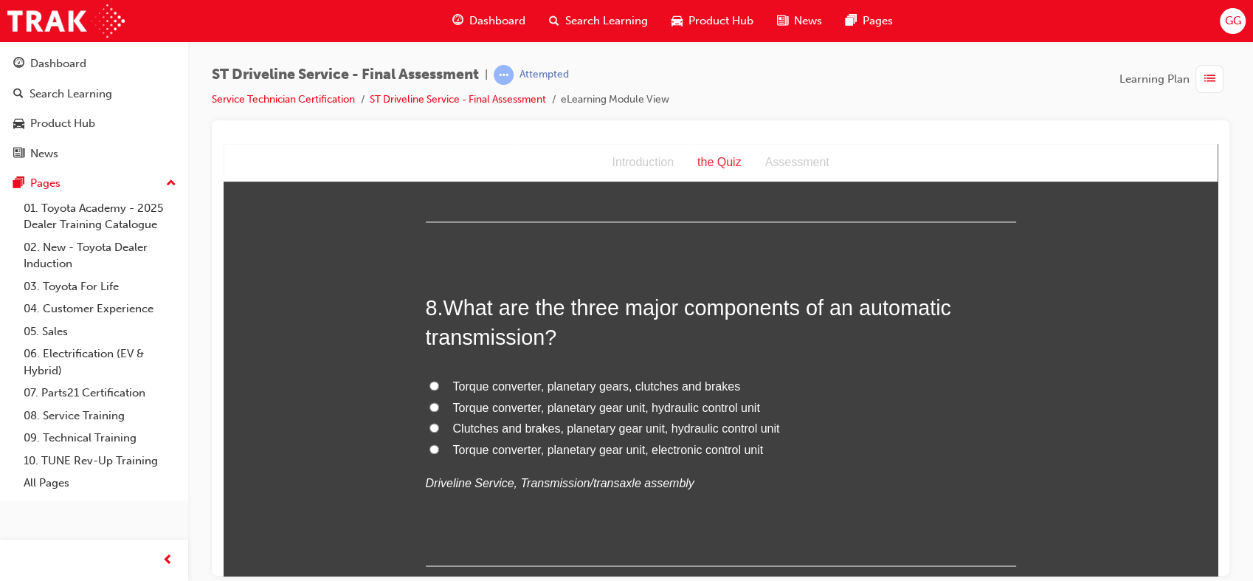
scroll to position [2291, 0]
click at [681, 412] on span "Torque converter, planetary gear unit, hydraulic control unit" at bounding box center [606, 406] width 307 height 13
click at [439, 410] on input "Torque converter, planetary gear unit, hydraulic control unit" at bounding box center [434, 406] width 10 height 10
radio input "true"
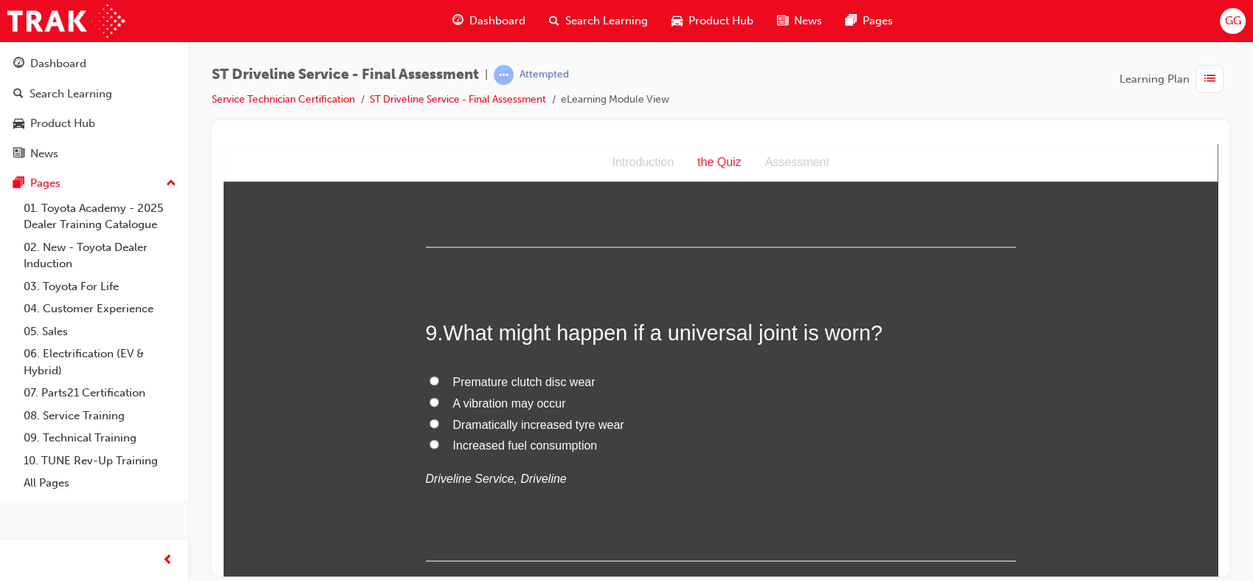
scroll to position [2610, 0]
click at [536, 398] on span "A vibration may occur" at bounding box center [509, 401] width 113 height 13
click at [439, 398] on input "A vibration may occur" at bounding box center [434, 400] width 10 height 10
radio input "true"
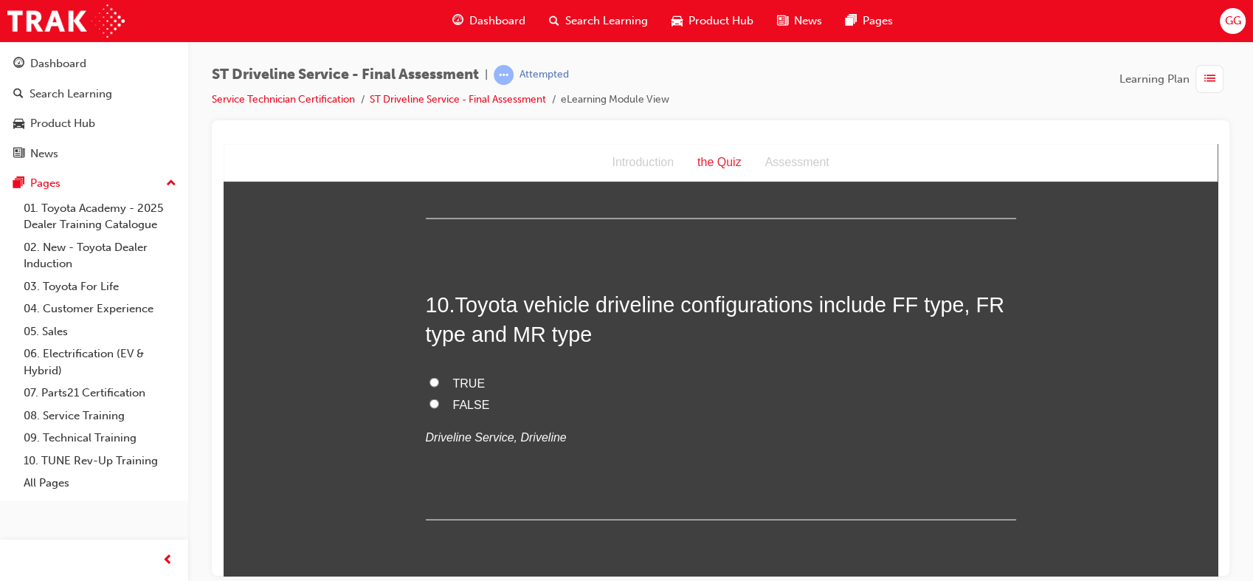
scroll to position [2953, 0]
click at [463, 381] on span "TRUE" at bounding box center [469, 380] width 32 height 13
click at [439, 381] on input "TRUE" at bounding box center [434, 380] width 10 height 10
radio input "true"
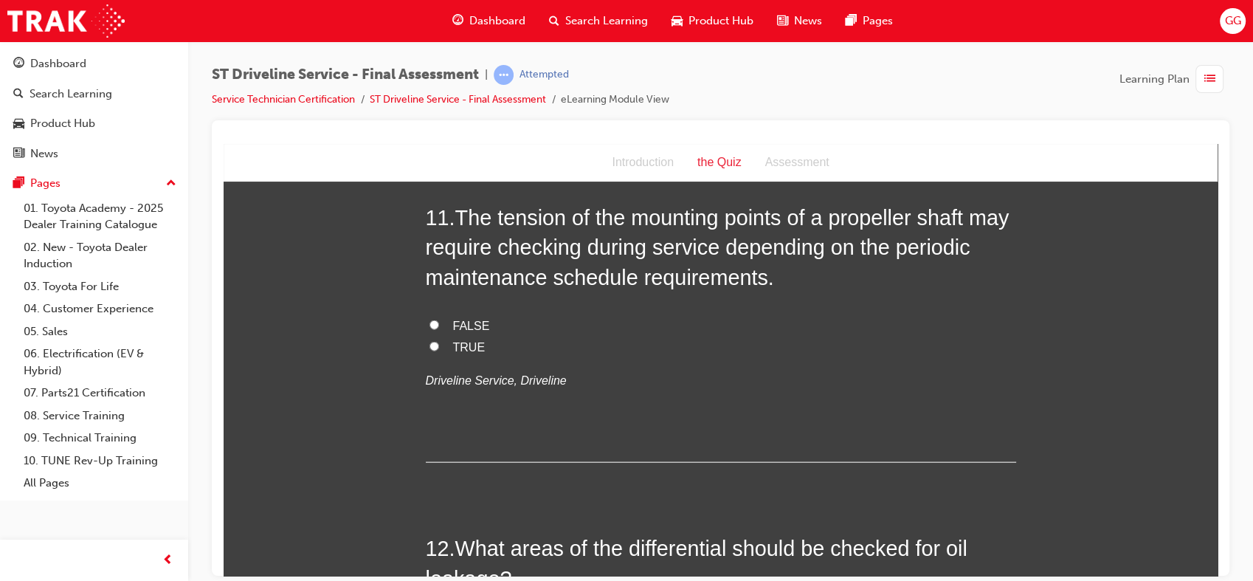
scroll to position [3342, 0]
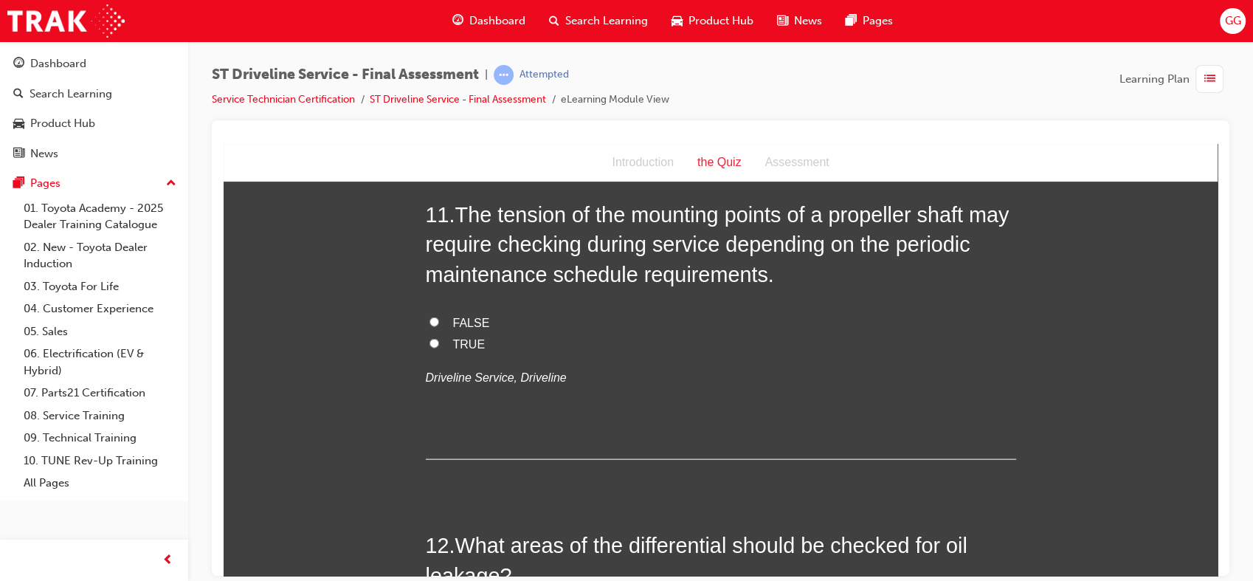
click at [465, 345] on span "TRUE" at bounding box center [469, 343] width 32 height 13
click at [439, 345] on input "TRUE" at bounding box center [434, 343] width 10 height 10
radio input "true"
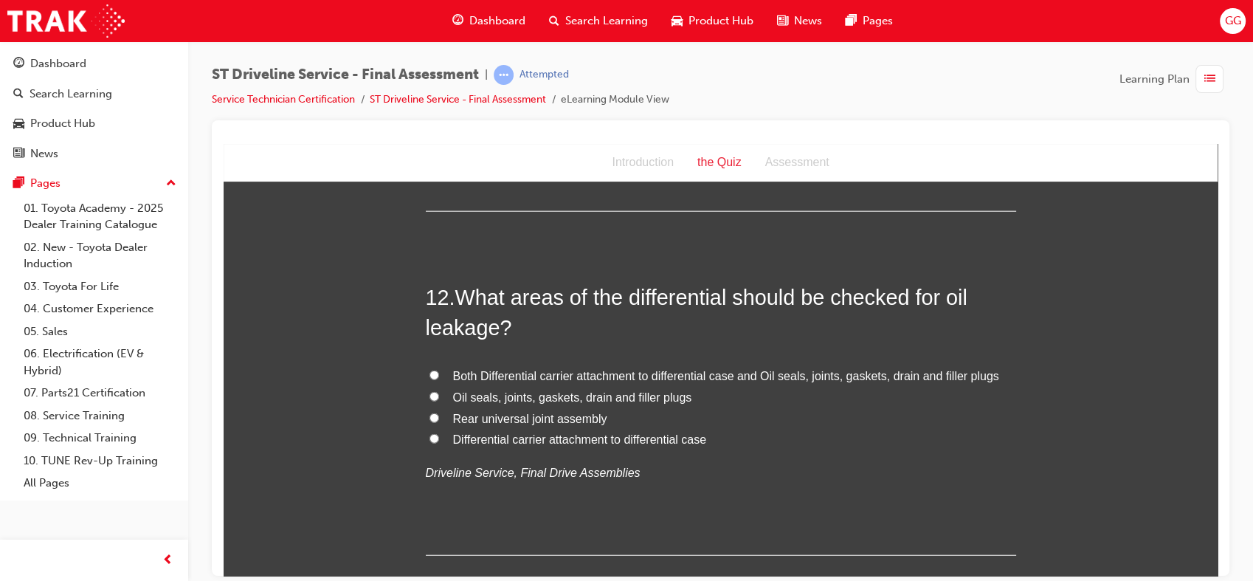
scroll to position [3592, 0]
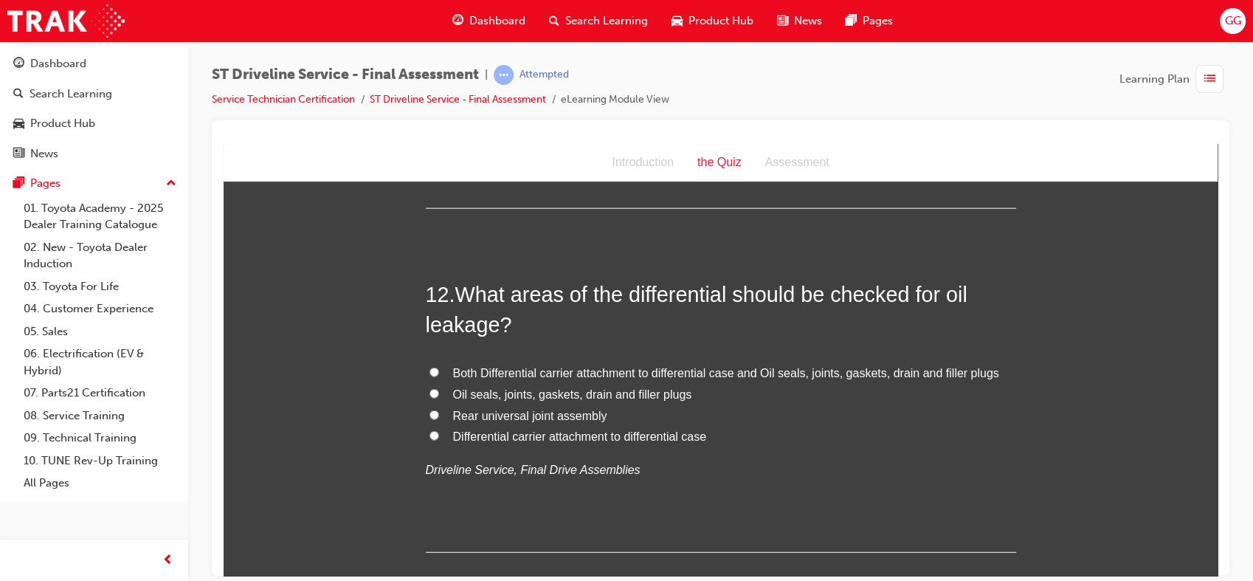
click at [620, 374] on span "Both Differential carrier attachment to differential case and Oil seals, joints…" at bounding box center [726, 372] width 546 height 13
click at [439, 374] on input "Both Differential carrier attachment to differential case and Oil seals, joints…" at bounding box center [434, 372] width 10 height 10
radio input "true"
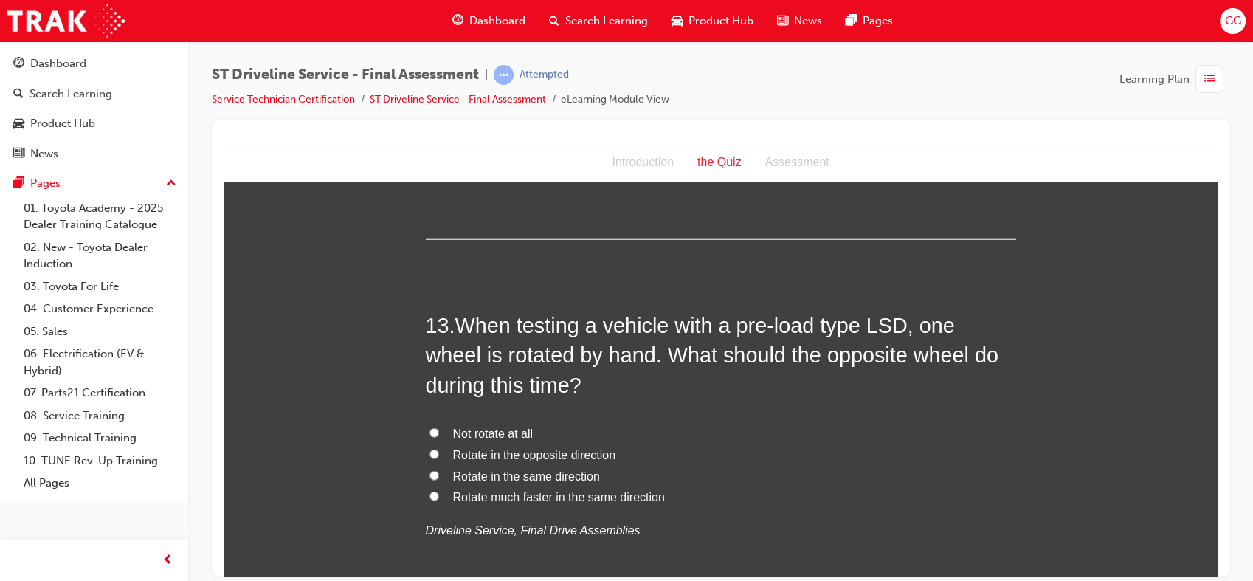
scroll to position [3910, 0]
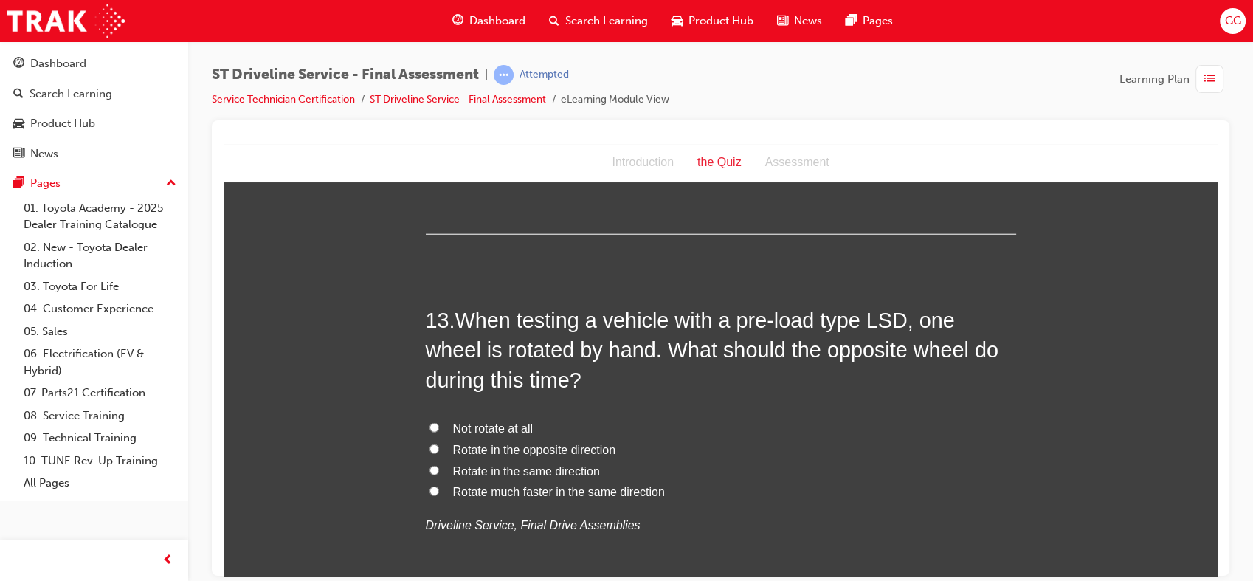
click at [560, 471] on span "Rotate in the same direction" at bounding box center [526, 470] width 147 height 13
click at [439, 471] on input "Rotate in the same direction" at bounding box center [434, 470] width 10 height 10
radio input "true"
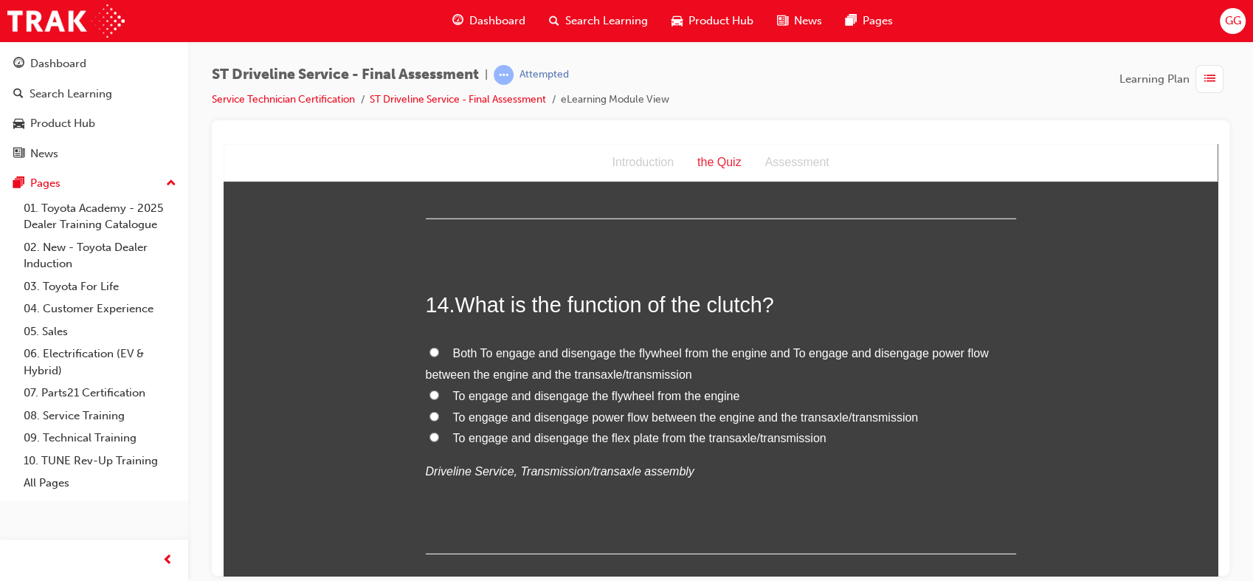
scroll to position [4304, 0]
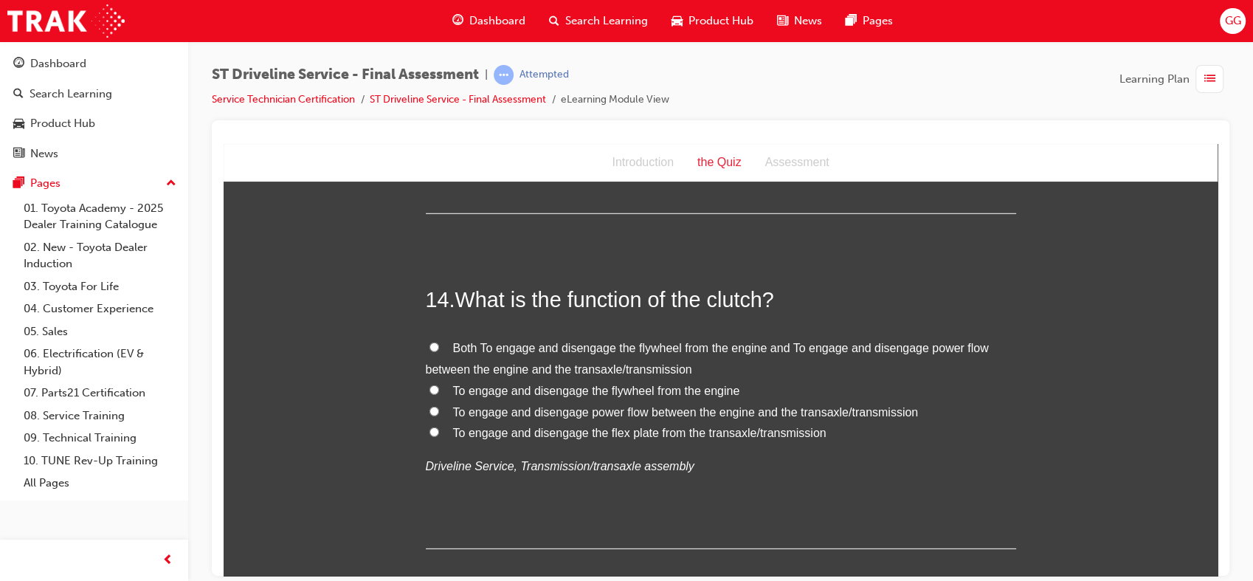
click at [593, 348] on span "Both To engage and disengage the flywheel from the engine and To engage and dis…" at bounding box center [707, 358] width 563 height 34
click at [439, 348] on input "Both To engage and disengage the flywheel from the engine and To engage and dis…" at bounding box center [434, 347] width 10 height 10
radio input "true"
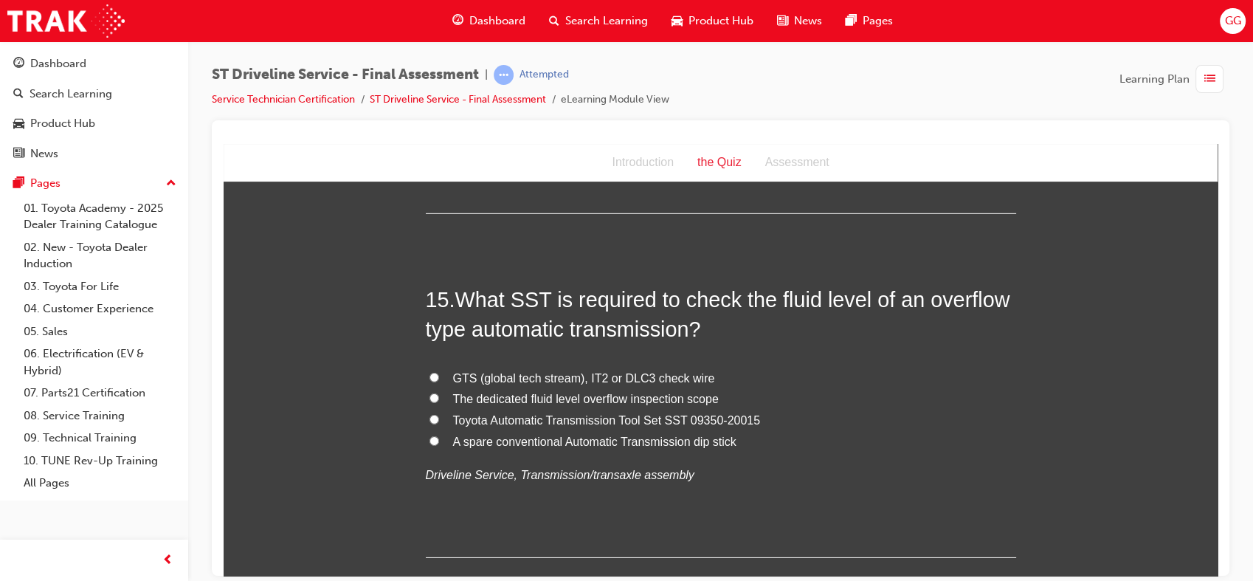
scroll to position [4655, 0]
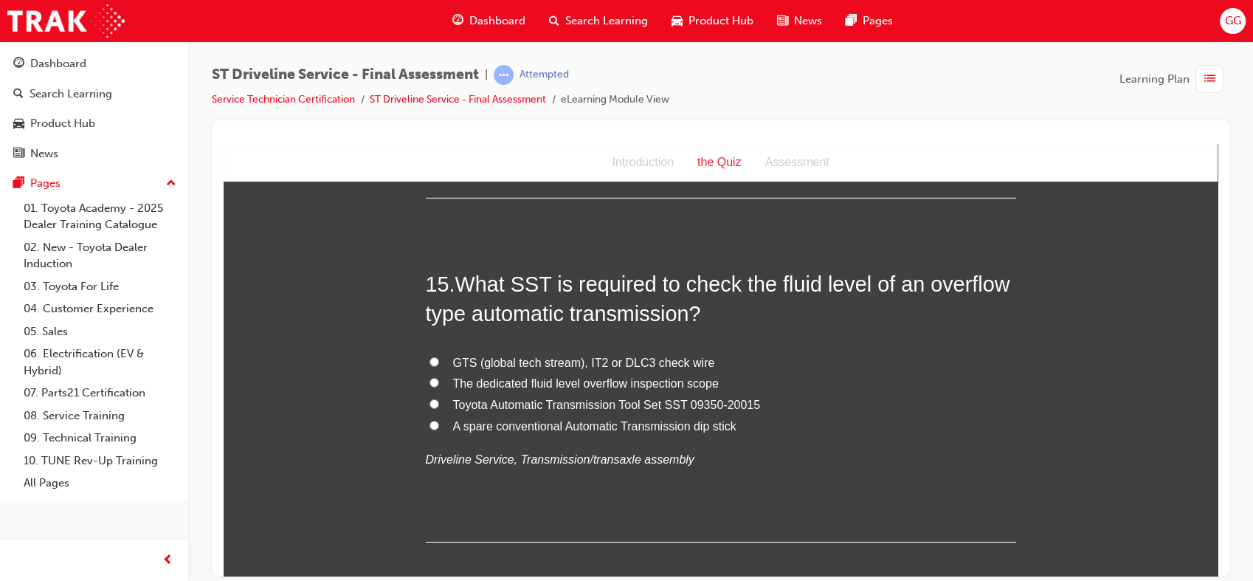
click at [649, 367] on span "GTS (global tech stream), IT2 or DLC3 check wire" at bounding box center [584, 362] width 262 height 13
click at [439, 366] on input "GTS (global tech stream), IT2 or DLC3 check wire" at bounding box center [434, 361] width 10 height 10
radio input "true"
click at [651, 401] on span "Toyota Automatic Transmission Tool Set SST 09350-20015" at bounding box center [607, 404] width 308 height 13
click at [439, 401] on input "Toyota Automatic Transmission Tool Set SST 09350-20015" at bounding box center [434, 403] width 10 height 10
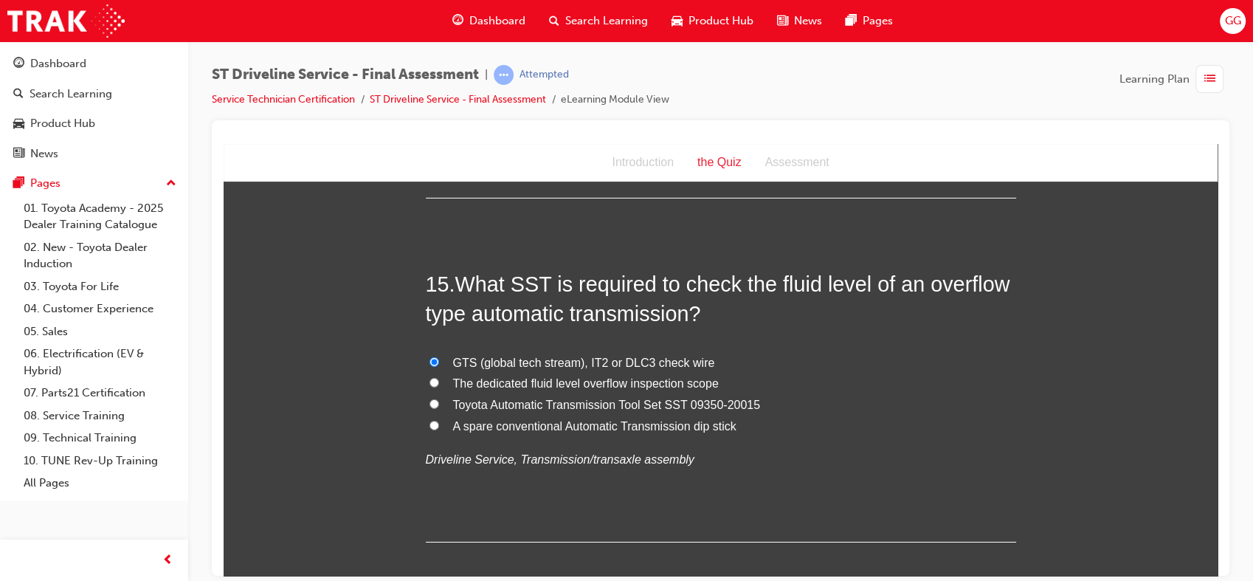
radio input "true"
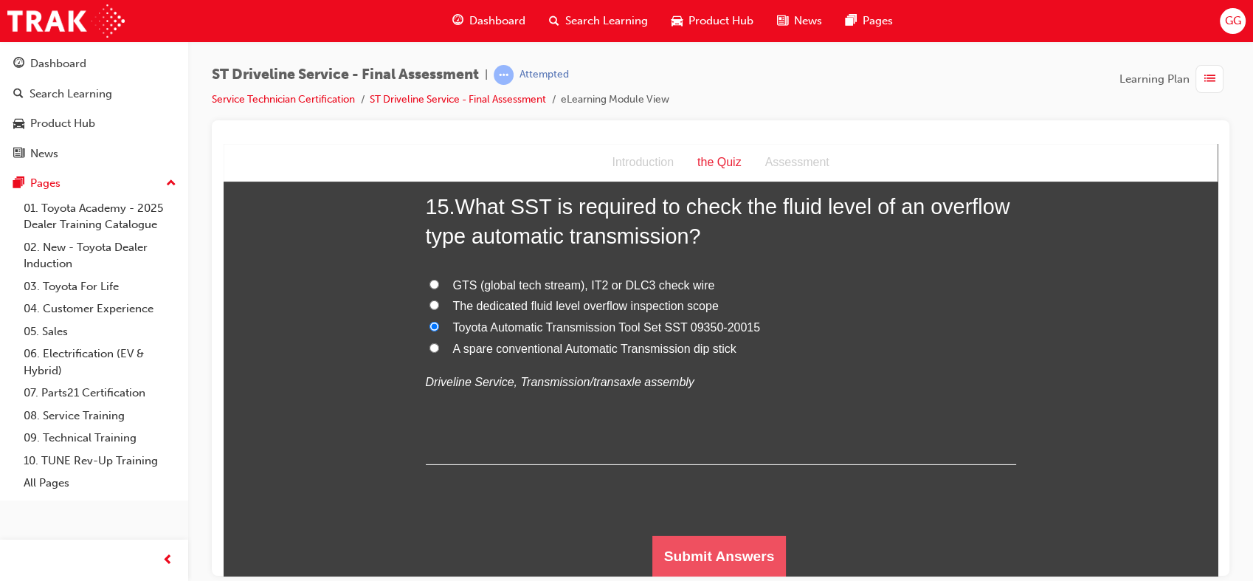
click at [682, 559] on button "Submit Answers" at bounding box center [719, 555] width 134 height 41
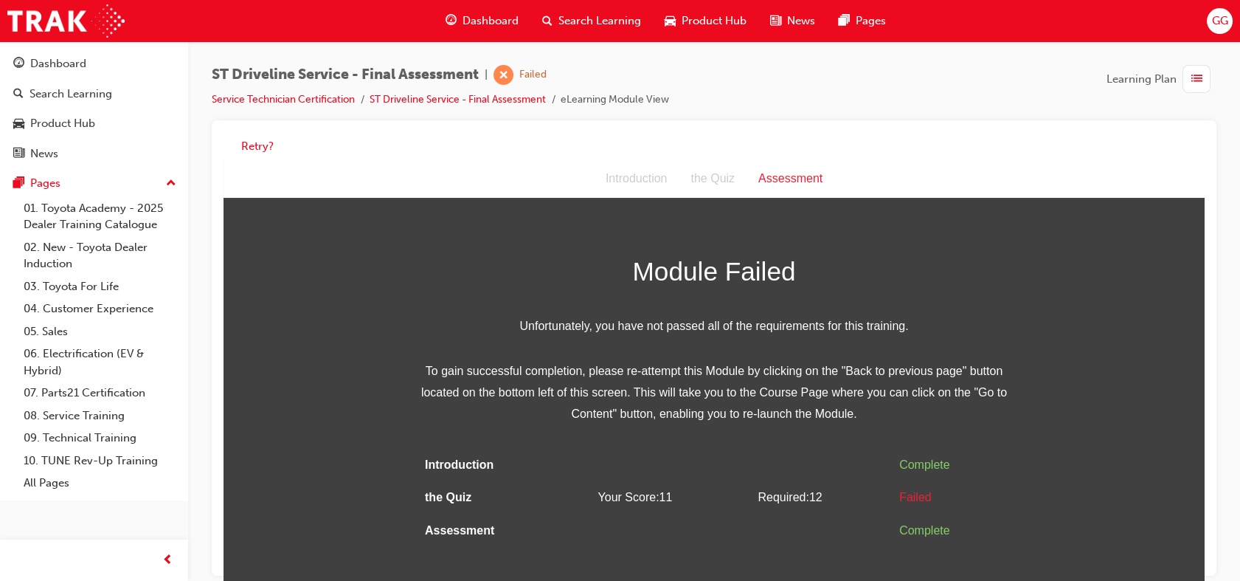
scroll to position [11, 0]
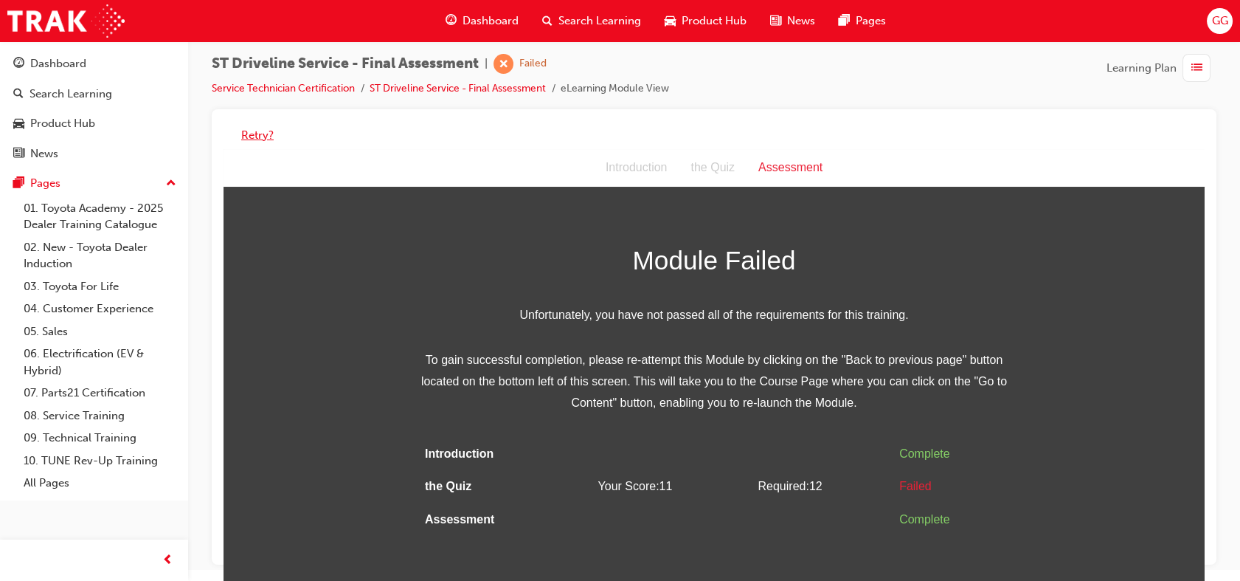
click at [257, 136] on button "Retry?" at bounding box center [257, 135] width 32 height 17
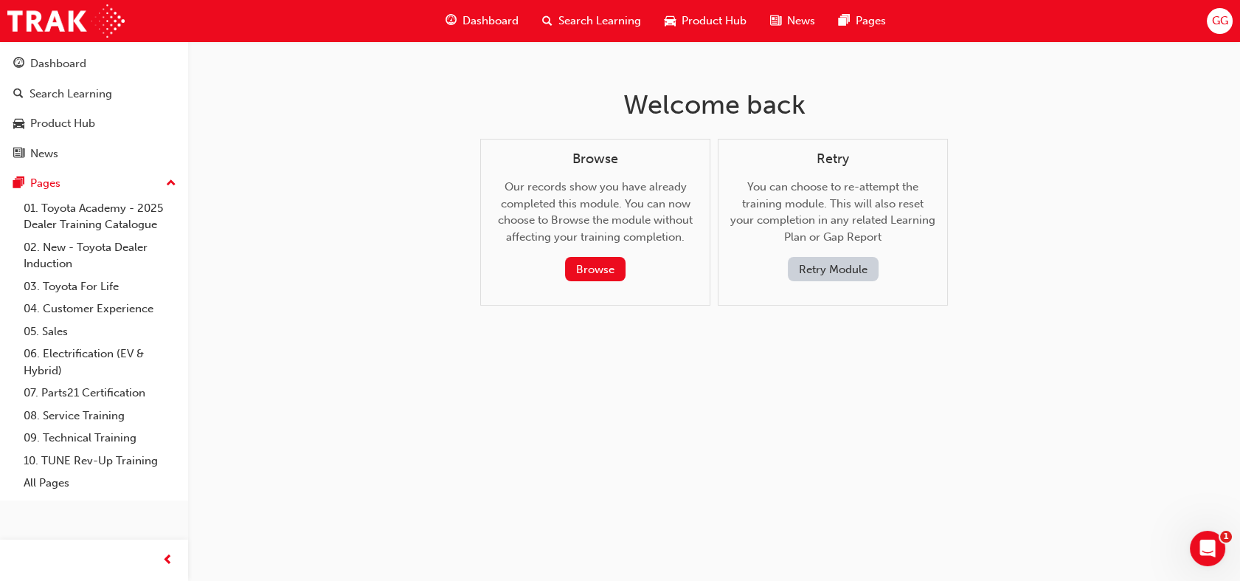
scroll to position [0, 0]
click at [819, 267] on button "Retry Module" at bounding box center [839, 269] width 91 height 24
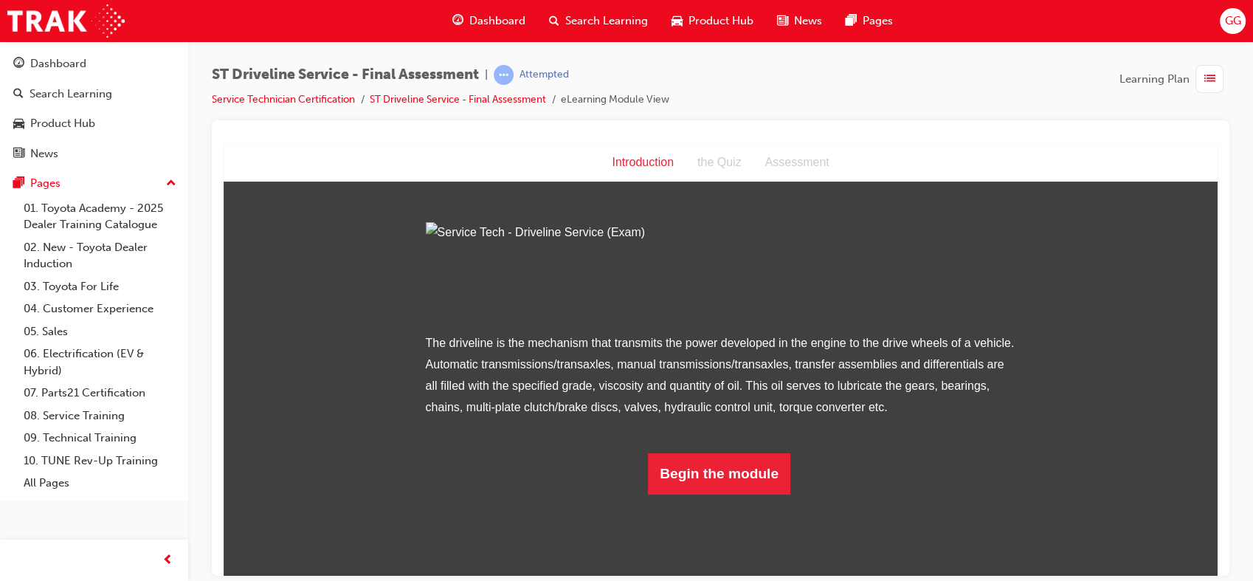
scroll to position [82, 0]
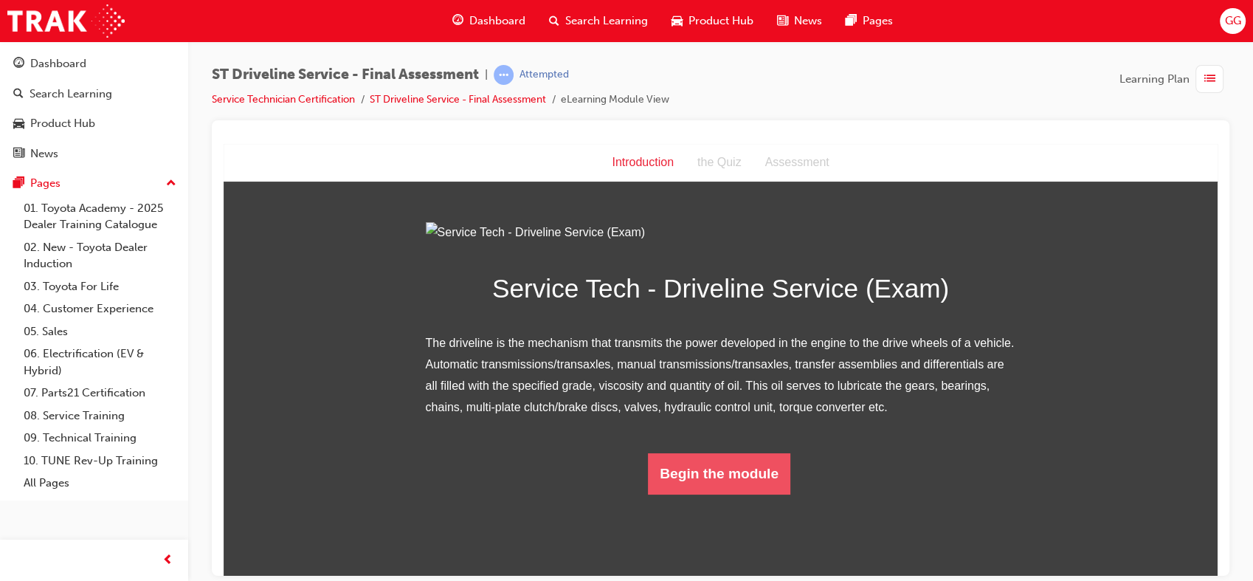
click at [704, 494] on button "Begin the module" at bounding box center [719, 472] width 142 height 41
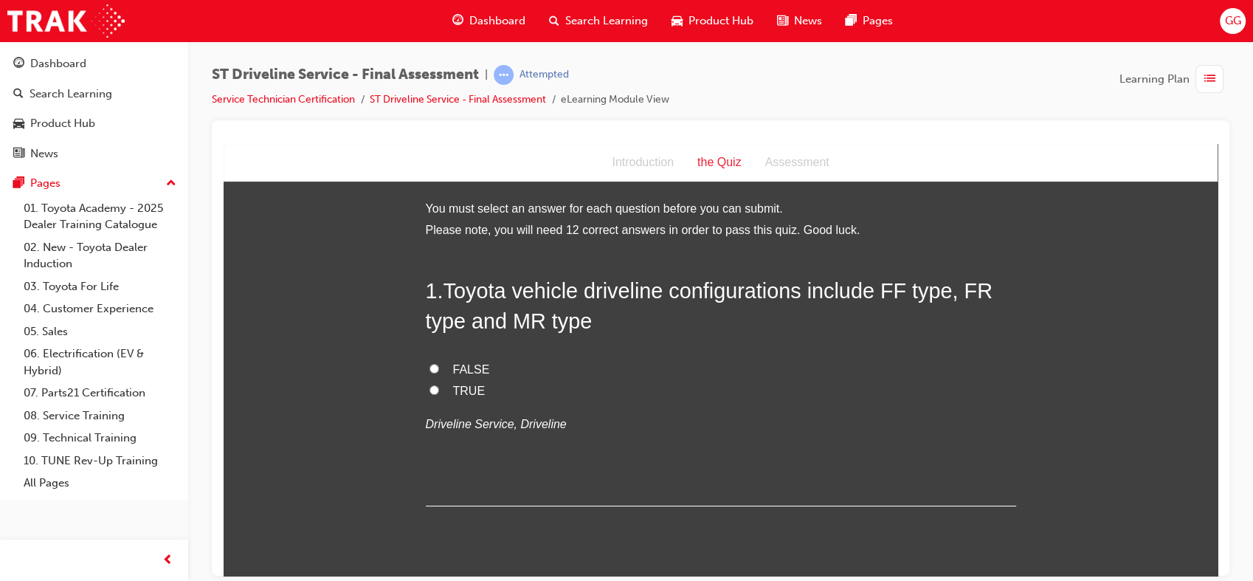
click at [445, 390] on label "TRUE" at bounding box center [721, 390] width 590 height 21
click at [439, 390] on input "TRUE" at bounding box center [434, 389] width 10 height 10
radio input "true"
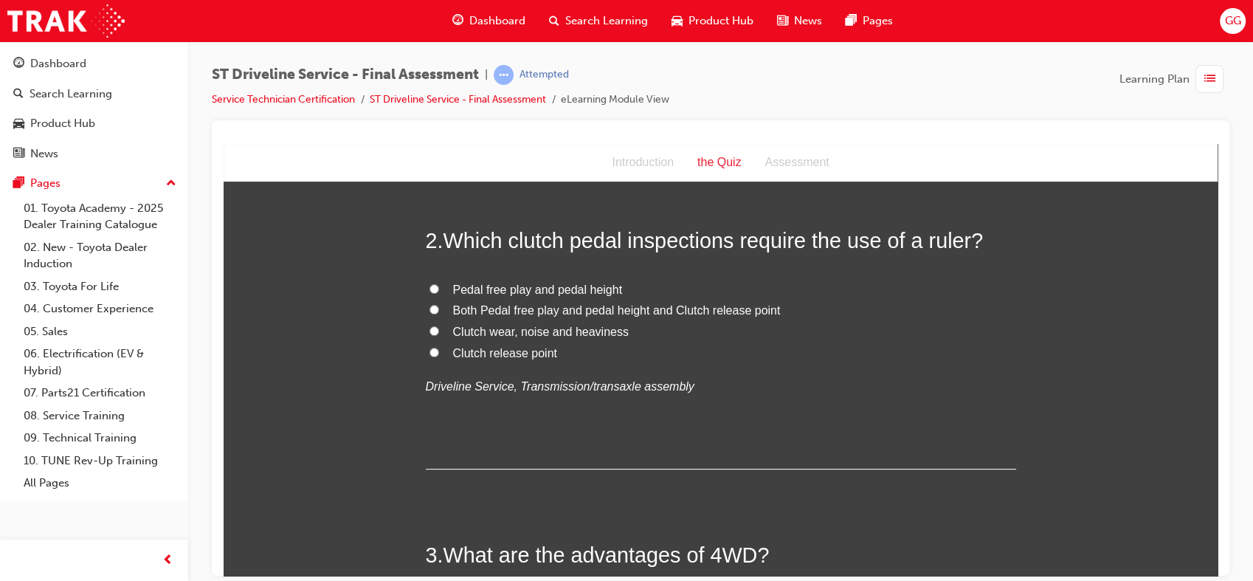
scroll to position [353, 0]
click at [547, 302] on span "Both Pedal free play and pedal height and Clutch release point" at bounding box center [617, 308] width 328 height 13
click at [439, 303] on input "Both Pedal free play and pedal height and Clutch release point" at bounding box center [434, 308] width 10 height 10
radio input "true"
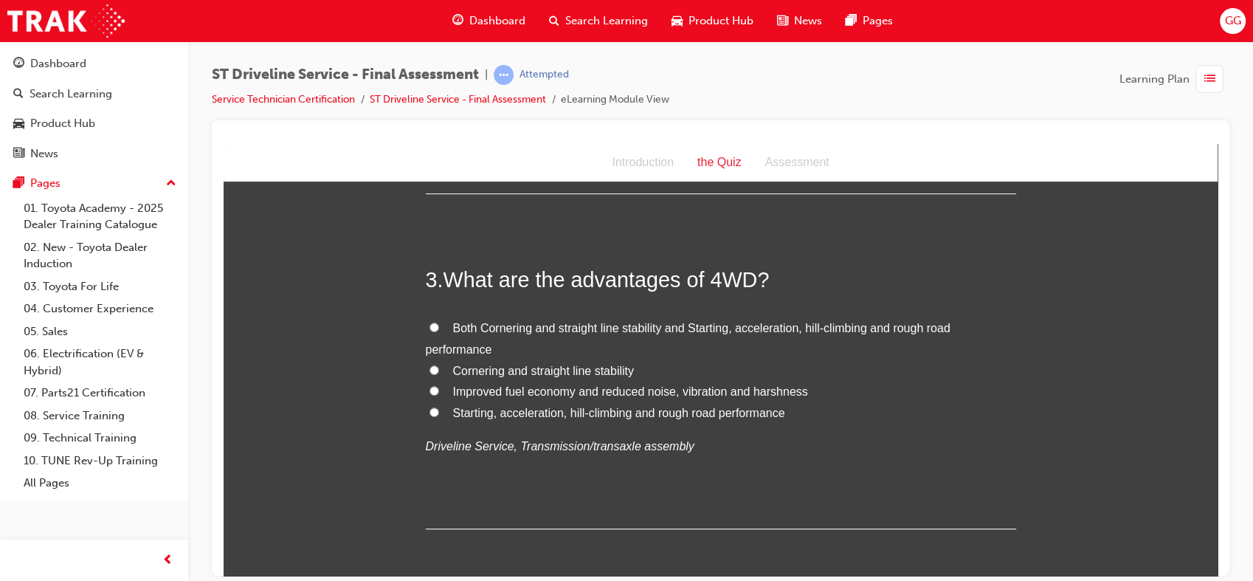
scroll to position [630, 0]
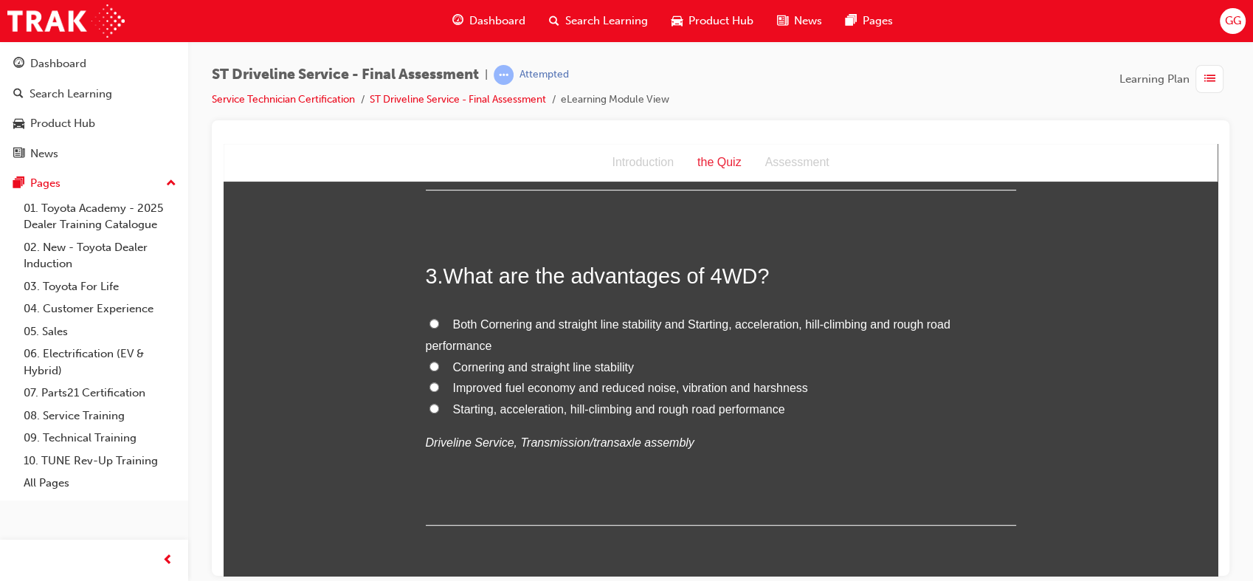
click at [623, 325] on span "Both Cornering and straight line stability and Starting, acceleration, hill-cli…" at bounding box center [688, 334] width 525 height 34
click at [439, 325] on input "Both Cornering and straight line stability and Starting, acceleration, hill-cli…" at bounding box center [434, 323] width 10 height 10
radio input "true"
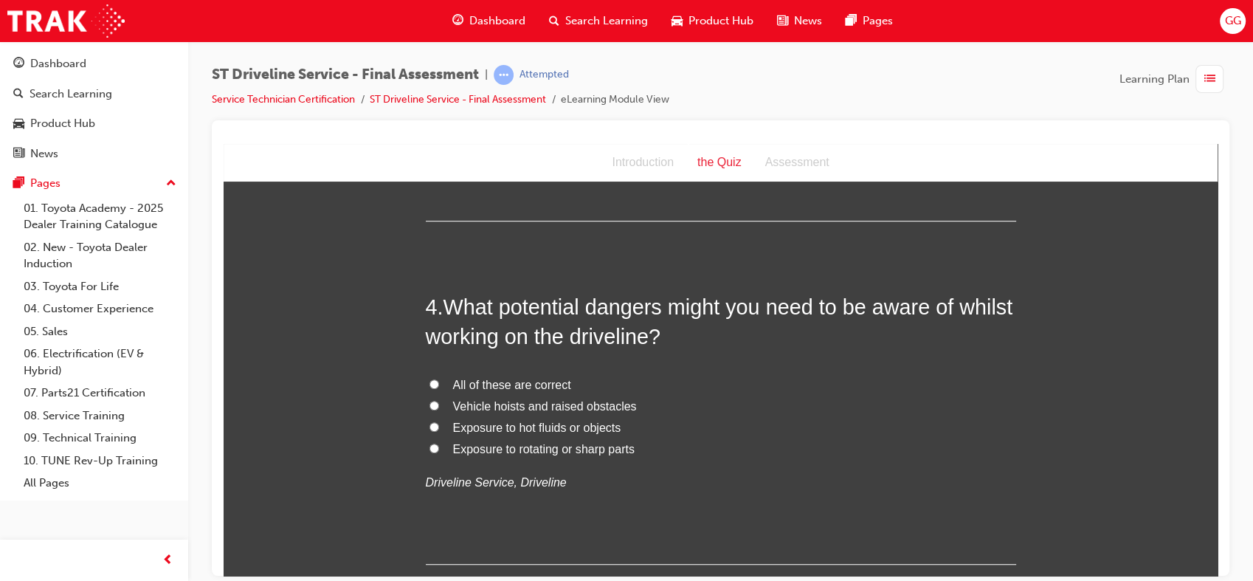
scroll to position [935, 0]
click at [548, 377] on span "All of these are correct" at bounding box center [512, 383] width 118 height 13
click at [439, 378] on input "All of these are correct" at bounding box center [434, 383] width 10 height 10
radio input "true"
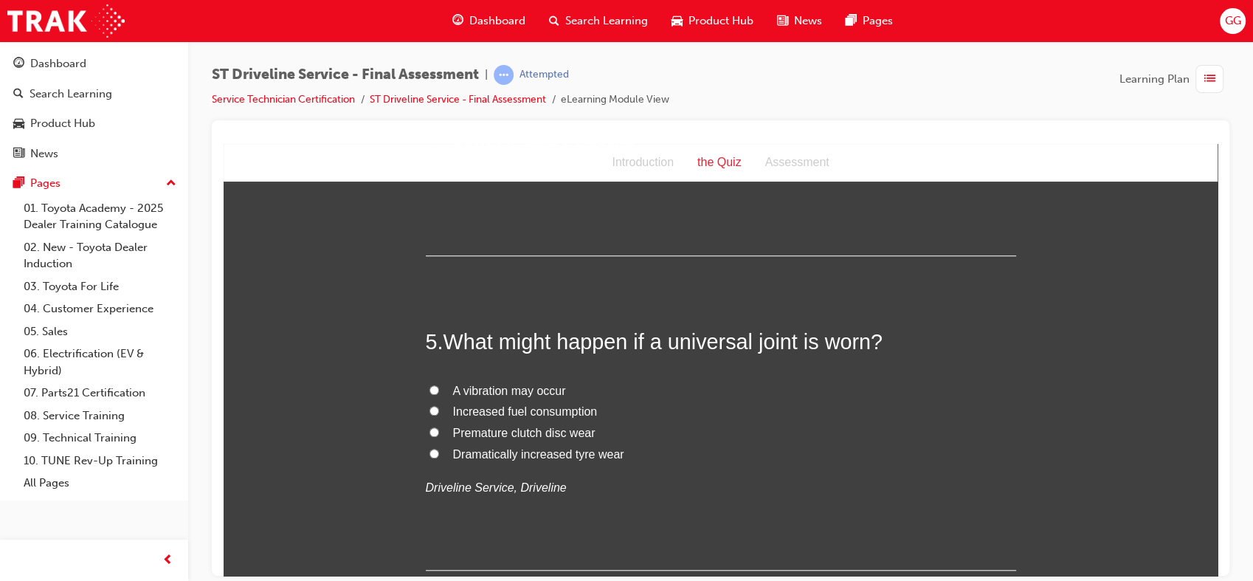
scroll to position [1251, 0]
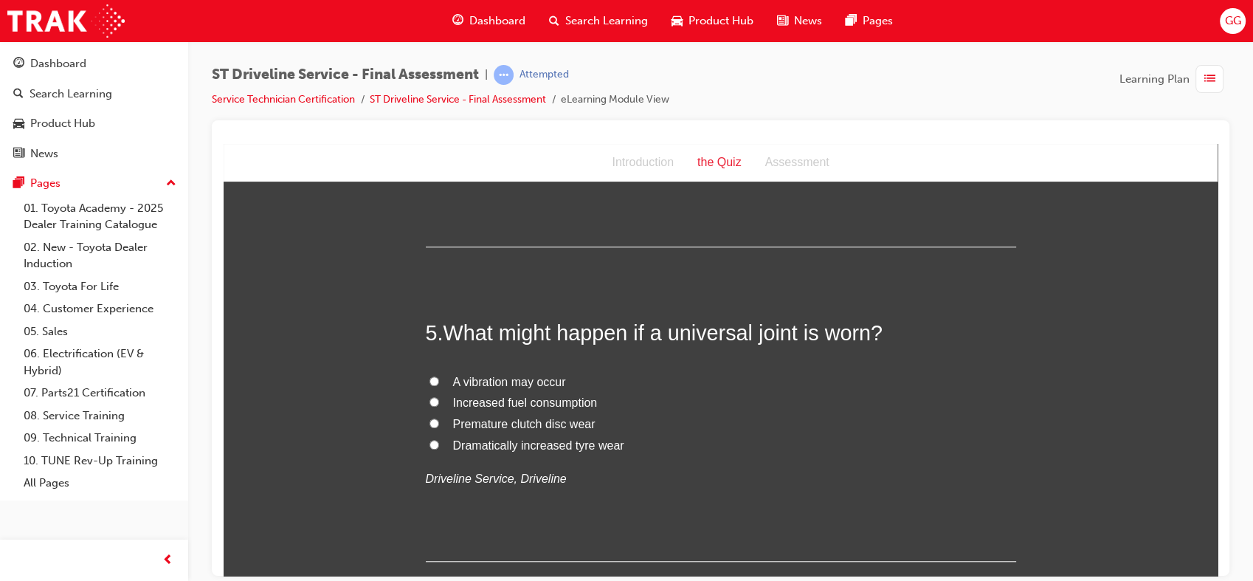
click at [509, 380] on span "A vibration may occur" at bounding box center [509, 381] width 113 height 13
click at [439, 380] on input "A vibration may occur" at bounding box center [434, 381] width 10 height 10
radio input "true"
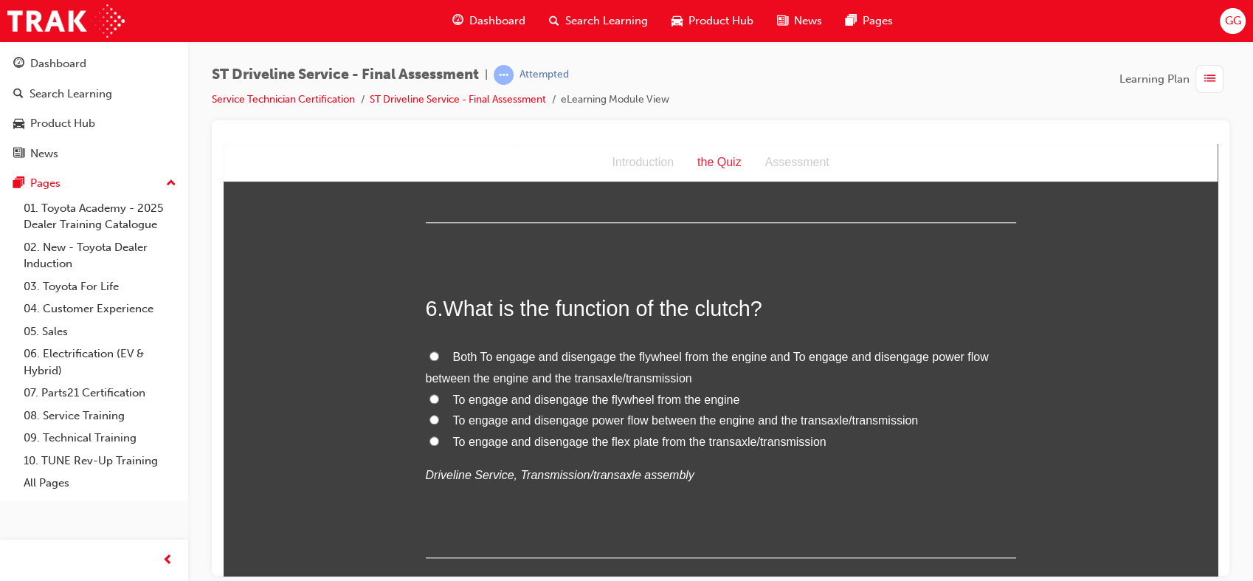
scroll to position [1594, 0]
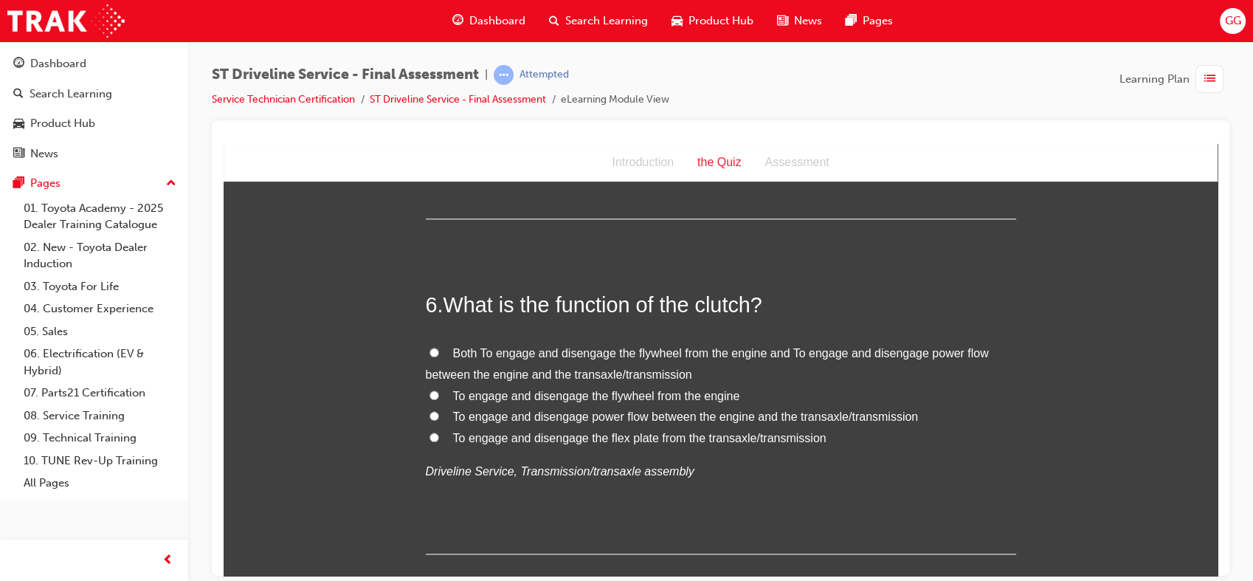
click at [577, 350] on span "Both To engage and disengage the flywheel from the engine and To engage and dis…" at bounding box center [707, 363] width 563 height 34
click at [439, 350] on input "Both To engage and disengage the flywheel from the engine and To engage and dis…" at bounding box center [434, 352] width 10 height 10
radio input "true"
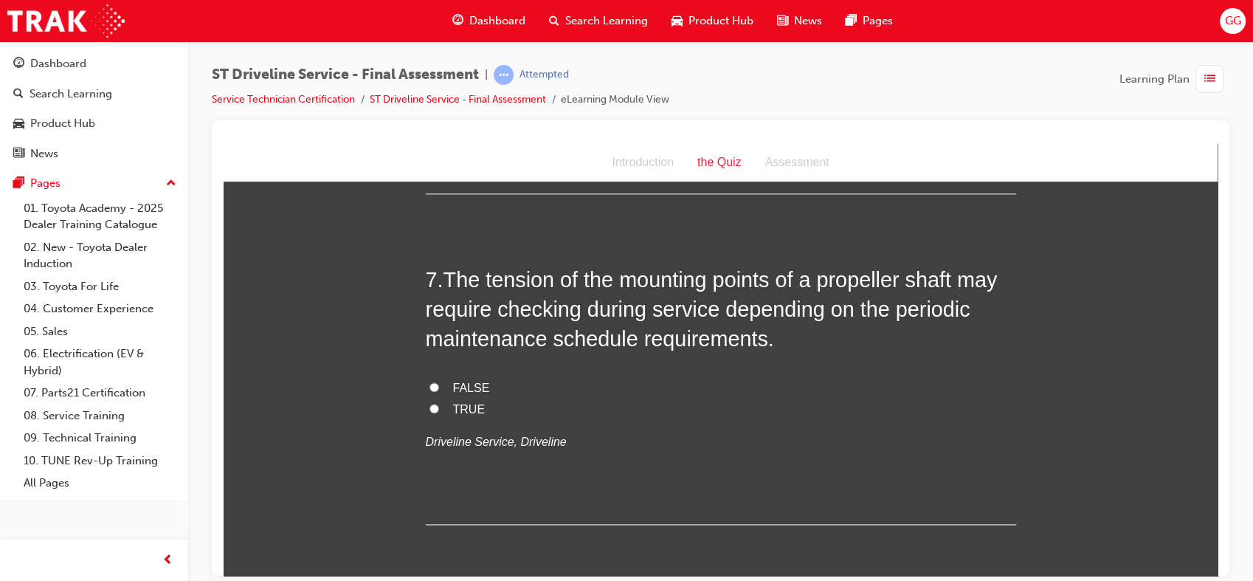
scroll to position [1954, 0]
click at [465, 401] on span "TRUE" at bounding box center [469, 407] width 32 height 13
click at [439, 402] on input "TRUE" at bounding box center [434, 407] width 10 height 10
radio input "true"
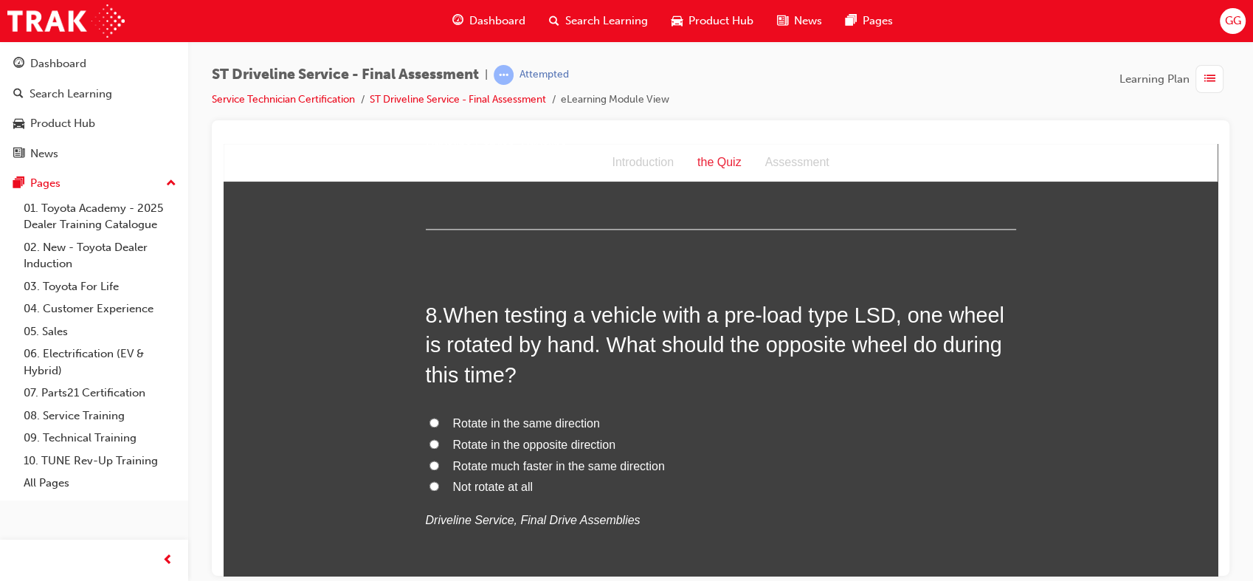
scroll to position [2250, 0]
click at [552, 421] on span "Rotate in the same direction" at bounding box center [526, 421] width 147 height 13
click at [439, 421] on input "Rotate in the same direction" at bounding box center [434, 421] width 10 height 10
radio input "true"
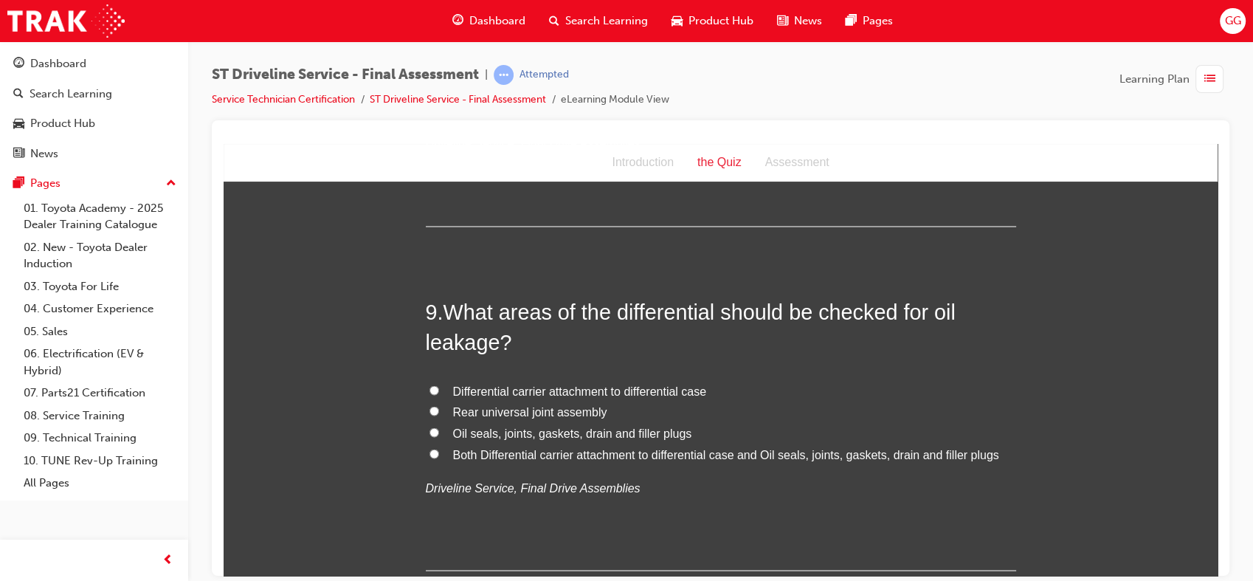
scroll to position [2626, 0]
click at [939, 450] on span "Both Differential carrier attachment to differential case and Oil seals, joints…" at bounding box center [726, 452] width 546 height 13
click at [439, 450] on input "Both Differential carrier attachment to differential case and Oil seals, joints…" at bounding box center [434, 452] width 10 height 10
radio input "true"
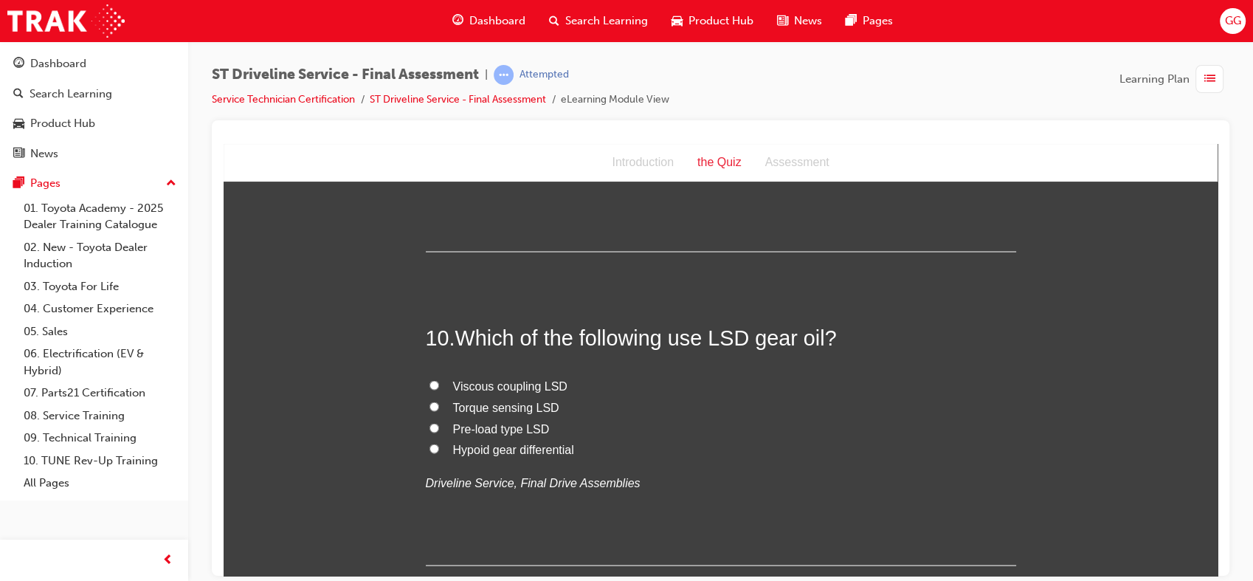
scroll to position [2946, 0]
click at [517, 422] on span "Pre-load type LSD" at bounding box center [501, 425] width 97 height 13
click at [439, 422] on input "Pre-load type LSD" at bounding box center [434, 425] width 10 height 10
radio input "true"
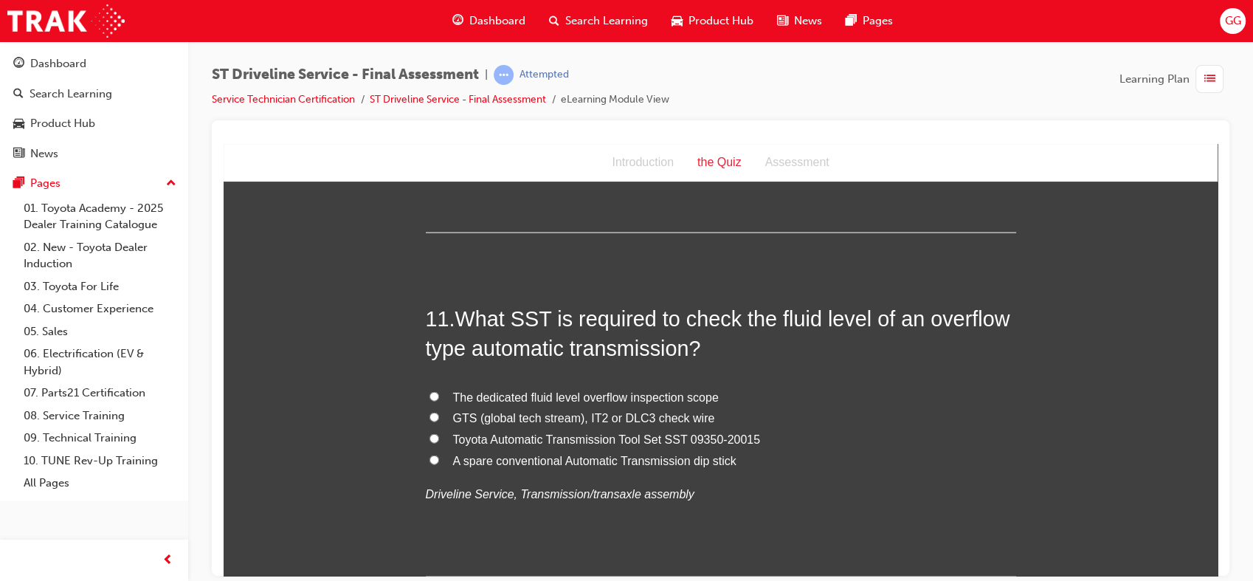
scroll to position [3276, 0]
click at [682, 390] on span "The dedicated fluid level overflow inspection scope" at bounding box center [586, 396] width 266 height 13
click at [439, 391] on input "The dedicated fluid level overflow inspection scope" at bounding box center [434, 396] width 10 height 10
radio input "true"
click at [646, 421] on span "GTS (global tech stream), IT2 or DLC3 check wire" at bounding box center [584, 417] width 262 height 13
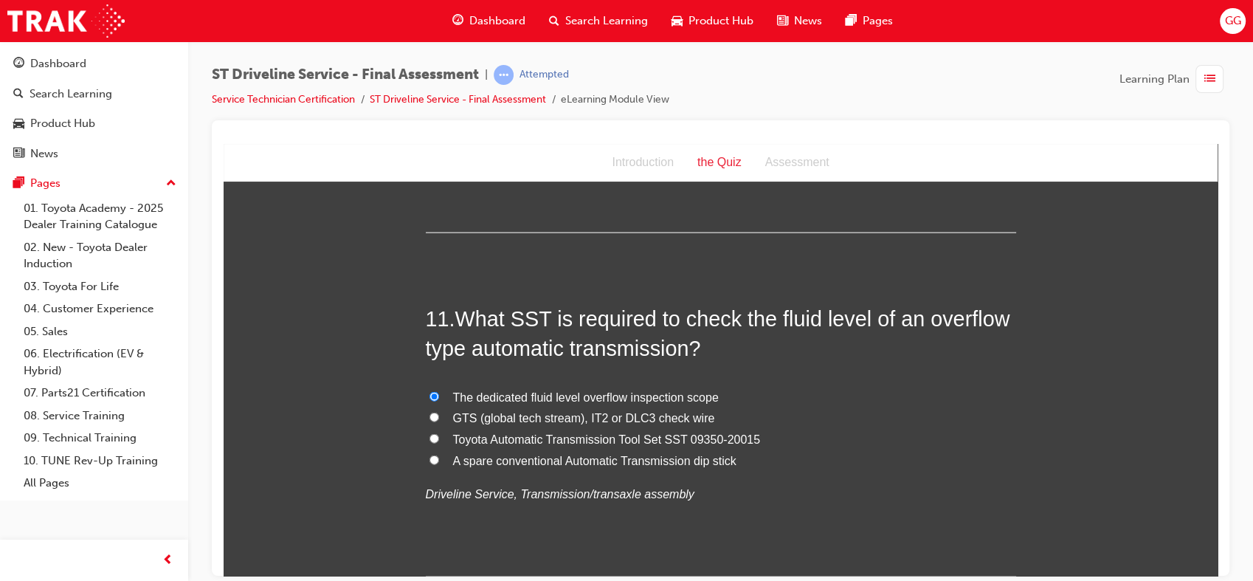
click at [439, 421] on input "GTS (global tech stream), IT2 or DLC3 check wire" at bounding box center [434, 417] width 10 height 10
radio input "true"
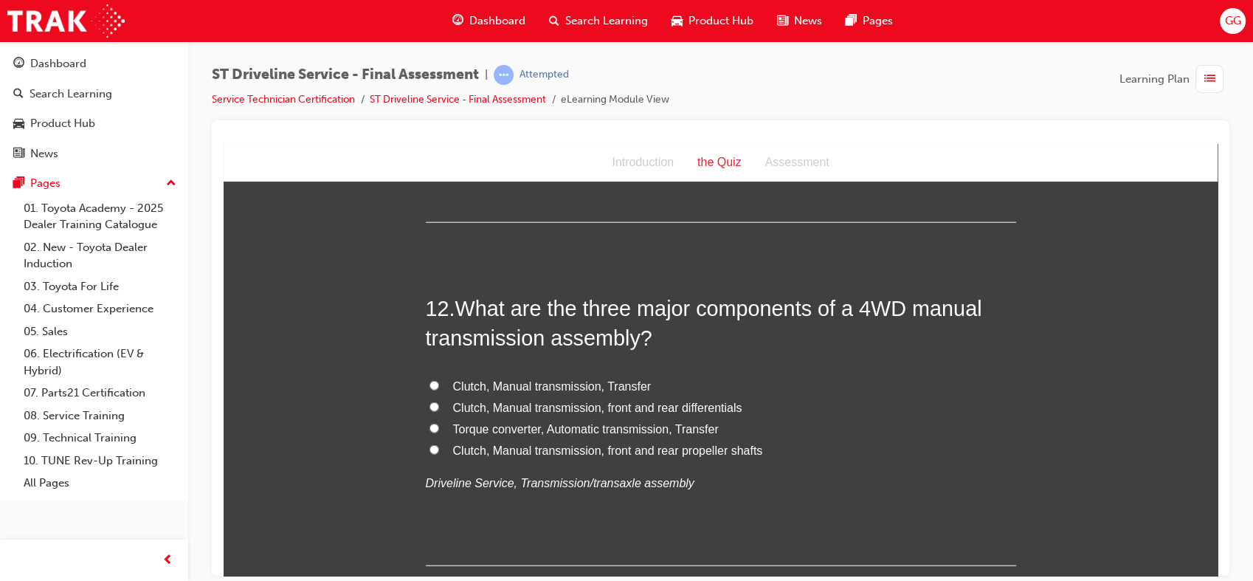
scroll to position [3632, 0]
click at [681, 402] on span "Clutch, Manual transmission, front and rear differentials" at bounding box center [597, 405] width 289 height 13
click at [439, 402] on input "Clutch, Manual transmission, front and rear differentials" at bounding box center [434, 405] width 10 height 10
radio input "true"
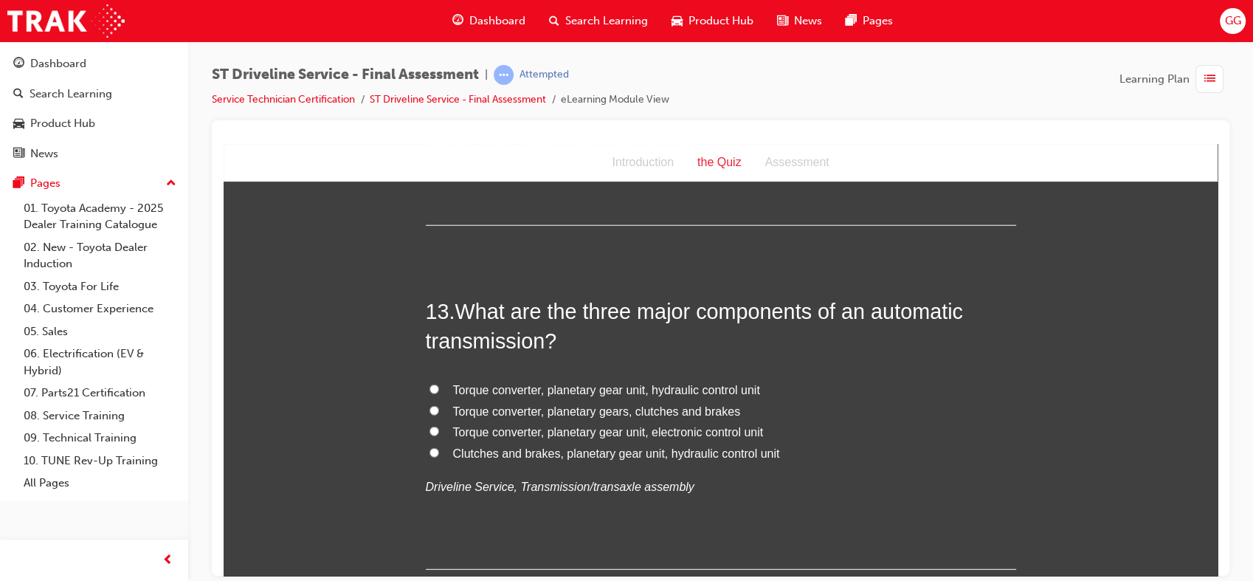
scroll to position [3972, 0]
click at [690, 387] on span "Torque converter, planetary gear unit, hydraulic control unit" at bounding box center [606, 387] width 307 height 13
click at [439, 387] on input "Torque converter, planetary gear unit, hydraulic control unit" at bounding box center [434, 387] width 10 height 10
radio input "true"
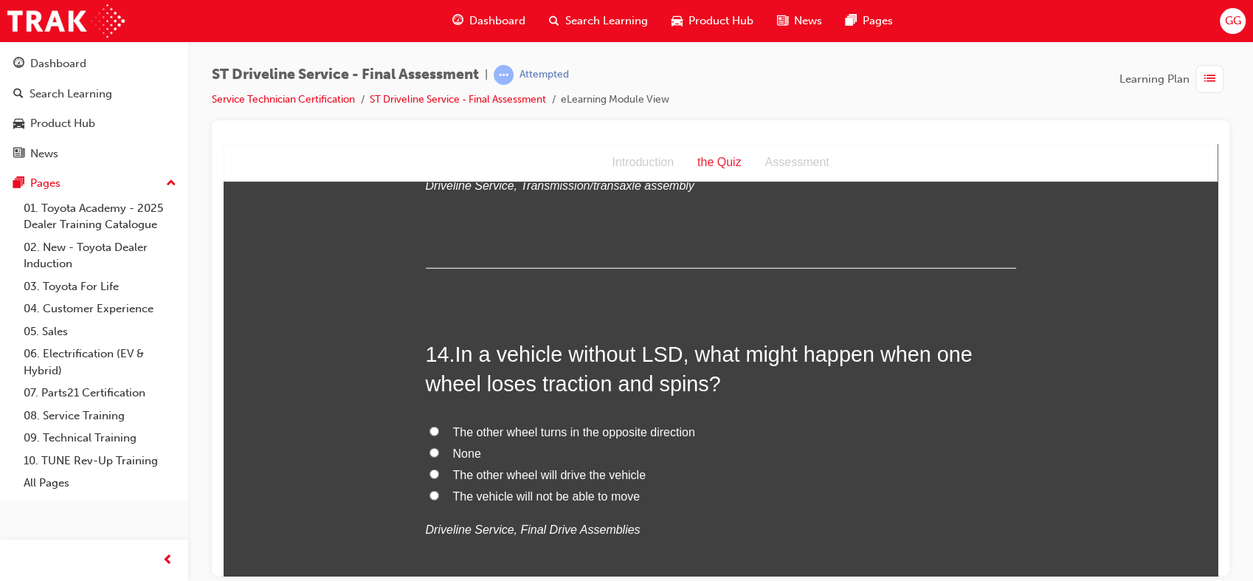
scroll to position [4279, 0]
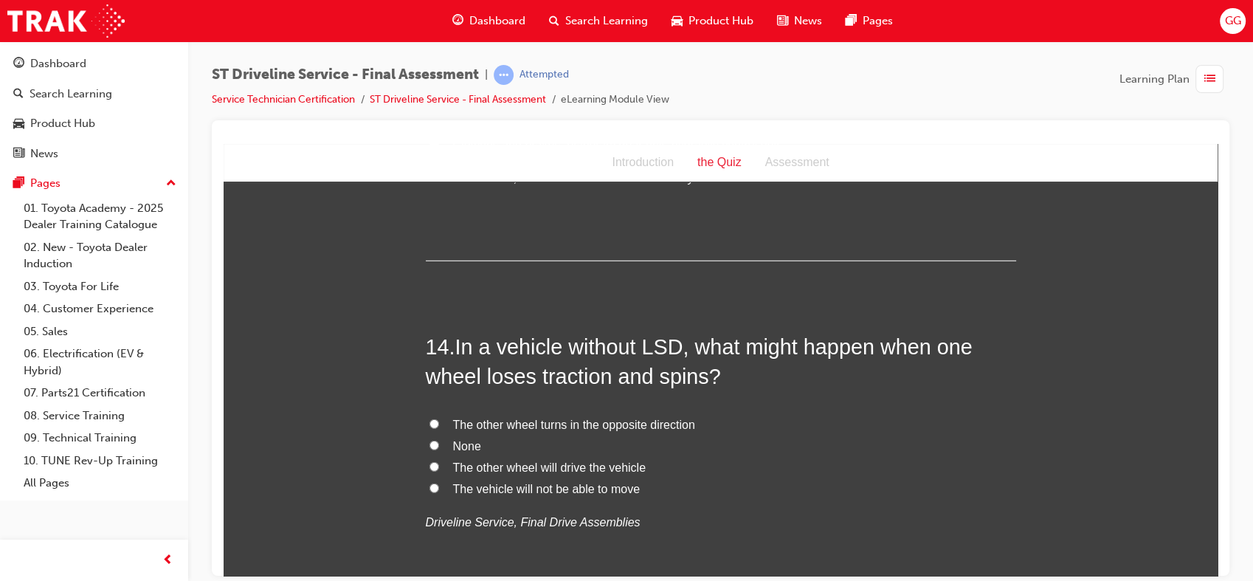
click at [623, 487] on span "The vehicle will not be able to move" at bounding box center [546, 488] width 187 height 13
click at [439, 487] on input "The vehicle will not be able to move" at bounding box center [434, 488] width 10 height 10
radio input "true"
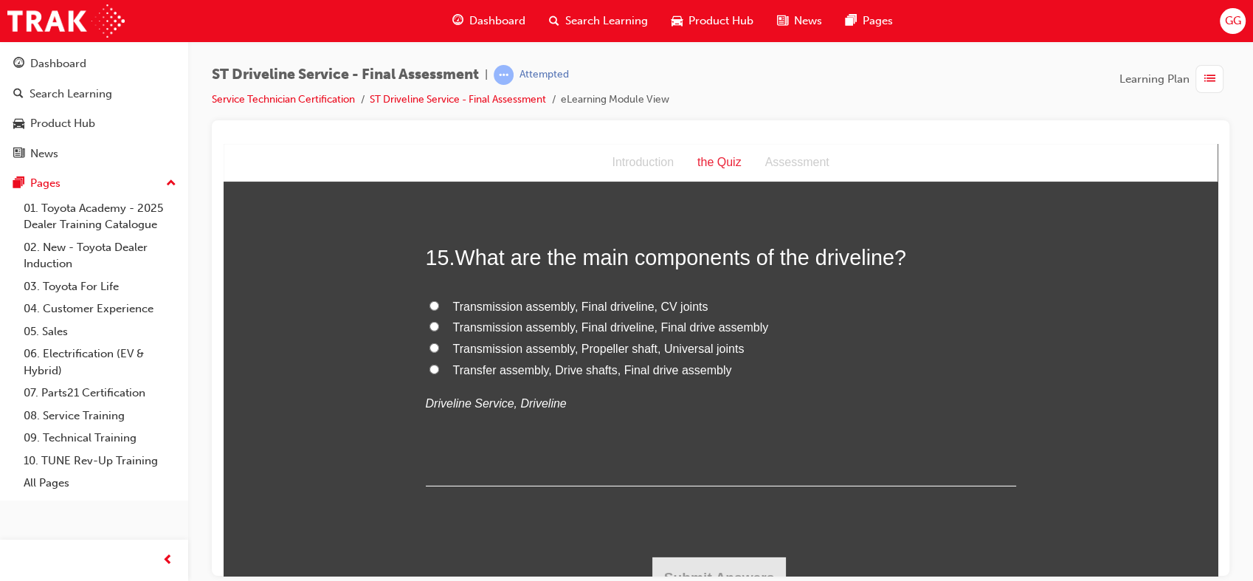
scroll to position [4714, 0]
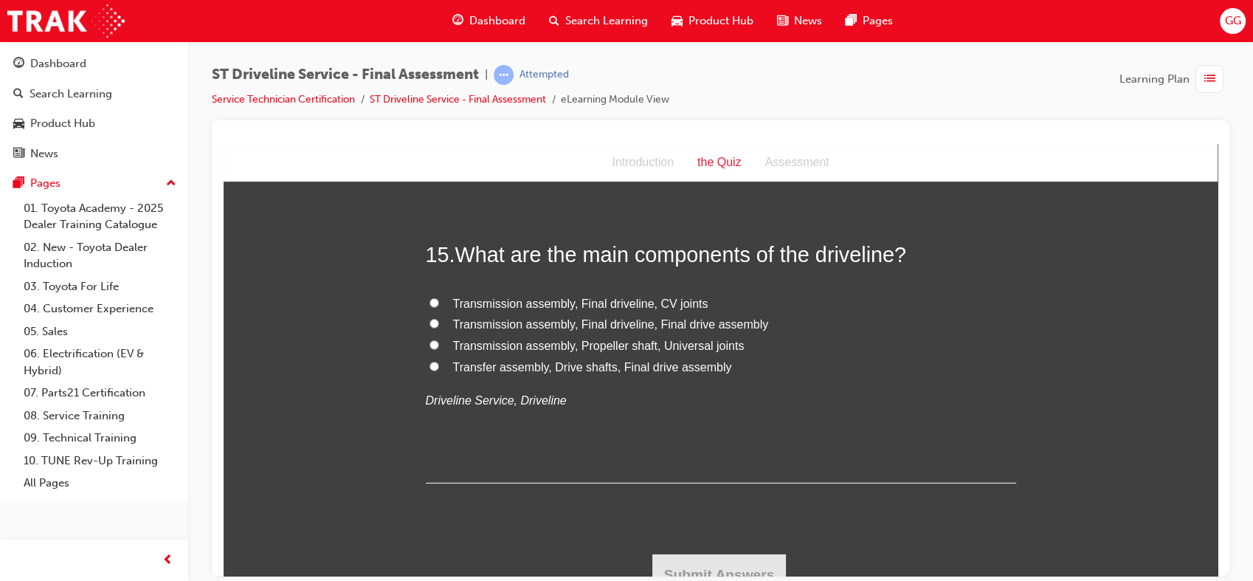
click at [689, 370] on span "Transfer assembly, Drive shafts, Final drive assembly" at bounding box center [592, 366] width 279 height 13
click at [439, 370] on input "Transfer assembly, Drive shafts, Final drive assembly" at bounding box center [434, 366] width 10 height 10
radio input "true"
click at [716, 553] on button "Submit Answers" at bounding box center [719, 573] width 134 height 41
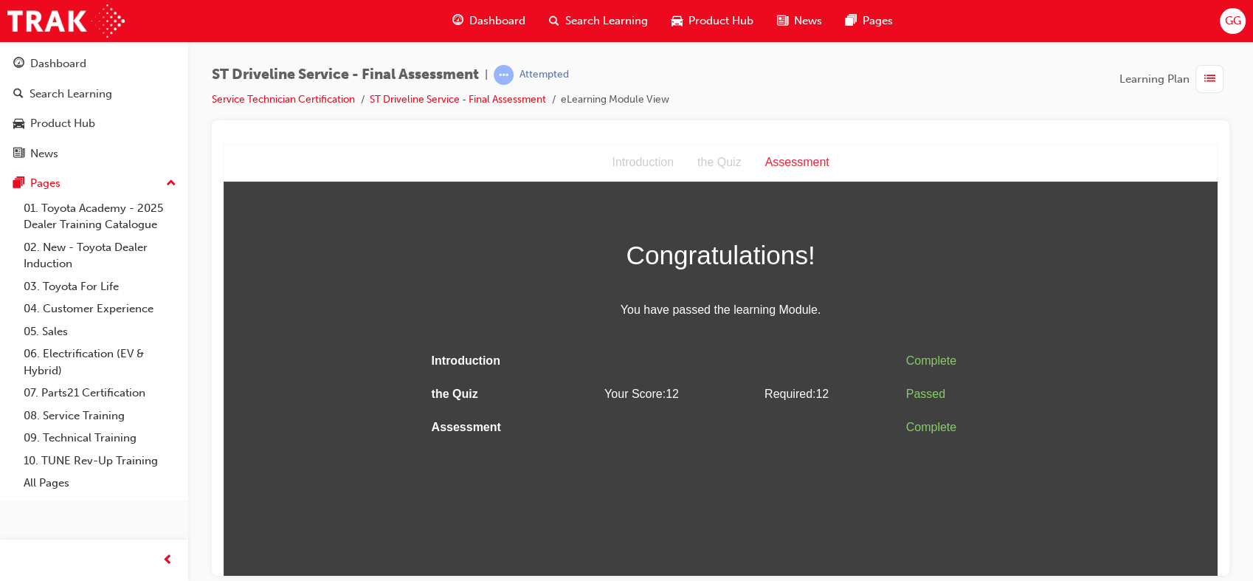
scroll to position [0, 0]
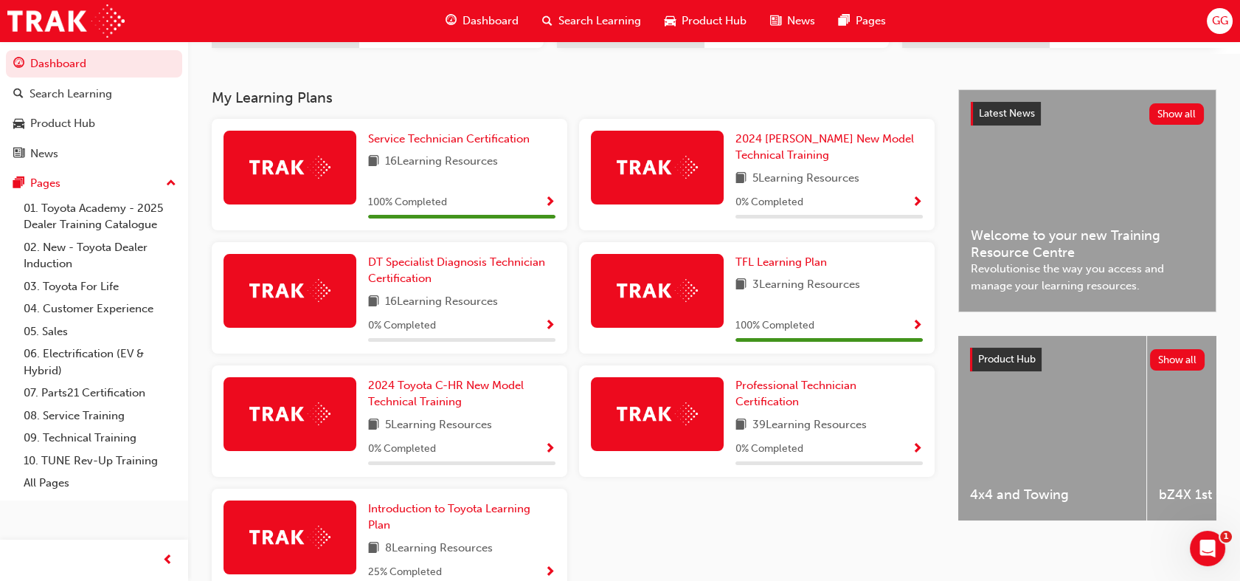
scroll to position [286, 0]
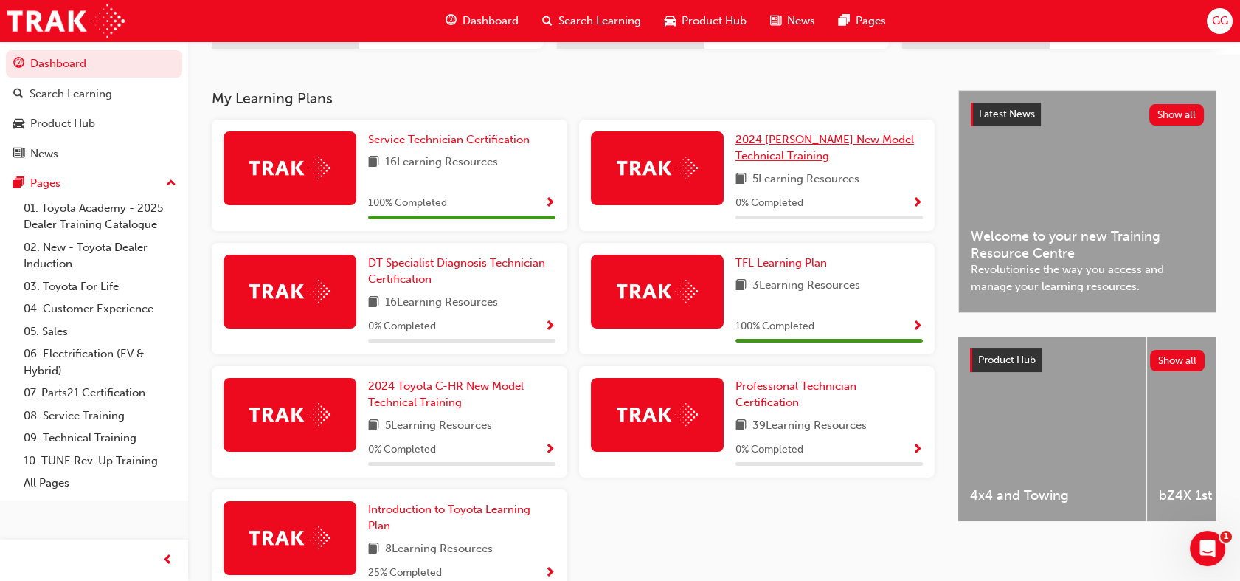
click at [877, 141] on span "2024 [PERSON_NAME] New Model Technical Training" at bounding box center [825, 148] width 179 height 30
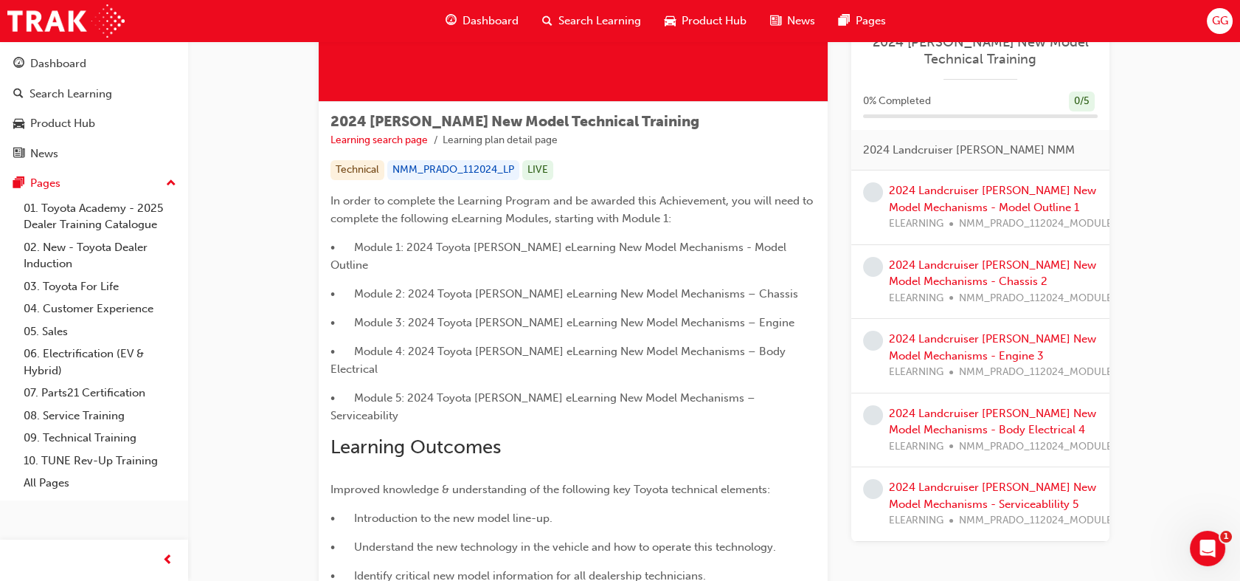
scroll to position [201, 0]
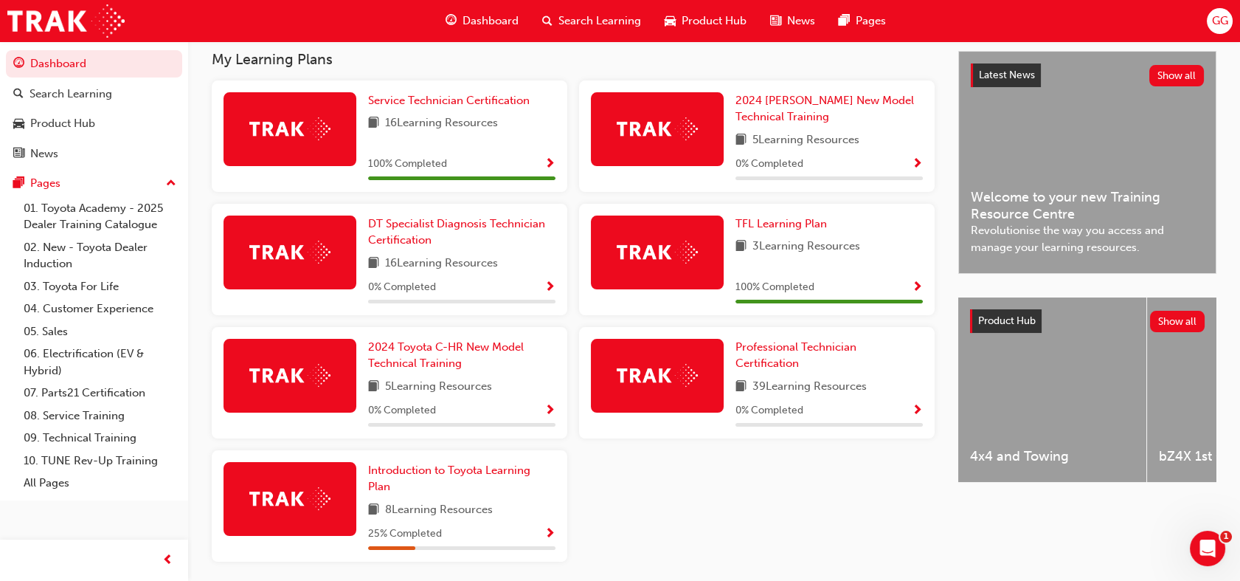
scroll to position [387, 0]
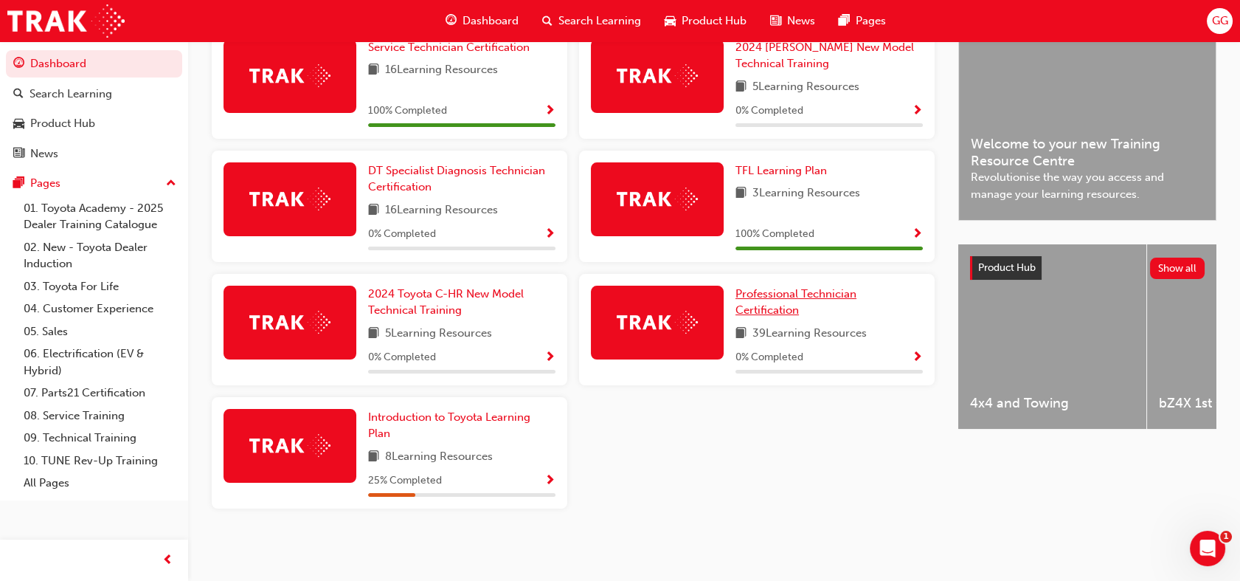
click at [770, 296] on span "Professional Technician Certification" at bounding box center [796, 302] width 121 height 30
